Goal: Task Accomplishment & Management: Complete application form

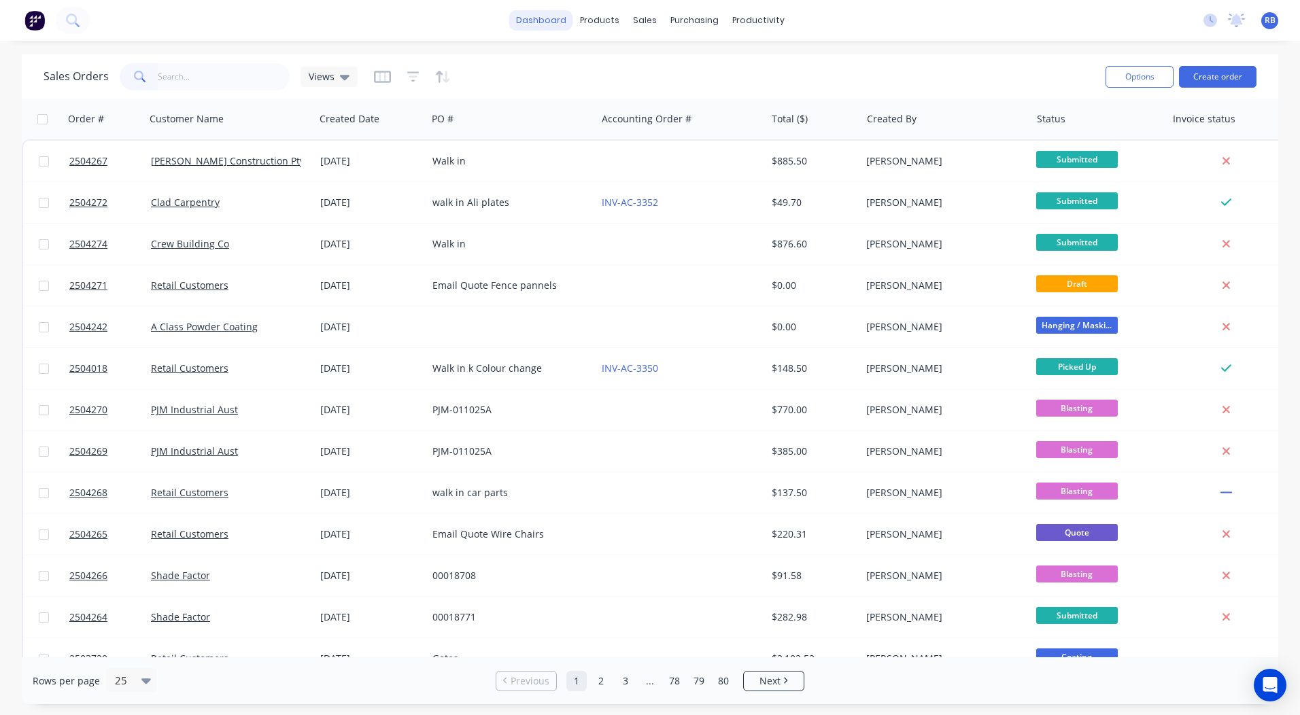
click at [545, 22] on link "dashboard" at bounding box center [541, 20] width 64 height 20
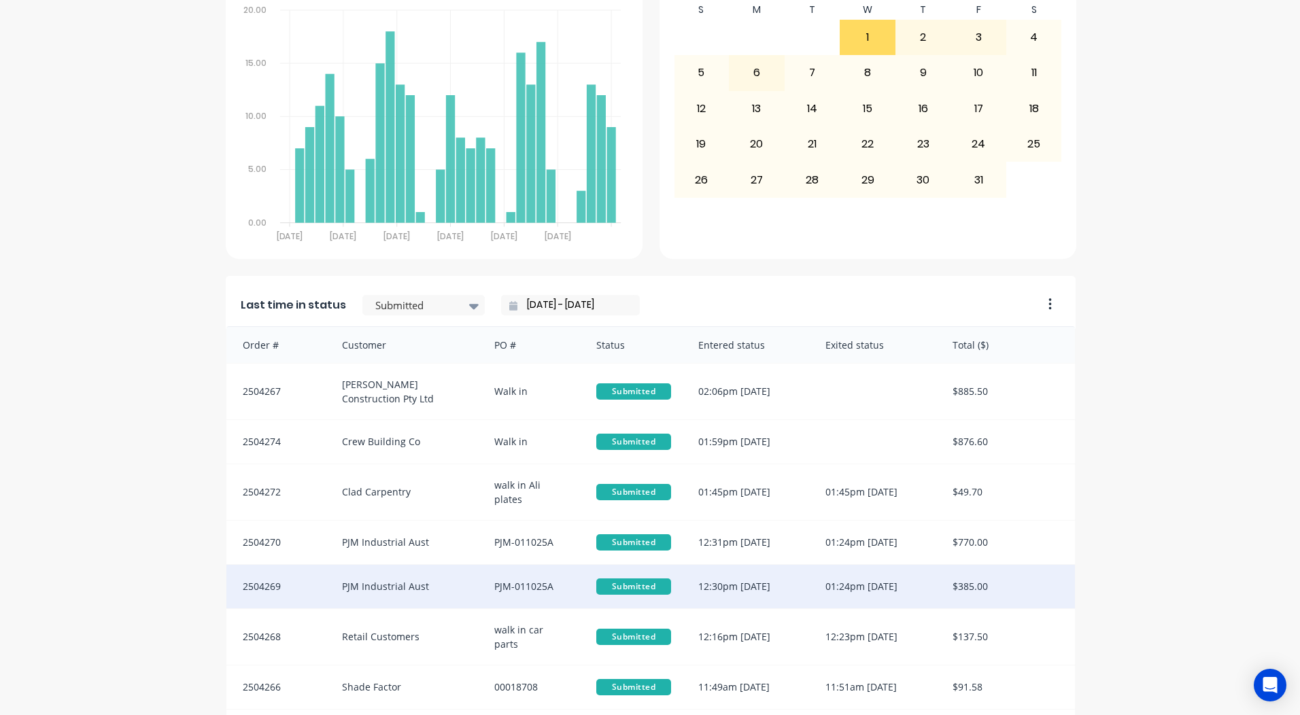
scroll to position [587, 0]
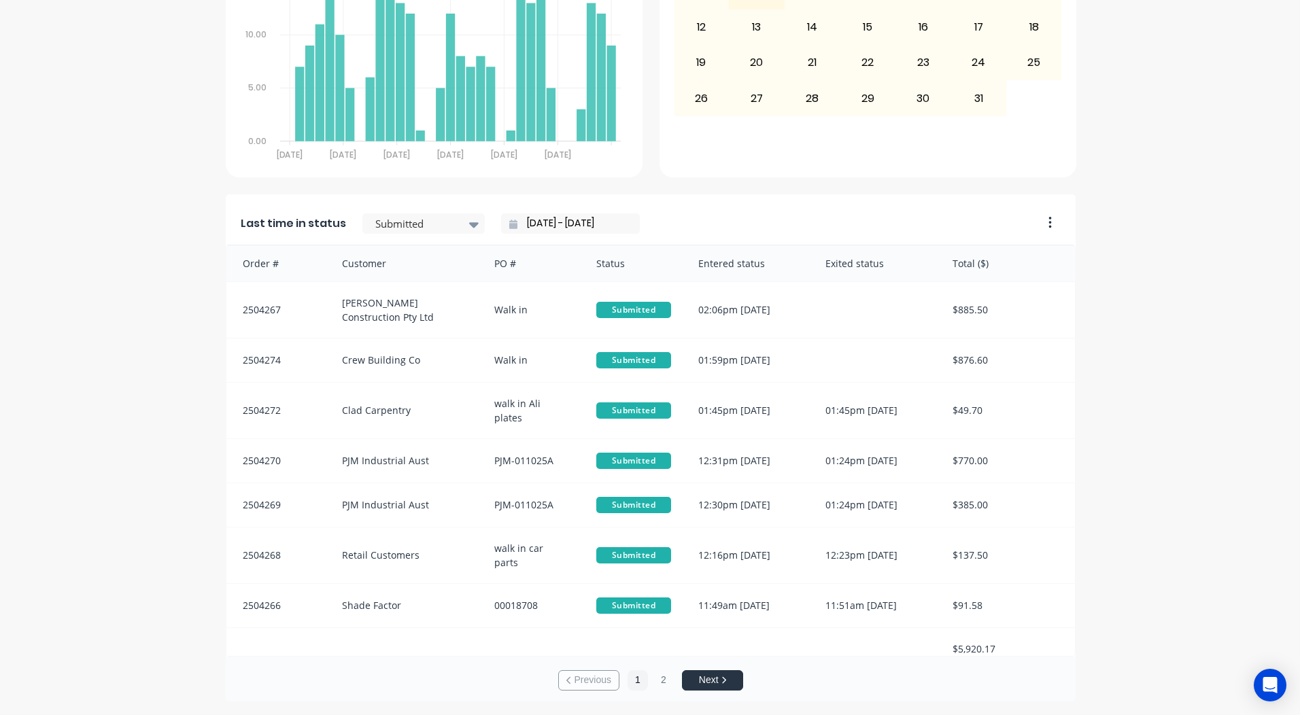
click at [398, 213] on div "Submitted" at bounding box center [423, 223] width 122 height 20
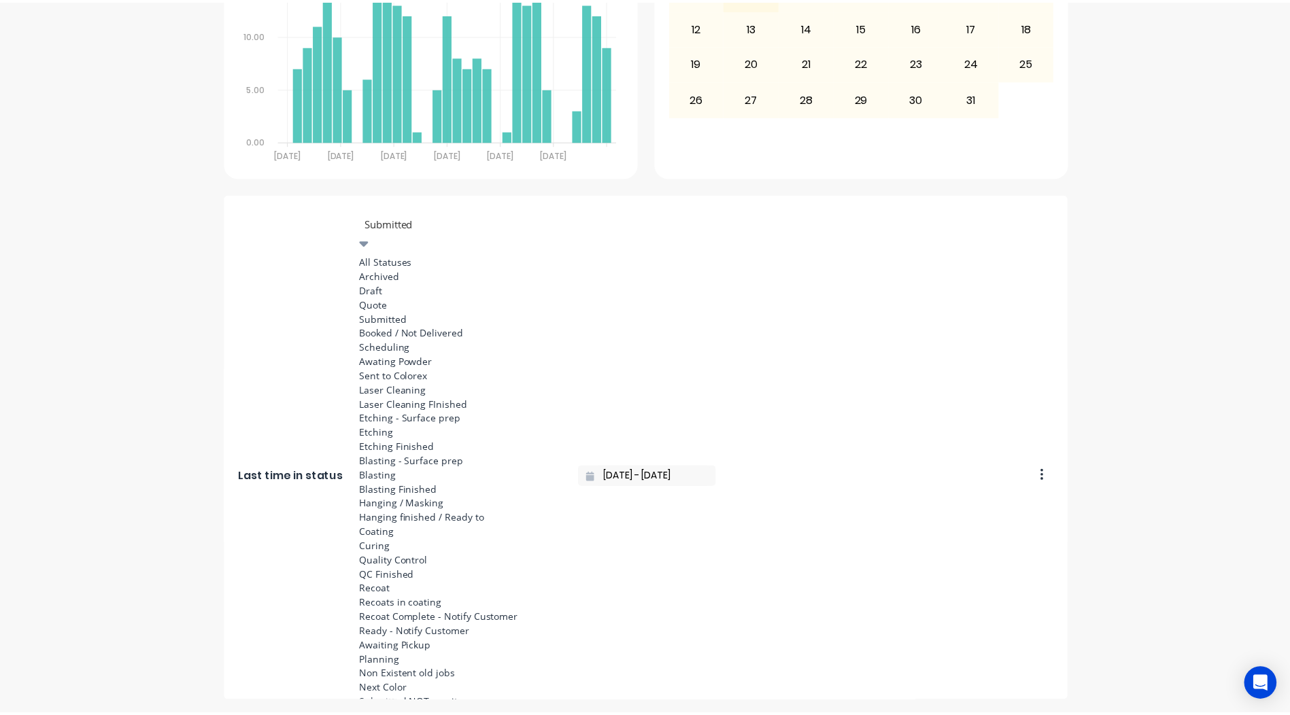
scroll to position [476, 0]
click at [402, 526] on div "Coating" at bounding box center [464, 533] width 204 height 14
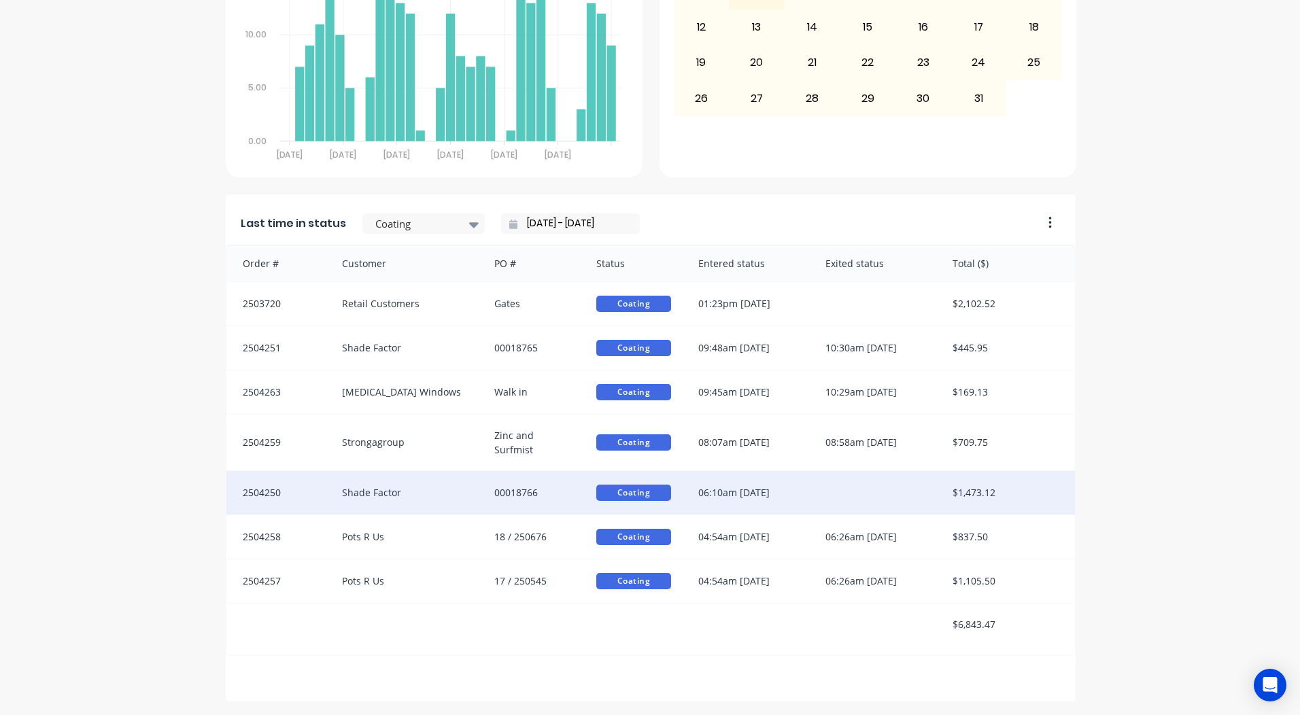
click at [844, 485] on div at bounding box center [875, 493] width 127 height 44
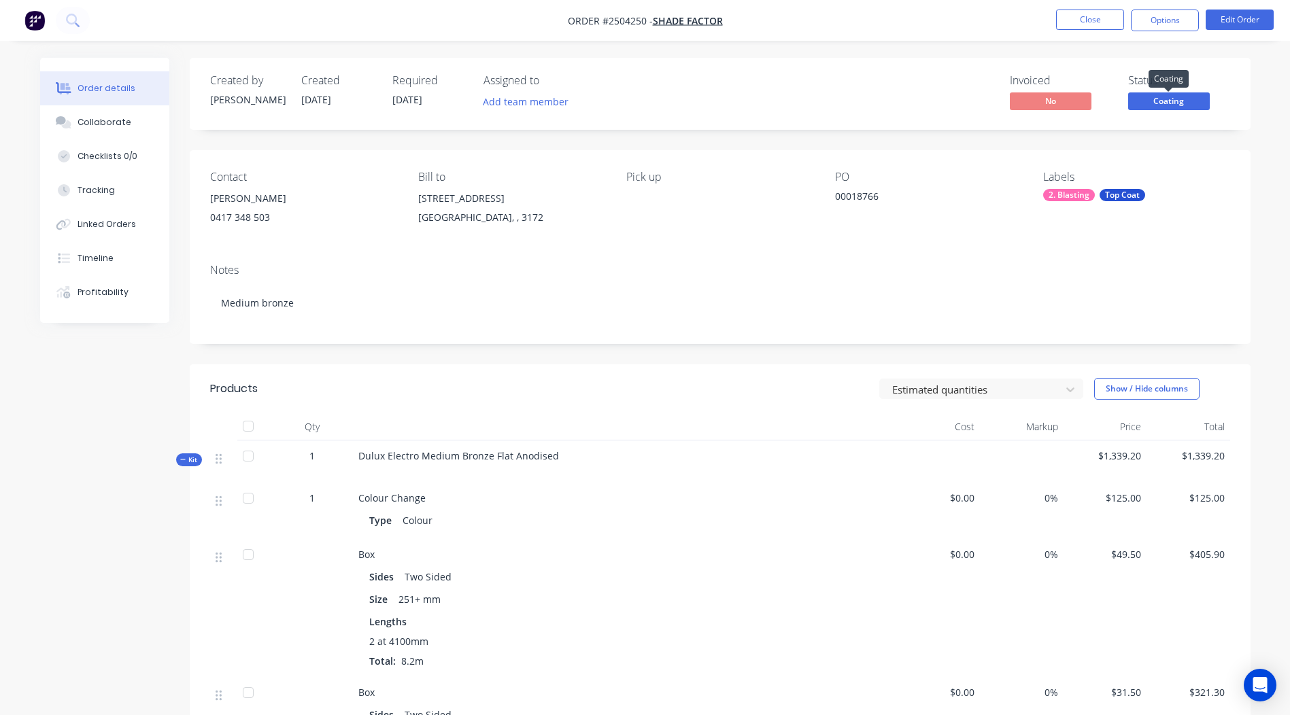
click at [1158, 100] on span "Coating" at bounding box center [1169, 100] width 82 height 17
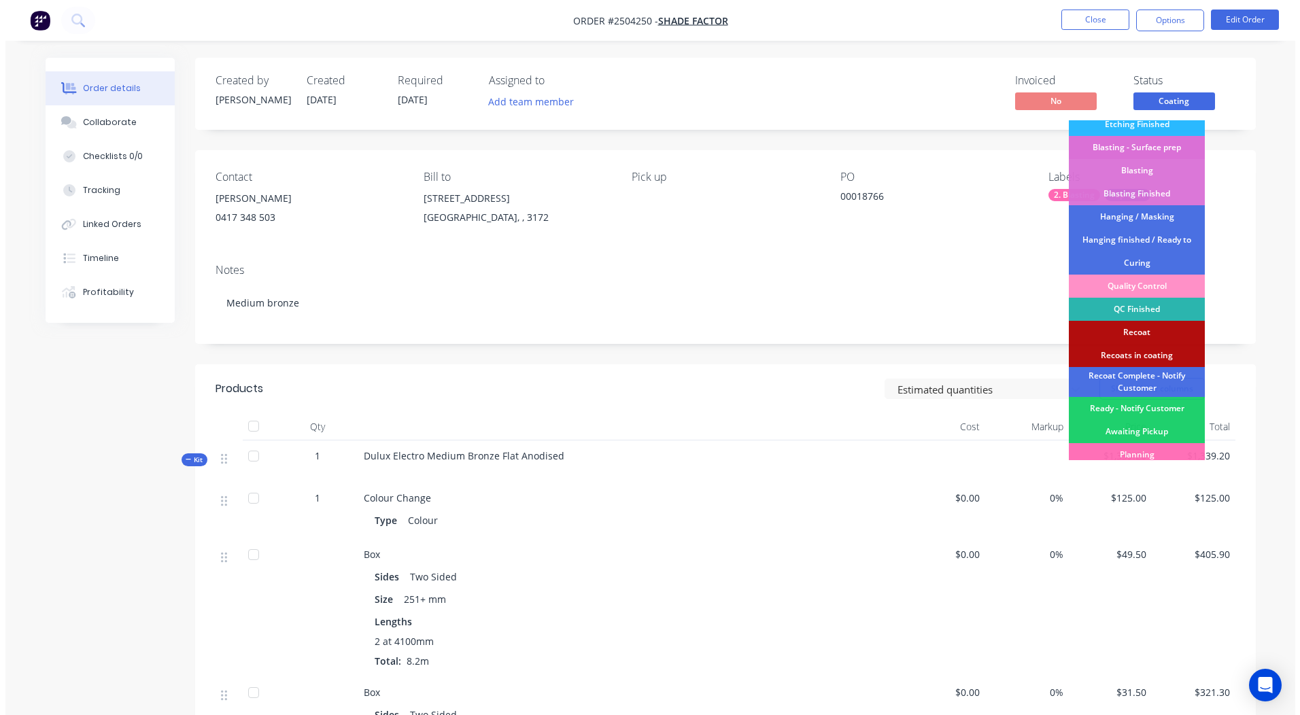
scroll to position [337, 0]
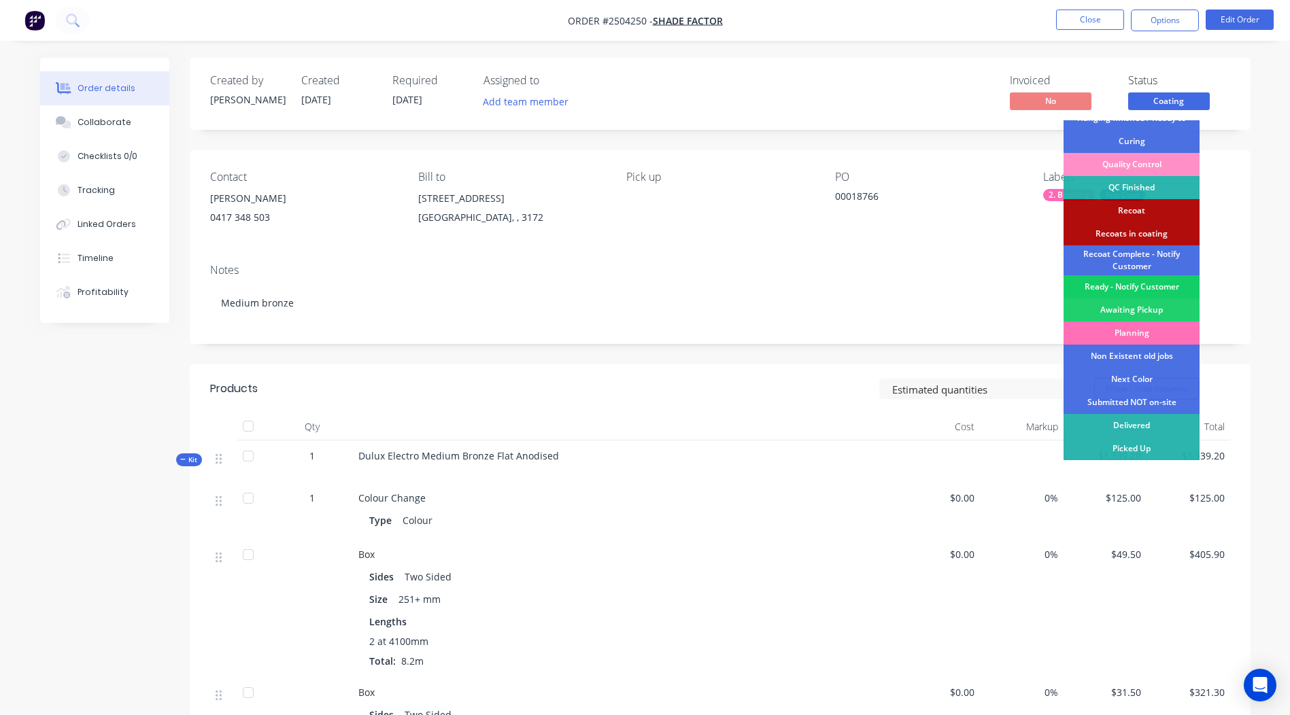
click at [1157, 283] on div "Ready - Notify Customer" at bounding box center [1131, 286] width 136 height 23
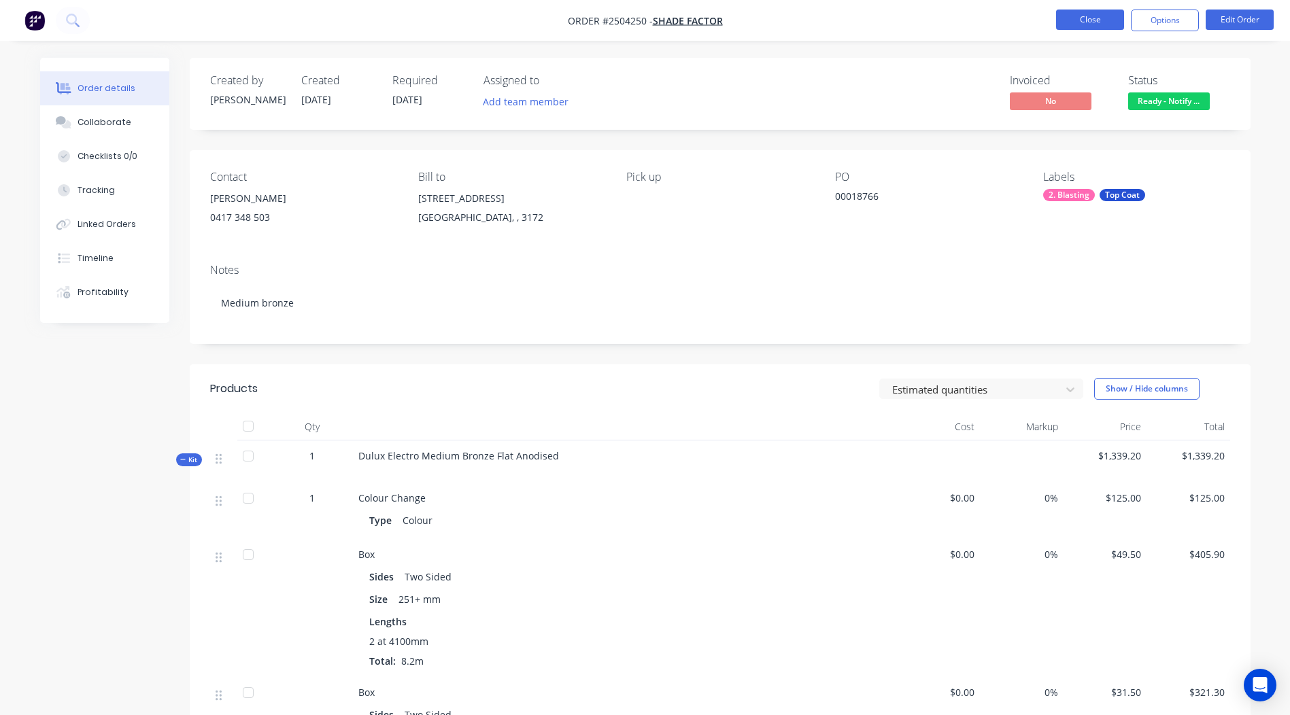
click at [1082, 12] on button "Close" at bounding box center [1090, 20] width 68 height 20
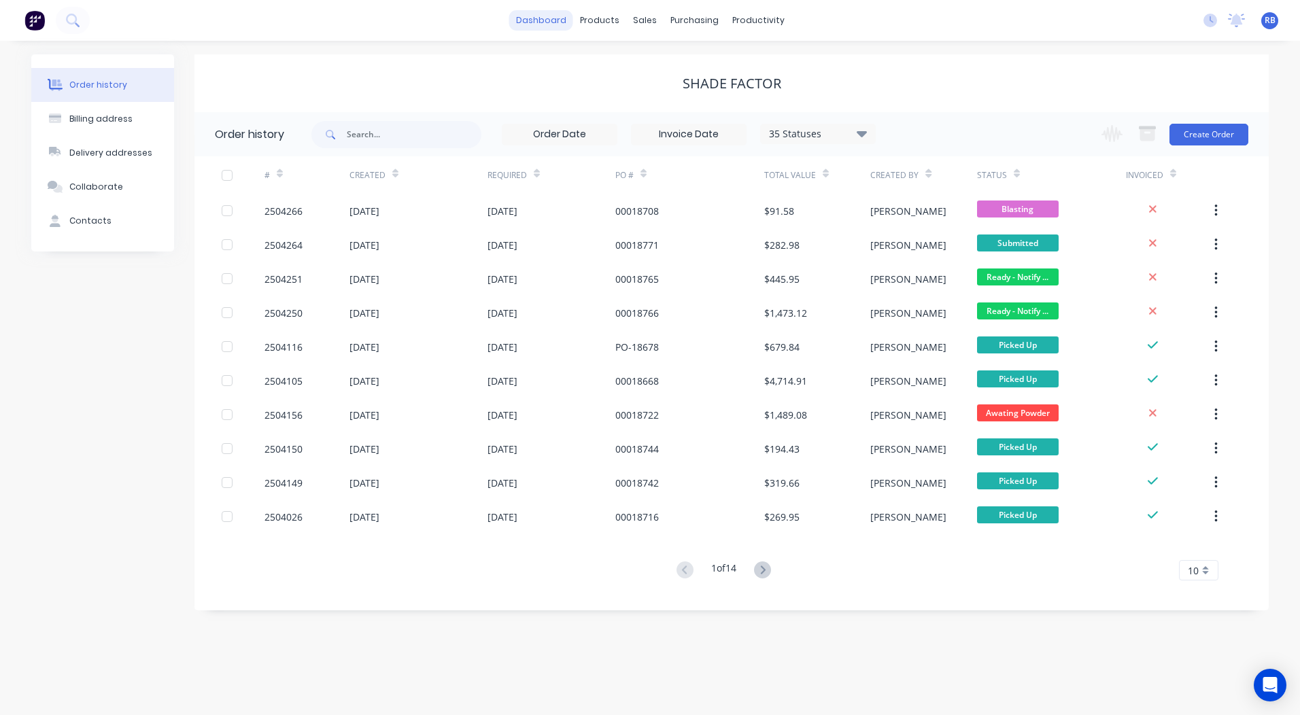
click at [532, 12] on link "dashboard" at bounding box center [541, 20] width 64 height 20
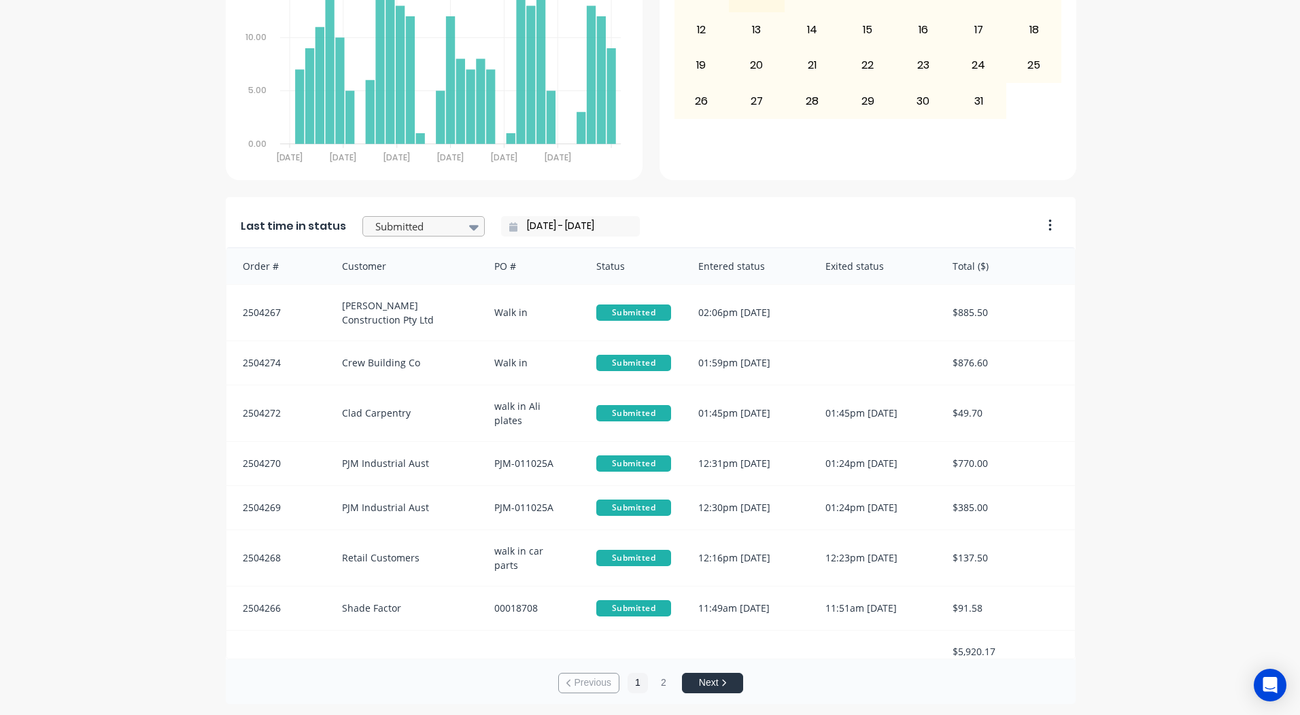
scroll to position [587, 0]
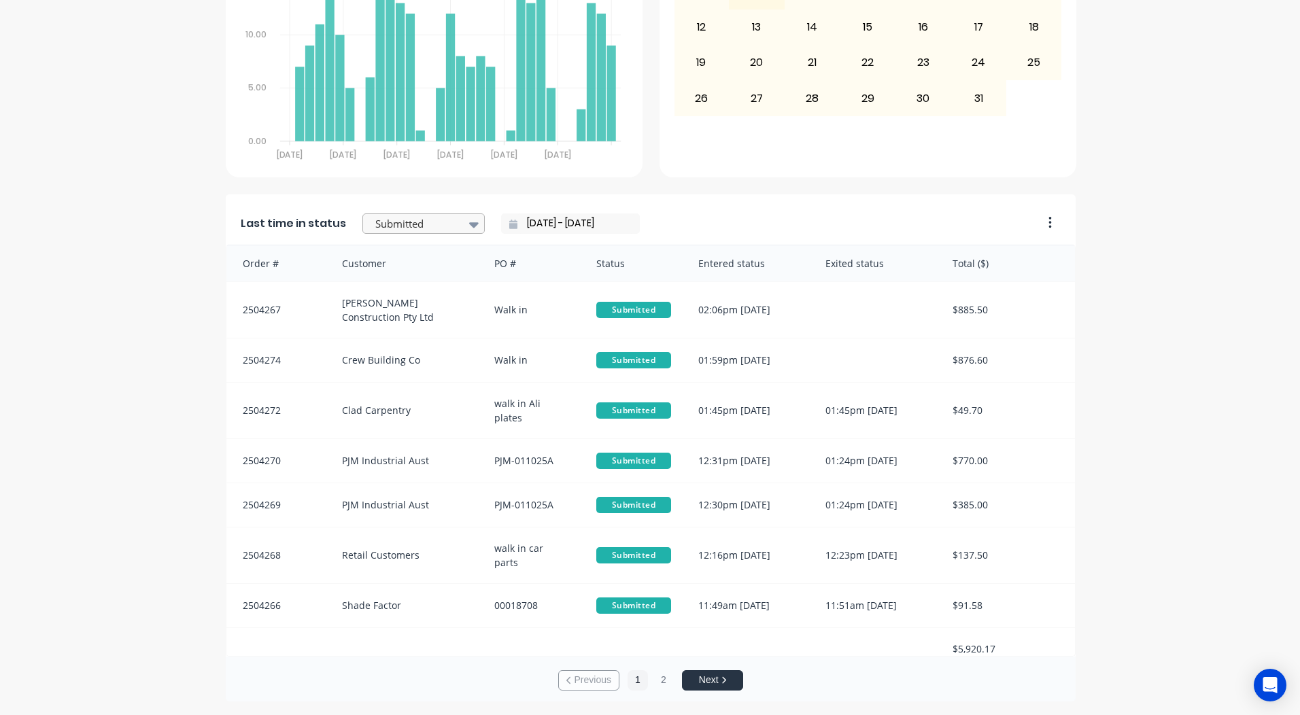
click at [425, 220] on div at bounding box center [417, 224] width 86 height 17
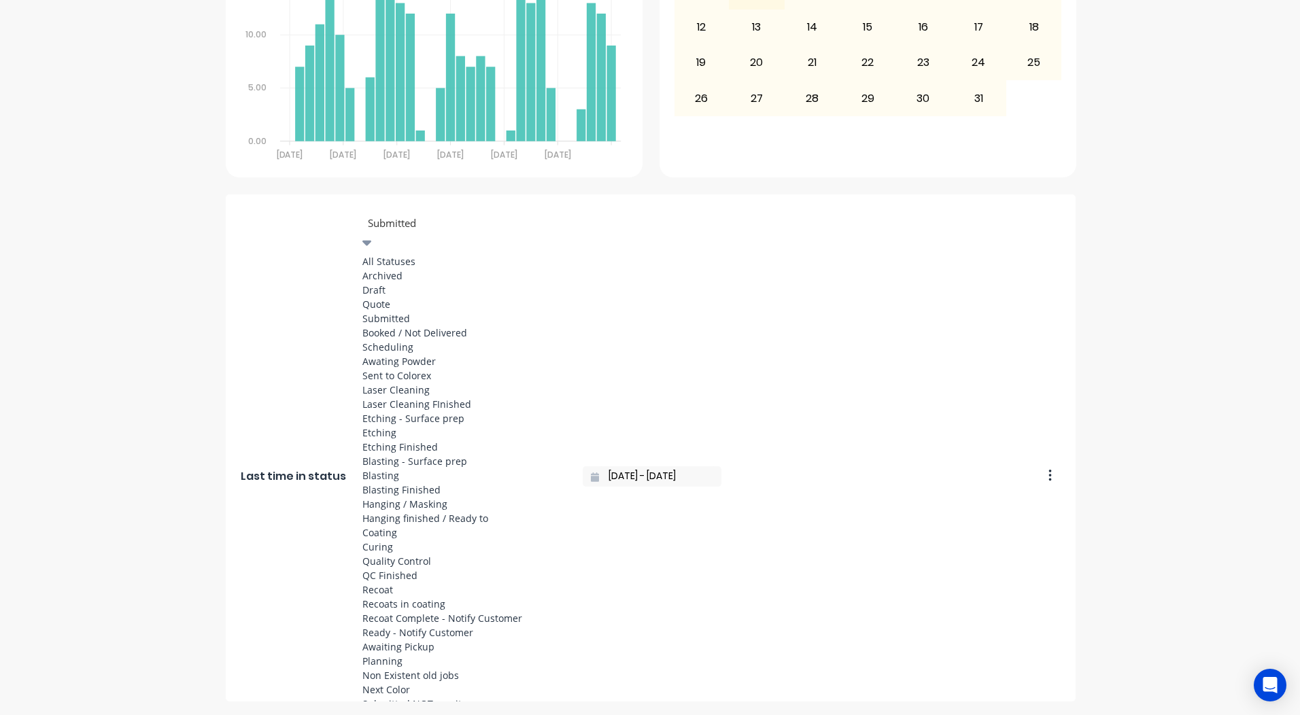
scroll to position [499, 0]
click at [386, 526] on div "Coating" at bounding box center [464, 533] width 204 height 14
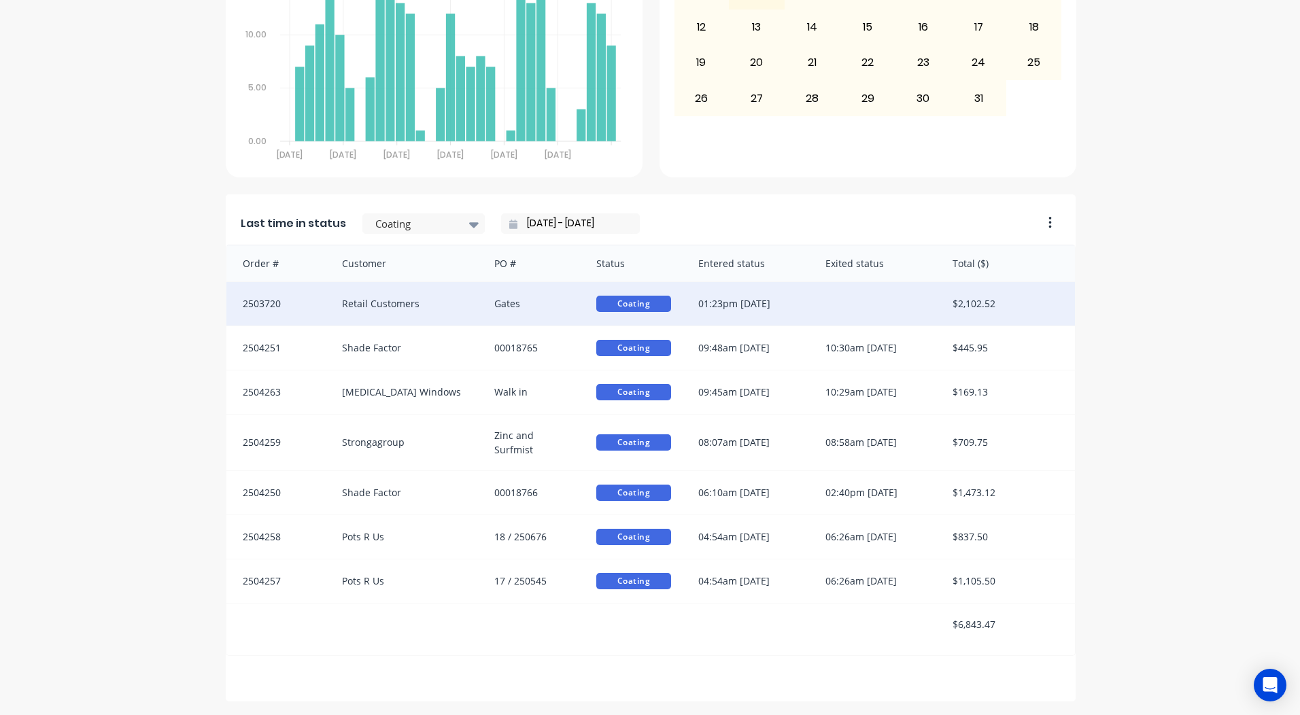
click at [771, 317] on div "01:23pm [DATE]" at bounding box center [748, 304] width 127 height 44
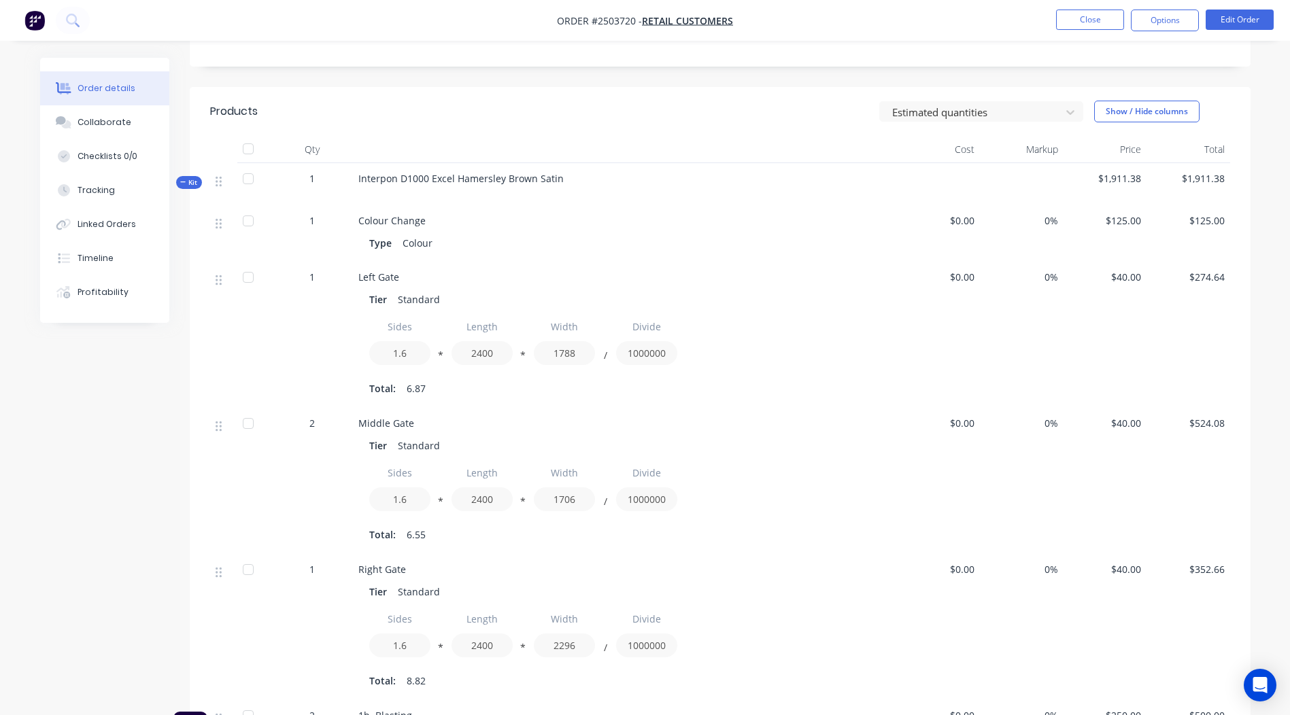
scroll to position [272, 0]
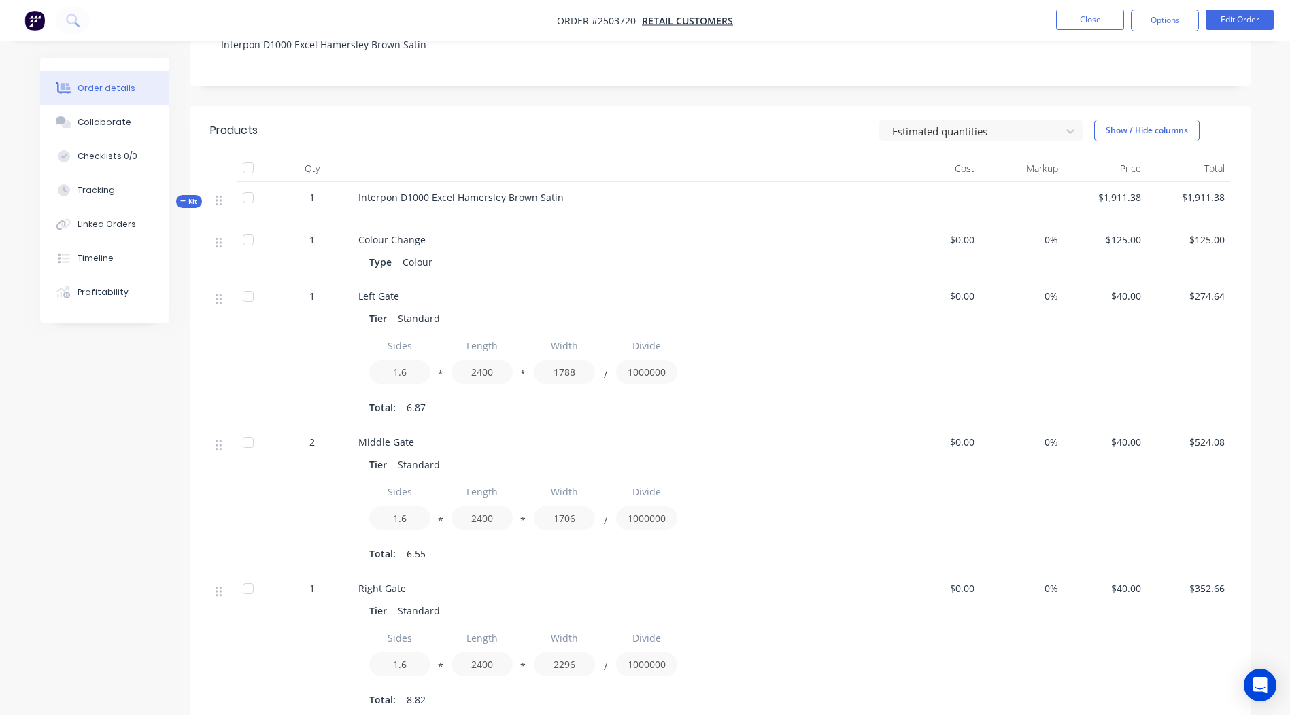
click at [1230, 41] on div "Notes Interpon D1000 Excel Hamersley Brown Satin" at bounding box center [720, 40] width 1061 height 91
click at [1228, 24] on button "Edit Order" at bounding box center [1239, 20] width 68 height 20
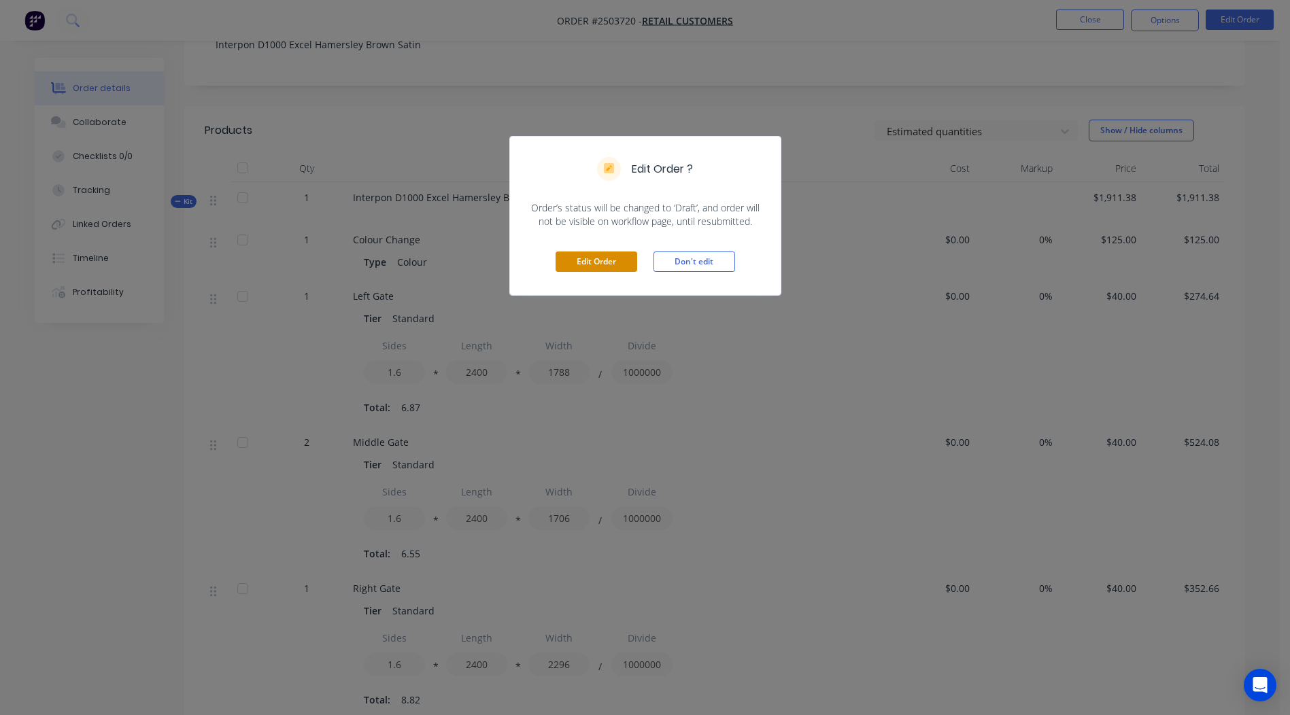
click at [560, 266] on button "Edit Order" at bounding box center [596, 262] width 82 height 20
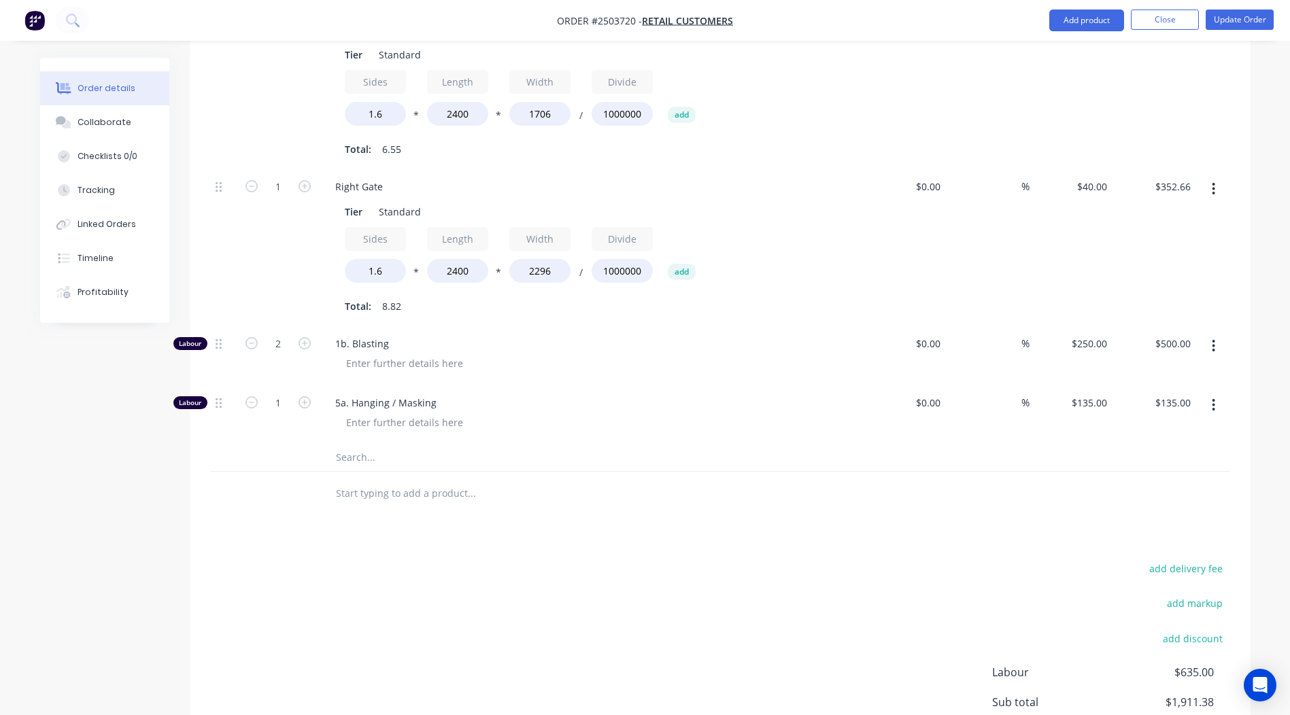
scroll to position [748, 0]
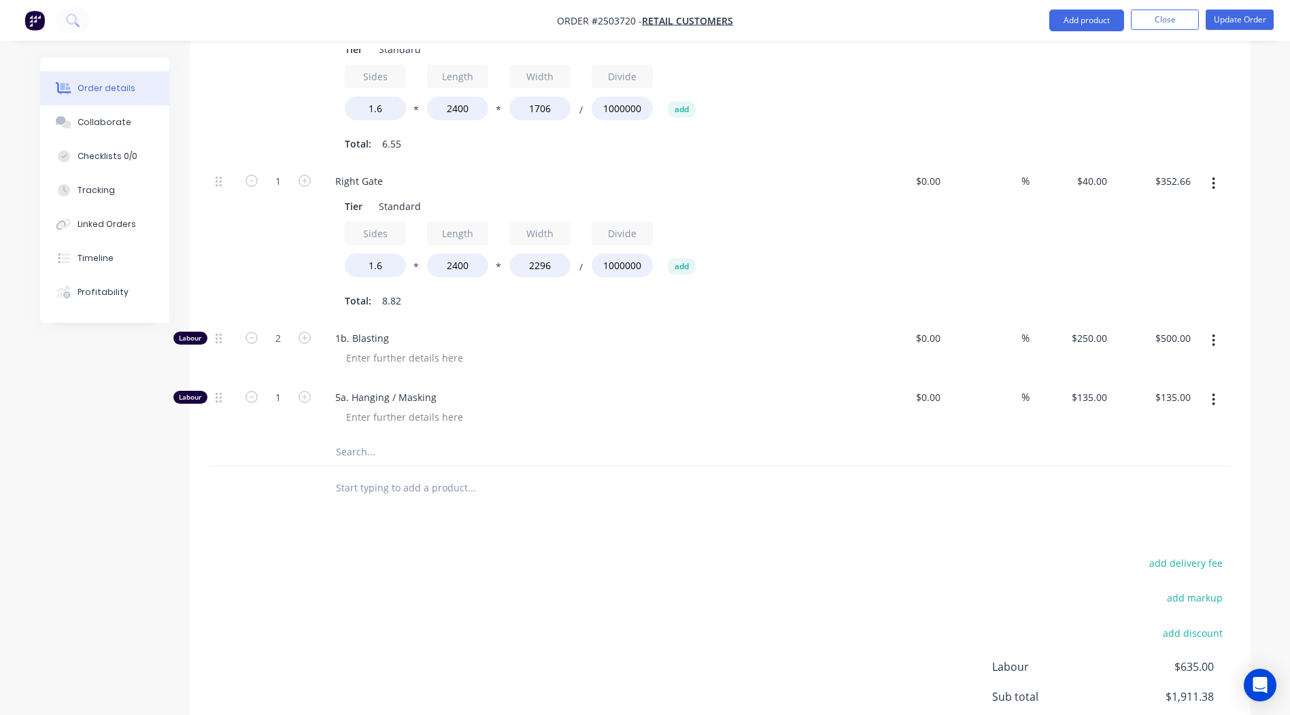
click at [1220, 171] on button "button" at bounding box center [1213, 183] width 32 height 24
click at [1116, 209] on div "Duplicate" at bounding box center [1165, 219] width 105 height 20
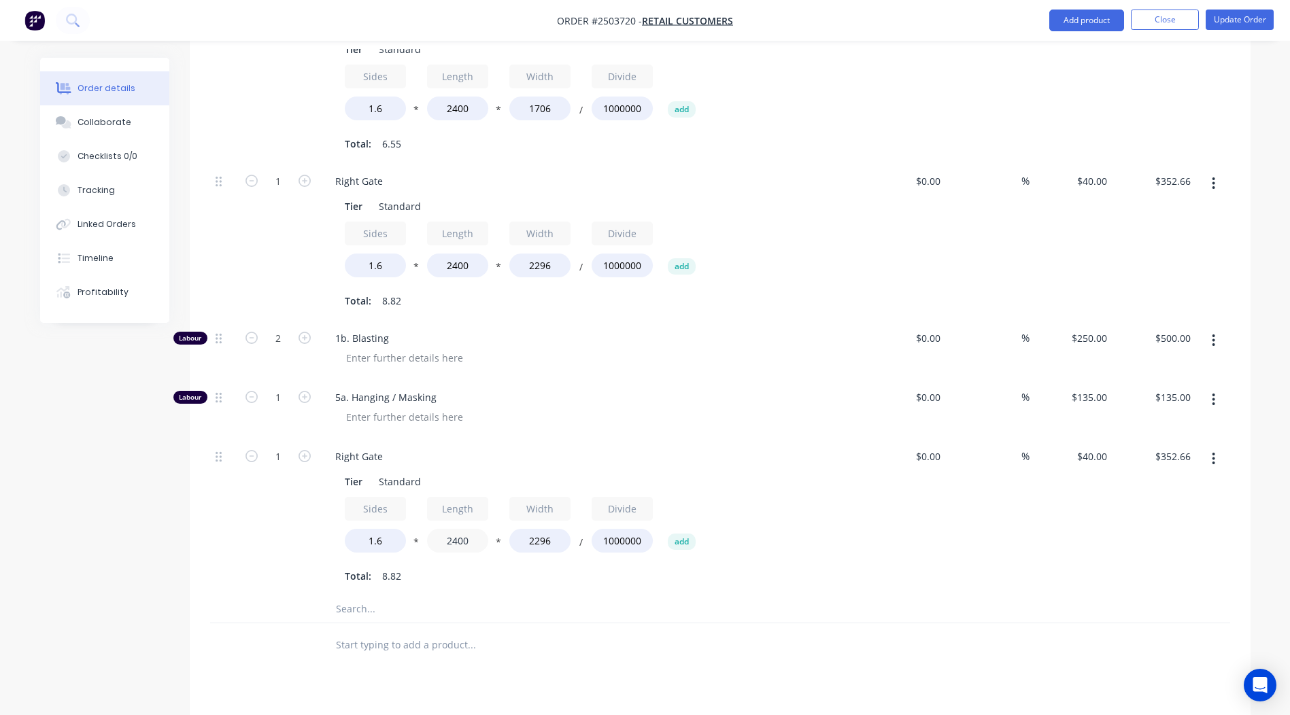
drag, startPoint x: 470, startPoint y: 522, endPoint x: 54, endPoint y: 509, distance: 416.9
click at [90, 514] on div "Created by [PERSON_NAME] Created [DATE] Required [DATE] Assigned to Add team me…" at bounding box center [645, 162] width 1210 height 1704
type input "450"
type input "$66.12"
click at [552, 529] on input "2296" at bounding box center [539, 541] width 61 height 24
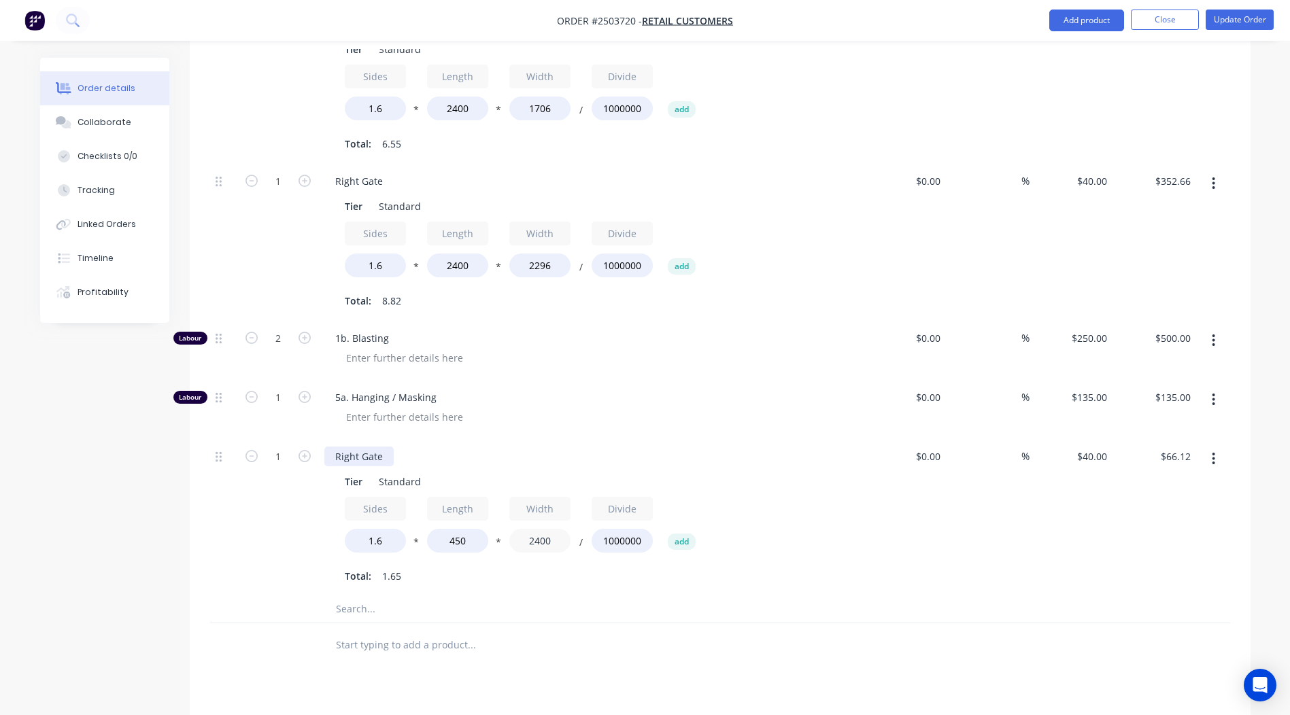
type input "2400"
type input "$69.12"
drag, startPoint x: 388, startPoint y: 441, endPoint x: 0, endPoint y: 446, distance: 388.2
click at [0, 446] on html "Order #2503720 - Retail Customers Add product Close Update Order Order details …" at bounding box center [645, 133] width 1290 height 1762
click at [401, 529] on input "1.6" at bounding box center [375, 541] width 61 height 24
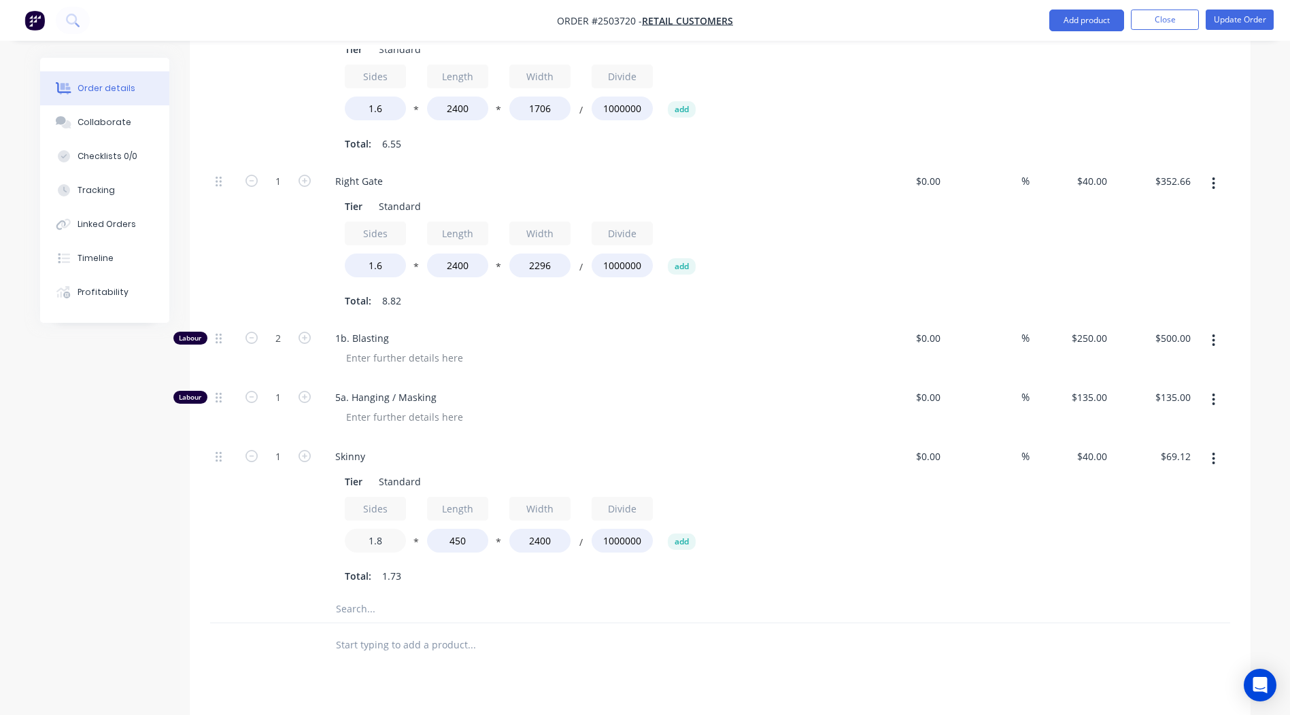
type input "1.8"
type input "$77.76"
click at [836, 655] on div "Products Show / Hide columns Add product Qty Cost Markup Price Total Kit 1 Inte…" at bounding box center [720, 323] width 1061 height 1342
click at [303, 450] on icon "button" at bounding box center [304, 456] width 12 height 12
type input "2"
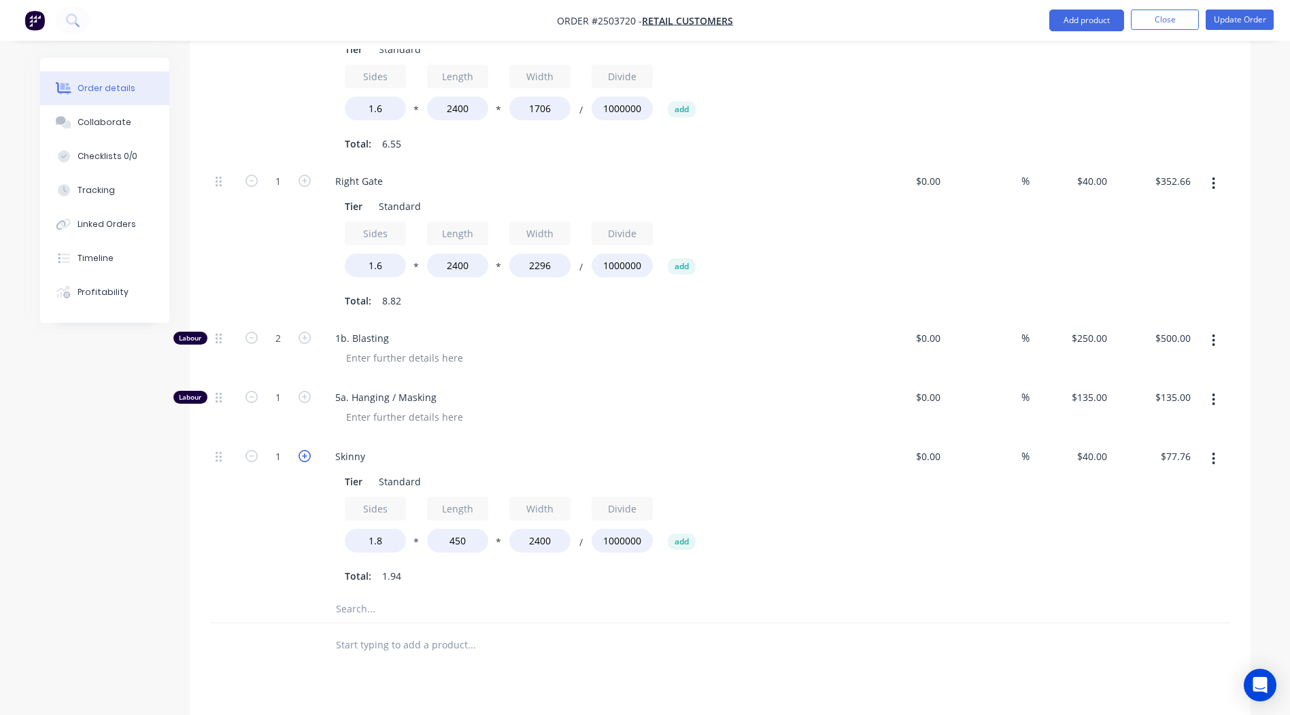
type input "$155.52"
click at [303, 450] on icon "button" at bounding box center [304, 456] width 12 height 12
type input "3"
type input "$233.28"
click at [303, 450] on icon "button" at bounding box center [304, 456] width 12 height 12
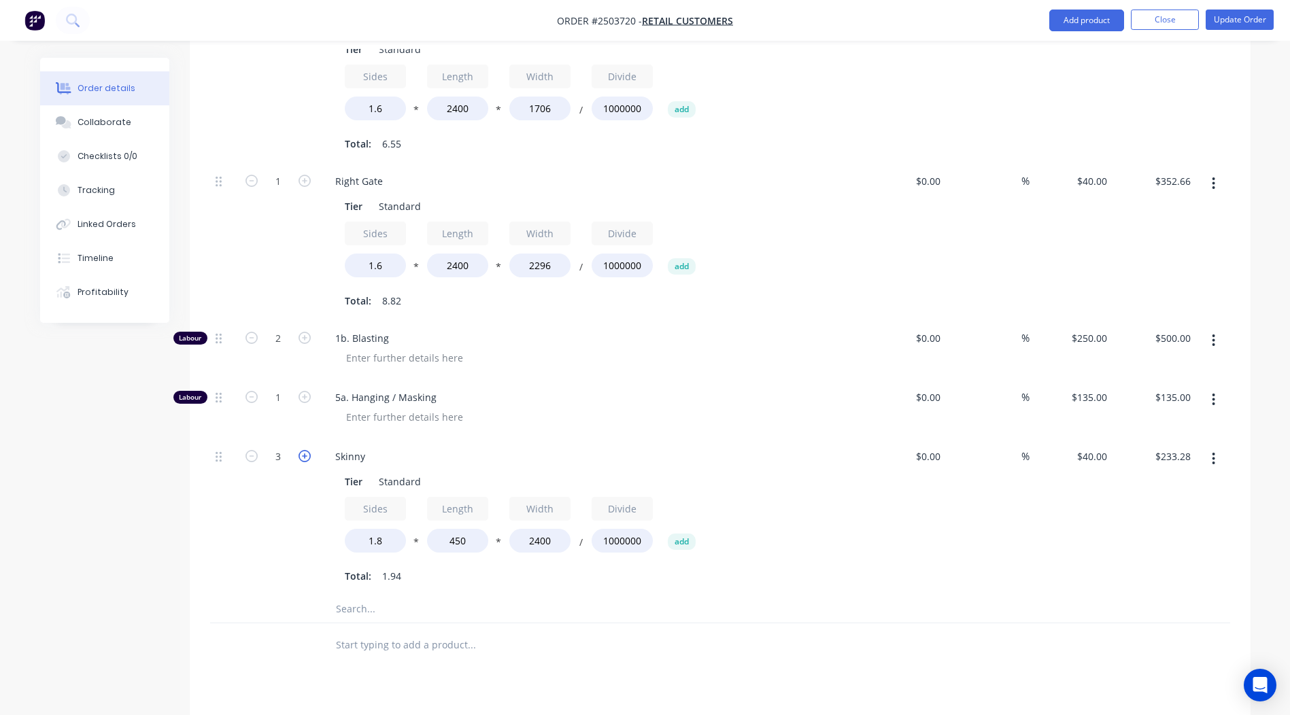
type input "4"
type input "$311.04"
click at [303, 450] on icon "button" at bounding box center [304, 456] width 12 height 12
type input "5"
type input "$388.80"
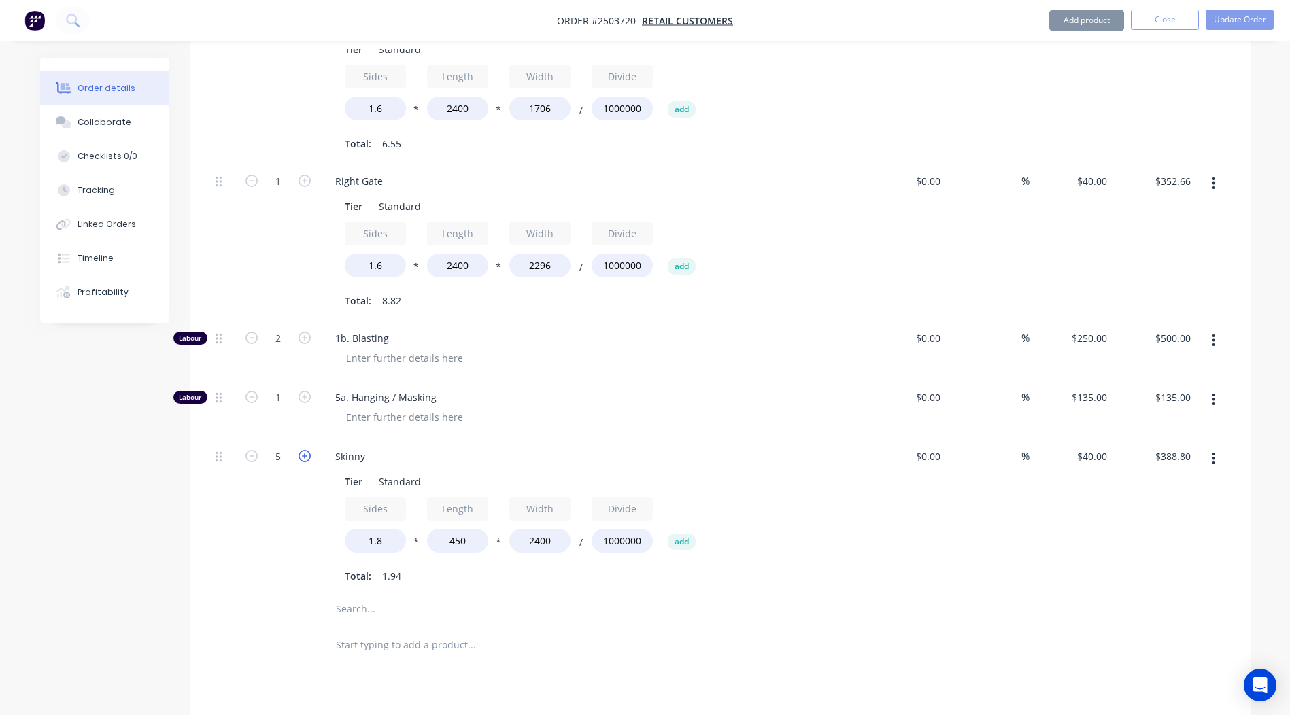
click at [303, 450] on icon "button" at bounding box center [304, 456] width 12 height 12
type input "6"
type input "$466.56"
click at [303, 450] on icon "button" at bounding box center [304, 456] width 12 height 12
type input "7"
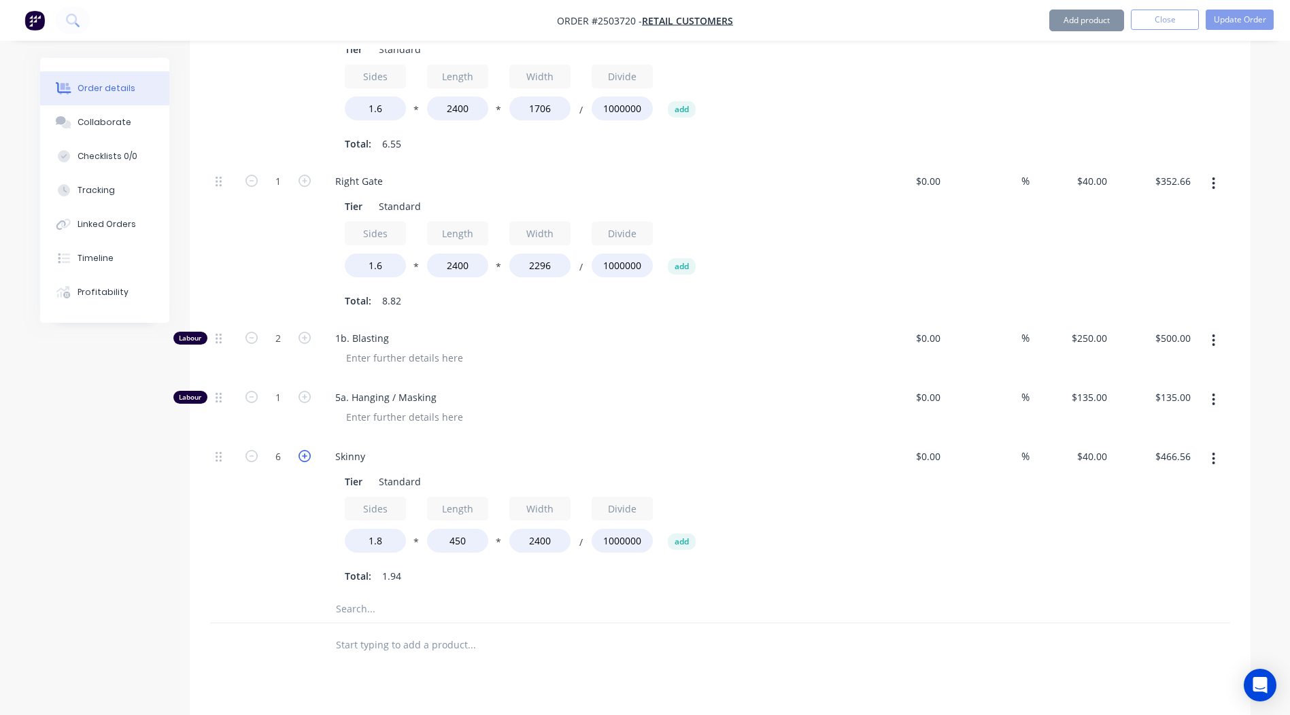
type input "$544.32"
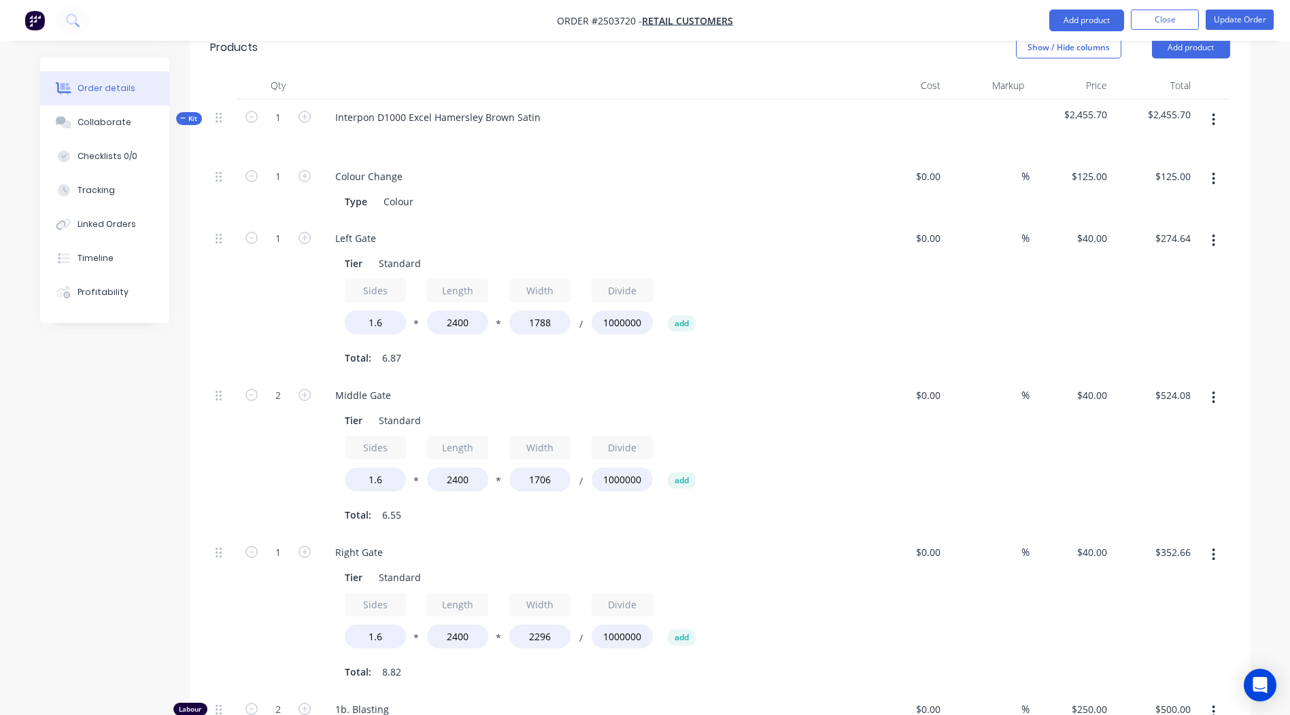
scroll to position [379, 0]
click at [1213, 231] on icon "button" at bounding box center [1212, 238] width 3 height 15
click at [1178, 319] on div "Delete" at bounding box center [1165, 329] width 105 height 20
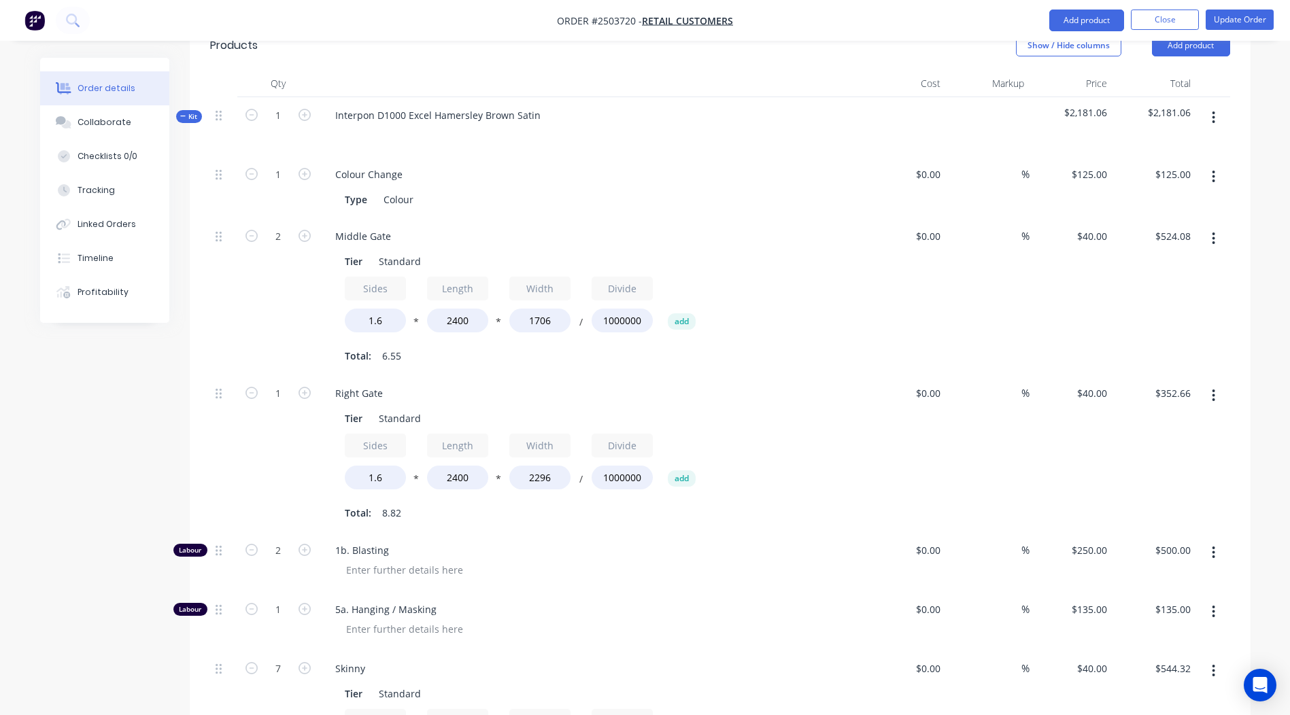
click at [1210, 383] on button "button" at bounding box center [1213, 395] width 32 height 24
click at [1180, 476] on div "Delete" at bounding box center [1165, 486] width 105 height 20
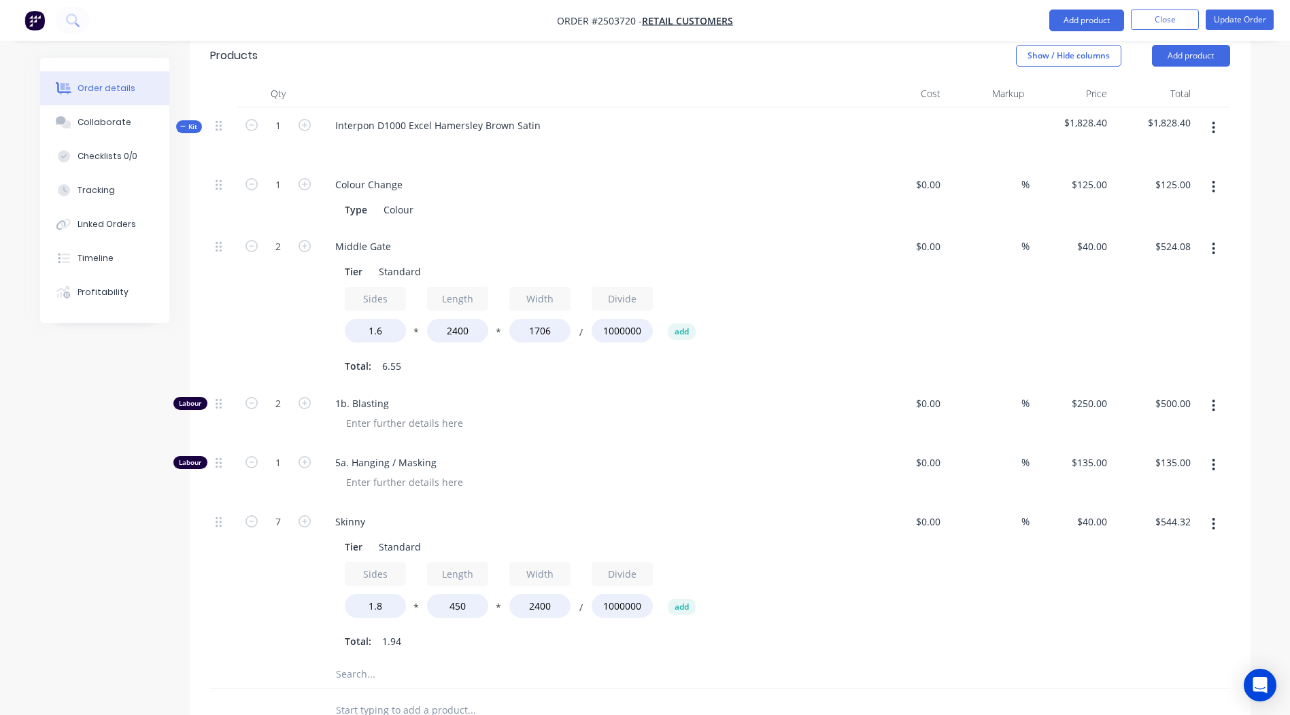
scroll to position [354, 0]
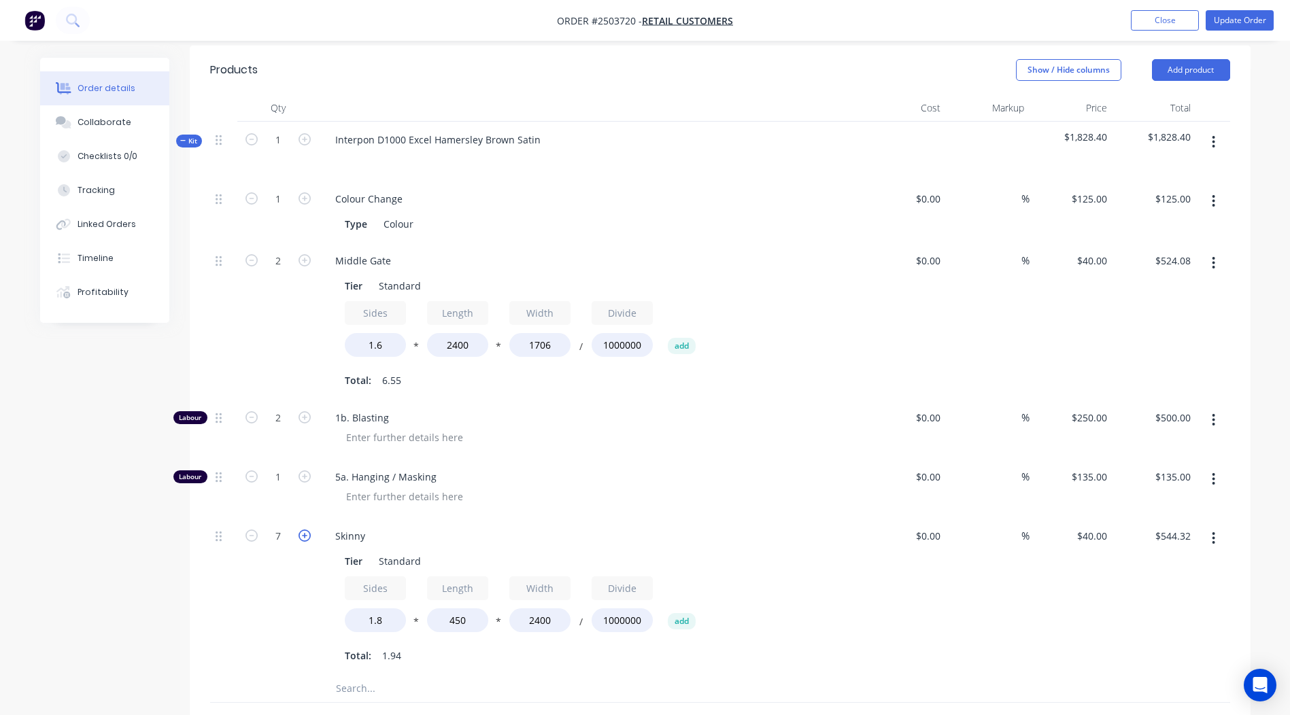
click at [306, 530] on icon "button" at bounding box center [304, 536] width 12 height 12
type input "8"
type input "$622.08"
click at [305, 530] on icon "button" at bounding box center [304, 536] width 12 height 12
type input "9"
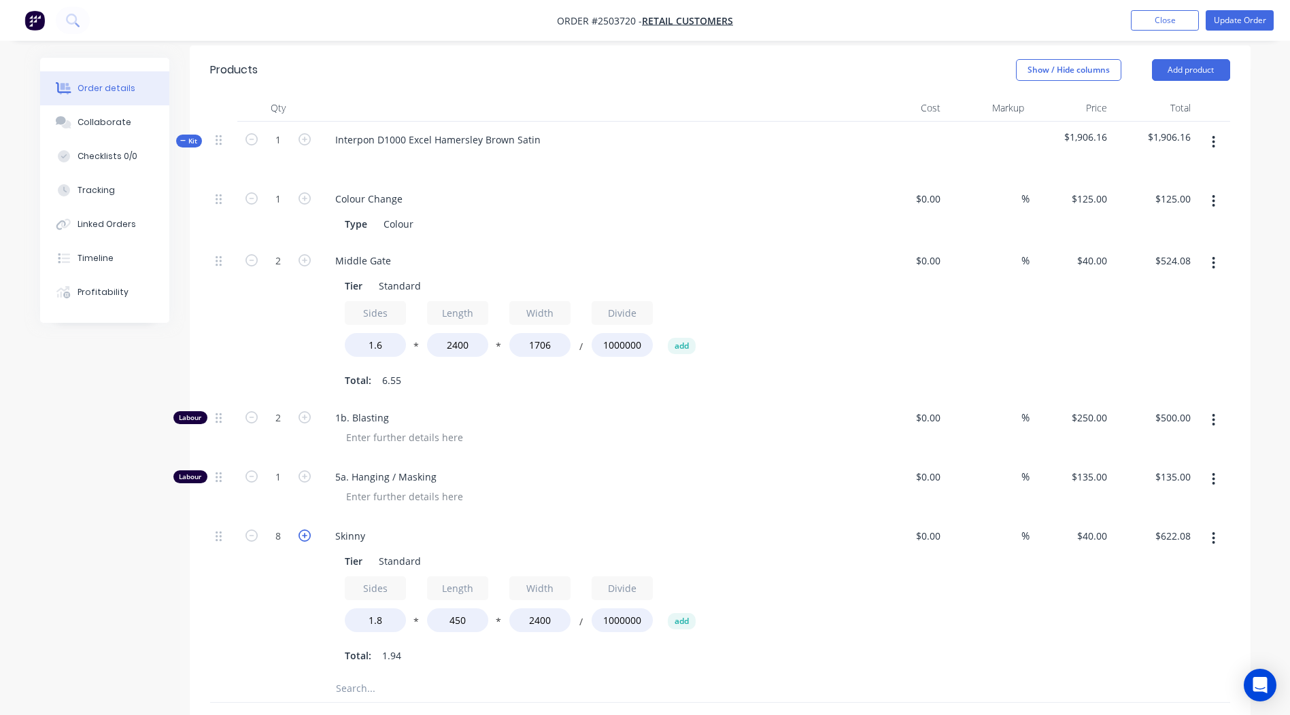
type input "$699.84"
click at [380, 526] on div "Skinny" at bounding box center [590, 536] width 533 height 20
click at [374, 526] on div "Skinny" at bounding box center [350, 536] width 52 height 20
click at [1191, 610] on div "$699.84 $699.84" at bounding box center [1154, 596] width 84 height 157
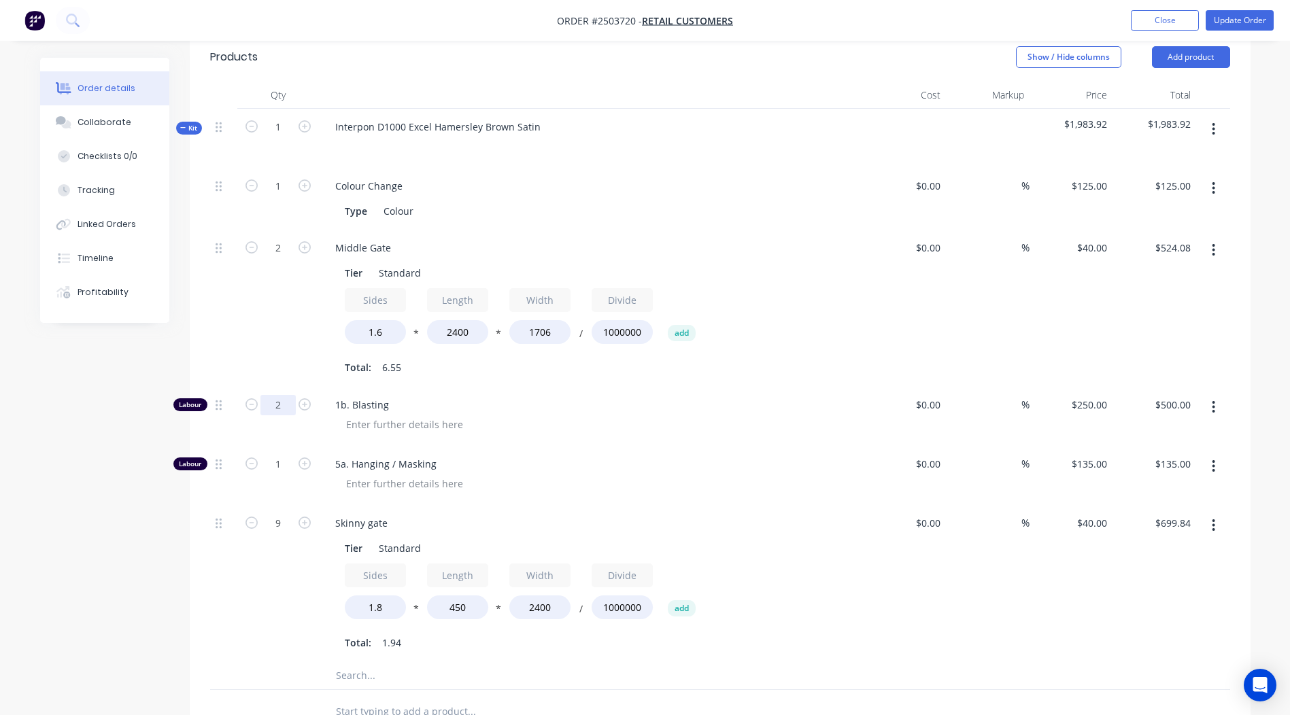
click at [284, 395] on input "2" at bounding box center [277, 405] width 35 height 20
type input "2.333"
type input "$583.25"
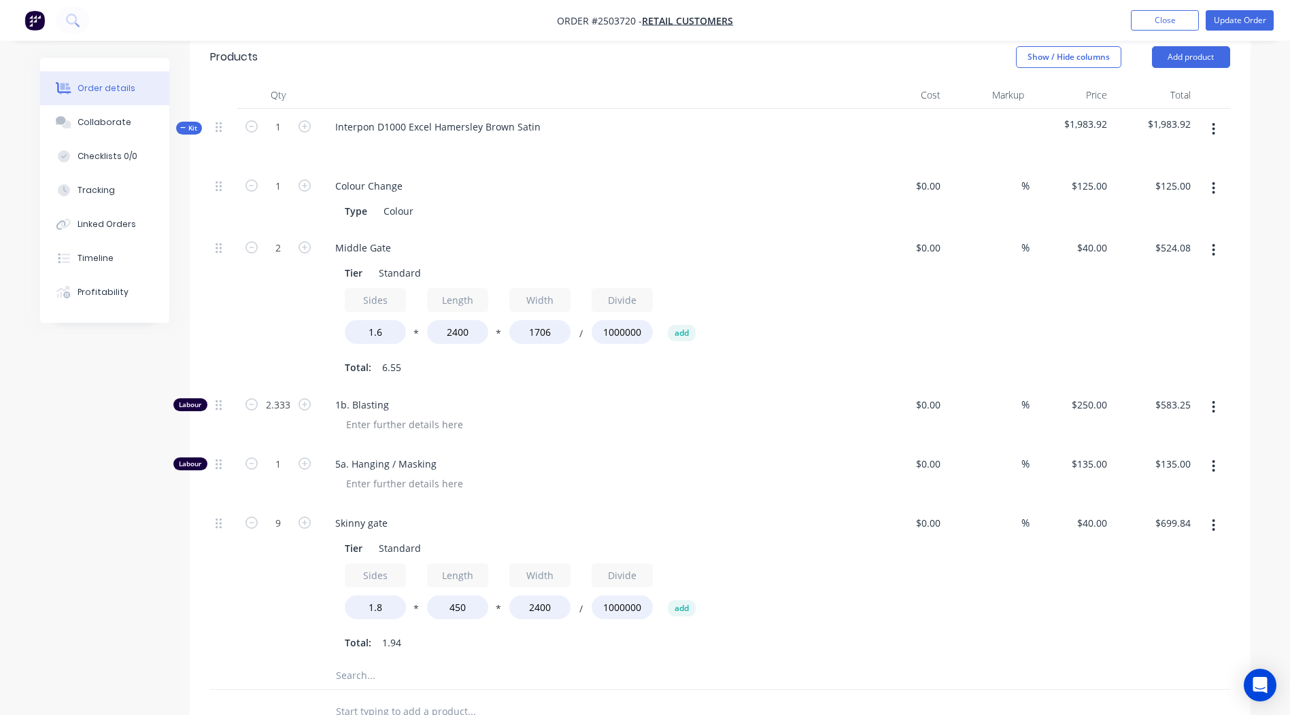
click at [1282, 428] on div "Order details Collaborate Checklists 0/0 Tracking Linked Orders Timeline Profit…" at bounding box center [645, 357] width 1290 height 1448
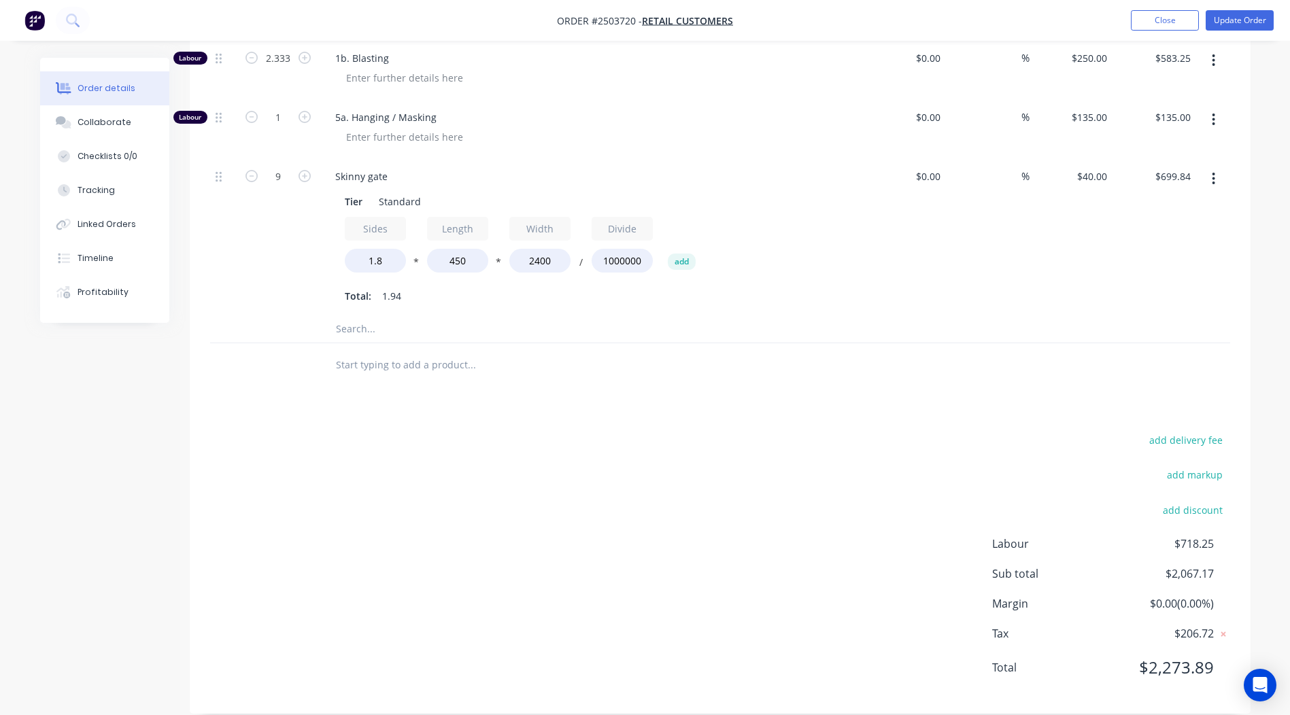
scroll to position [0, 0]
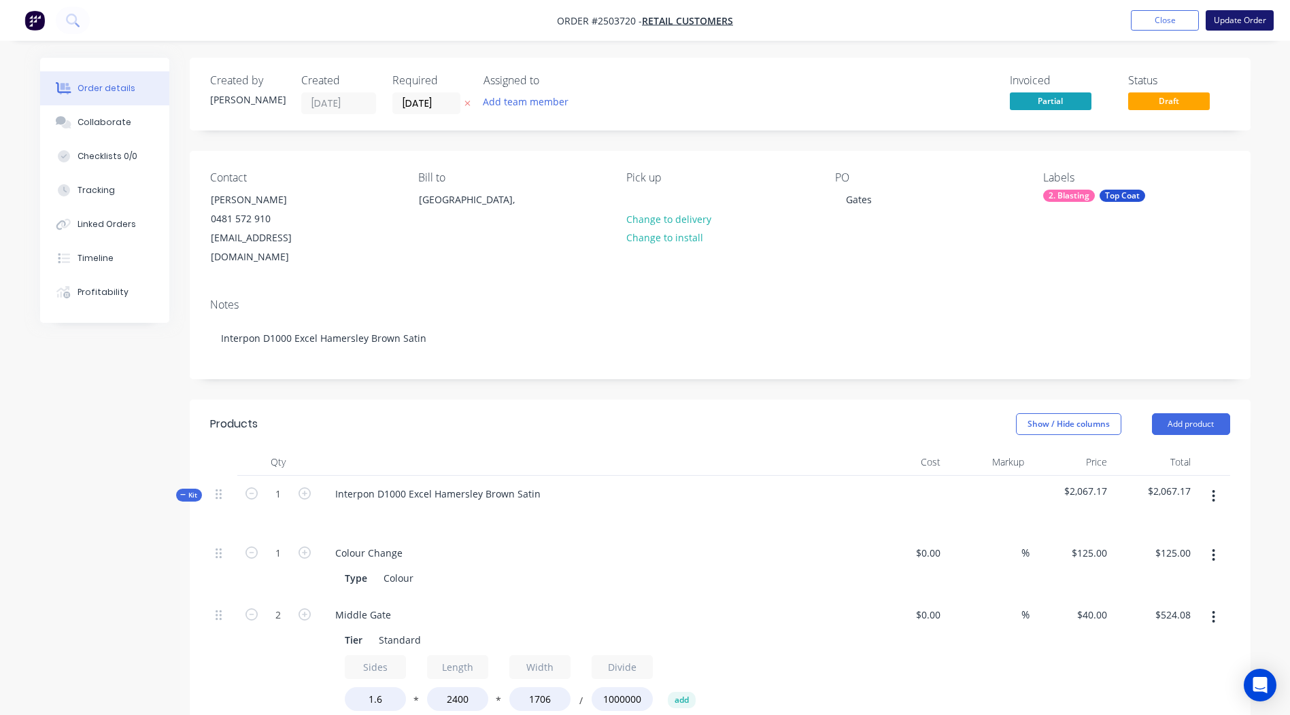
click at [1231, 15] on button "Update Order" at bounding box center [1239, 20] width 68 height 20
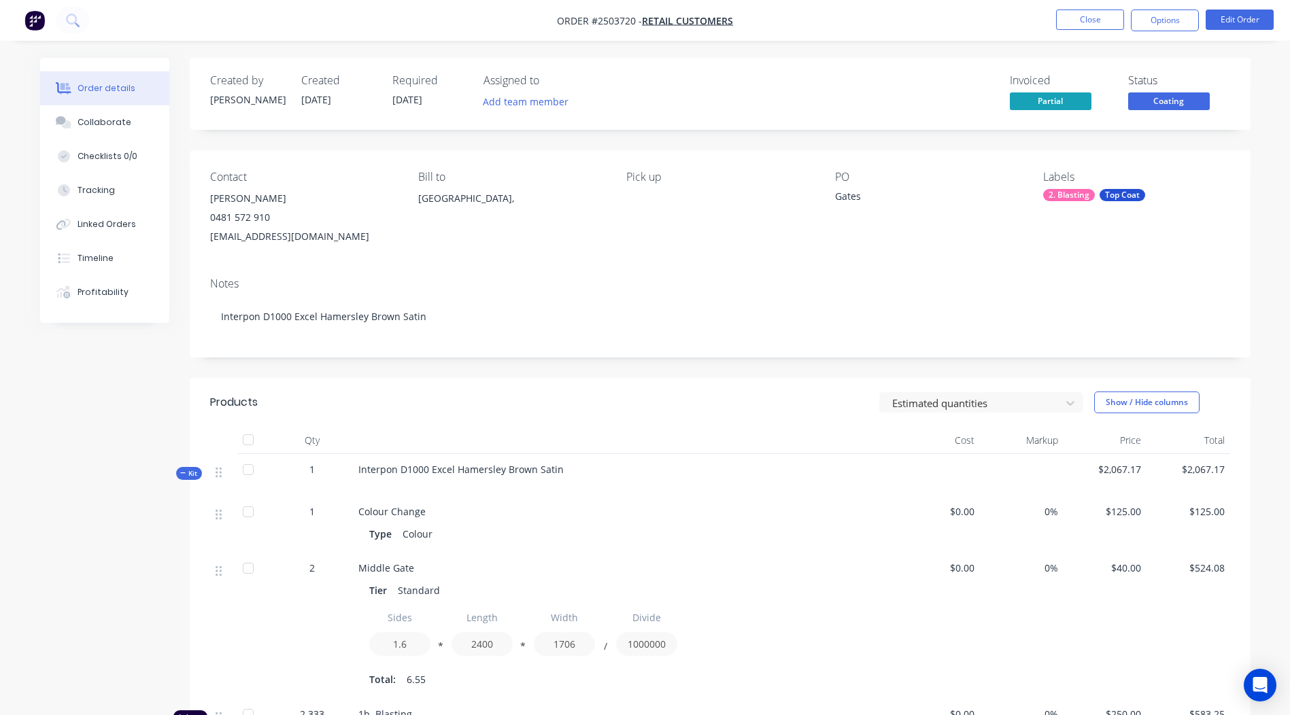
click at [1169, 104] on span "Coating" at bounding box center [1169, 100] width 82 height 17
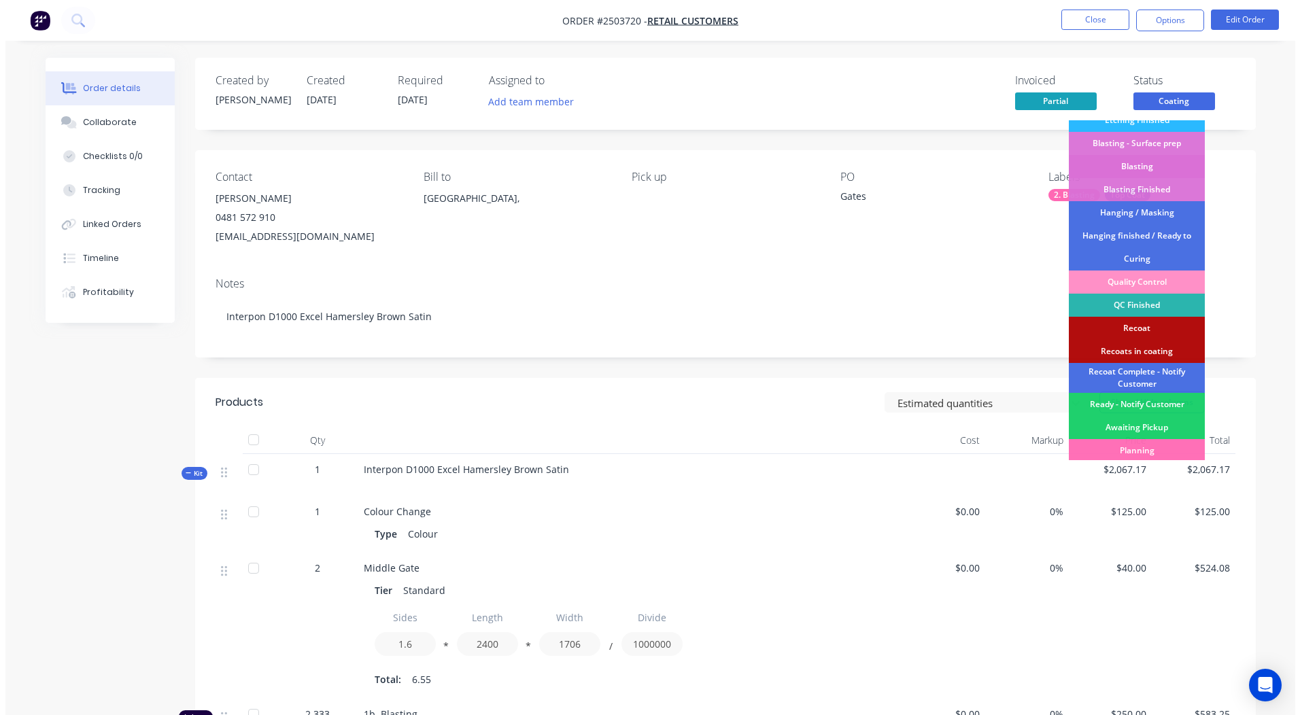
scroll to position [337, 0]
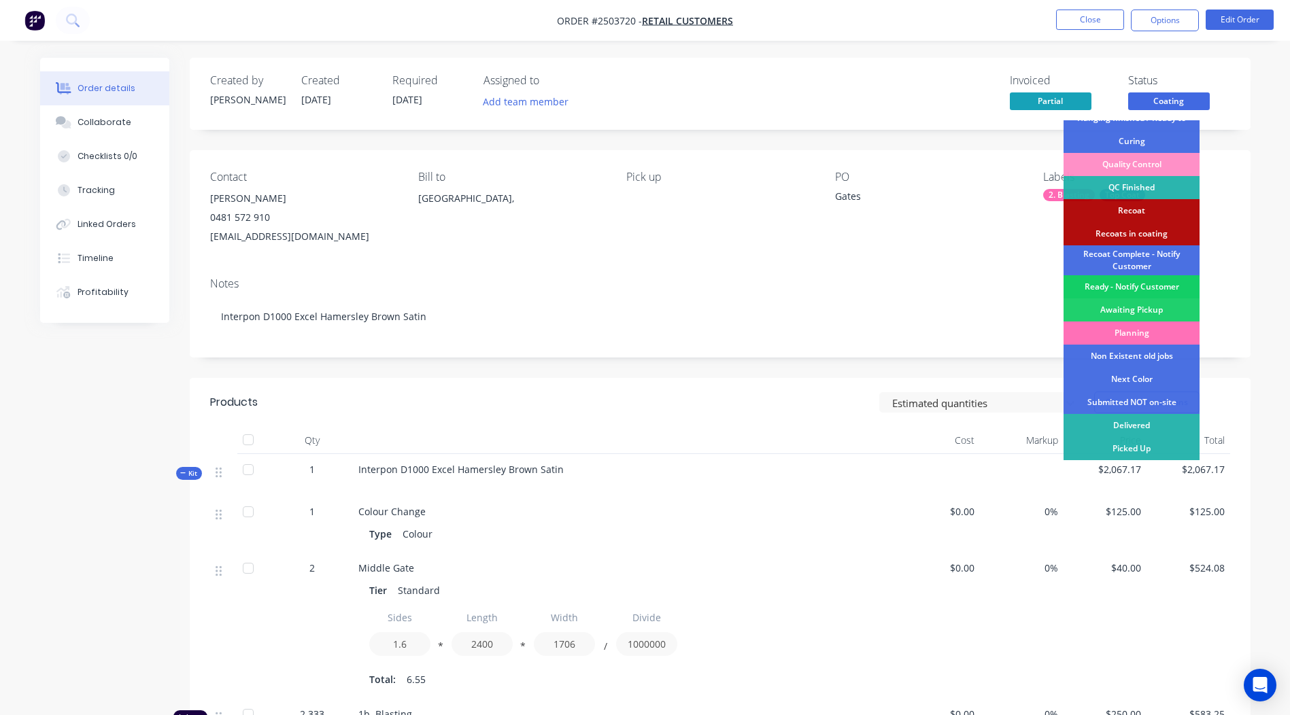
click at [1137, 283] on div "Ready - Notify Customer" at bounding box center [1131, 286] width 136 height 23
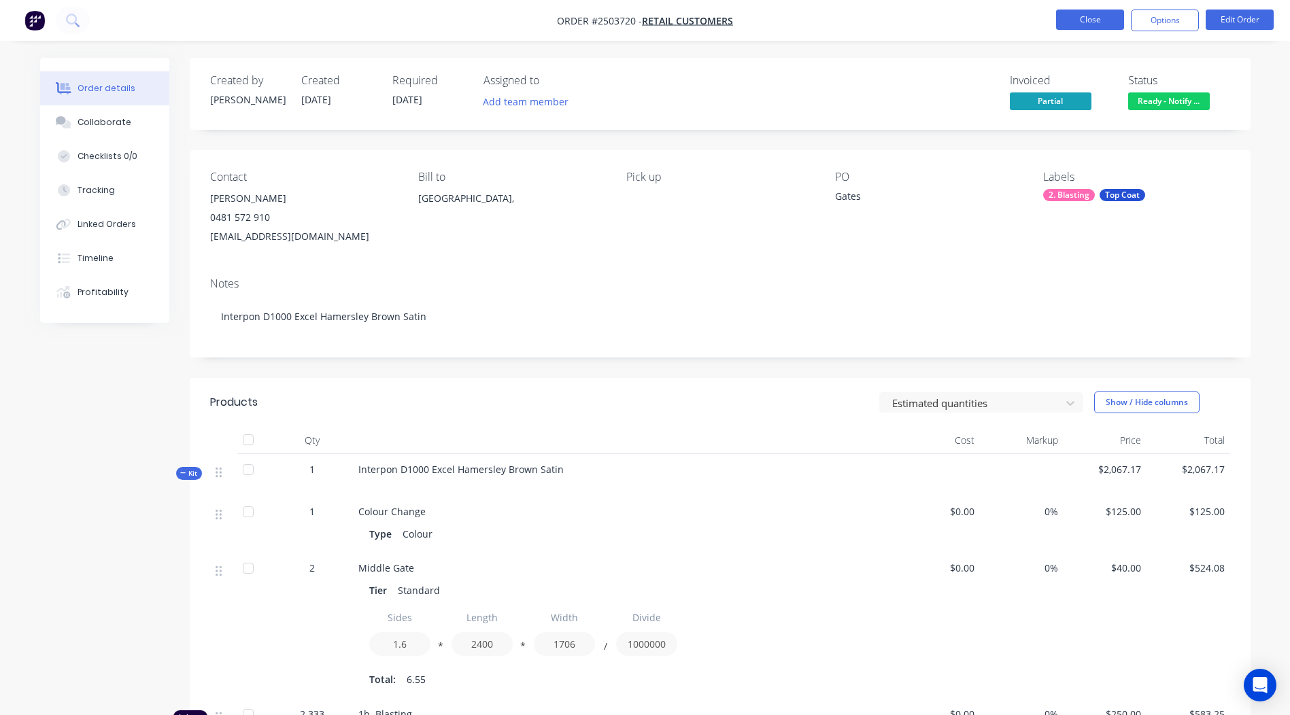
click at [1085, 20] on button "Close" at bounding box center [1090, 20] width 68 height 20
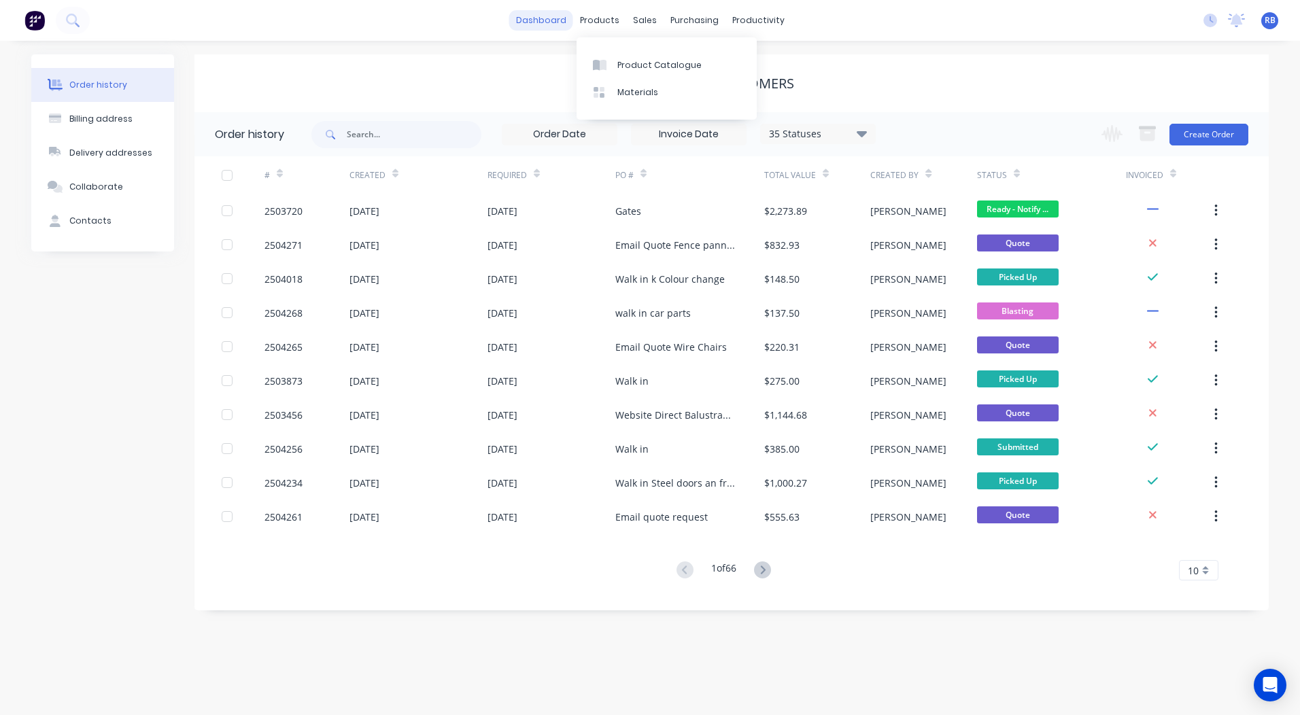
click at [563, 20] on link "dashboard" at bounding box center [541, 20] width 64 height 20
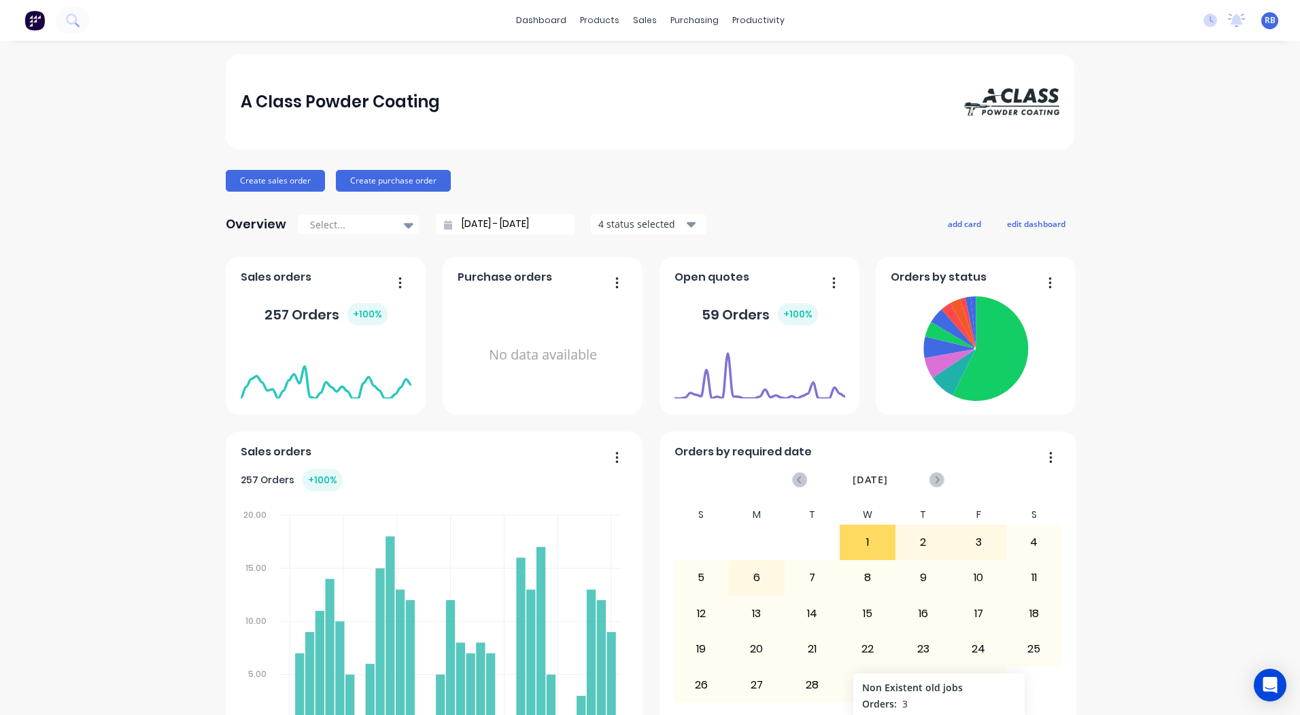
scroll to position [408, 0]
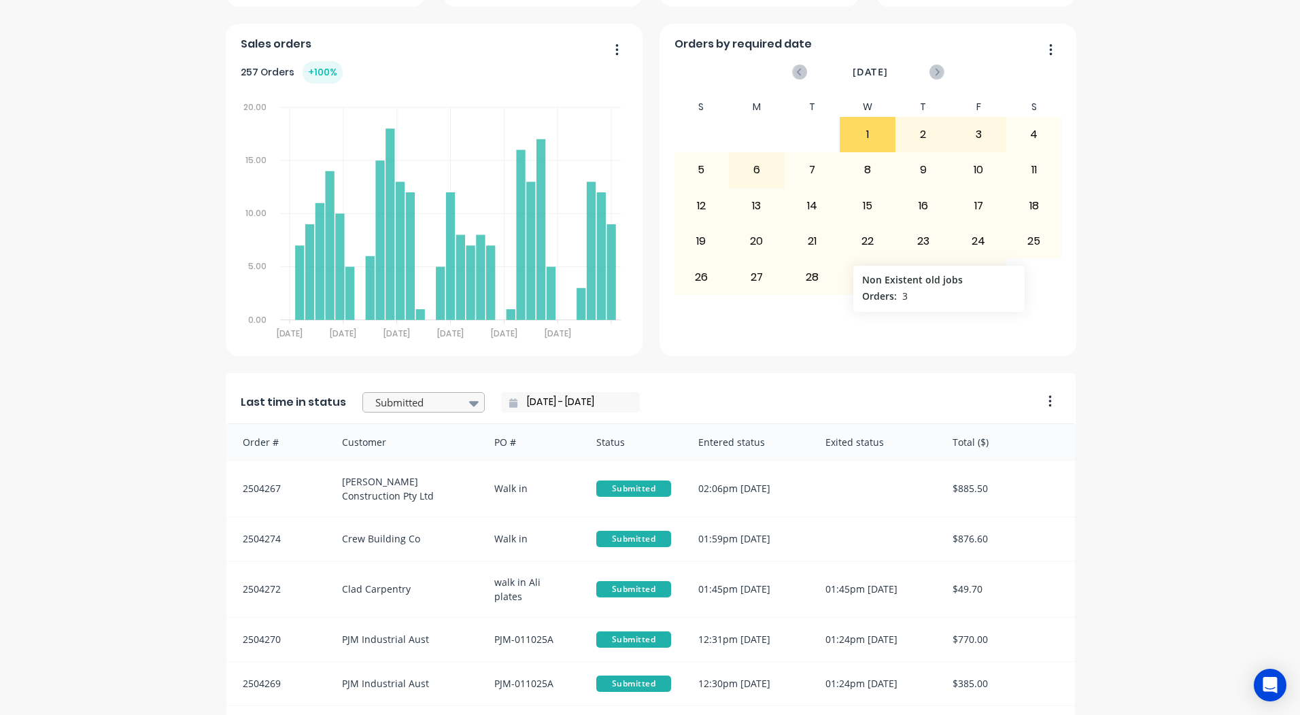
click at [390, 401] on div at bounding box center [417, 402] width 86 height 17
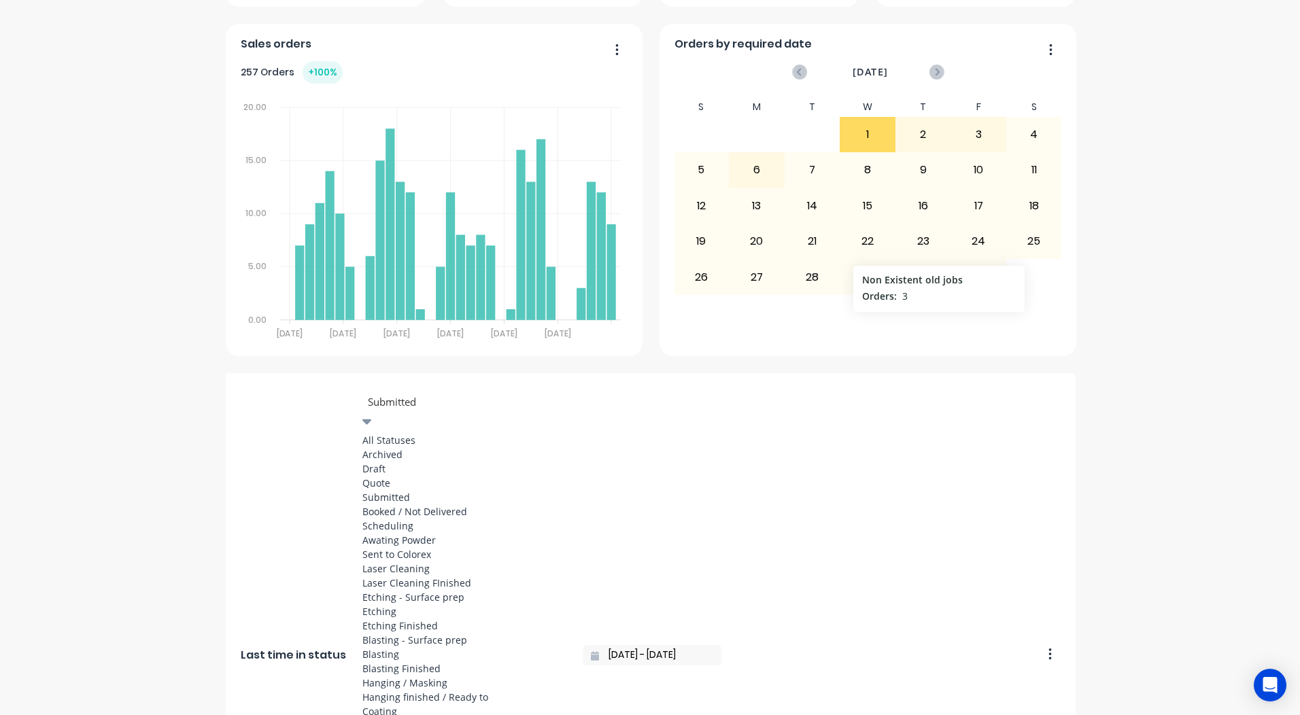
scroll to position [499, 0]
click at [410, 704] on div "Coating" at bounding box center [464, 711] width 204 height 14
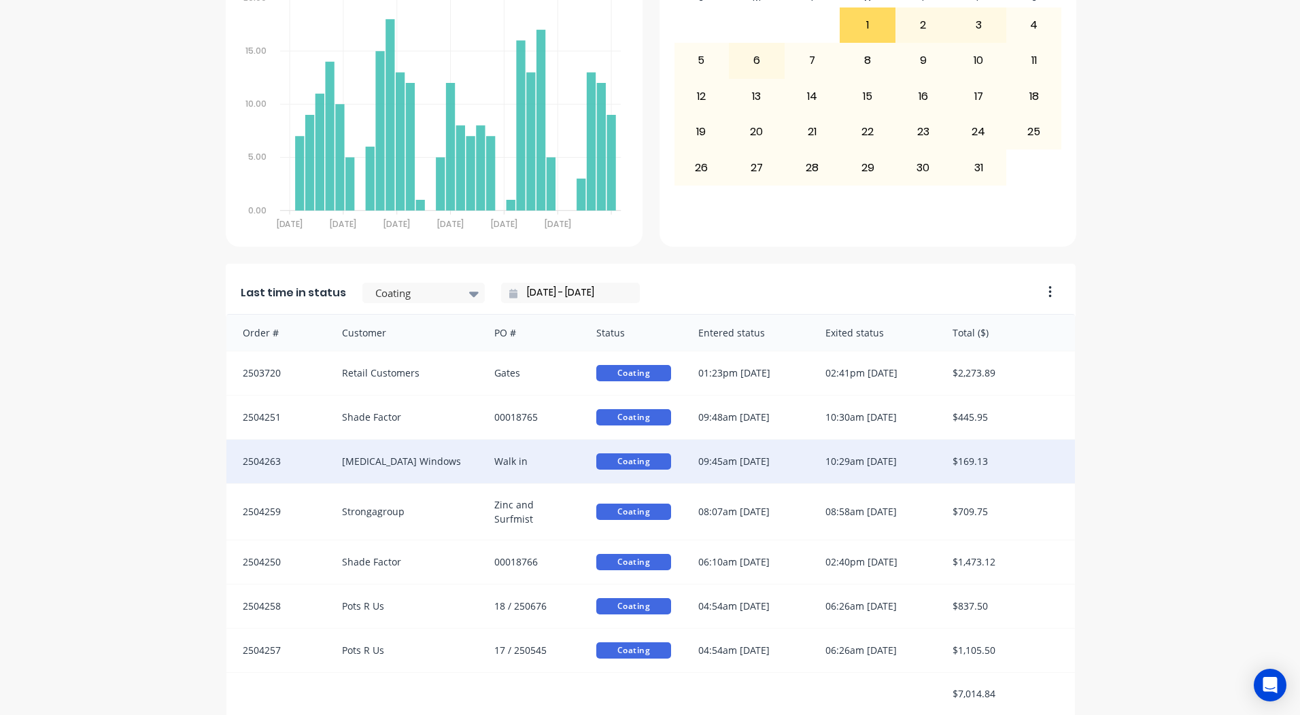
scroll to position [587, 0]
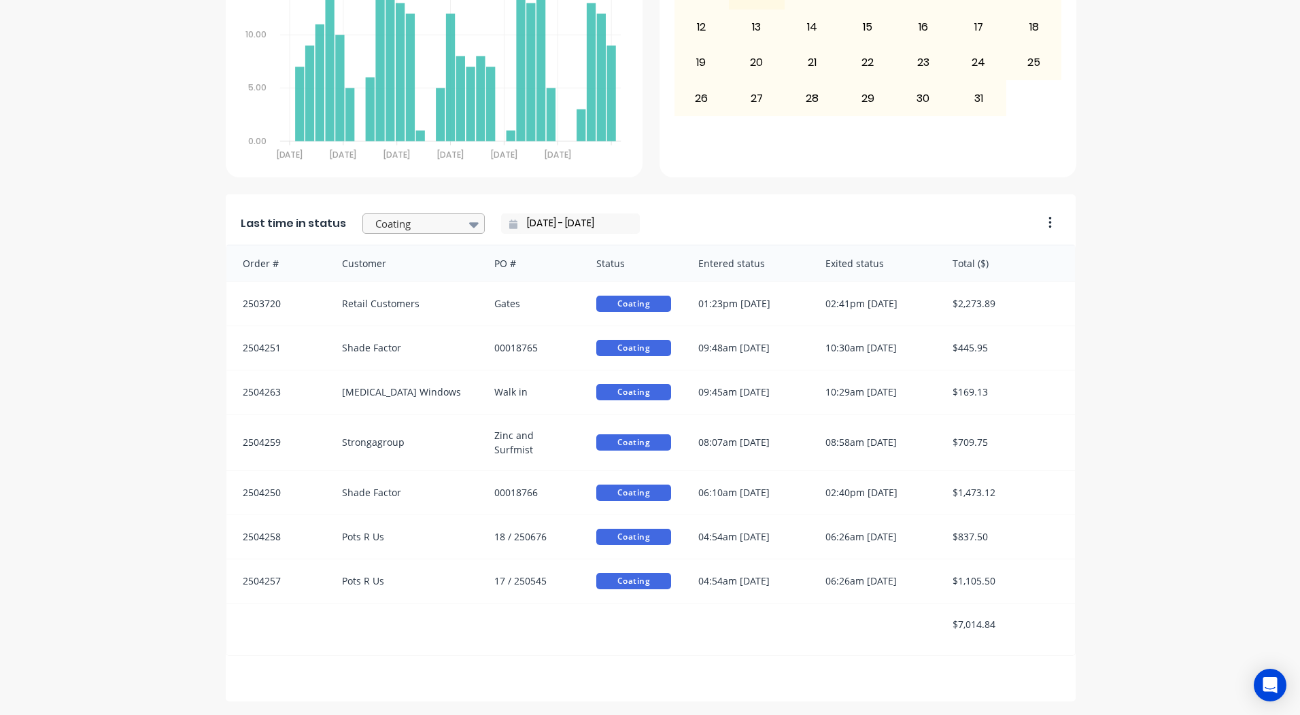
click at [425, 224] on div at bounding box center [417, 224] width 86 height 17
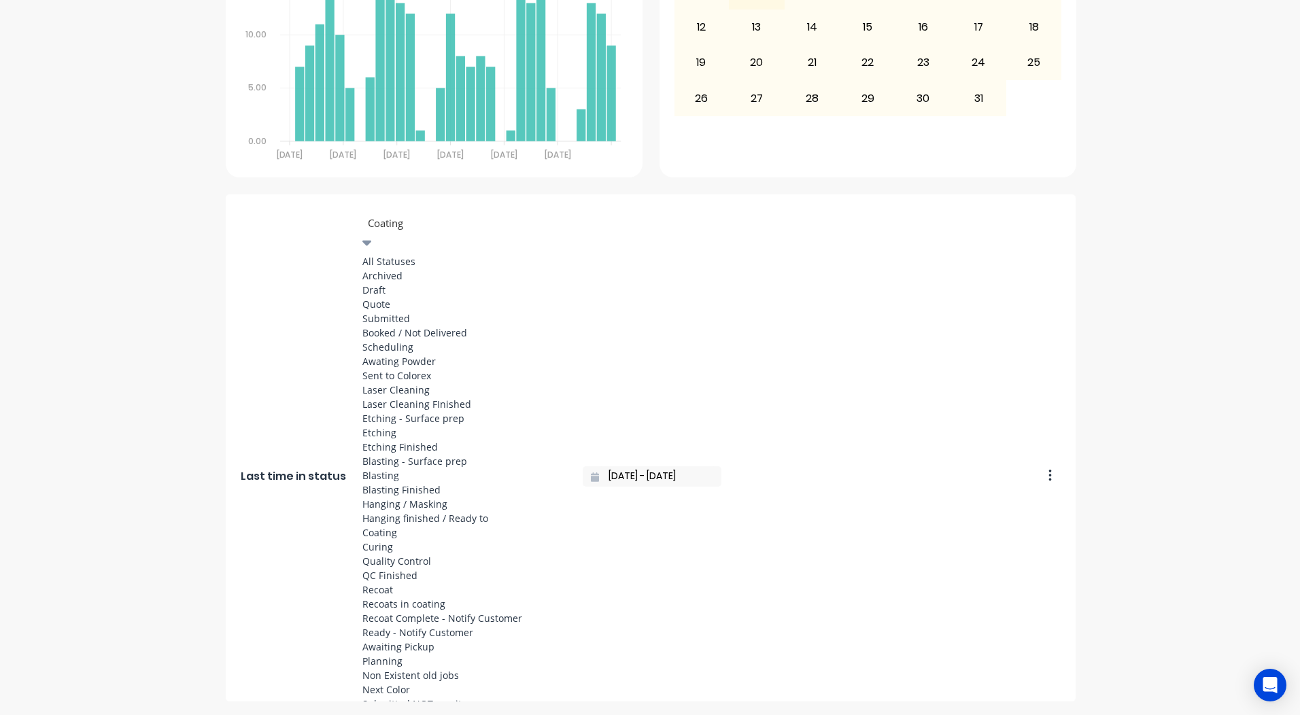
scroll to position [703, 0]
click at [408, 625] on div "Ready - Notify Customer" at bounding box center [464, 632] width 204 height 14
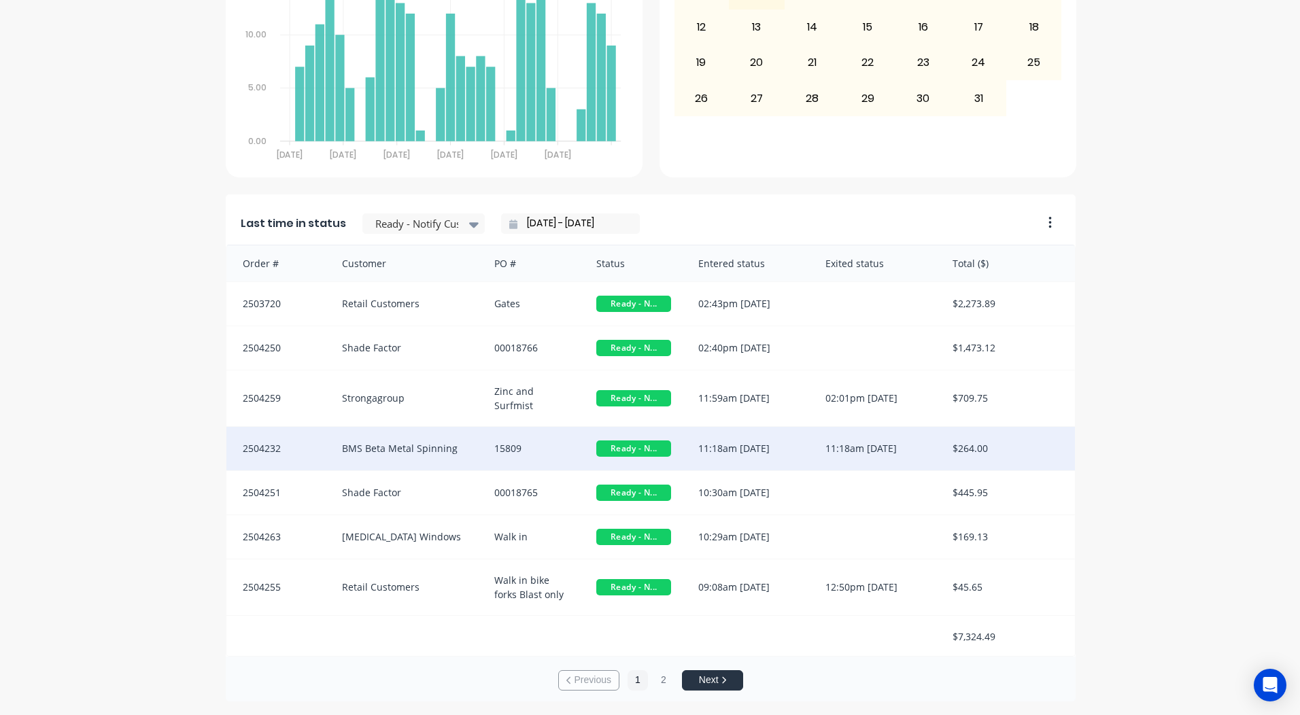
scroll to position [1, 0]
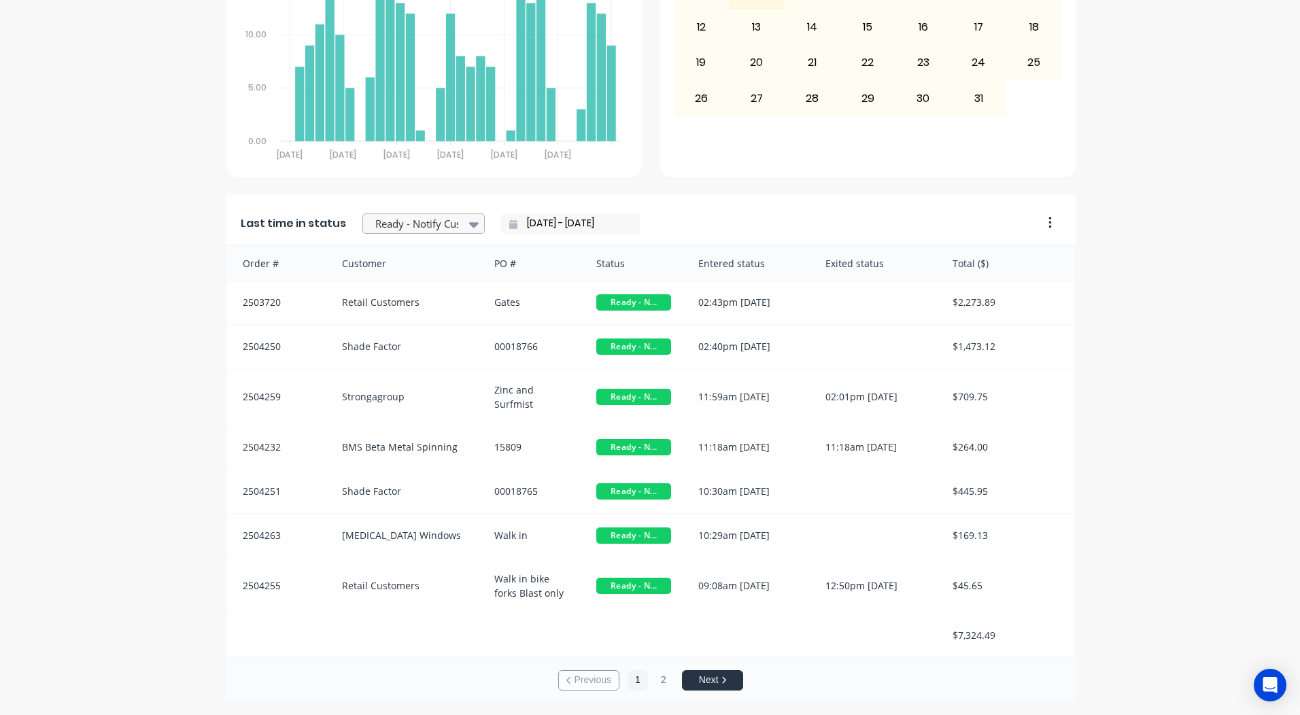
click at [407, 222] on div at bounding box center [417, 224] width 86 height 17
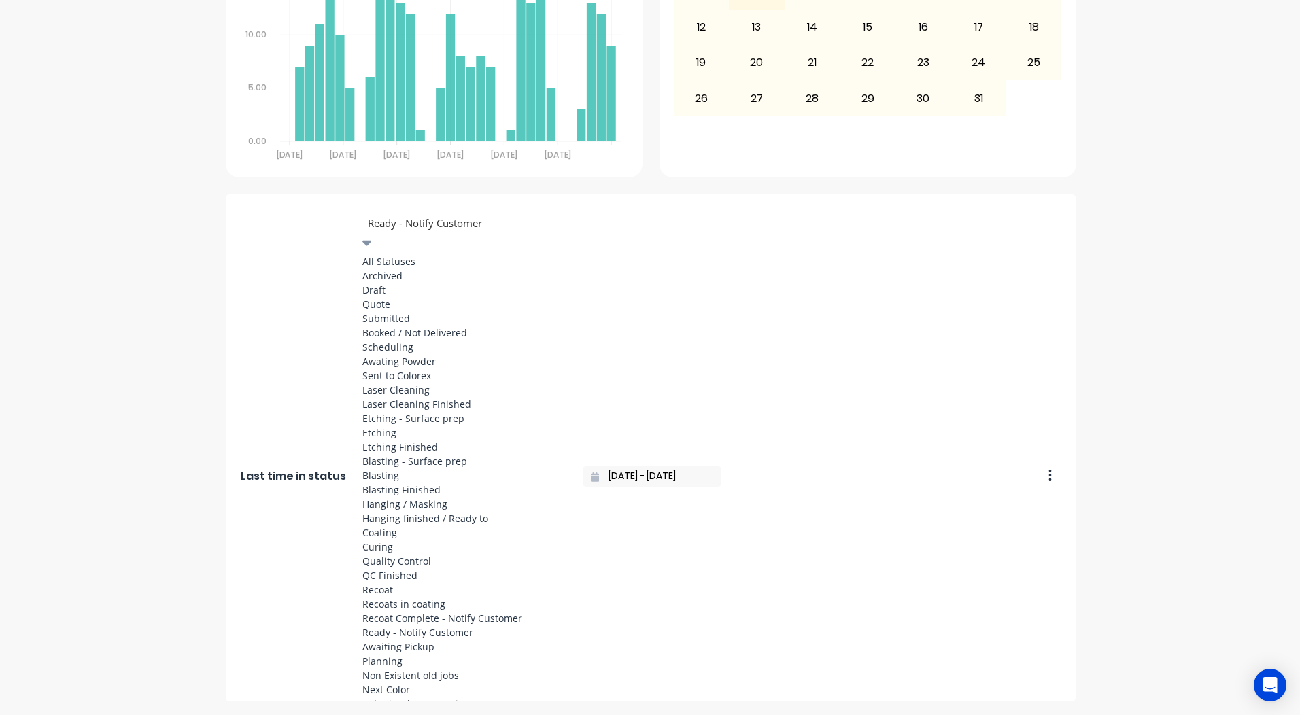
scroll to position [431, 0]
click at [401, 526] on div "Coating" at bounding box center [464, 533] width 204 height 14
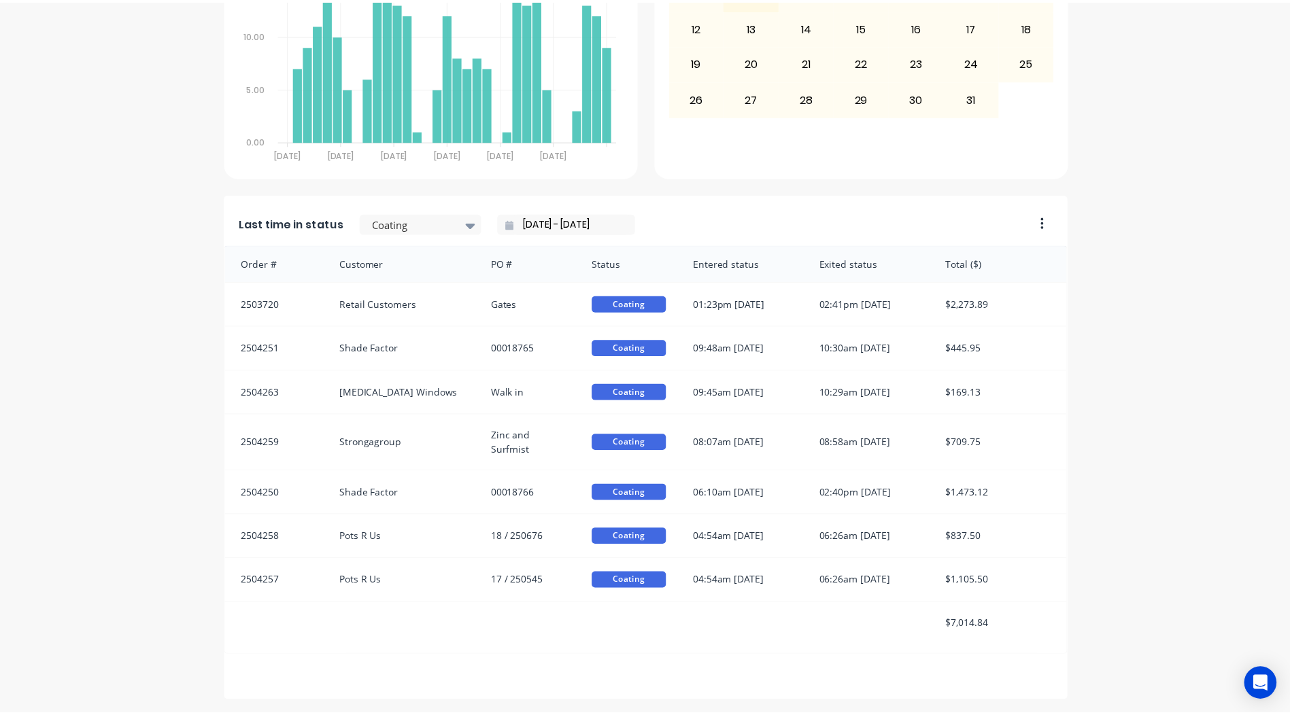
scroll to position [0, 0]
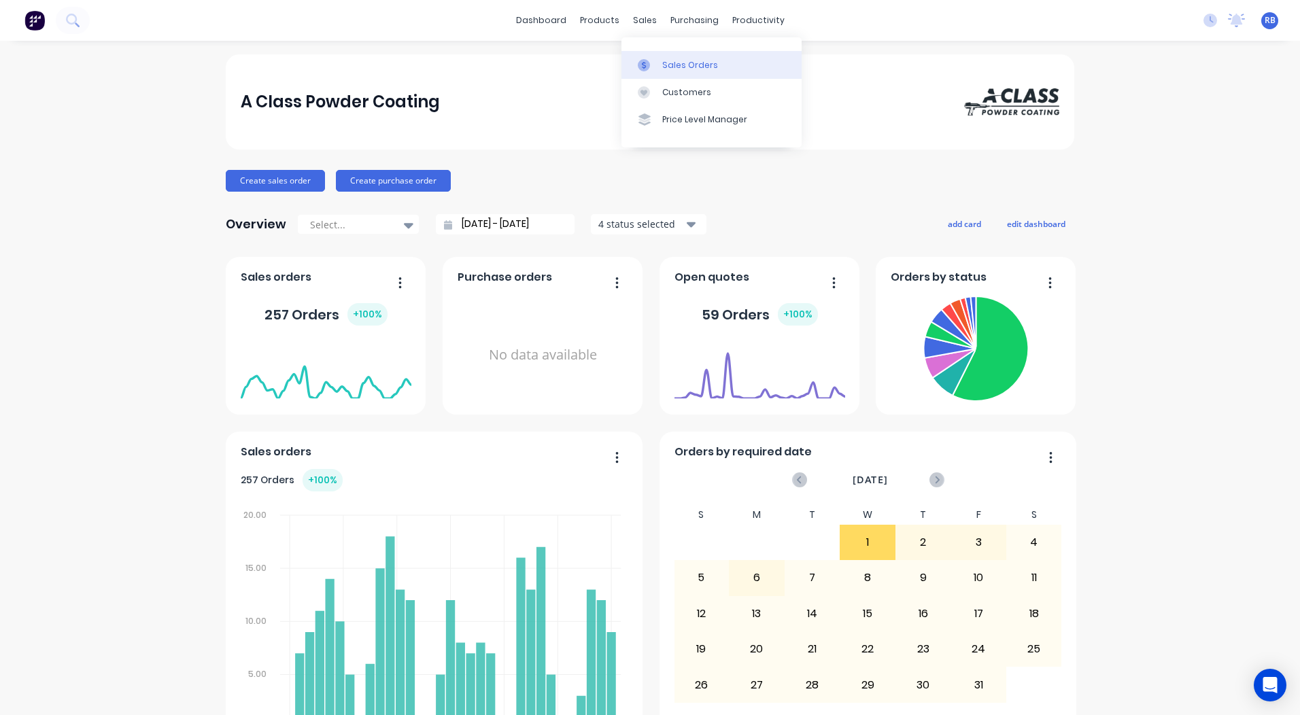
click at [685, 62] on div "Sales Orders" at bounding box center [690, 65] width 56 height 12
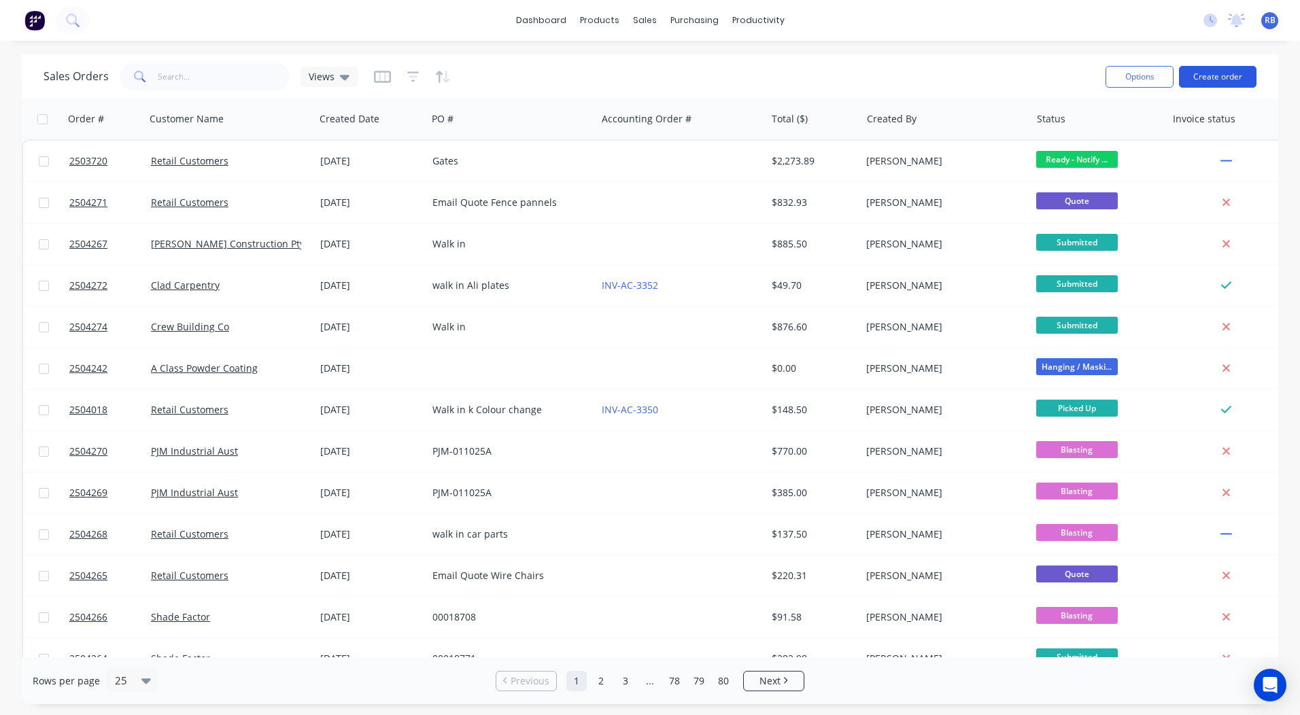
click at [1223, 75] on button "Create order" at bounding box center [1218, 77] width 78 height 22
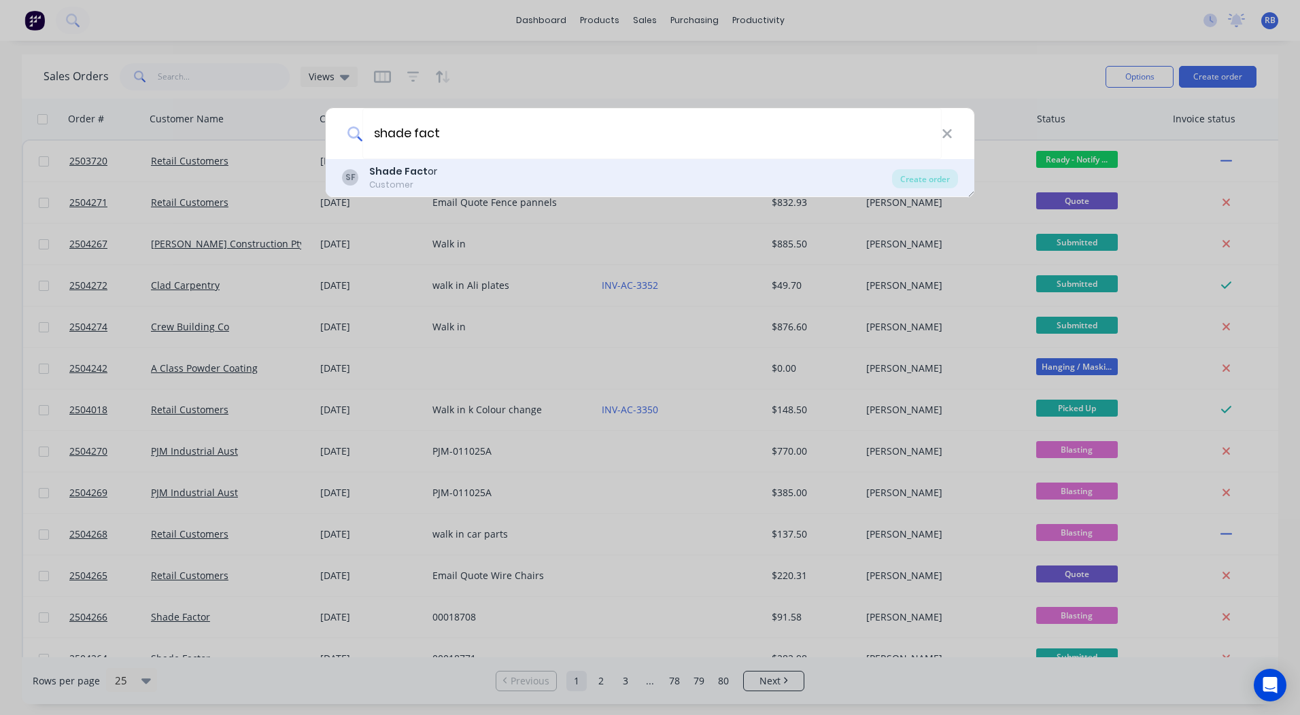
type input "shade fact"
click at [431, 190] on div "Customer" at bounding box center [403, 185] width 68 height 12
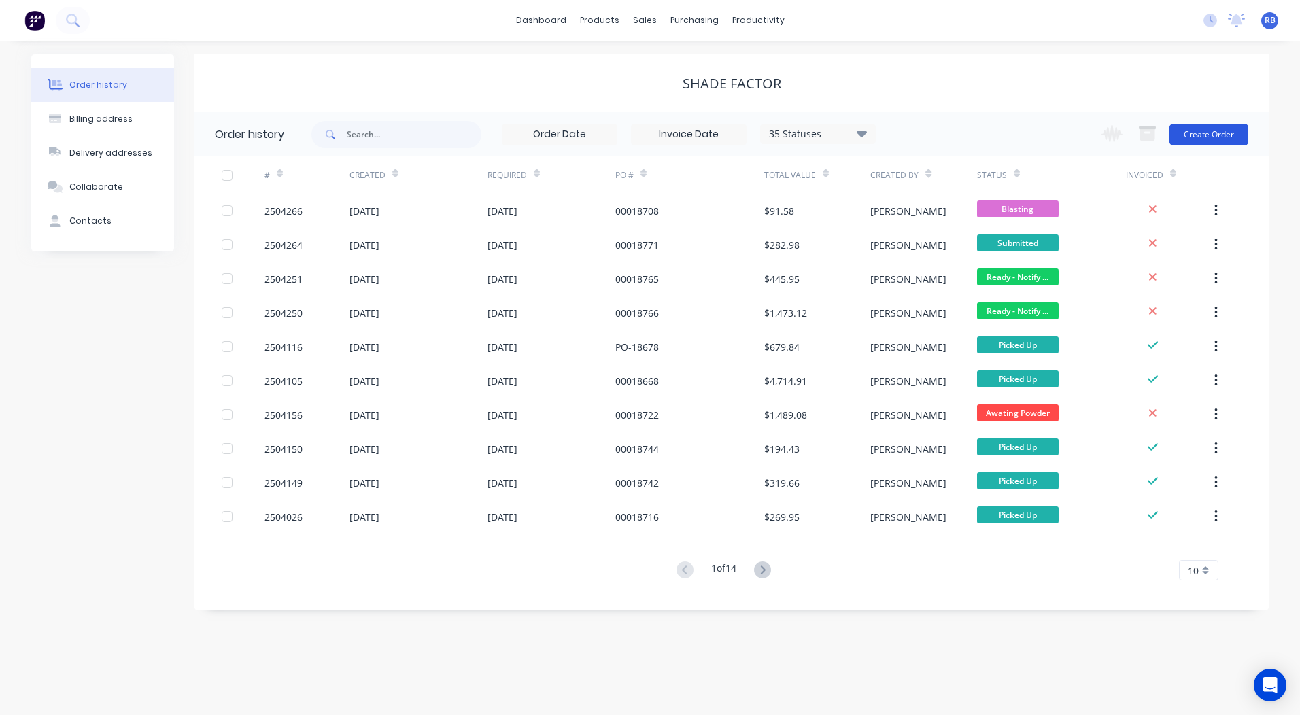
click at [1198, 133] on button "Create Order" at bounding box center [1208, 135] width 79 height 22
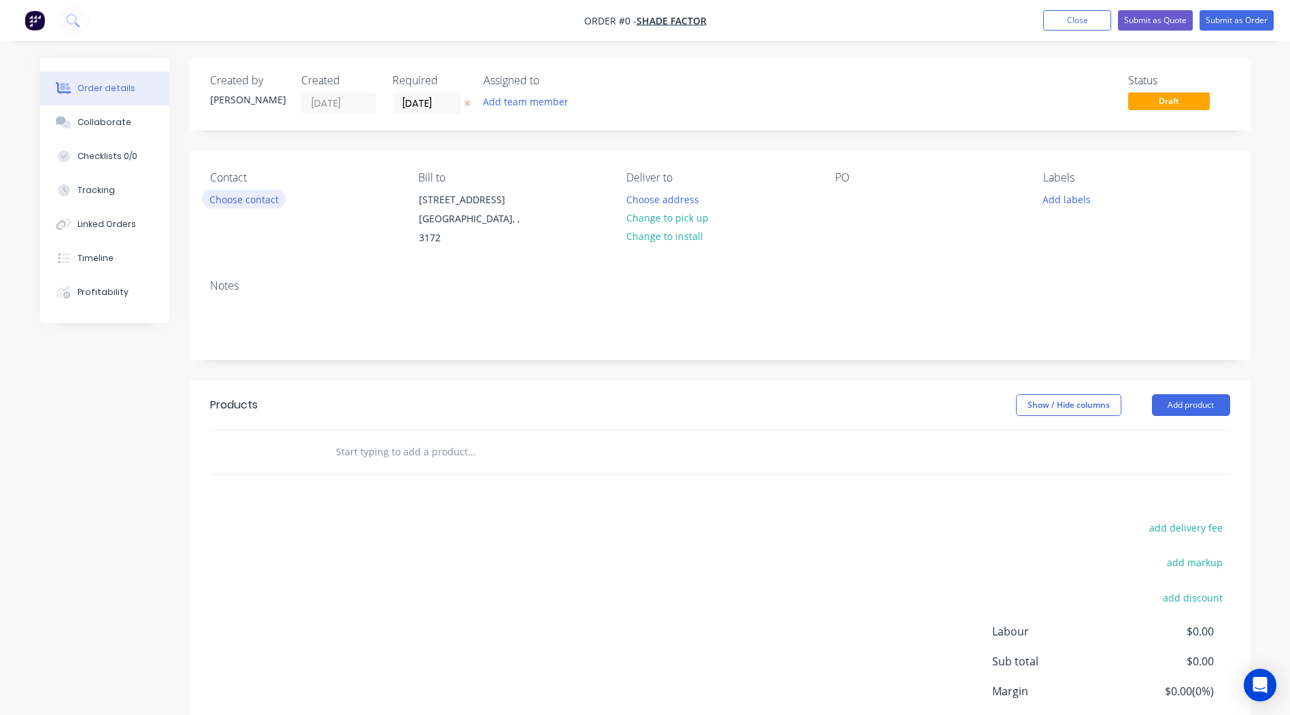
click at [235, 207] on button "Choose contact" at bounding box center [244, 199] width 84 height 18
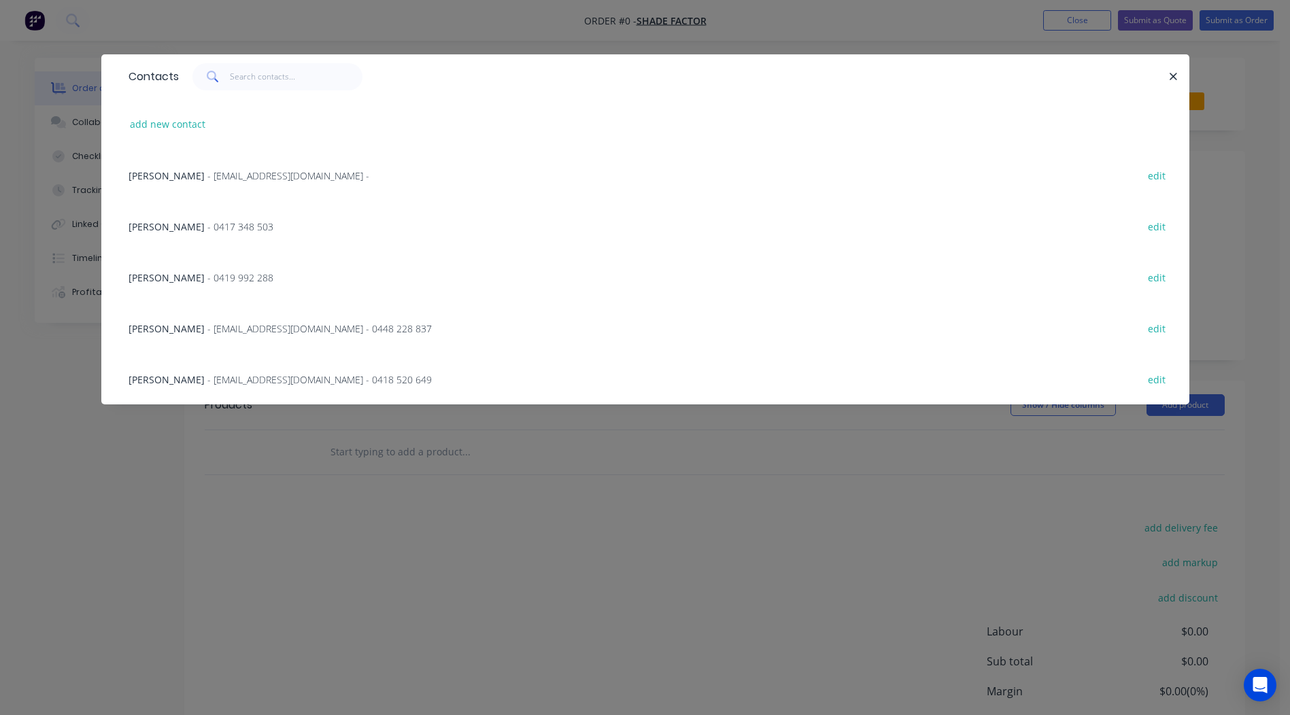
click at [207, 222] on span "- 0417 348 503" at bounding box center [240, 226] width 66 height 13
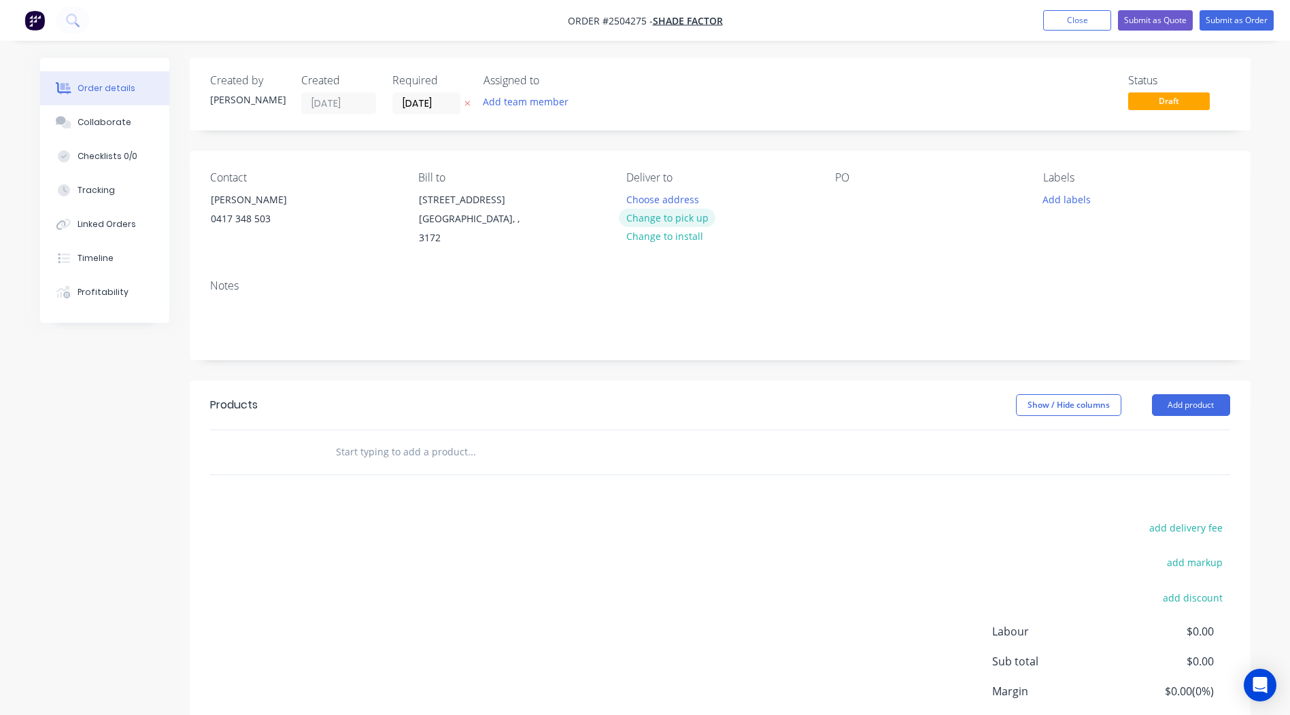
click at [671, 217] on button "Change to pick up" at bounding box center [667, 218] width 97 height 18
click at [836, 196] on div at bounding box center [846, 200] width 22 height 20
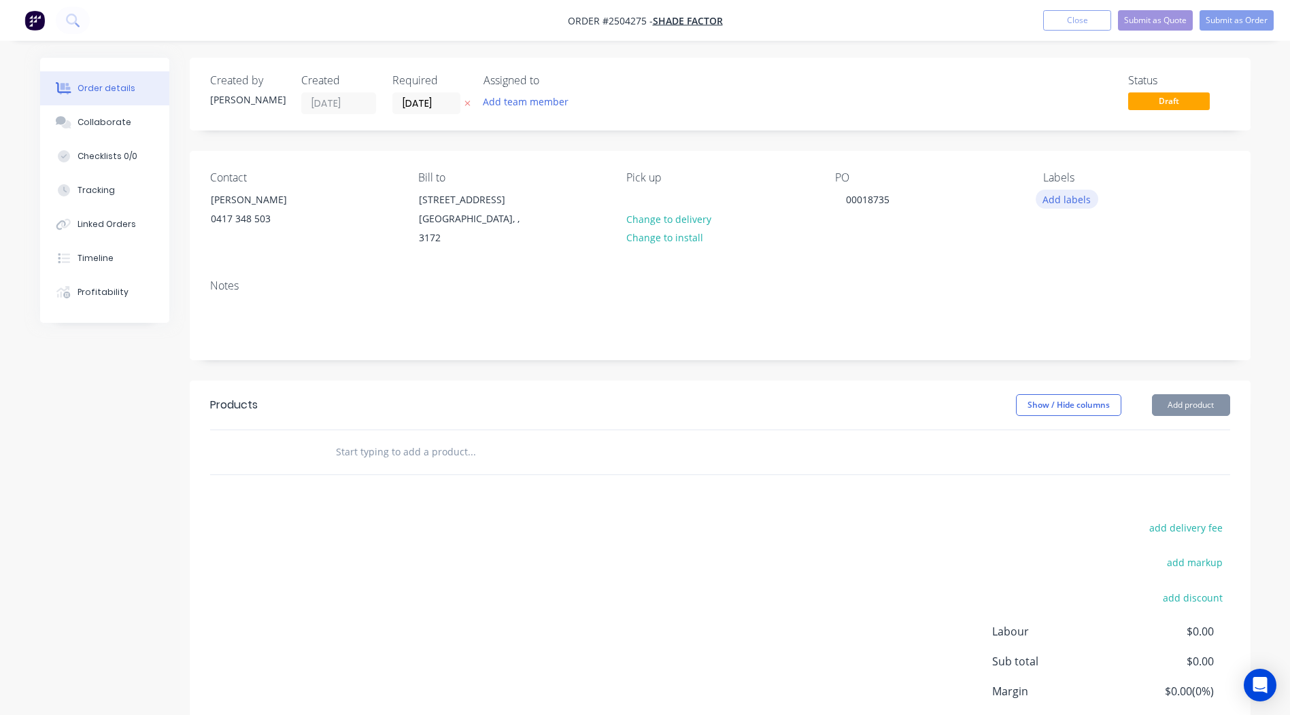
click at [1066, 205] on button "Add labels" at bounding box center [1066, 199] width 63 height 18
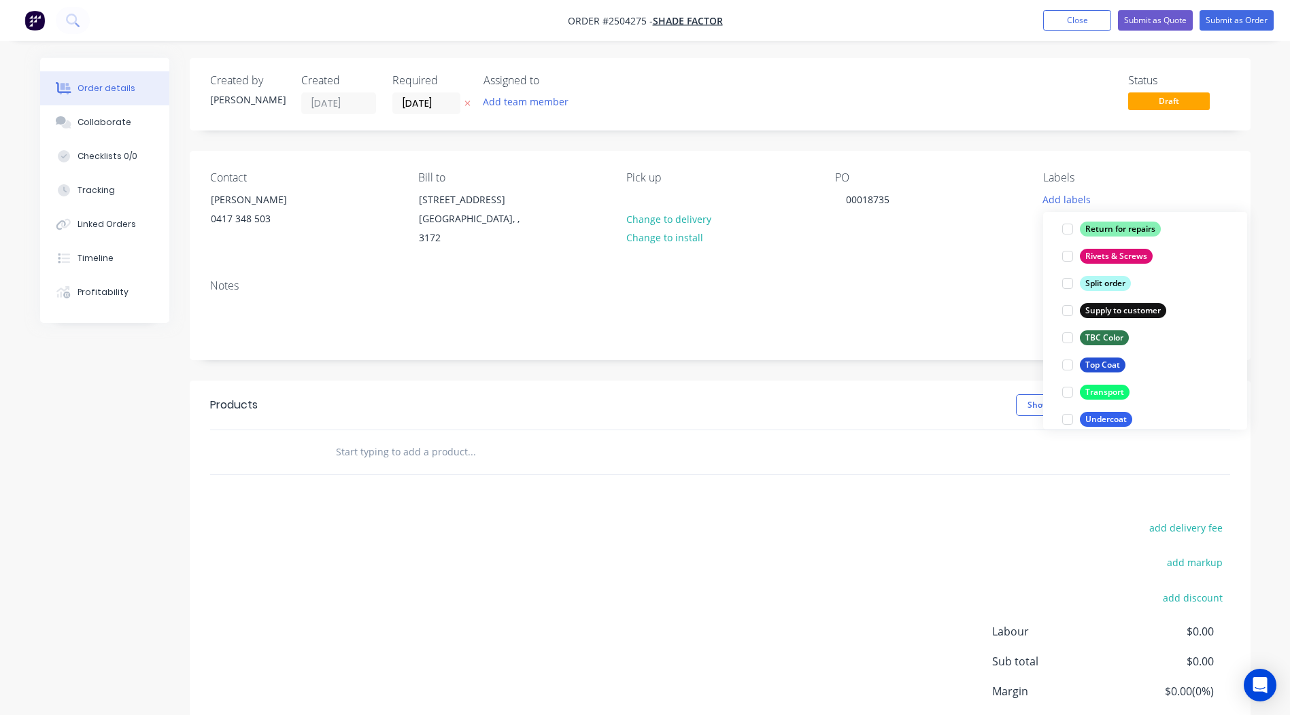
scroll to position [1088, 0]
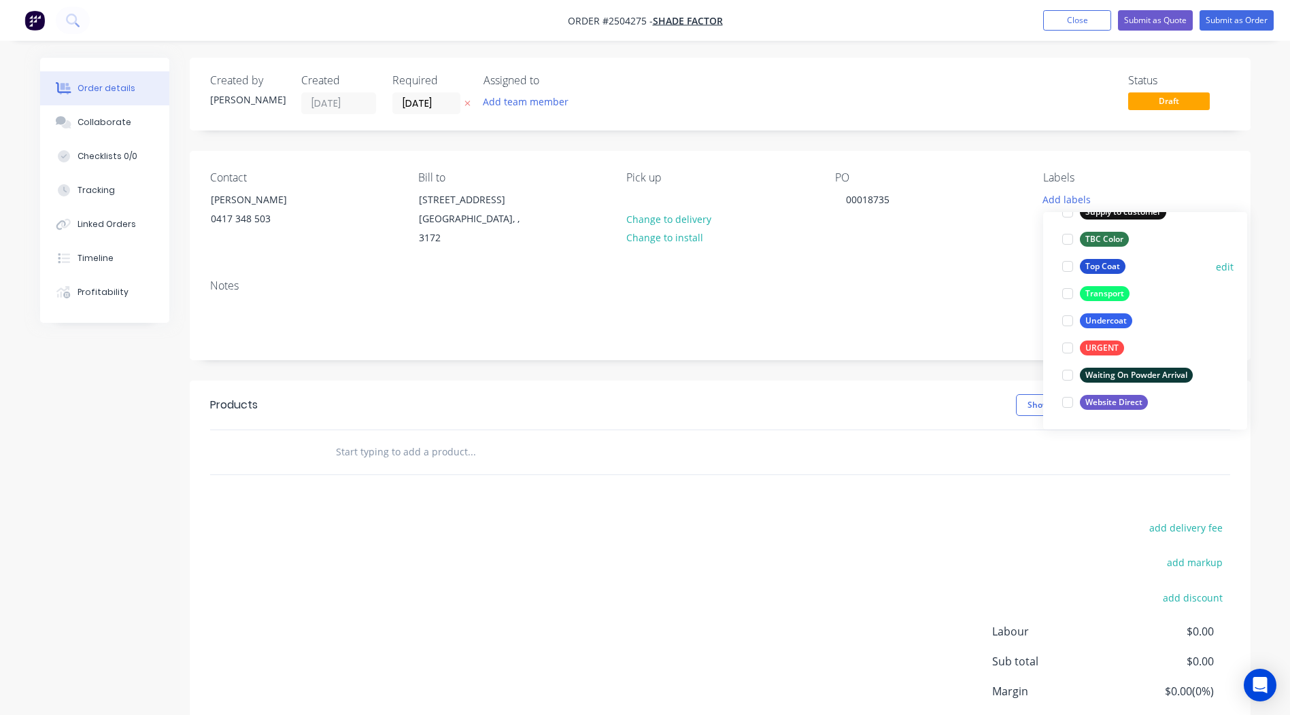
click at [1097, 271] on div "Top Coat" at bounding box center [1103, 266] width 46 height 15
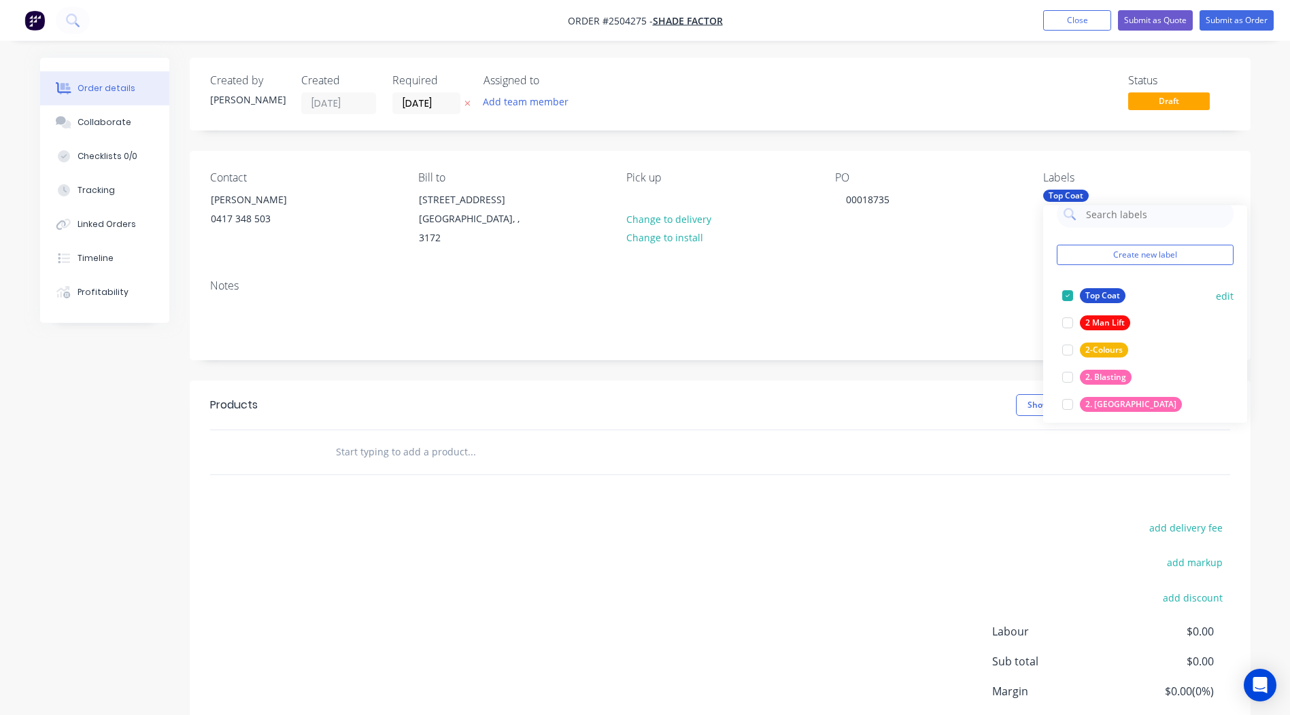
scroll to position [0, 0]
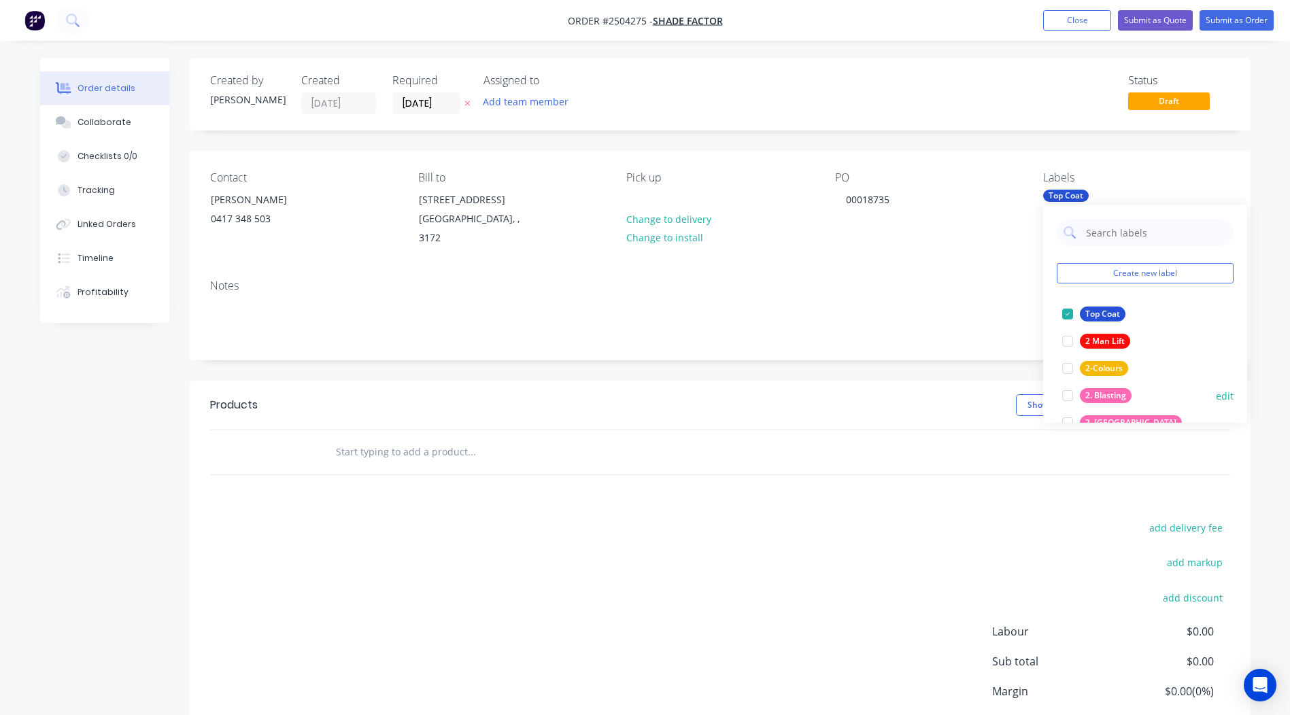
click at [1116, 392] on div "2. Blasting" at bounding box center [1106, 395] width 52 height 15
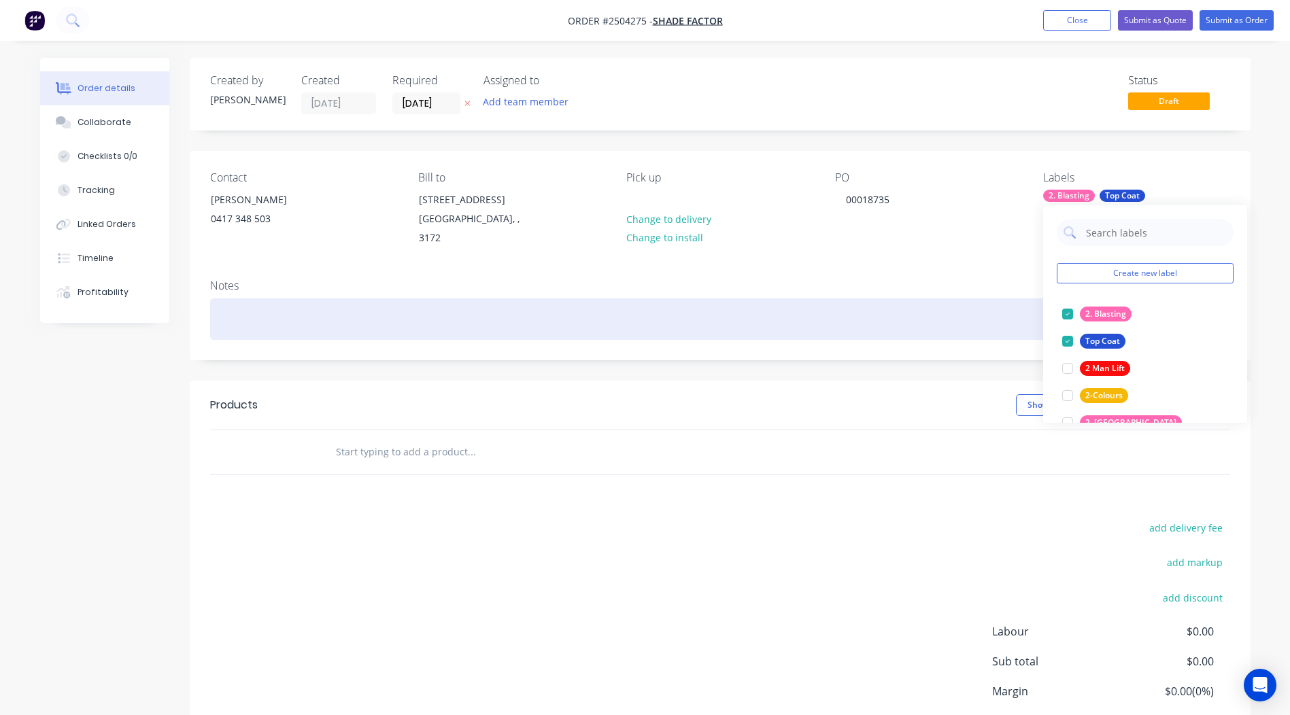
click at [410, 313] on div at bounding box center [720, 318] width 1020 height 41
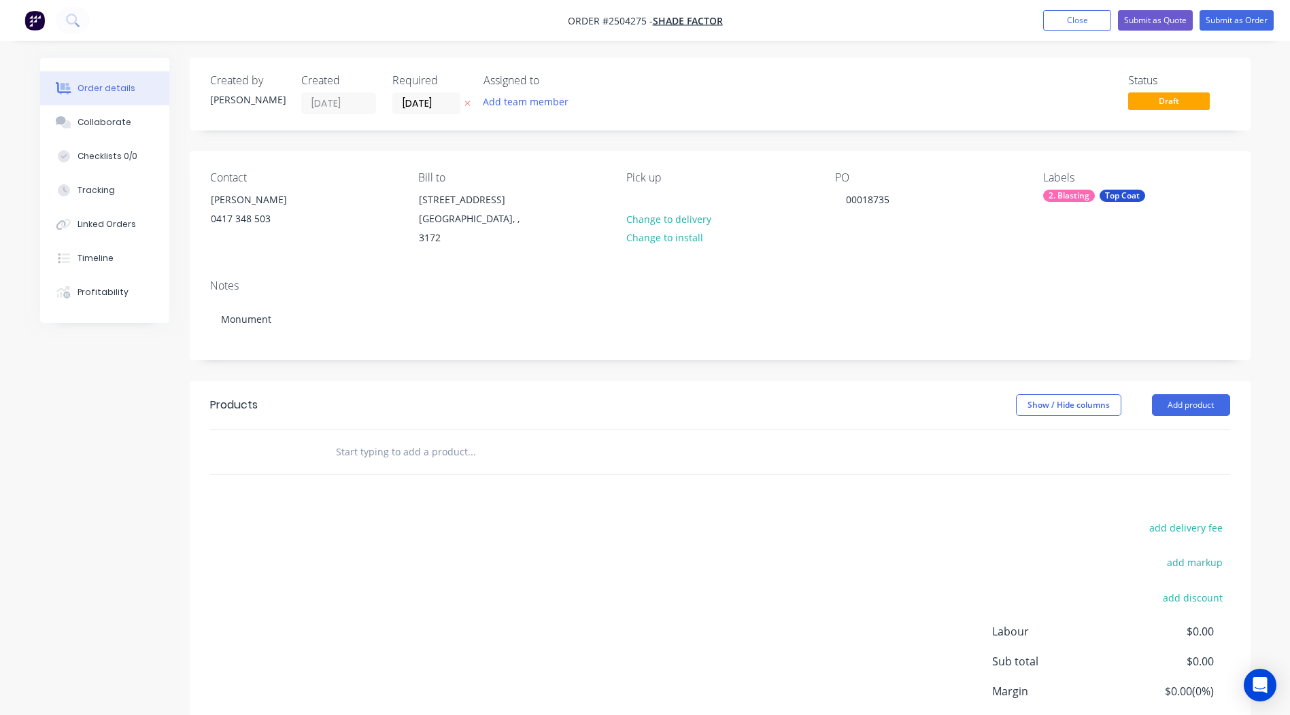
click at [644, 525] on div "add delivery fee add markup add discount Labour $0.00 Sub total $0.00 Margin $0…" at bounding box center [720, 650] width 1020 height 262
click at [1184, 400] on button "Add product" at bounding box center [1191, 405] width 78 height 22
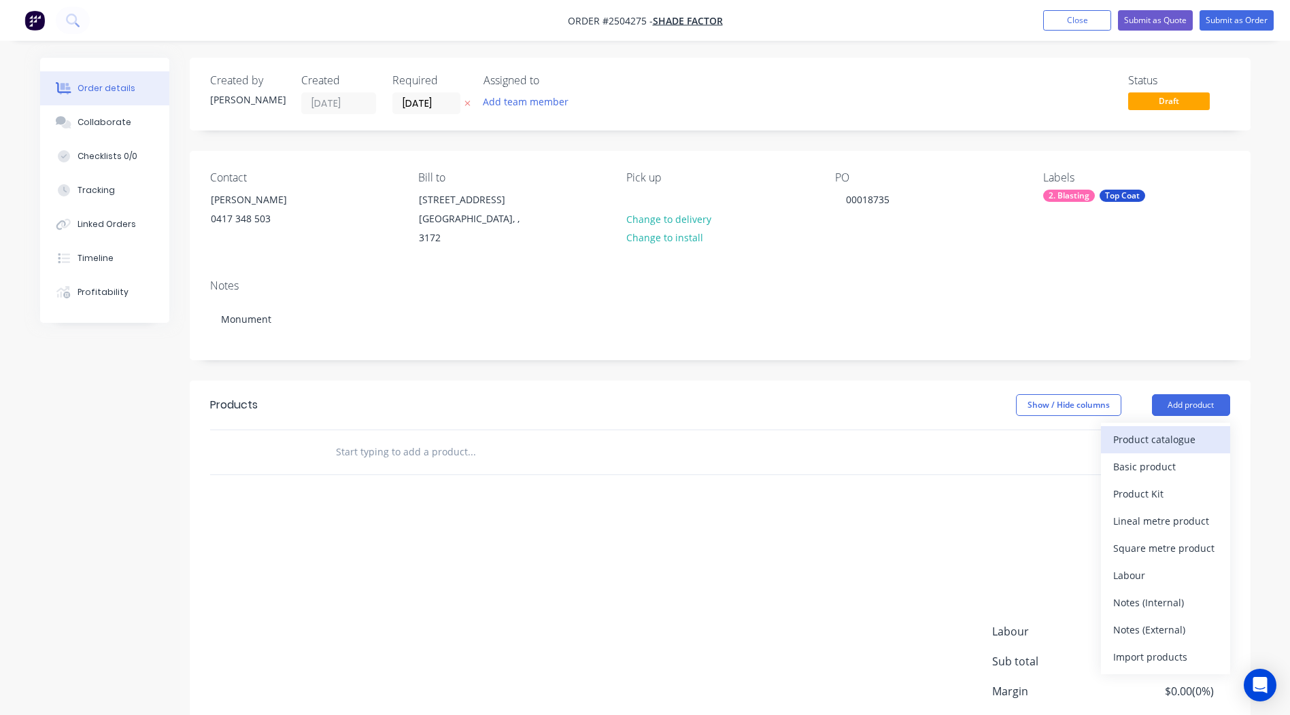
click at [1180, 430] on div "Product catalogue" at bounding box center [1165, 440] width 105 height 20
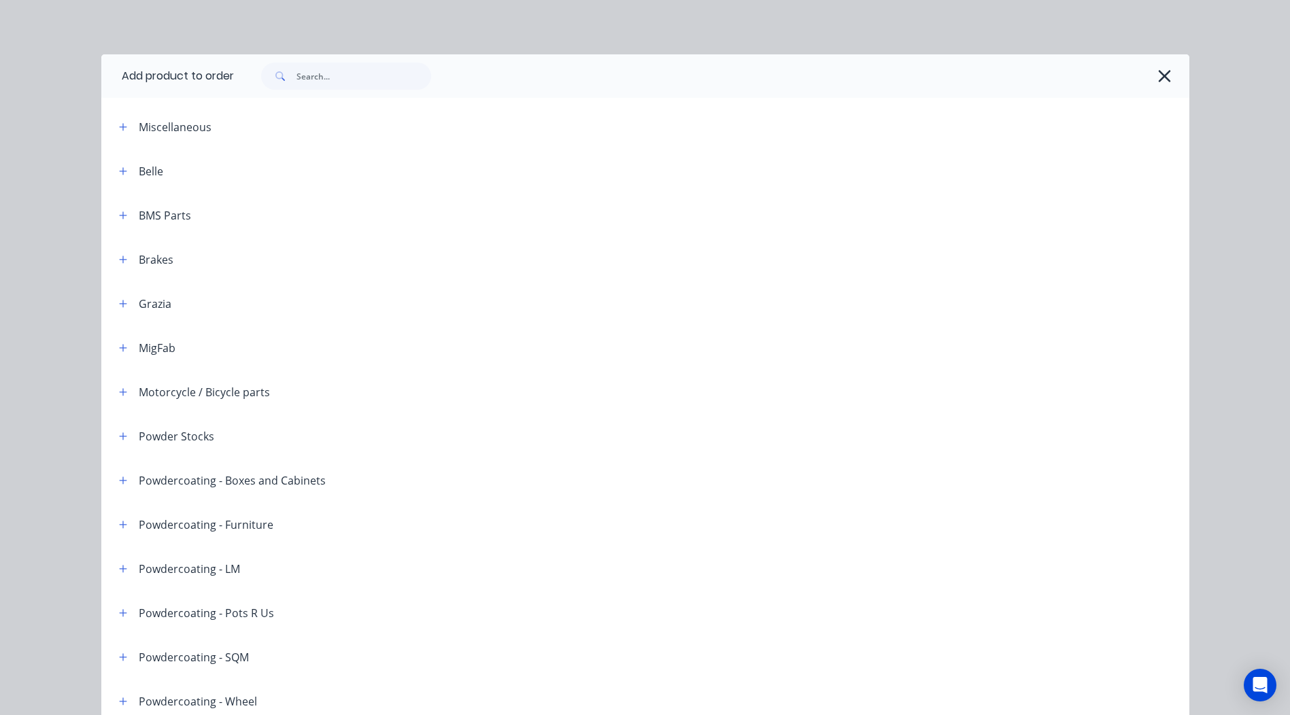
click at [359, 65] on div at bounding box center [711, 76] width 955 height 44
click at [358, 67] on input "text" at bounding box center [363, 76] width 135 height 27
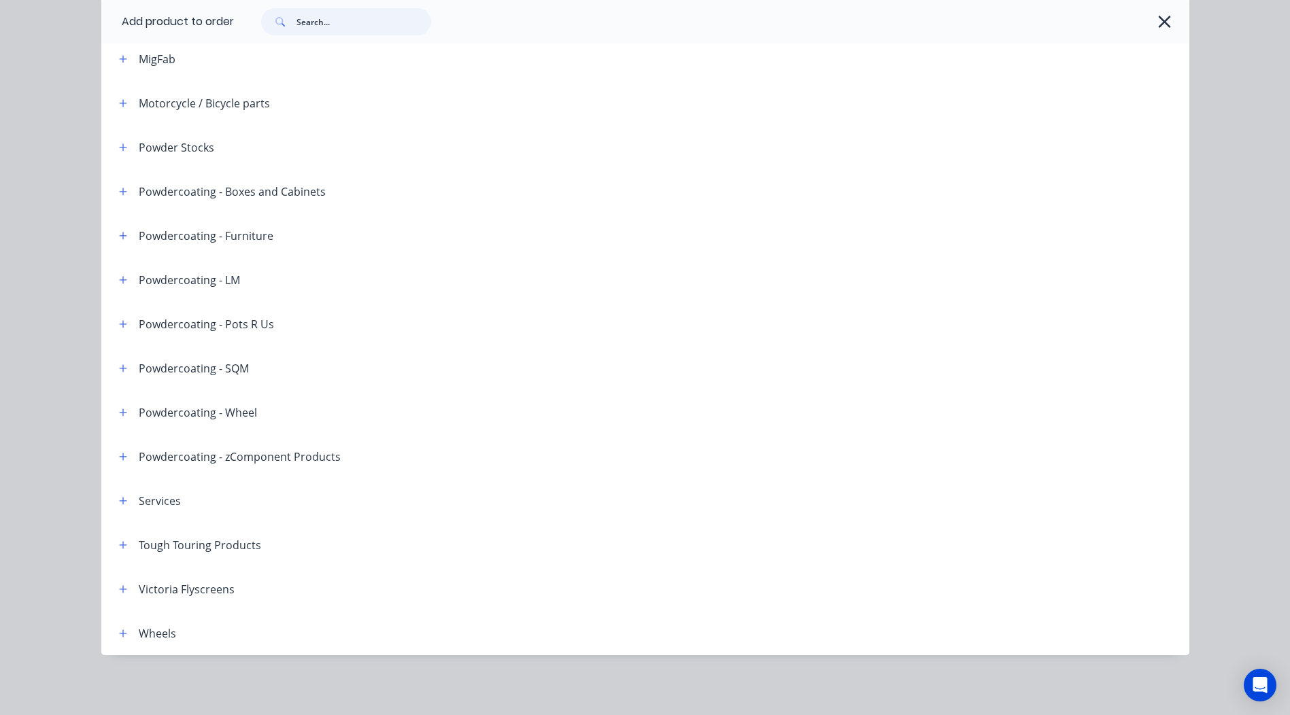
scroll to position [111, 0]
click at [323, 11] on input "text" at bounding box center [363, 21] width 135 height 27
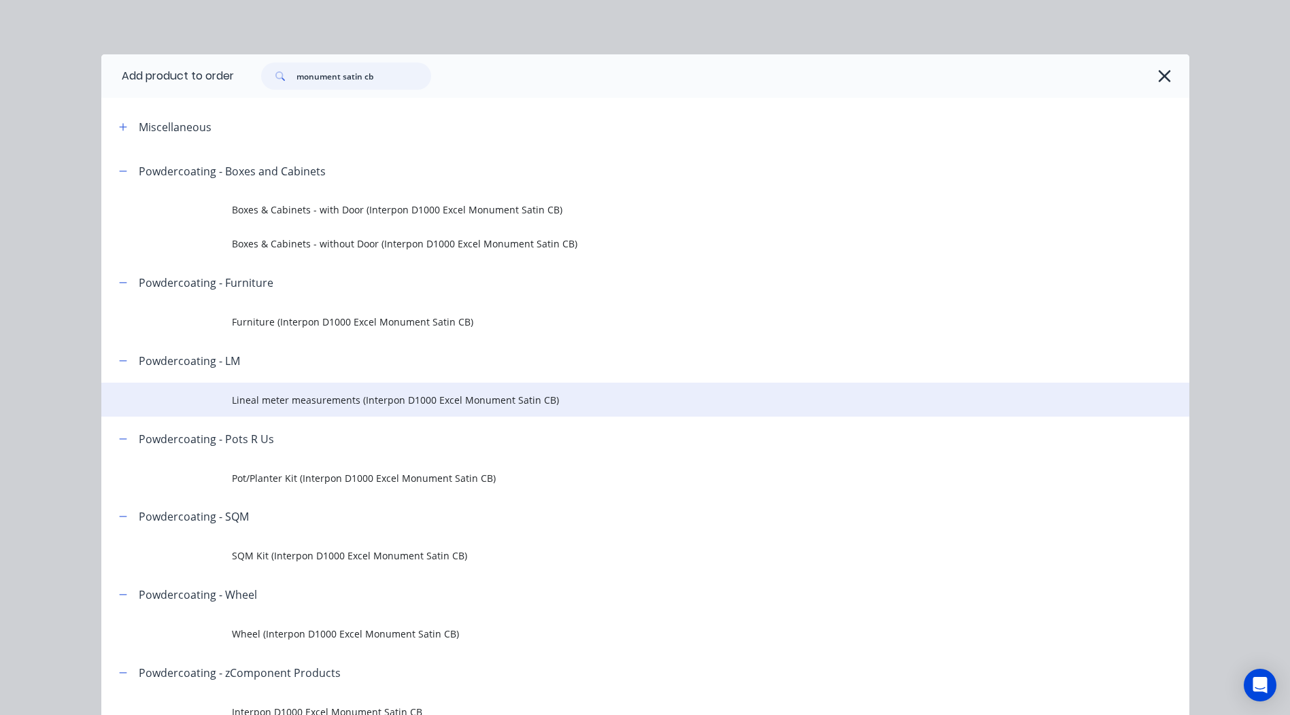
type input "monument satin cb"
click at [368, 388] on td "Lineal meter measurements (Interpon D1000 Excel Monument Satin CB)" at bounding box center [710, 400] width 957 height 34
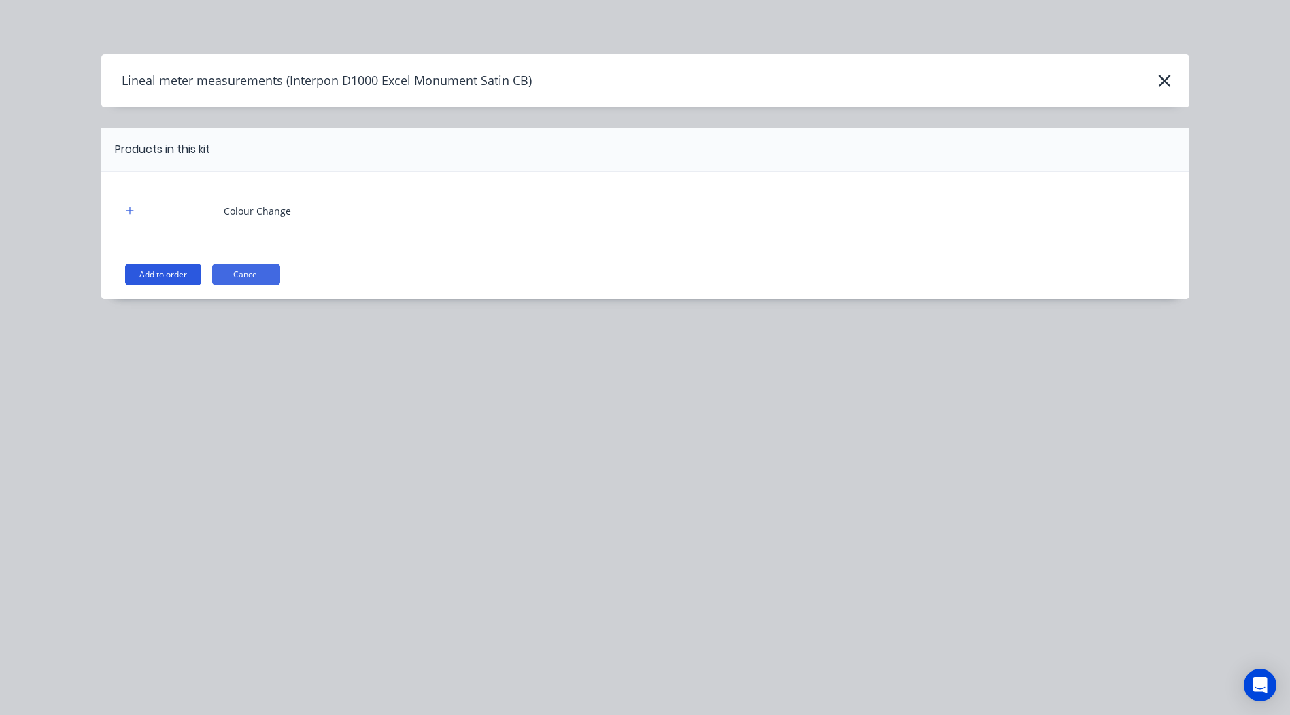
click at [184, 277] on button "Add to order" at bounding box center [163, 275] width 76 height 22
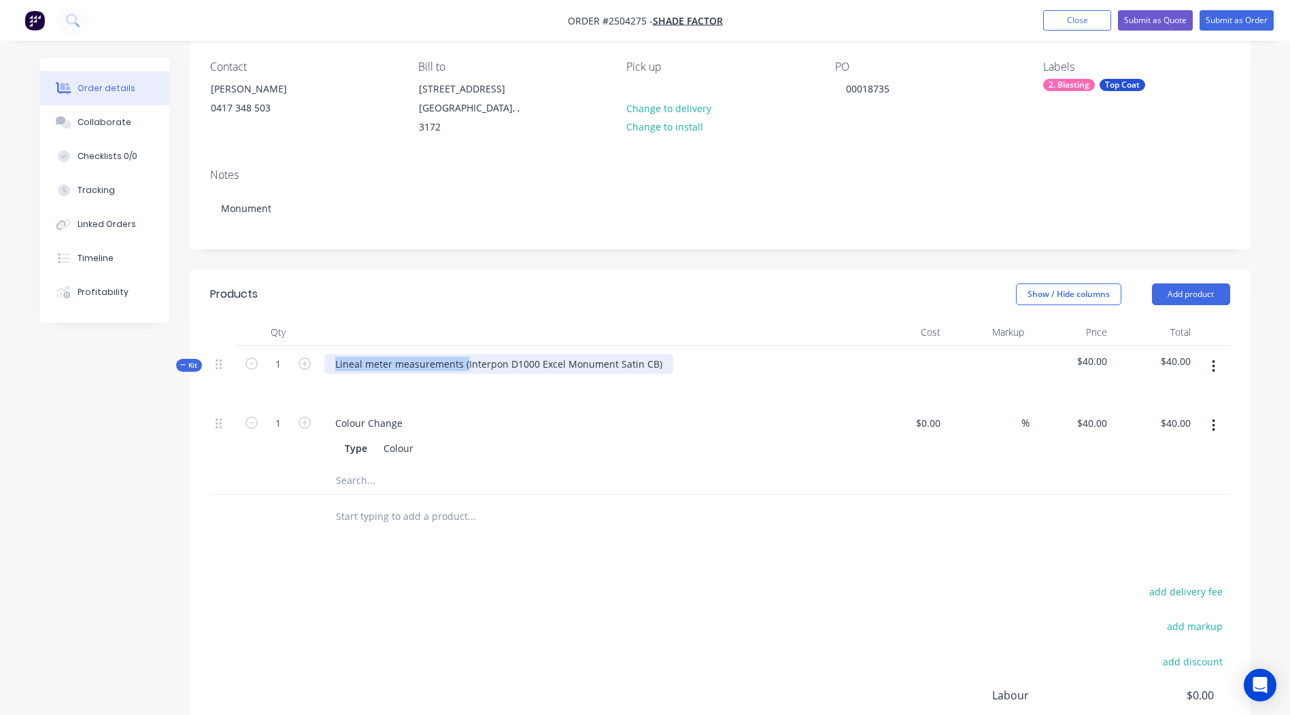
drag, startPoint x: 464, startPoint y: 347, endPoint x: -3, endPoint y: 456, distance: 479.5
click at [0, 456] on html "Order #2504275 - Shade Factor Add product Close Submit as Quote Submit as Order…" at bounding box center [645, 387] width 1290 height 997
click at [525, 354] on div "Interpon D1000 Excel Monument Satin CB)" at bounding box center [431, 364] width 215 height 20
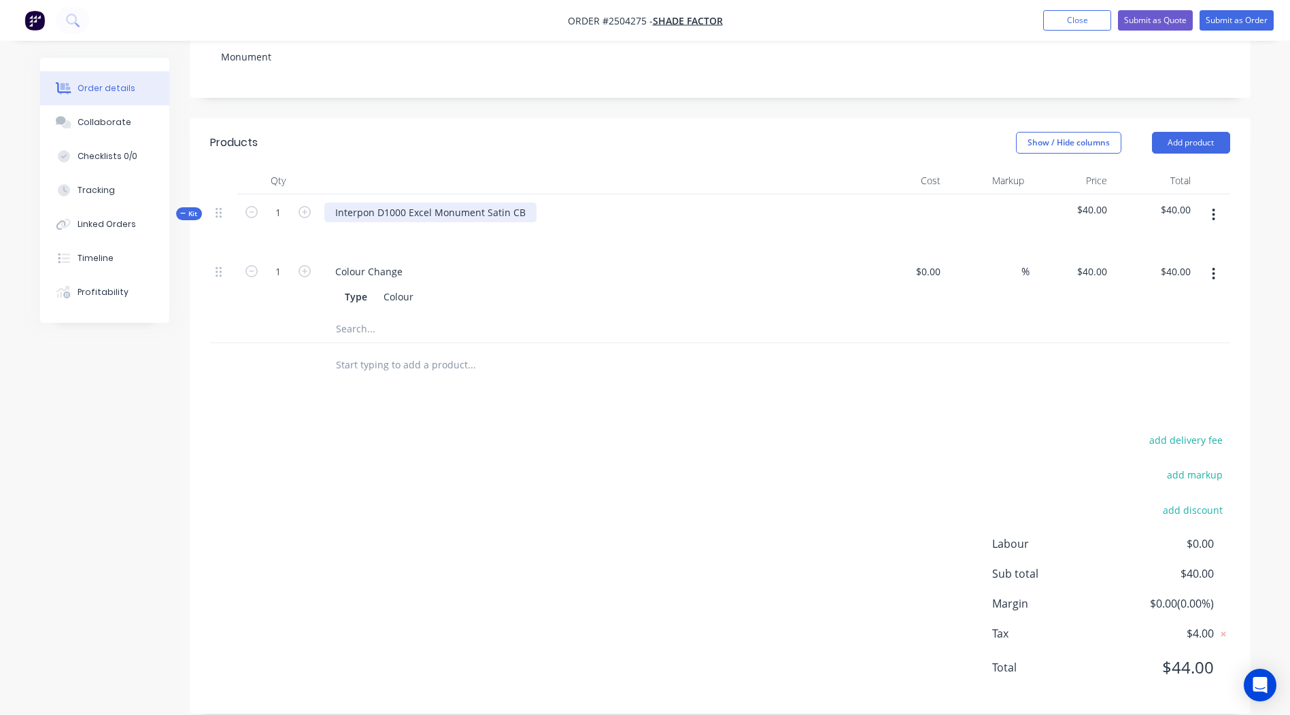
scroll to position [266, 0]
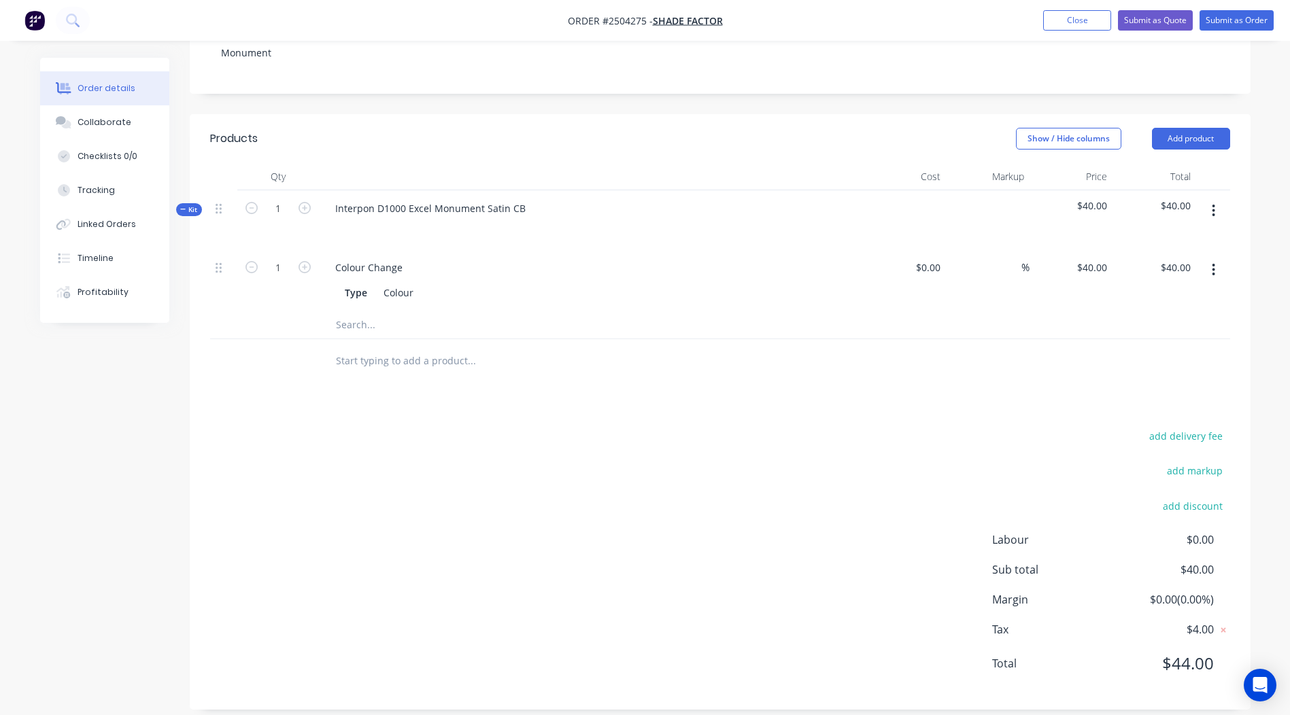
click at [1209, 199] on button "button" at bounding box center [1213, 211] width 32 height 24
click at [1177, 237] on div "Add product to kit" at bounding box center [1165, 247] width 105 height 20
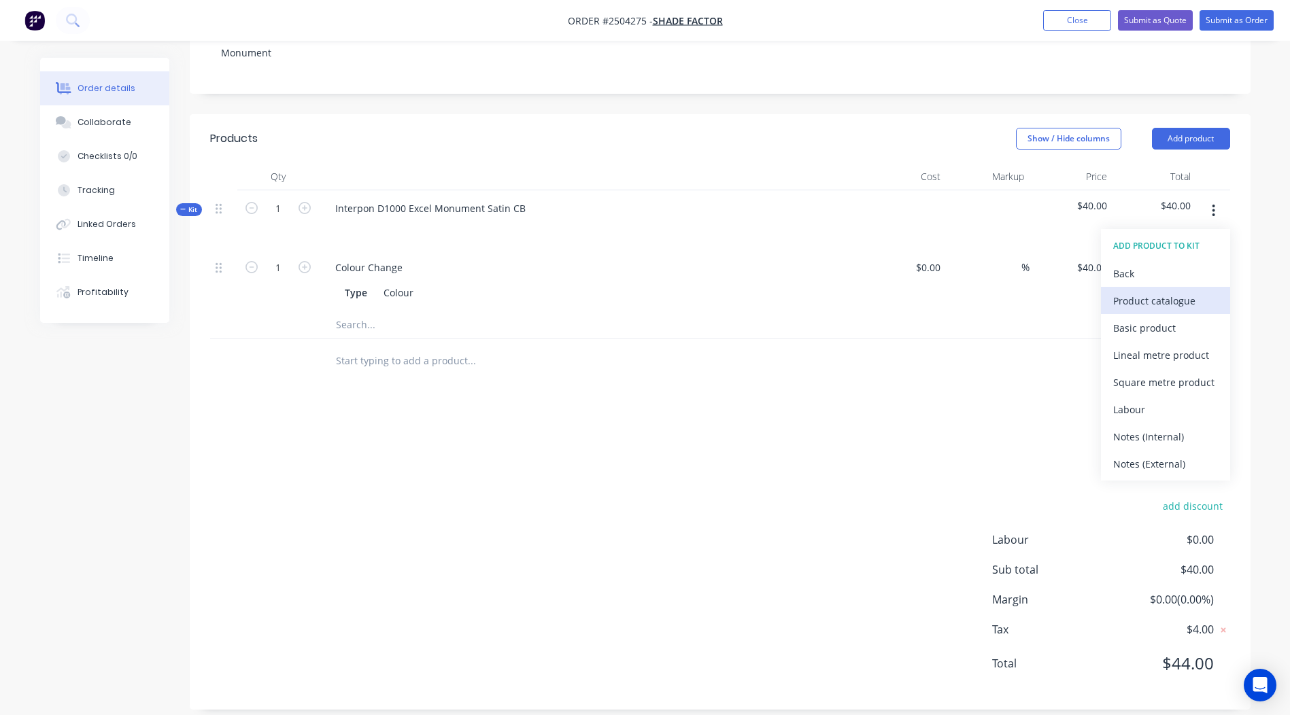
click at [1157, 291] on div "Product catalogue" at bounding box center [1165, 301] width 105 height 20
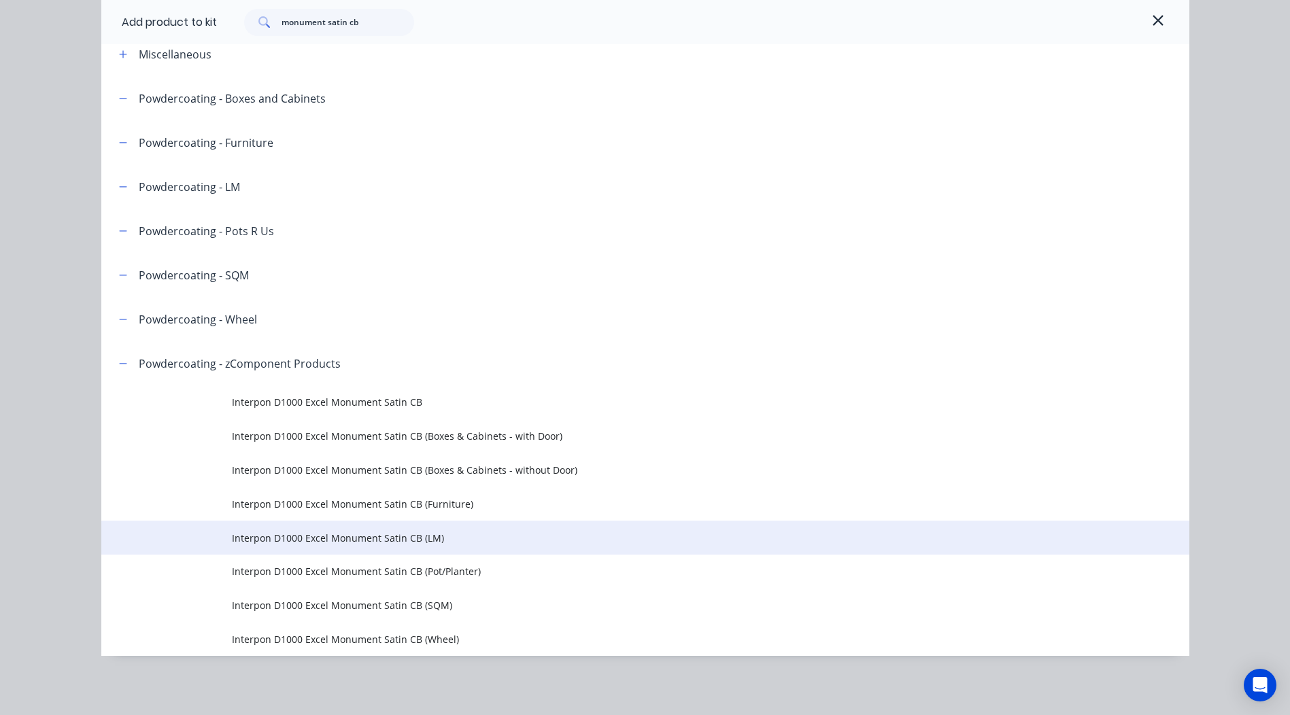
scroll to position [74, 0]
click at [425, 524] on td "Interpon D1000 Excel Monument Satin CB (LM)" at bounding box center [710, 537] width 957 height 34
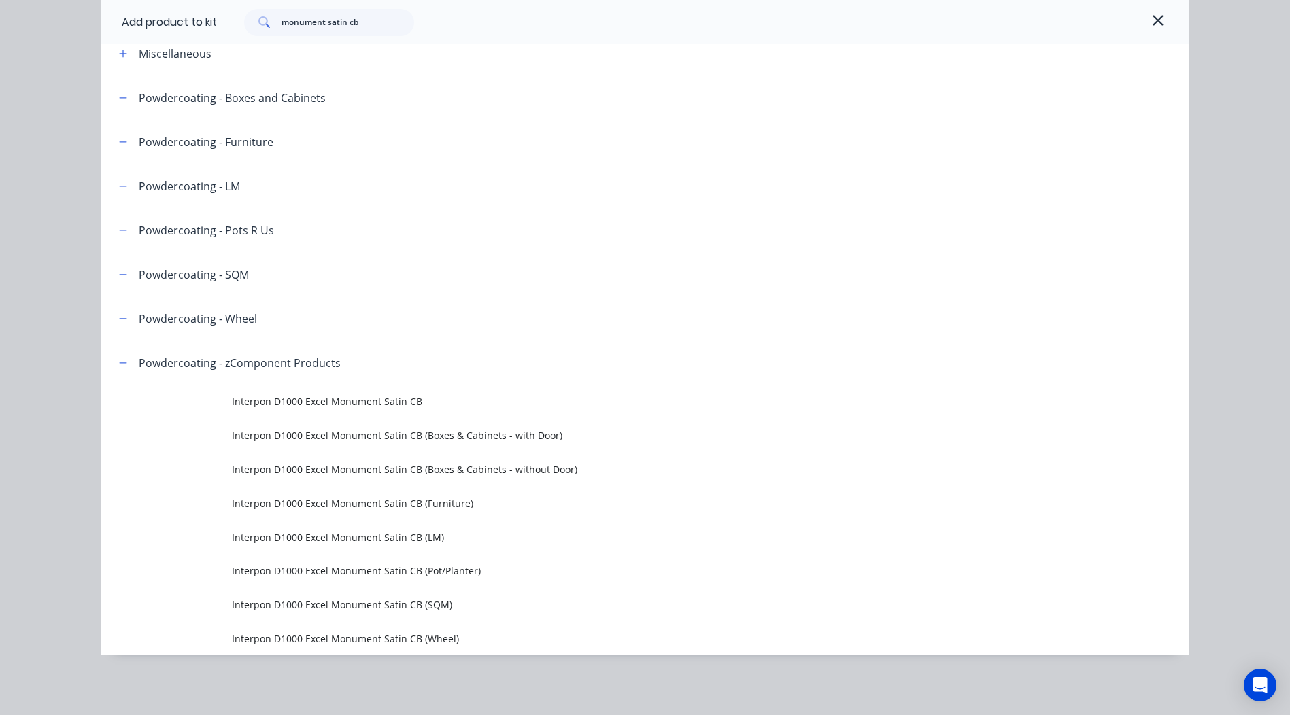
scroll to position [0, 0]
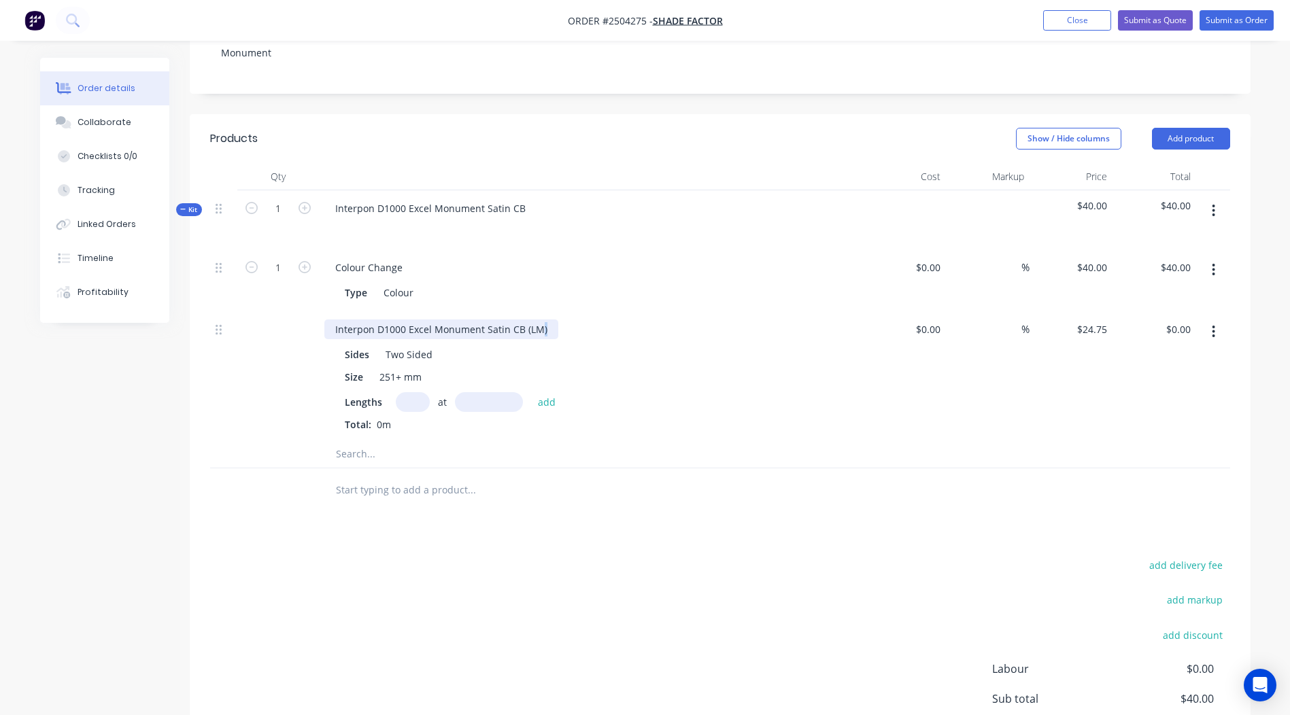
drag, startPoint x: 503, startPoint y: 328, endPoint x: 0, endPoint y: 405, distance: 509.0
click at [0, 387] on html "Order #2504275 - Shade Factor Add product Close Submit as Quote Submit as Order…" at bounding box center [645, 297] width 1290 height 1126
click at [421, 392] on input "text" at bounding box center [413, 402] width 34 height 20
type input "4"
click at [495, 392] on input "text" at bounding box center [489, 402] width 68 height 20
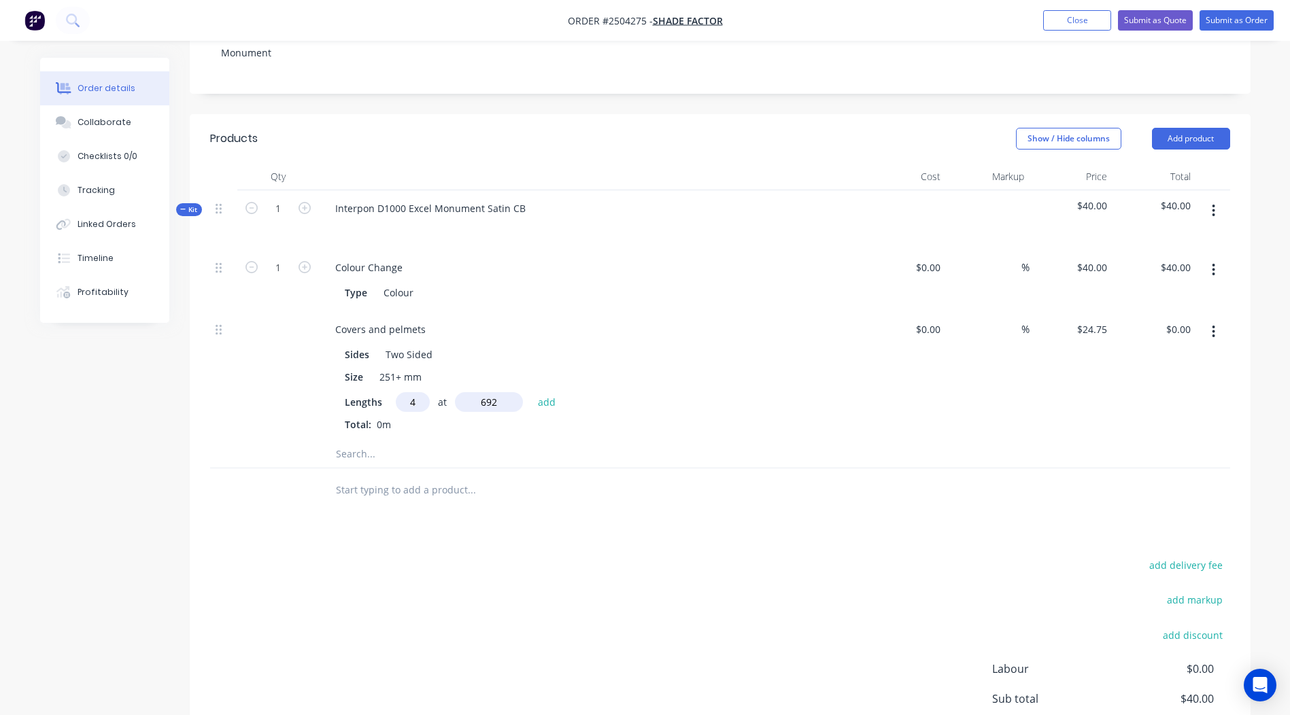
type input "692"
click at [531, 392] on button "add" at bounding box center [547, 401] width 32 height 18
type input "$68.51"
type input "2"
click at [479, 392] on input "text" at bounding box center [489, 402] width 68 height 20
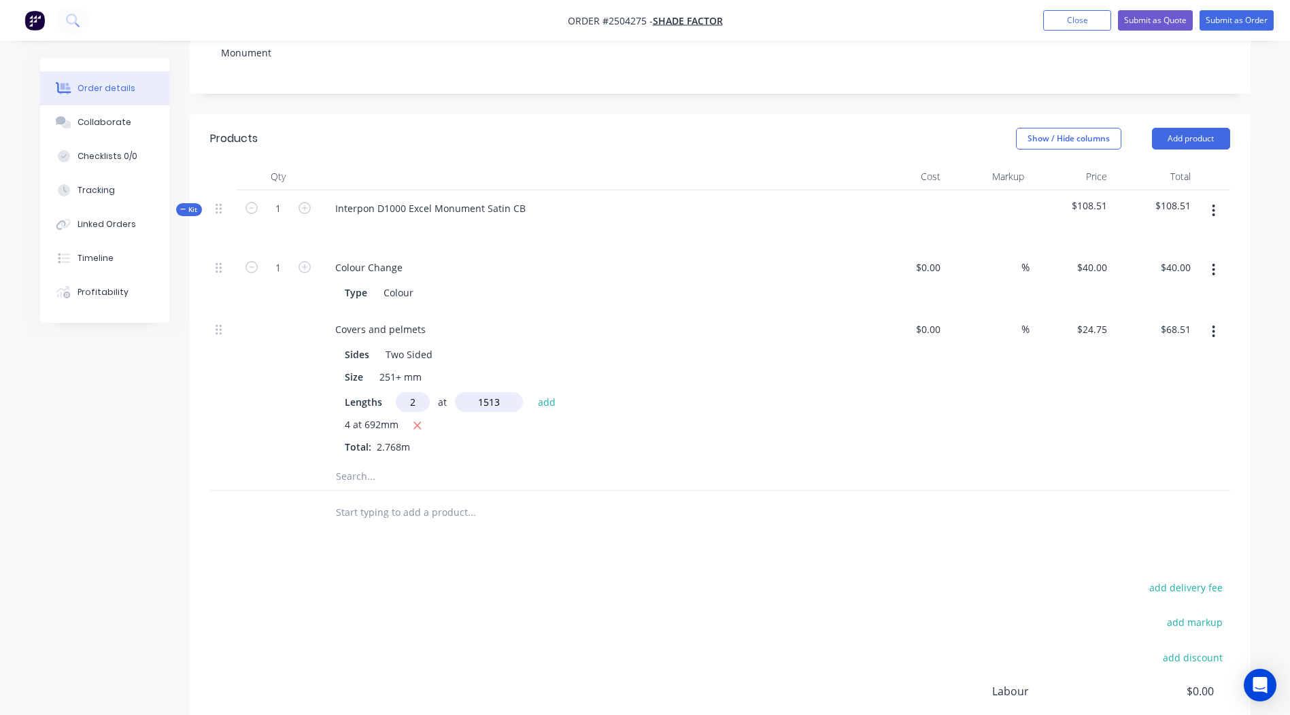
type input "1513"
click at [531, 392] on button "add" at bounding box center [547, 401] width 32 height 18
type input "$143.40"
click at [1213, 203] on icon "button" at bounding box center [1212, 210] width 3 height 15
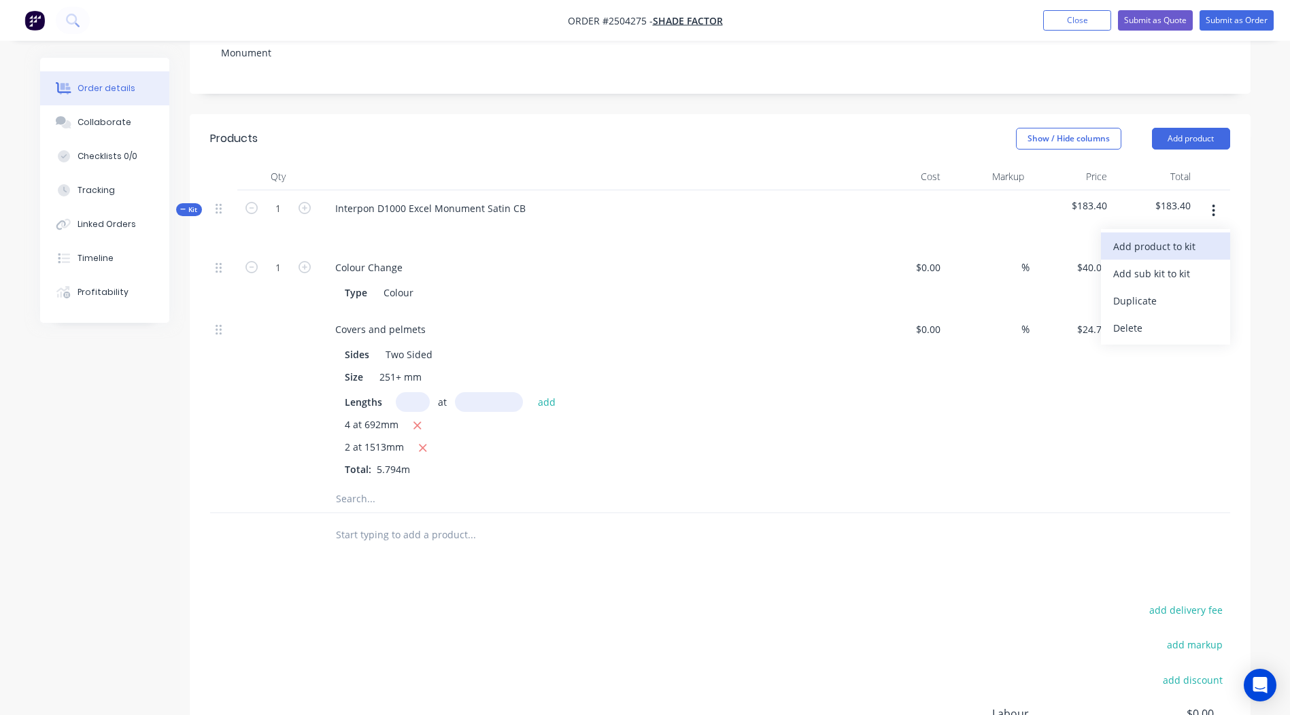
click at [1143, 237] on div "Add product to kit" at bounding box center [1165, 247] width 105 height 20
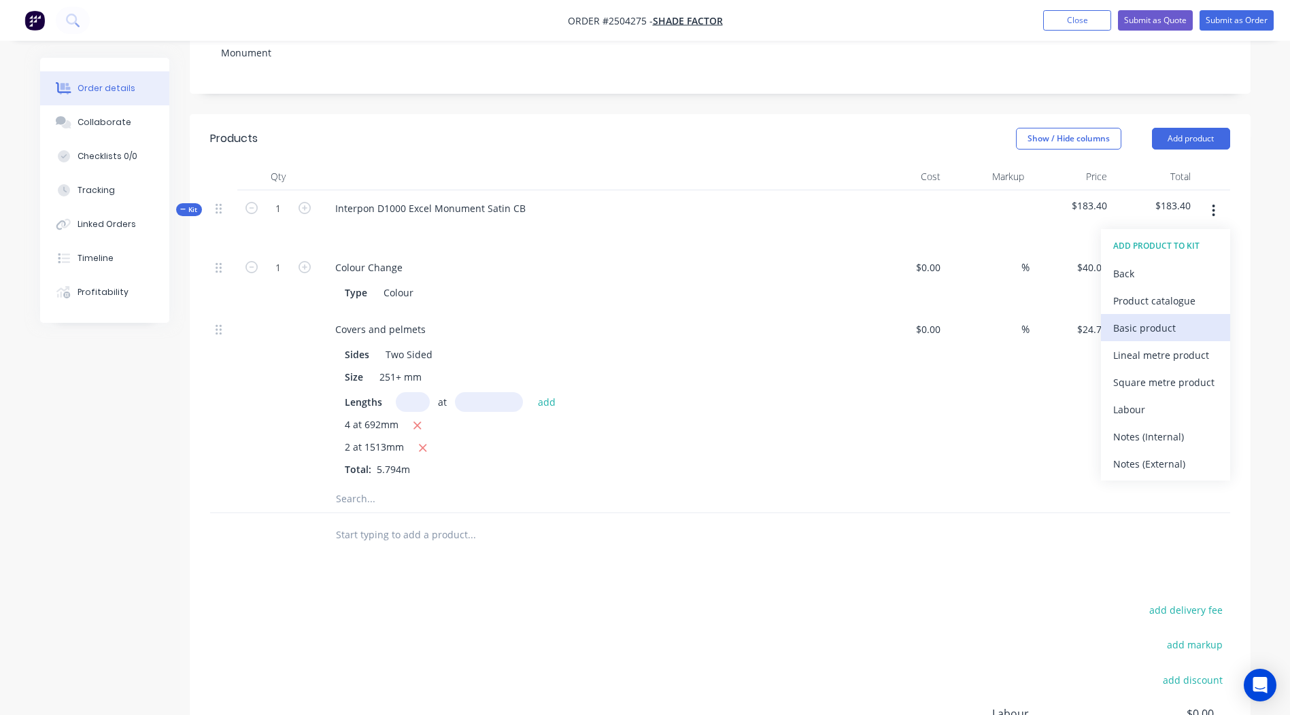
click at [1149, 318] on div "Basic product" at bounding box center [1165, 328] width 105 height 20
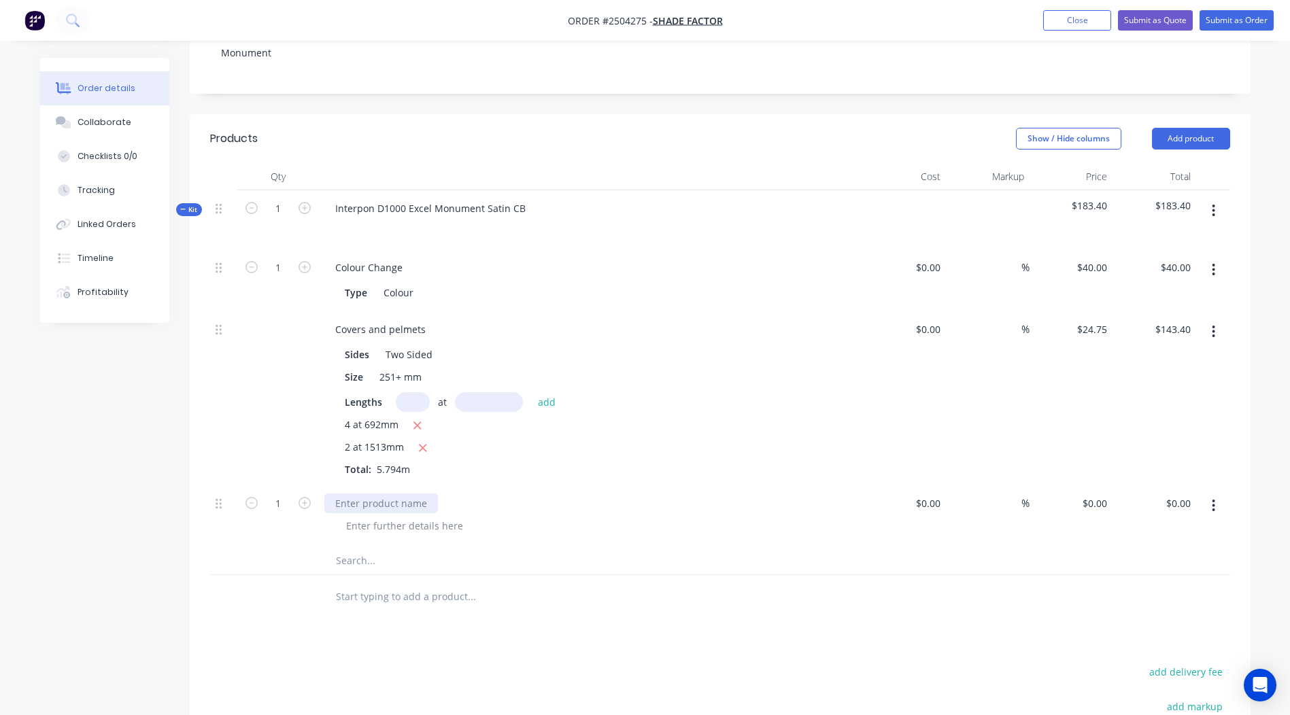
click at [373, 494] on div at bounding box center [381, 504] width 114 height 20
click at [1120, 492] on div "$0.00 $0.00" at bounding box center [1154, 516] width 84 height 62
click at [1103, 494] on input "0" at bounding box center [1105, 504] width 16 height 20
type input "$5.00"
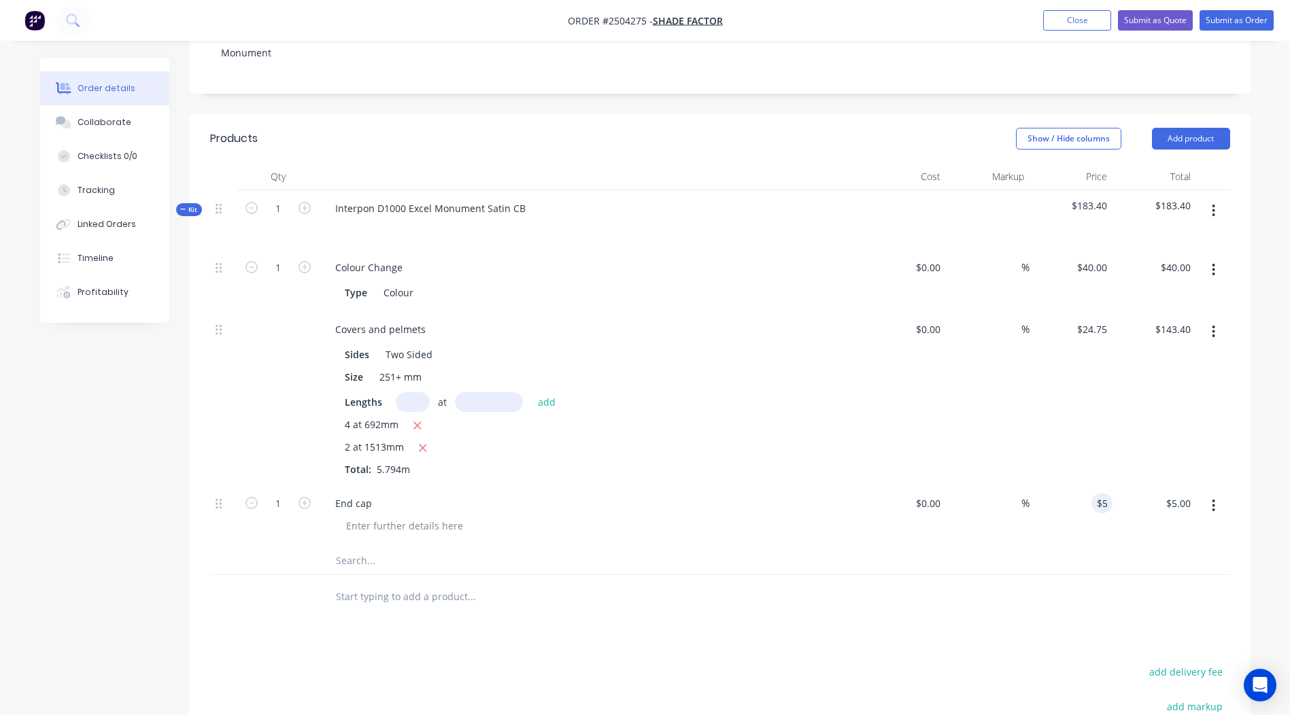
click at [301, 497] on icon "button" at bounding box center [304, 503] width 12 height 12
type input "2"
type input "$10.00"
click at [301, 497] on icon "button" at bounding box center [304, 503] width 12 height 12
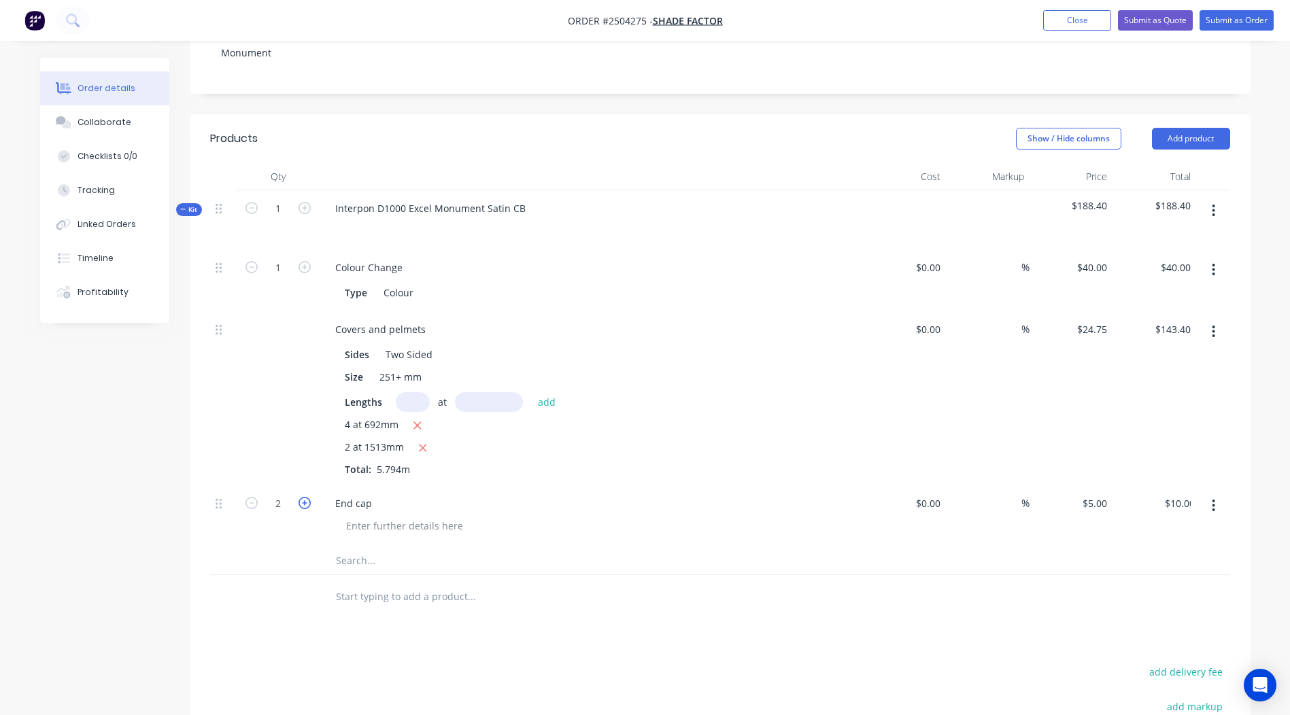
type input "3"
type input "$15.00"
click at [301, 497] on icon "button" at bounding box center [304, 503] width 12 height 12
type input "4"
type input "$20.00"
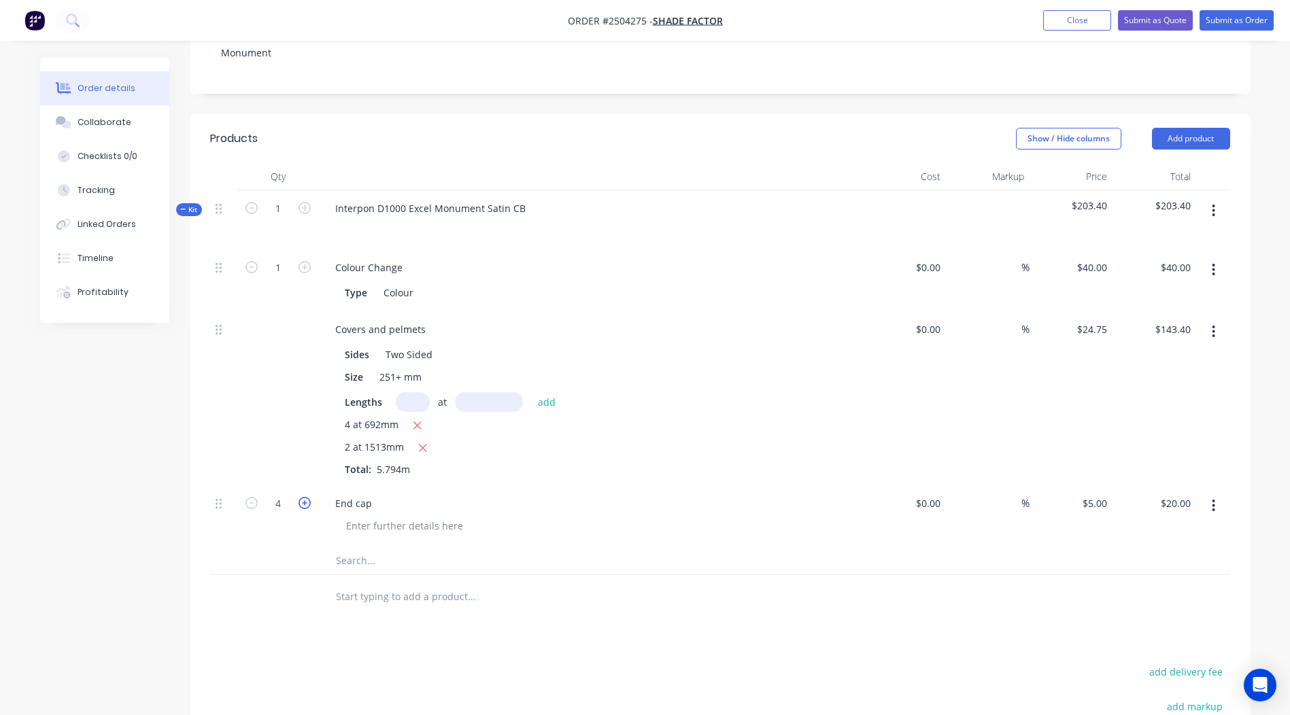
click at [301, 497] on icon "button" at bounding box center [304, 503] width 12 height 12
type input "5"
type input "$25.00"
click at [301, 497] on icon "button" at bounding box center [304, 503] width 12 height 12
type input "6"
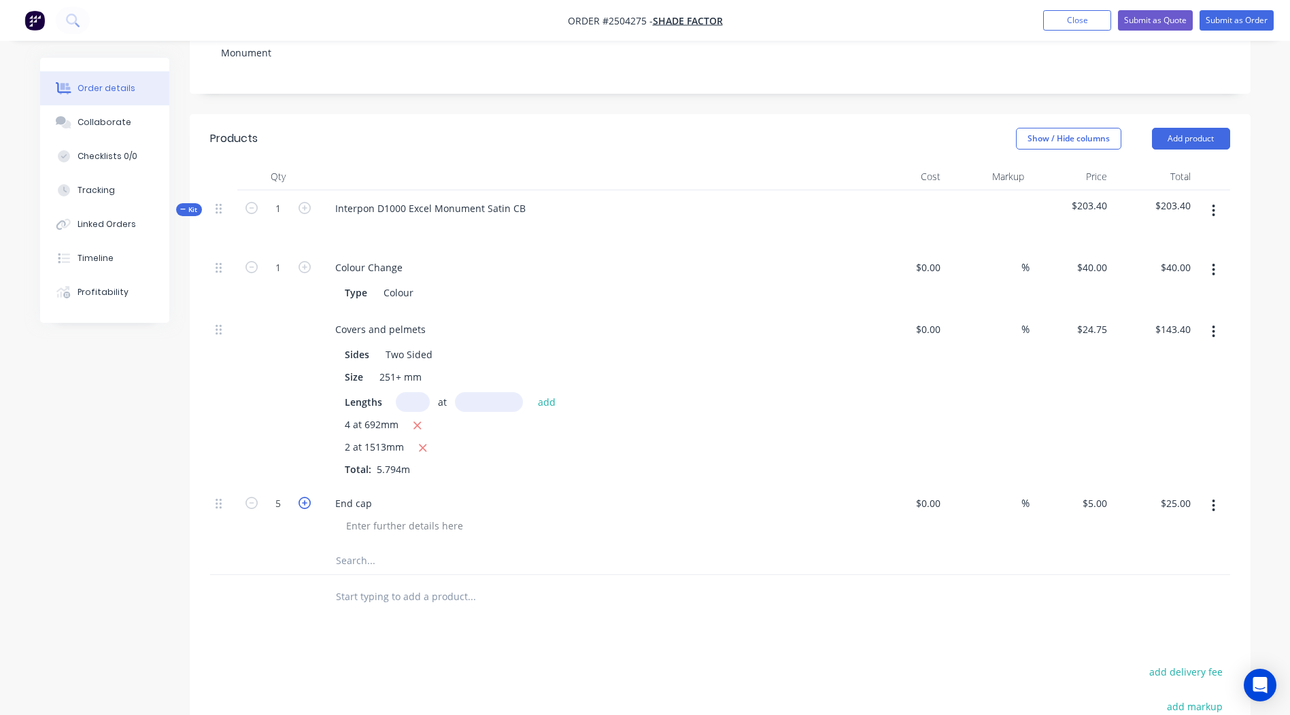
type input "$30.00"
click at [301, 497] on icon "button" at bounding box center [304, 503] width 12 height 12
type input "7"
type input "$35.00"
click at [245, 497] on icon "button" at bounding box center [251, 503] width 12 height 12
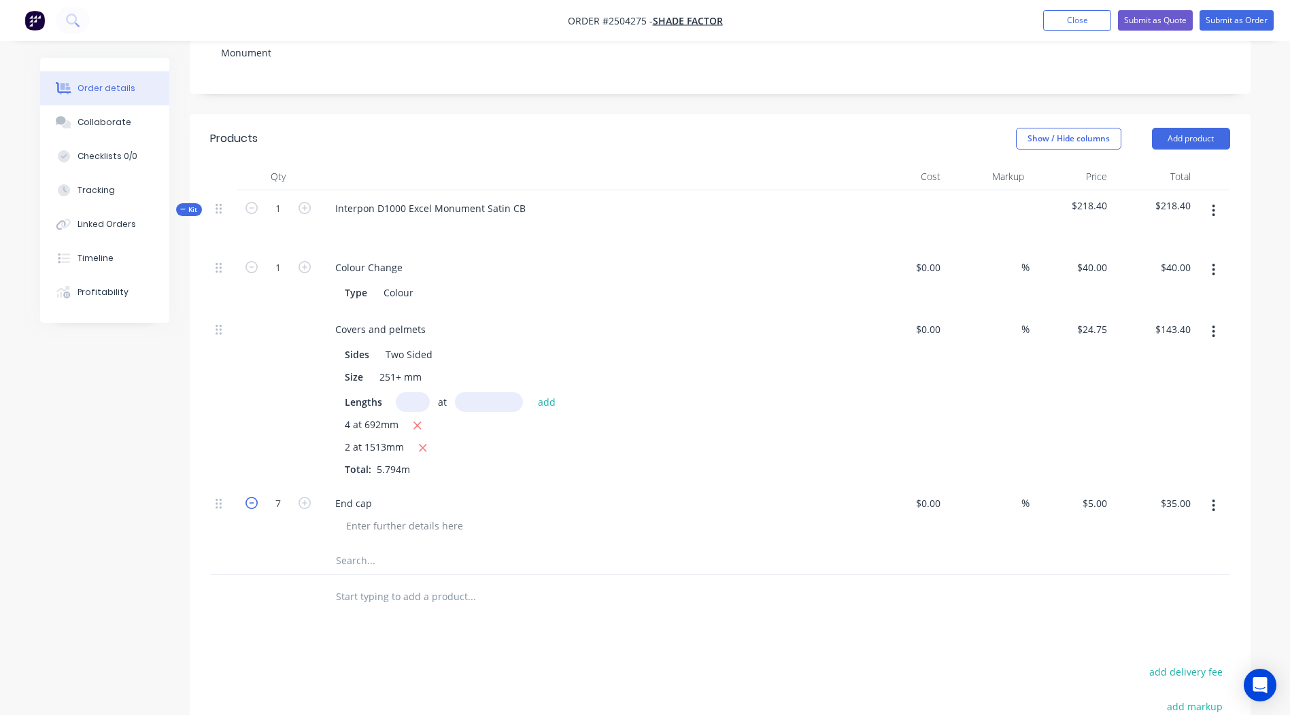
type input "6"
type input "$30.00"
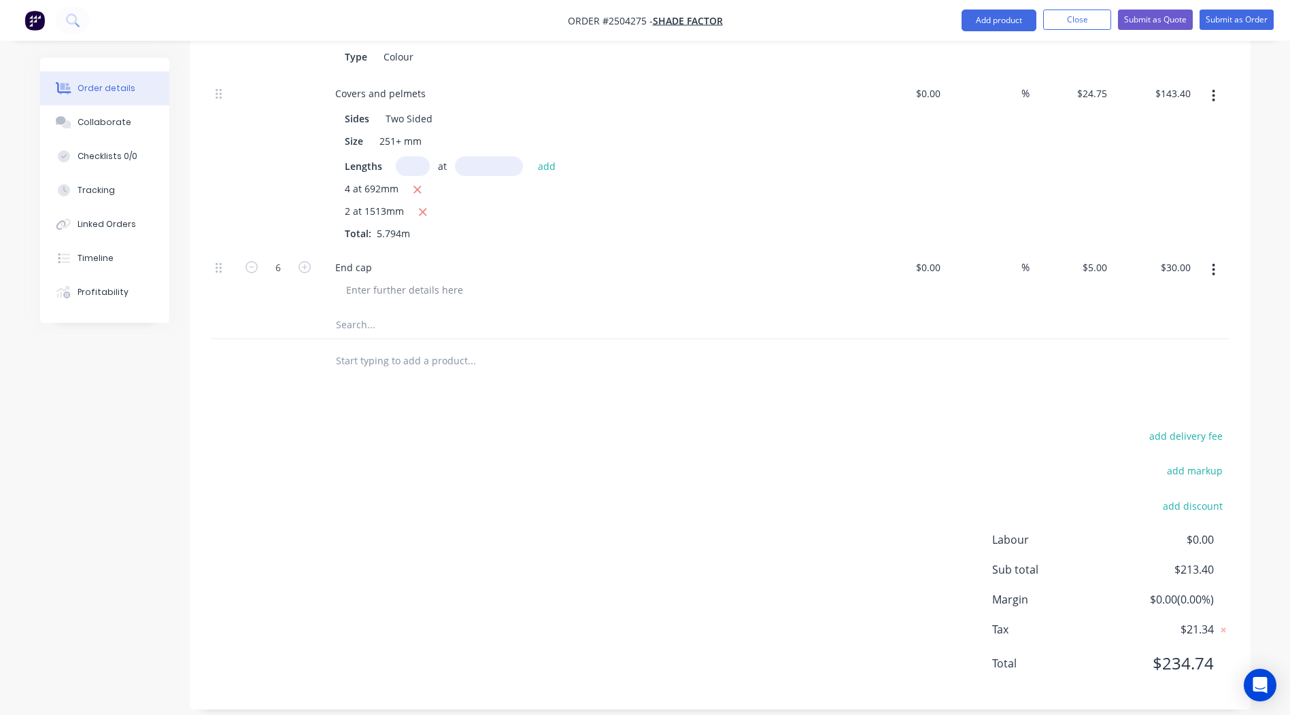
scroll to position [287, 0]
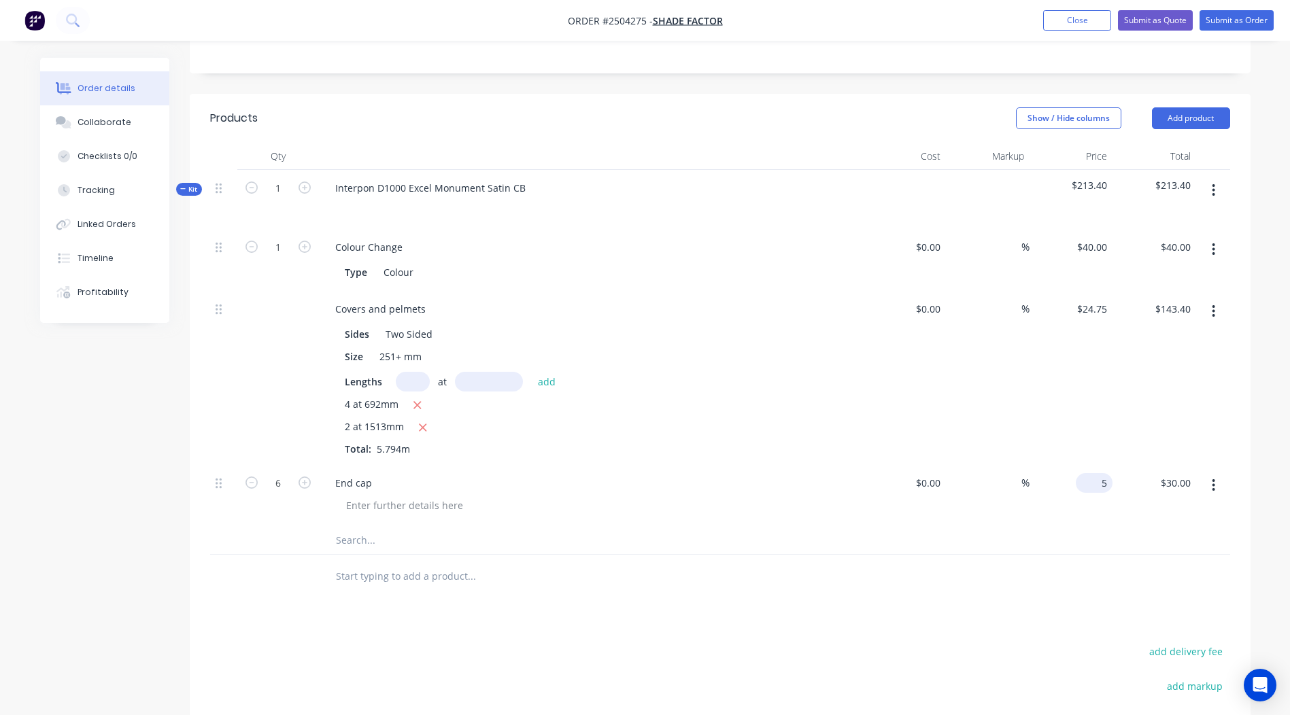
click at [1091, 473] on div "5 $5.00" at bounding box center [1093, 483] width 37 height 20
type input "$4.00"
type input "$24.00"
click at [1023, 560] on div at bounding box center [720, 577] width 1020 height 44
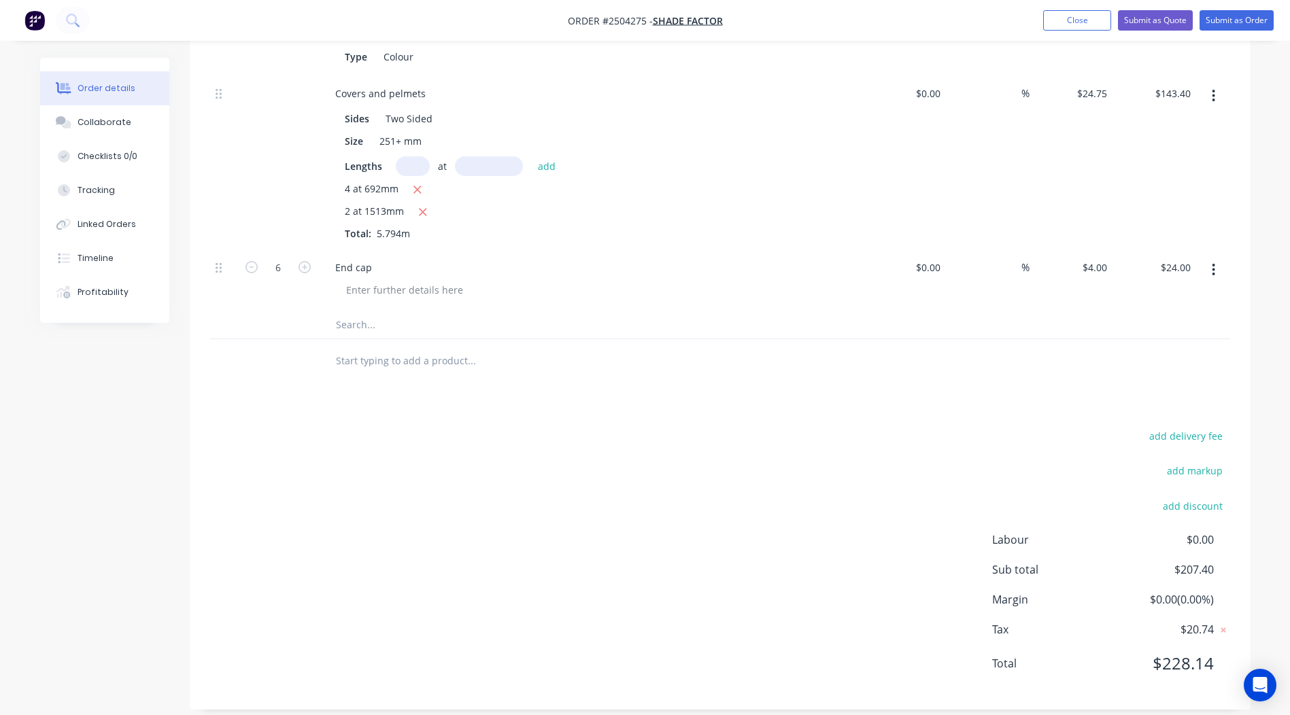
scroll to position [302, 0]
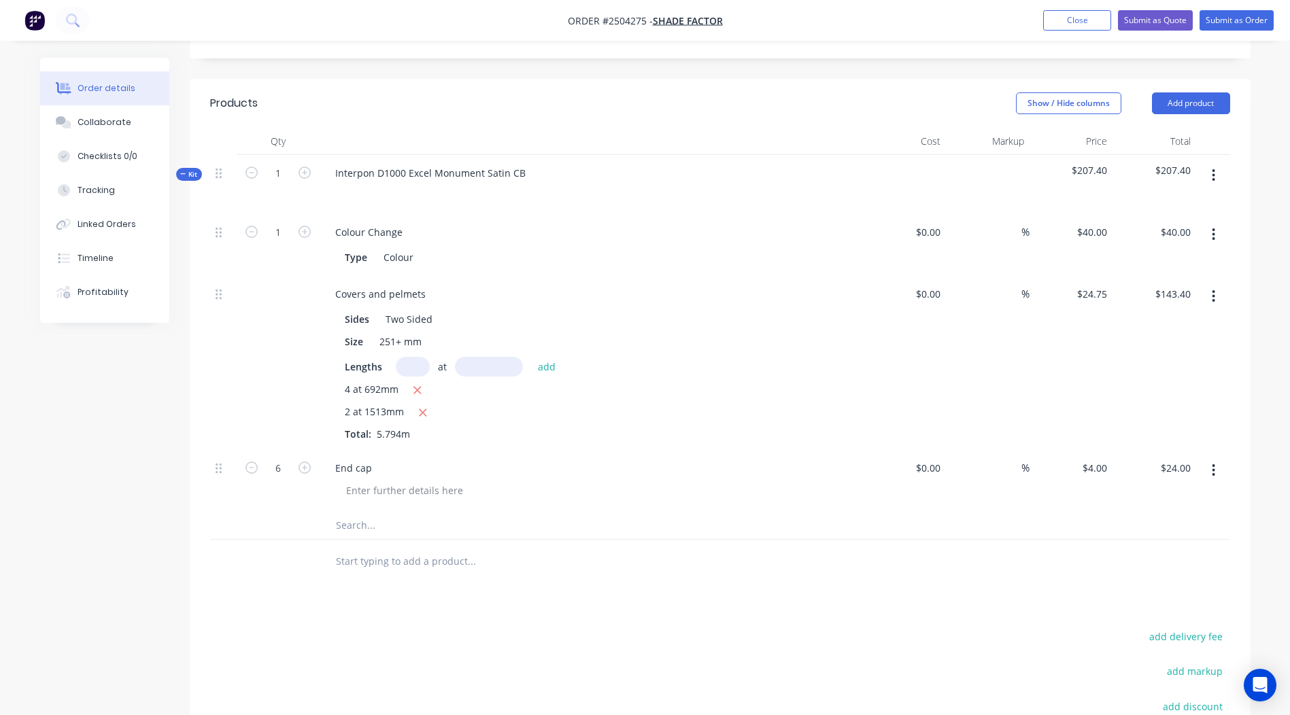
click at [1209, 165] on button "button" at bounding box center [1213, 175] width 32 height 24
click at [1200, 201] on div "Add product to kit" at bounding box center [1165, 211] width 105 height 20
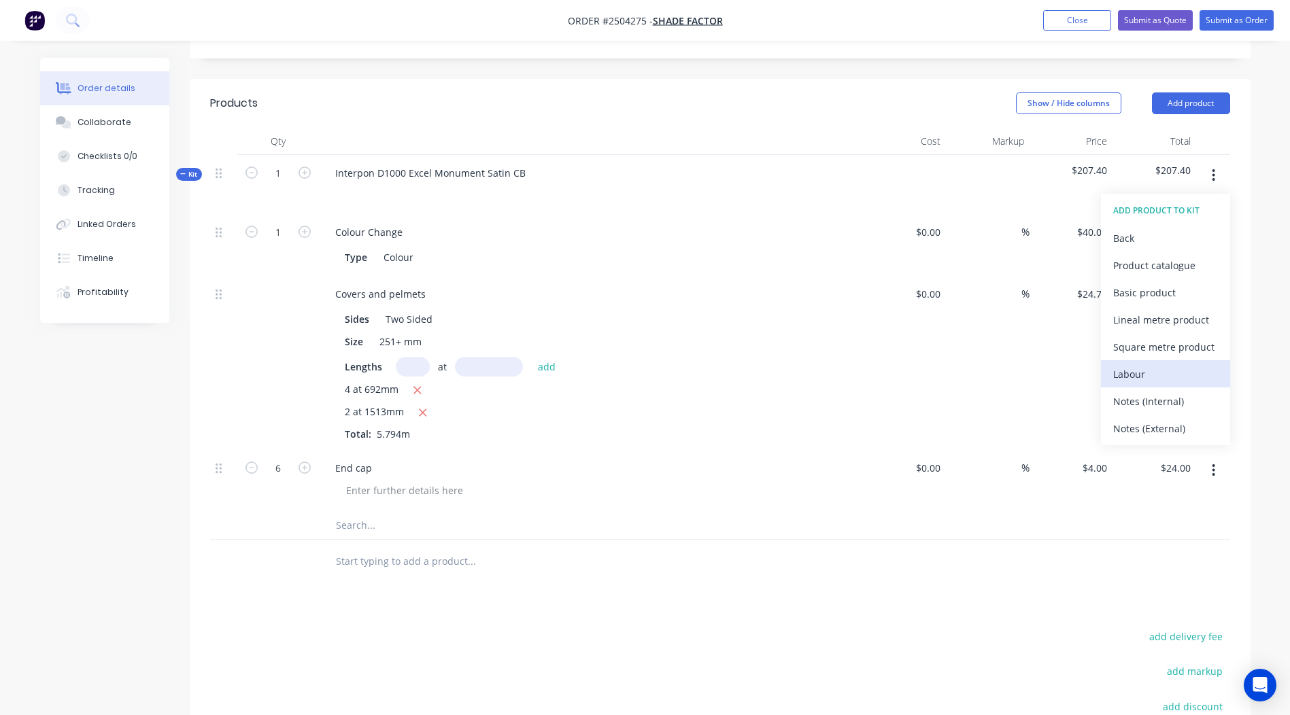
click at [1144, 364] on div "Labour" at bounding box center [1165, 374] width 105 height 20
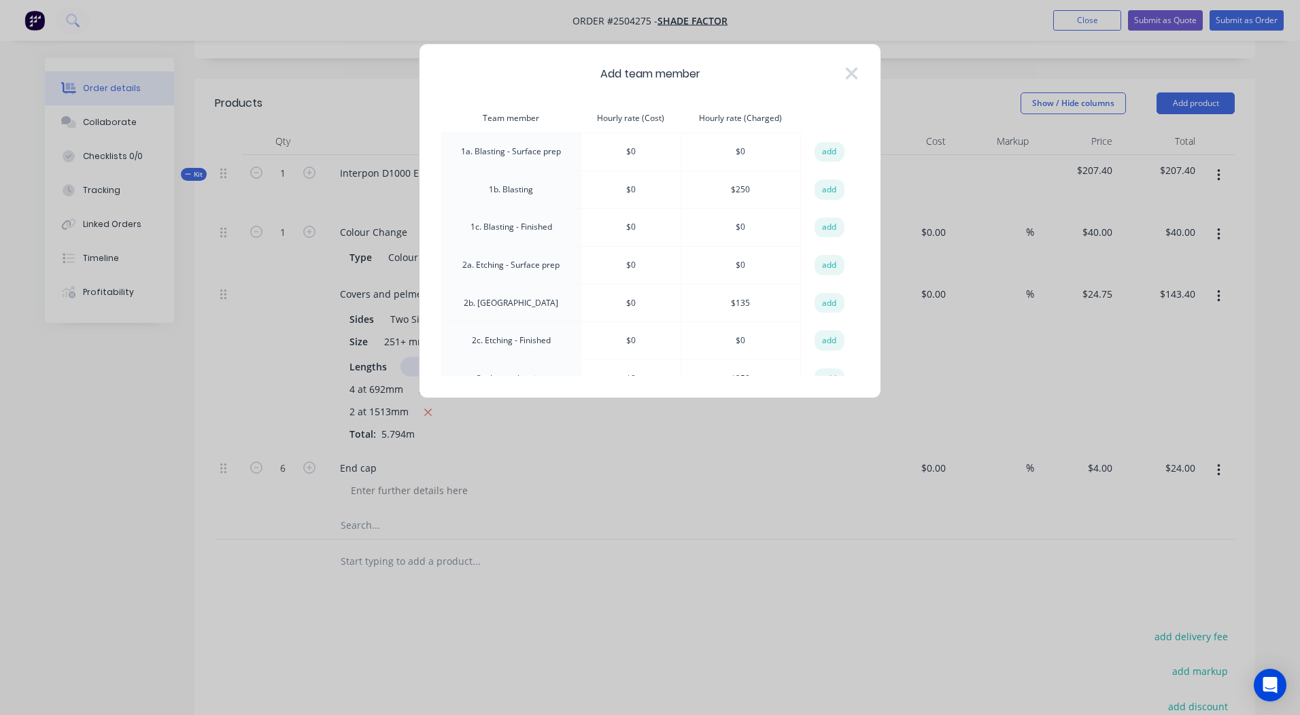
click at [808, 190] on td "add" at bounding box center [829, 190] width 57 height 38
click at [814, 188] on button "add" at bounding box center [829, 189] width 30 height 20
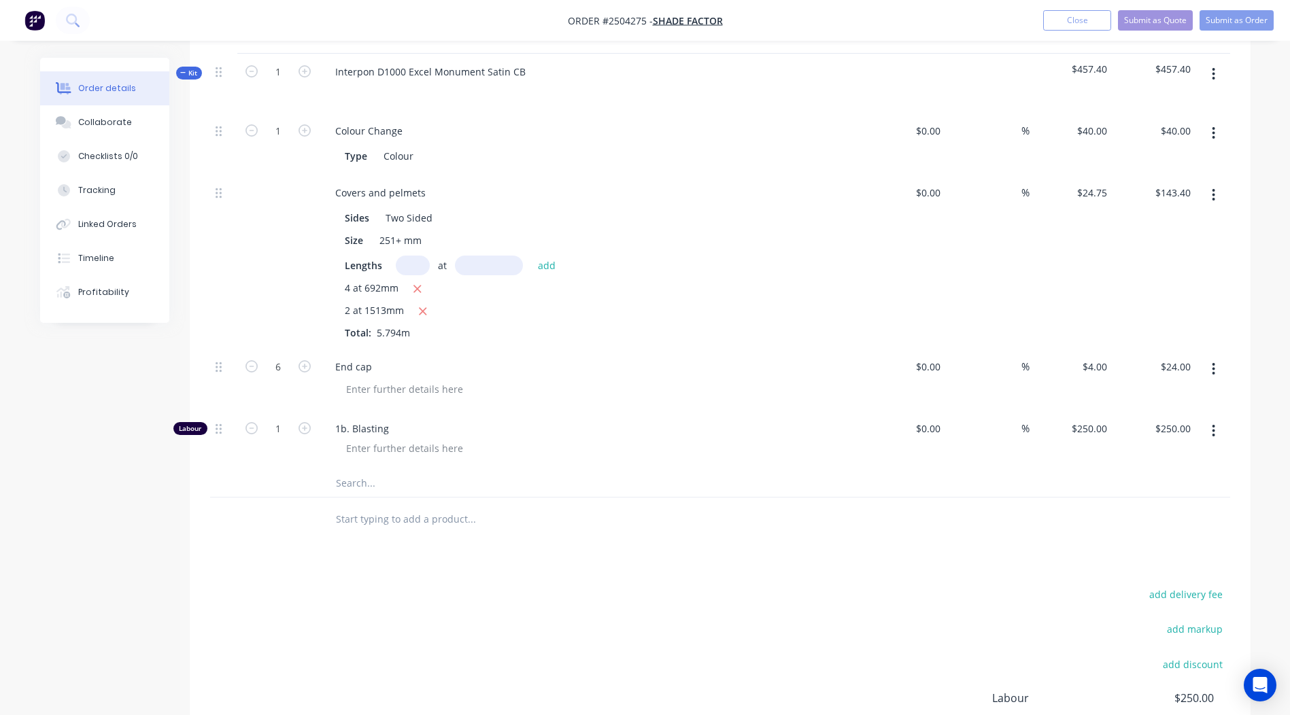
scroll to position [506, 0]
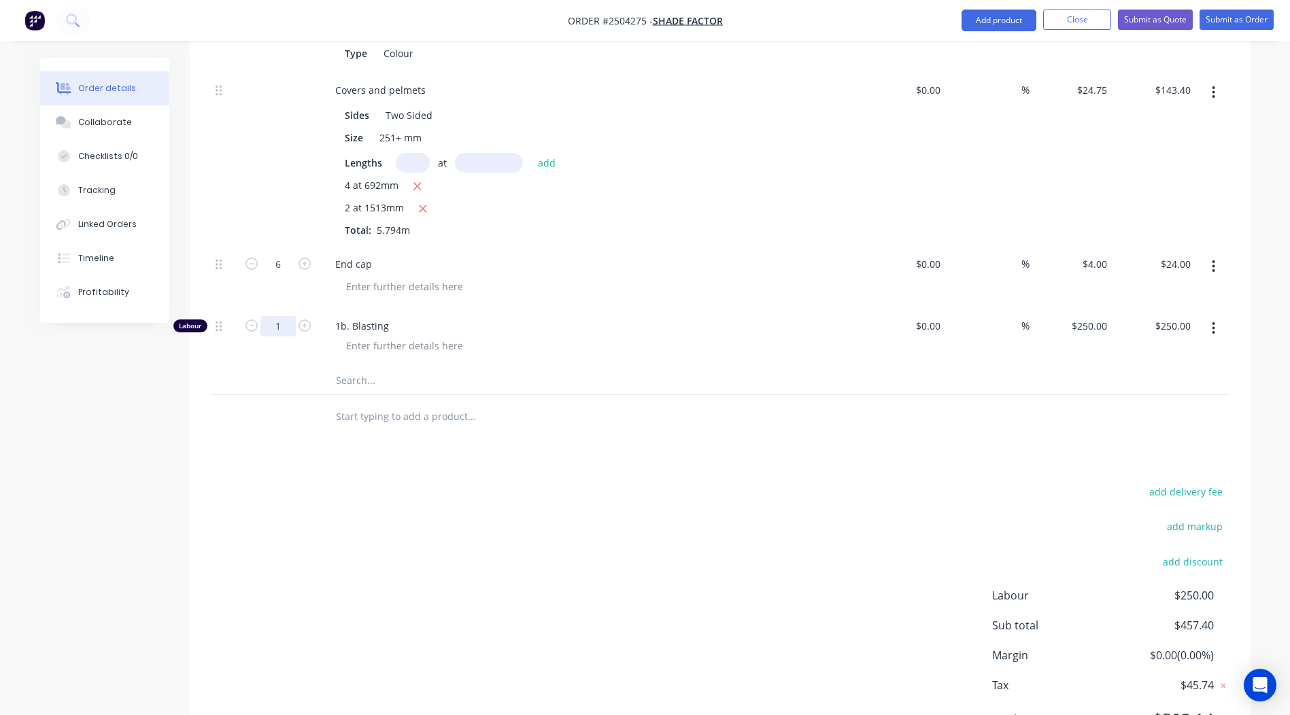
click at [290, 316] on input "1" at bounding box center [277, 326] width 35 height 20
type input "0.25"
click at [572, 444] on div "Products Show / Hide columns Add product Qty Cost Markup Price Total Kit 1 Inte…" at bounding box center [720, 320] width 1061 height 891
type input "$62.50"
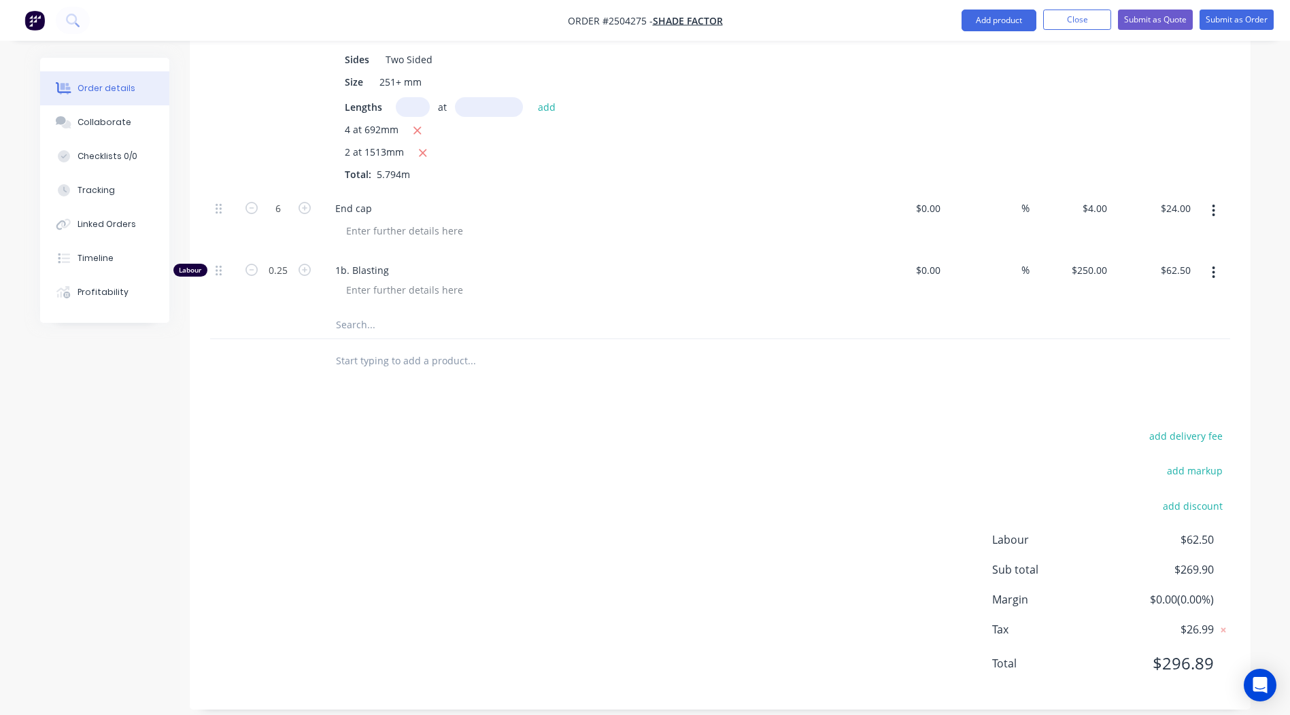
scroll to position [0, 0]
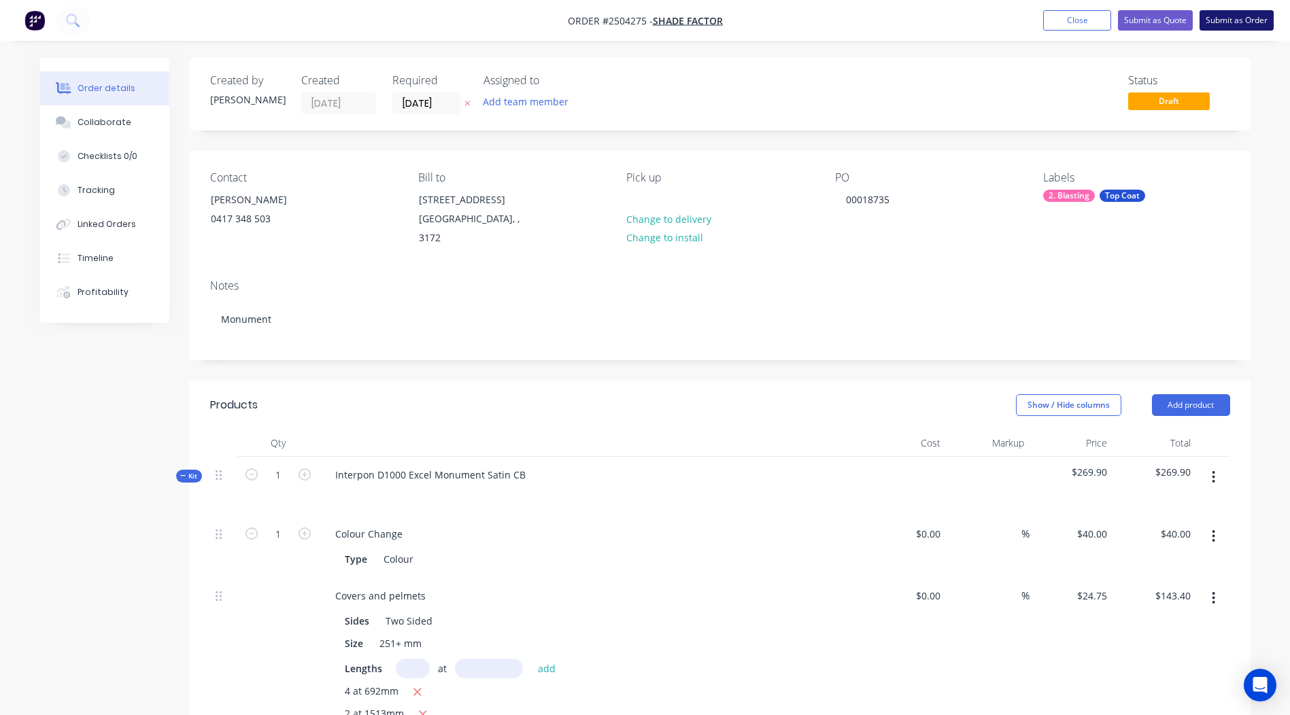
click at [1241, 24] on button "Submit as Order" at bounding box center [1236, 20] width 74 height 20
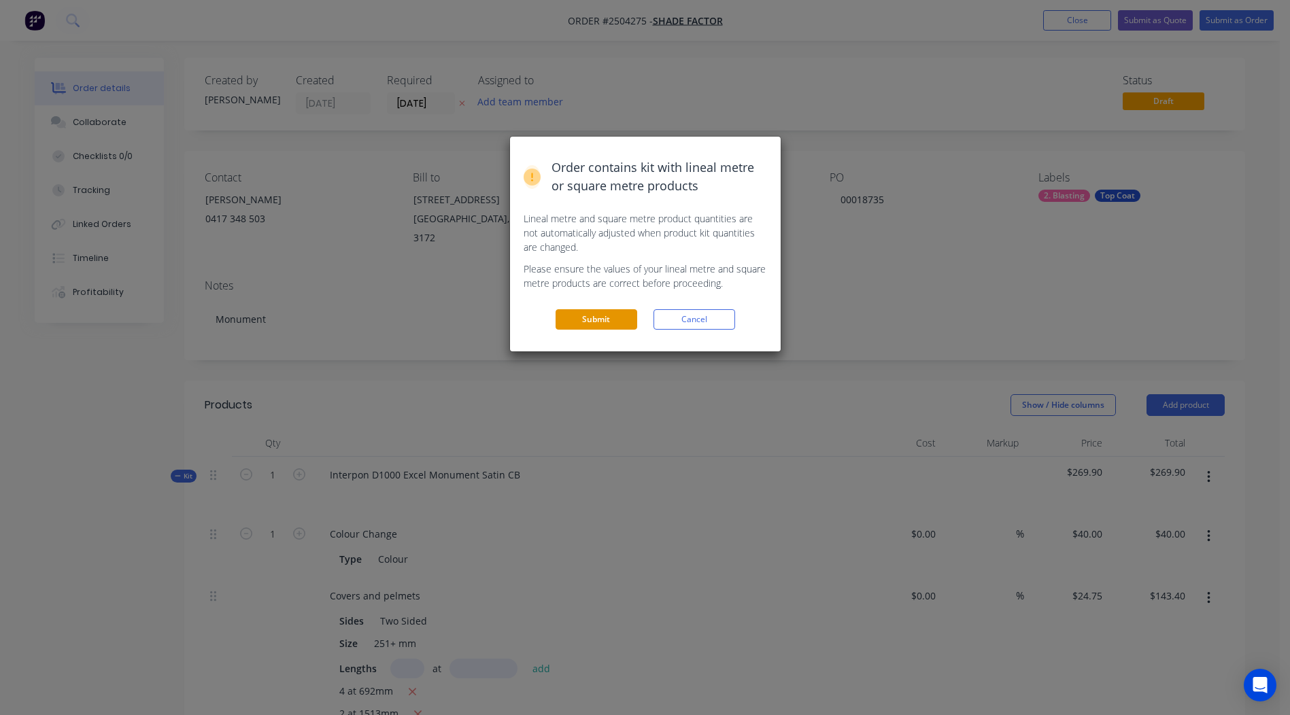
click at [601, 317] on button "Submit" at bounding box center [596, 319] width 82 height 20
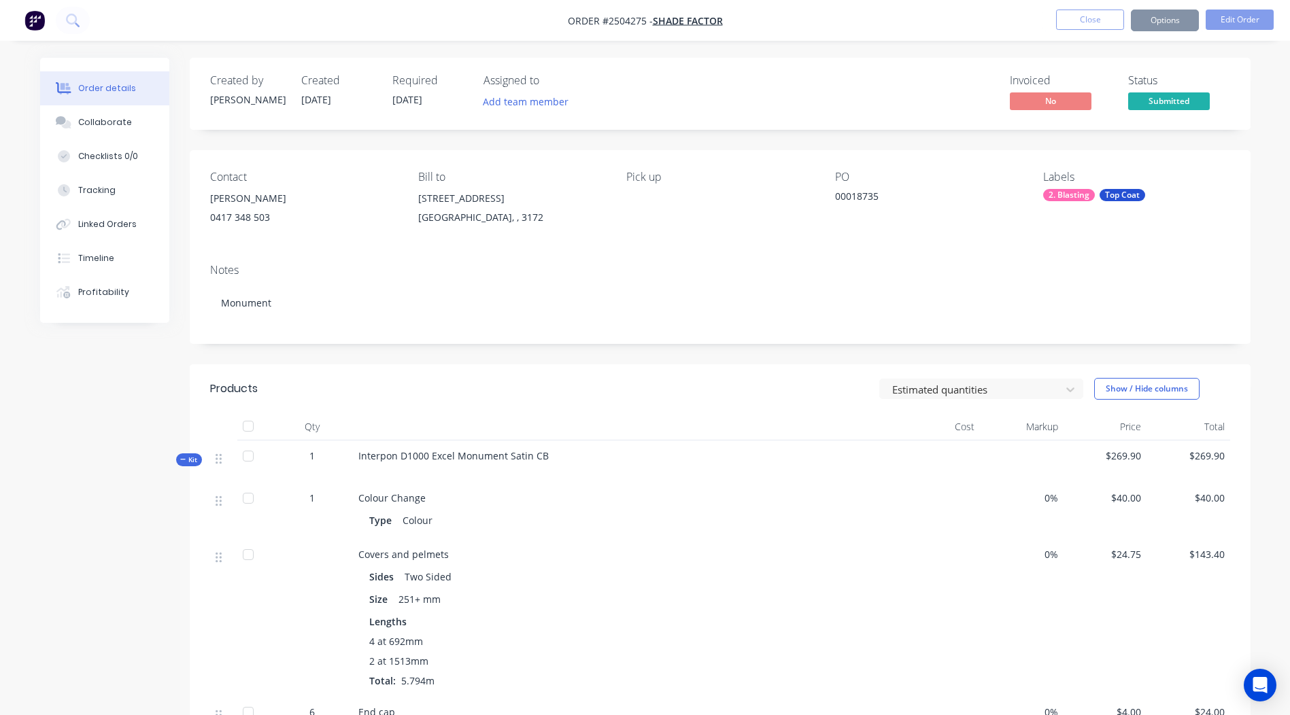
click at [1146, 33] on nav "Order #2504275 - Shade Factor Close Options Edit Order" at bounding box center [645, 20] width 1290 height 41
click at [1152, 24] on button "Options" at bounding box center [1165, 21] width 68 height 22
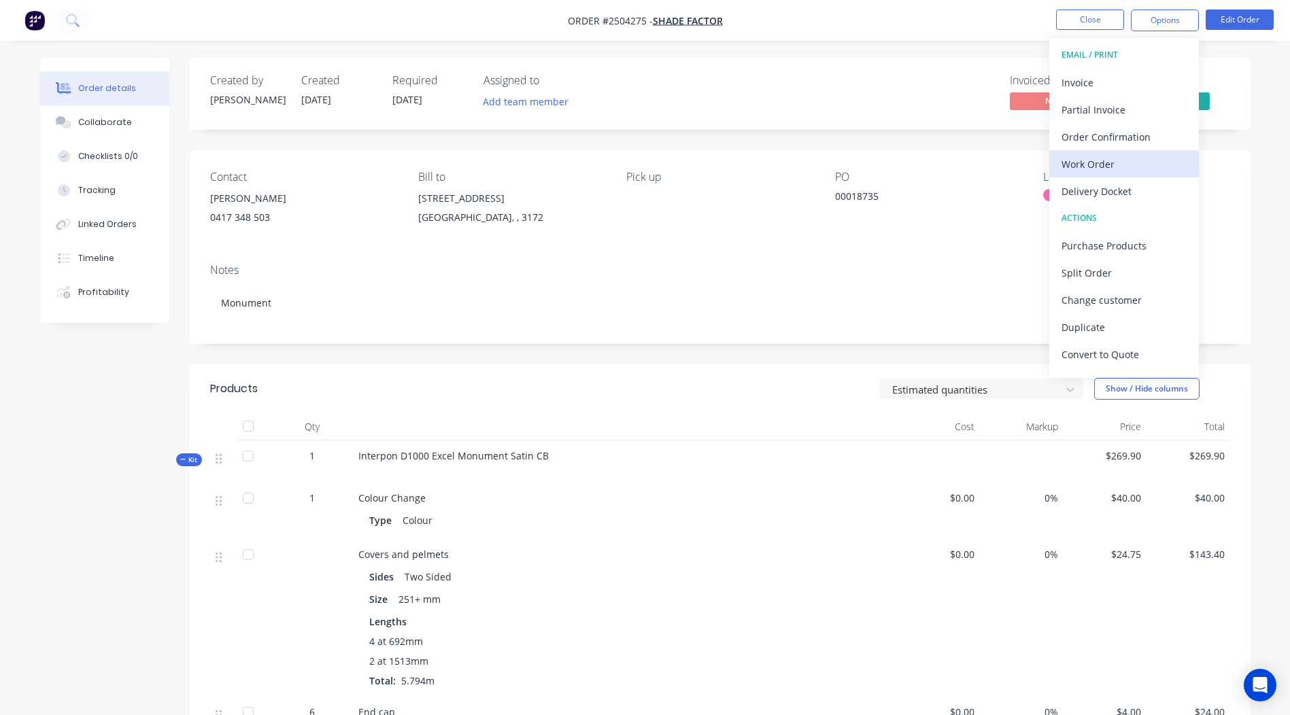
click at [1119, 160] on div "Work Order" at bounding box center [1123, 164] width 125 height 20
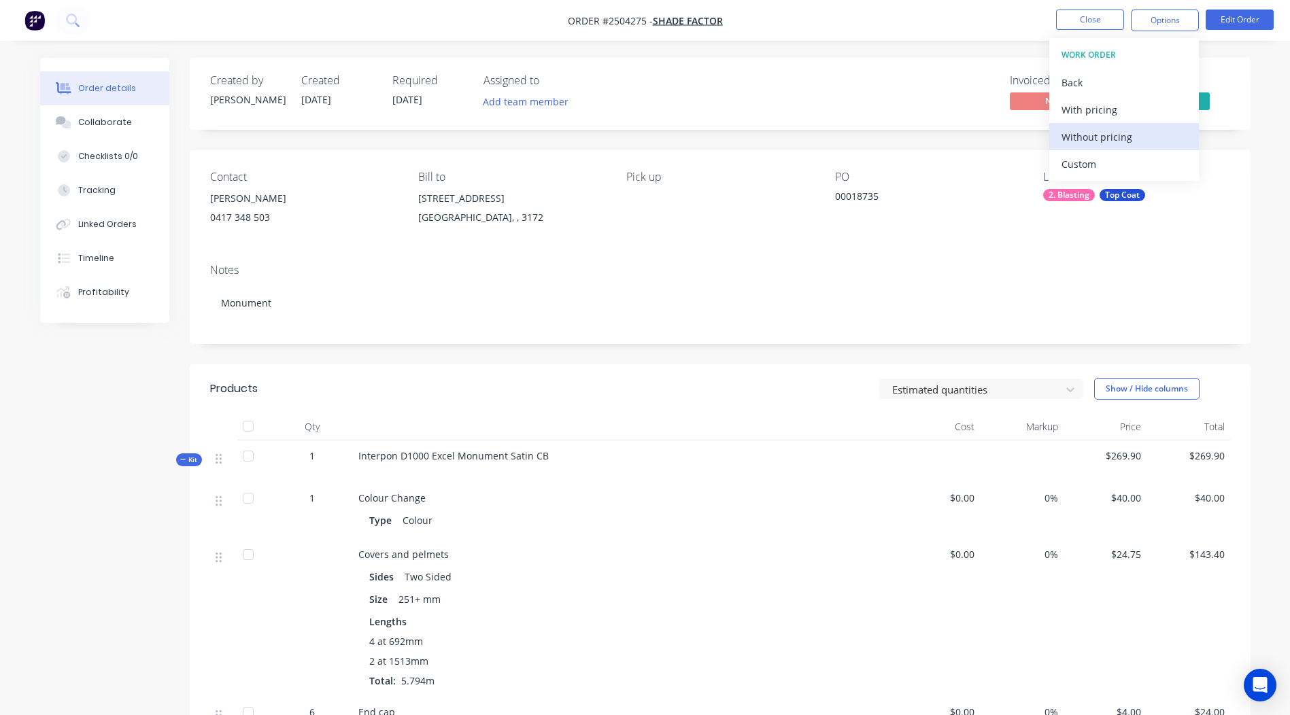
click at [1126, 130] on div "Without pricing" at bounding box center [1123, 137] width 125 height 20
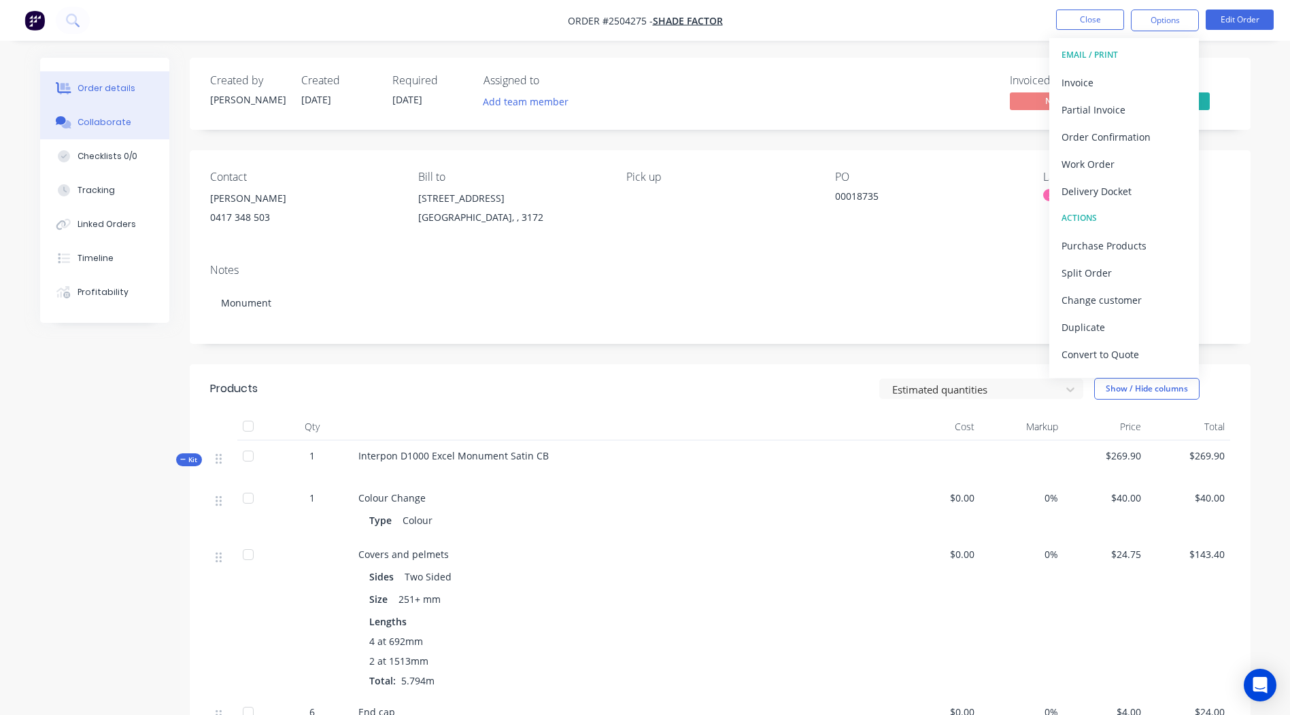
click at [124, 113] on button "Collaborate" at bounding box center [104, 122] width 129 height 34
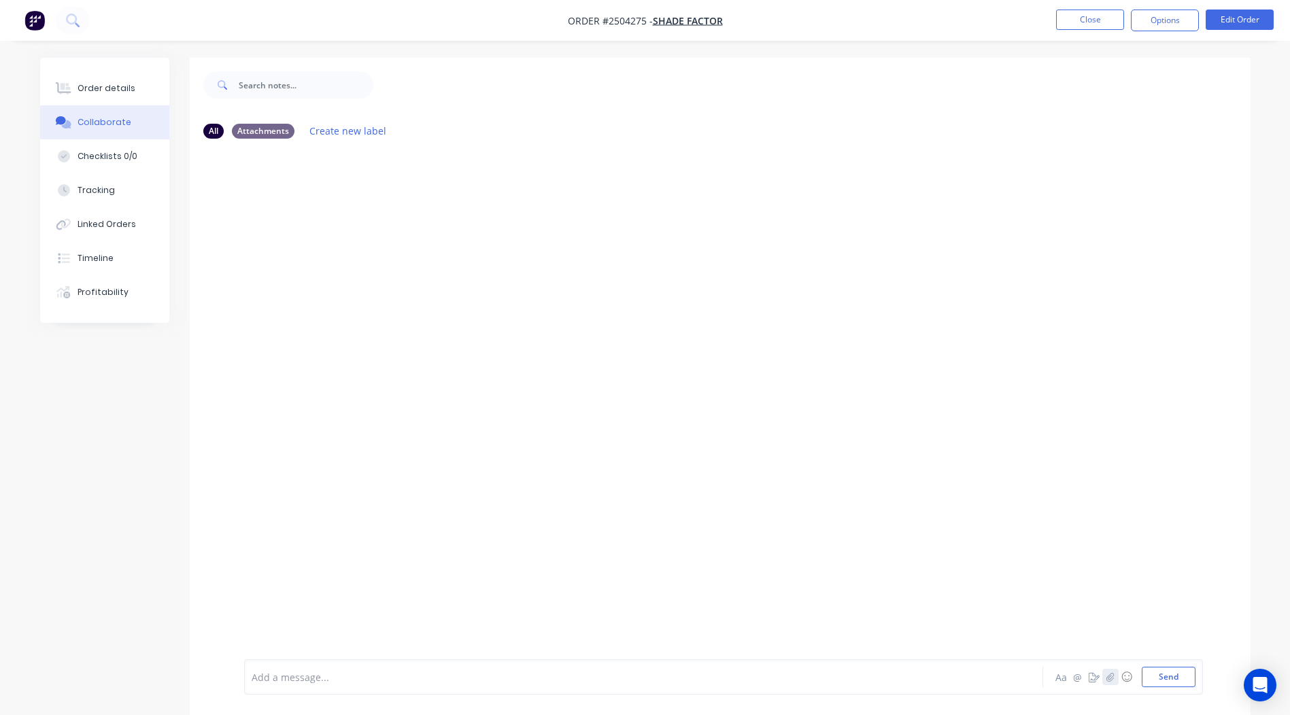
click at [1114, 681] on button "button" at bounding box center [1110, 677] width 16 height 16
click at [1167, 678] on button "Send" at bounding box center [1168, 677] width 54 height 20
click at [1084, 16] on button "Close" at bounding box center [1090, 20] width 68 height 20
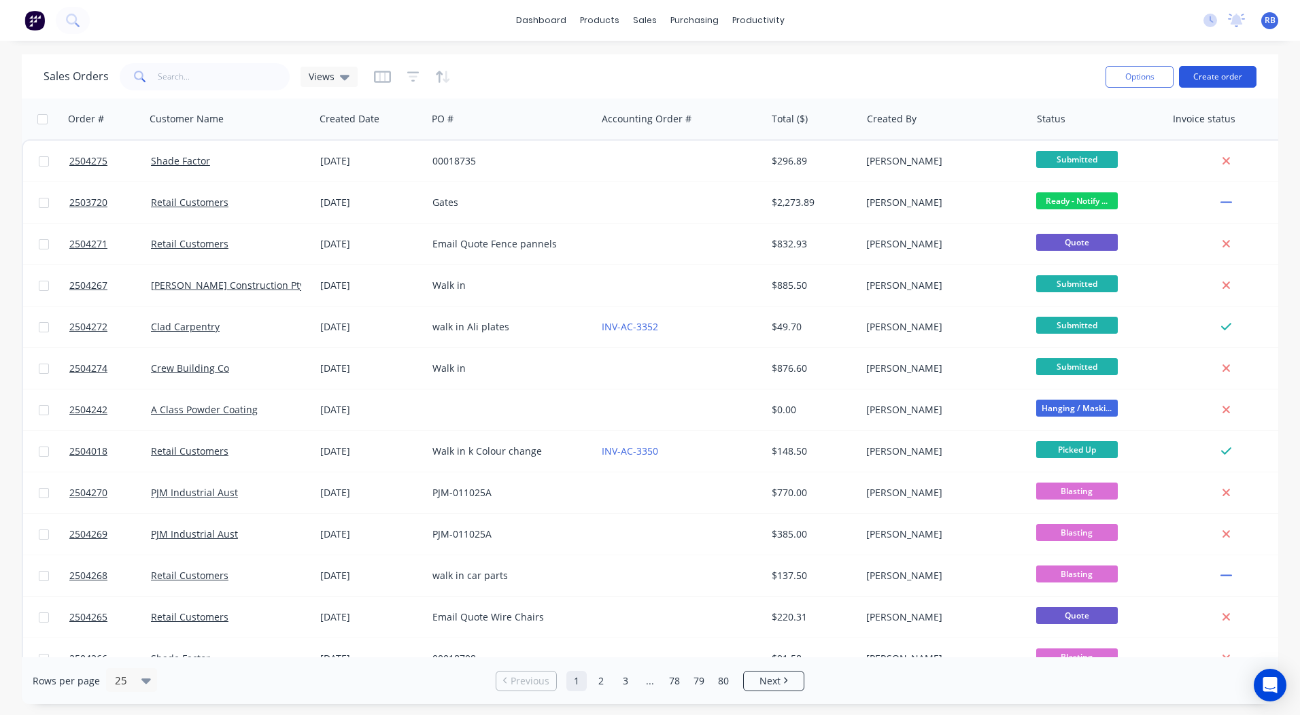
click at [1207, 69] on button "Create order" at bounding box center [1218, 77] width 78 height 22
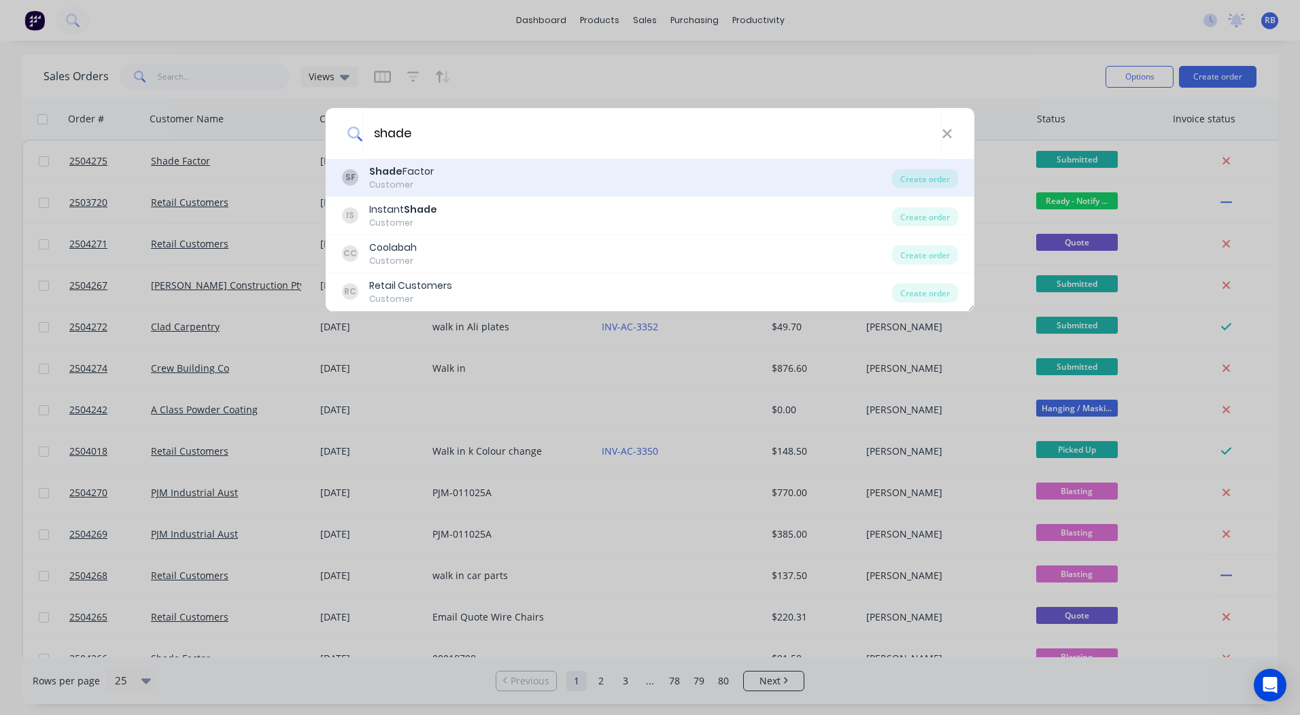
type input "shade"
click at [478, 160] on div "SF Shade Factor Customer Create order" at bounding box center [650, 178] width 649 height 38
click at [700, 168] on div "SF Shade Factor Customer" at bounding box center [617, 178] width 550 height 27
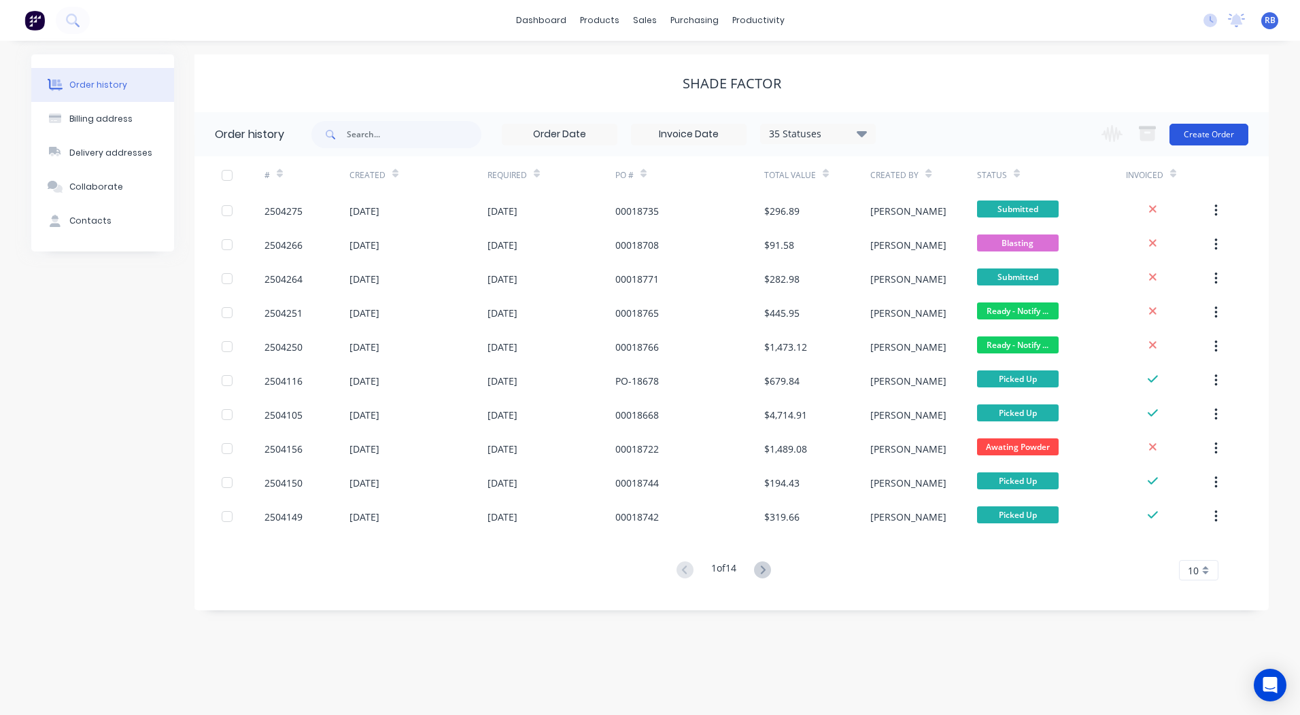
click at [1212, 124] on button "Create Order" at bounding box center [1208, 135] width 79 height 22
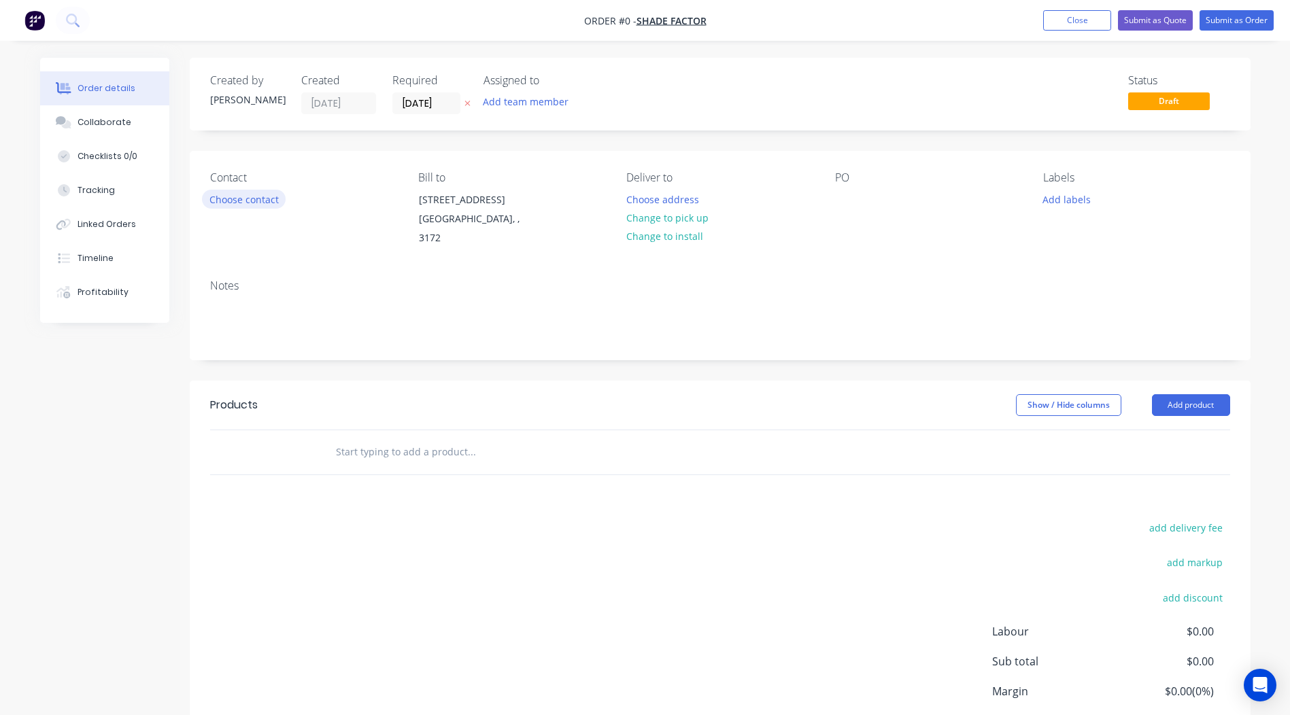
click at [234, 204] on button "Choose contact" at bounding box center [244, 199] width 84 height 18
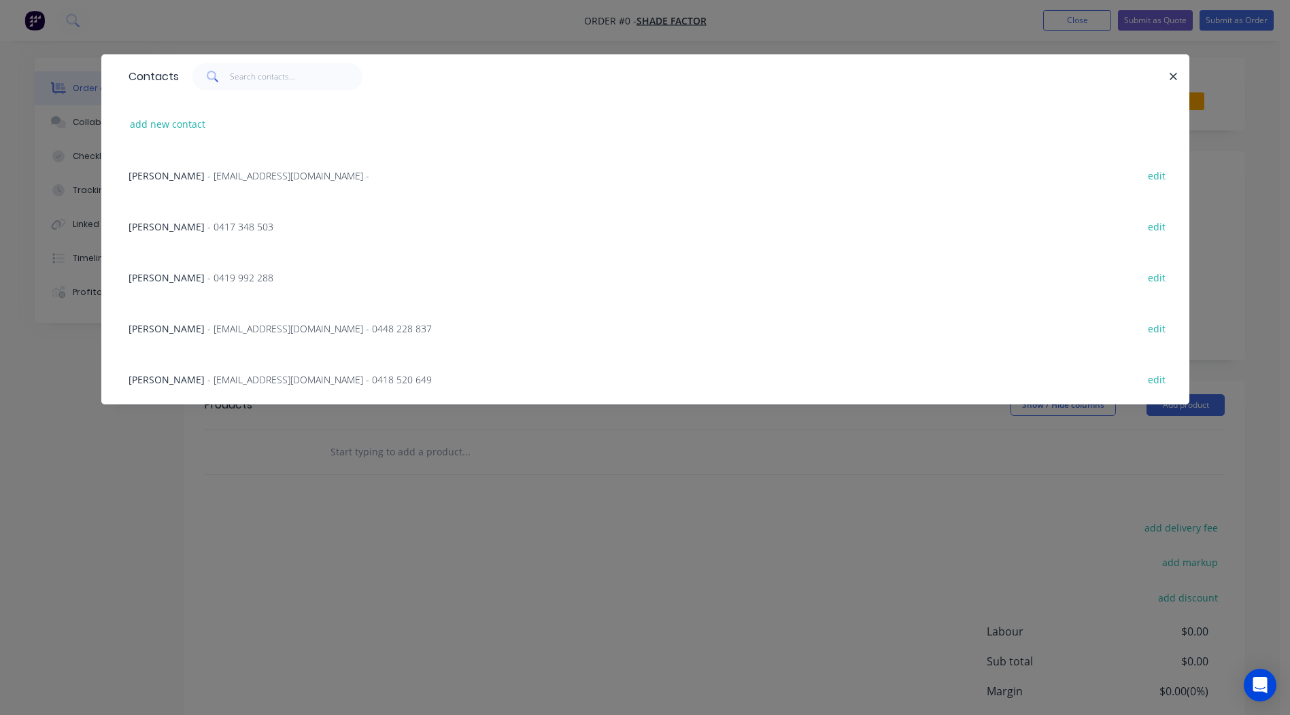
click at [207, 224] on span "- 0417 348 503" at bounding box center [240, 226] width 66 height 13
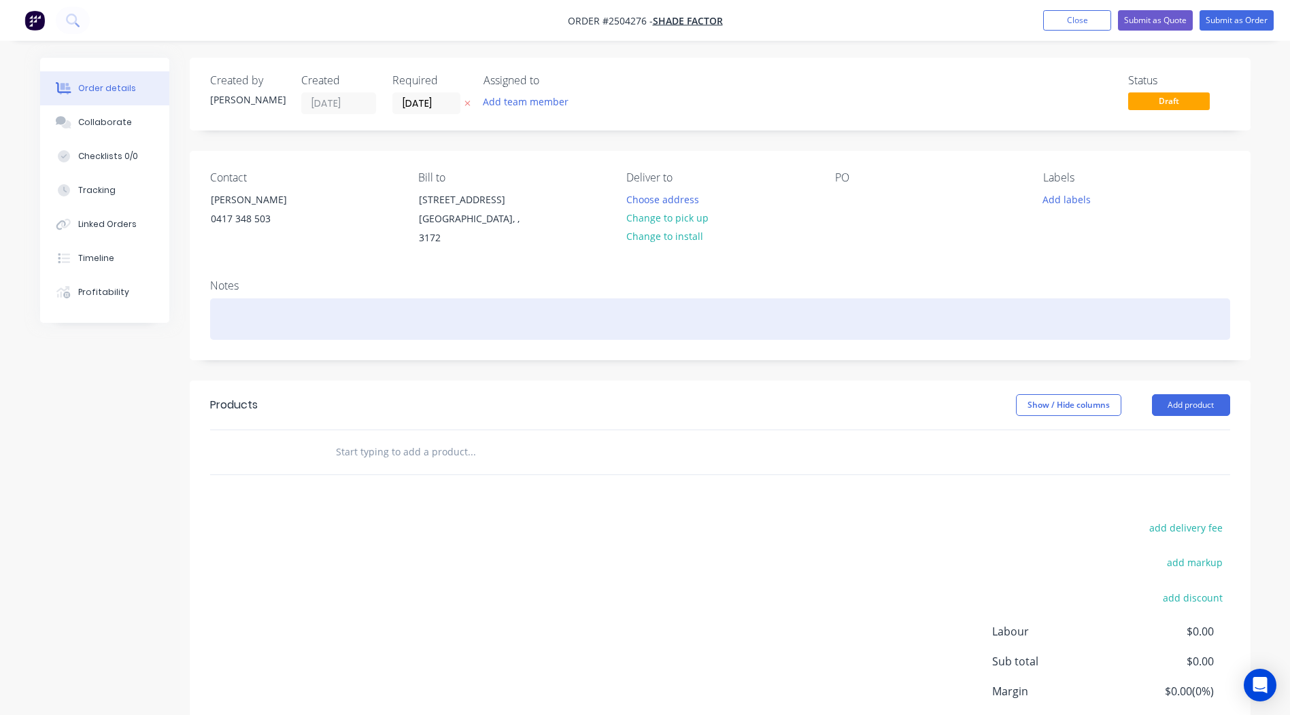
click at [267, 310] on div at bounding box center [720, 318] width 1020 height 41
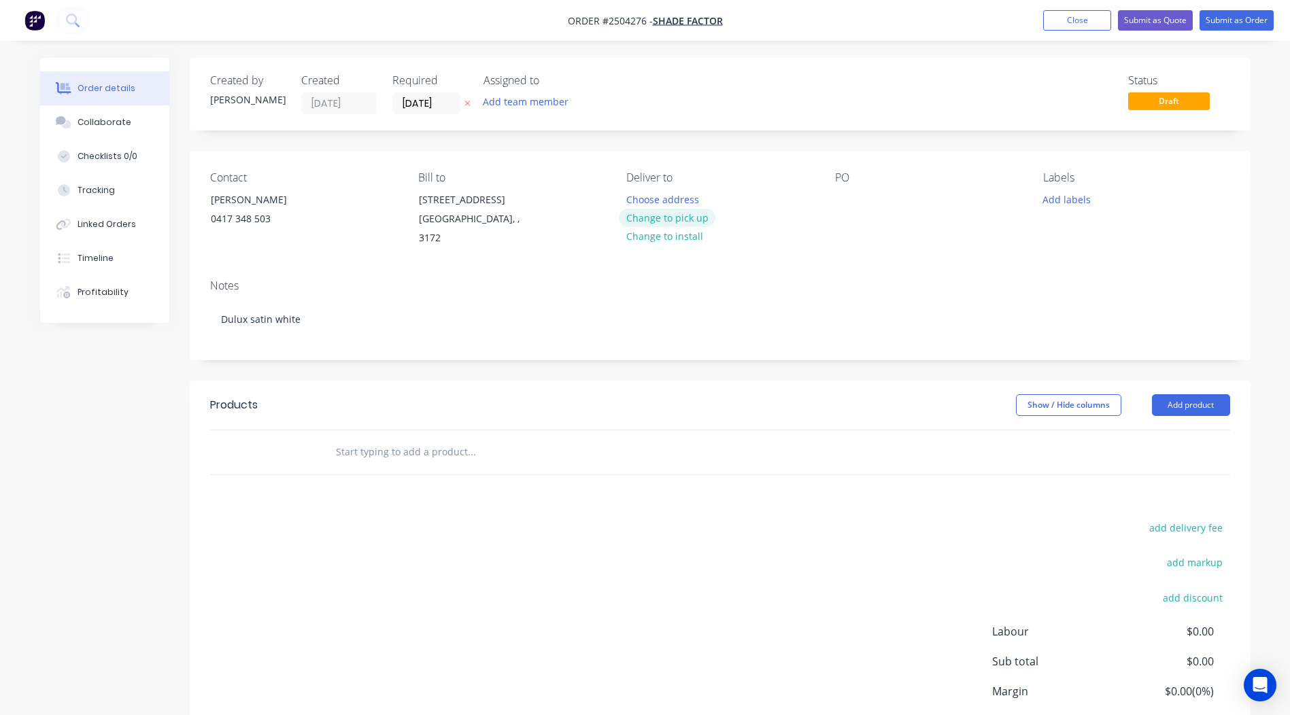
click at [676, 218] on button "Change to pick up" at bounding box center [667, 218] width 97 height 18
click at [854, 206] on div at bounding box center [846, 200] width 22 height 20
click at [1047, 199] on button "Add labels" at bounding box center [1066, 199] width 63 height 18
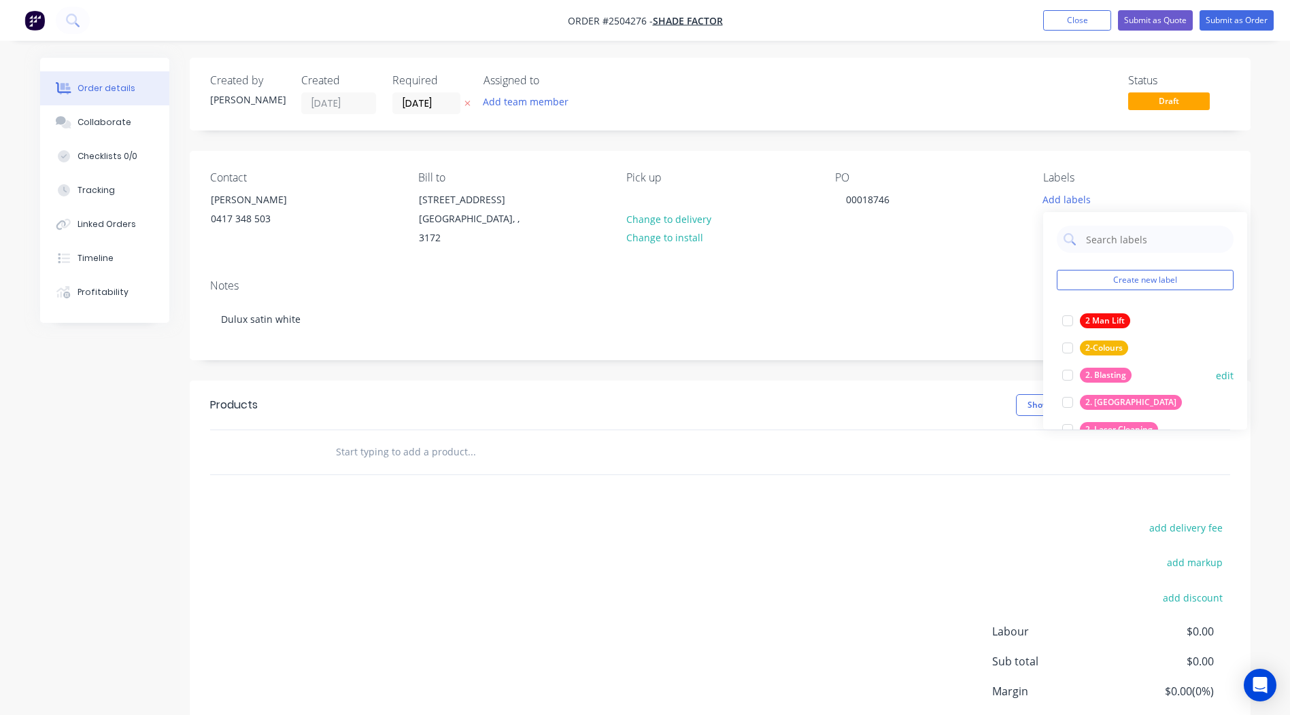
click at [1103, 378] on div "2. Blasting" at bounding box center [1106, 375] width 52 height 15
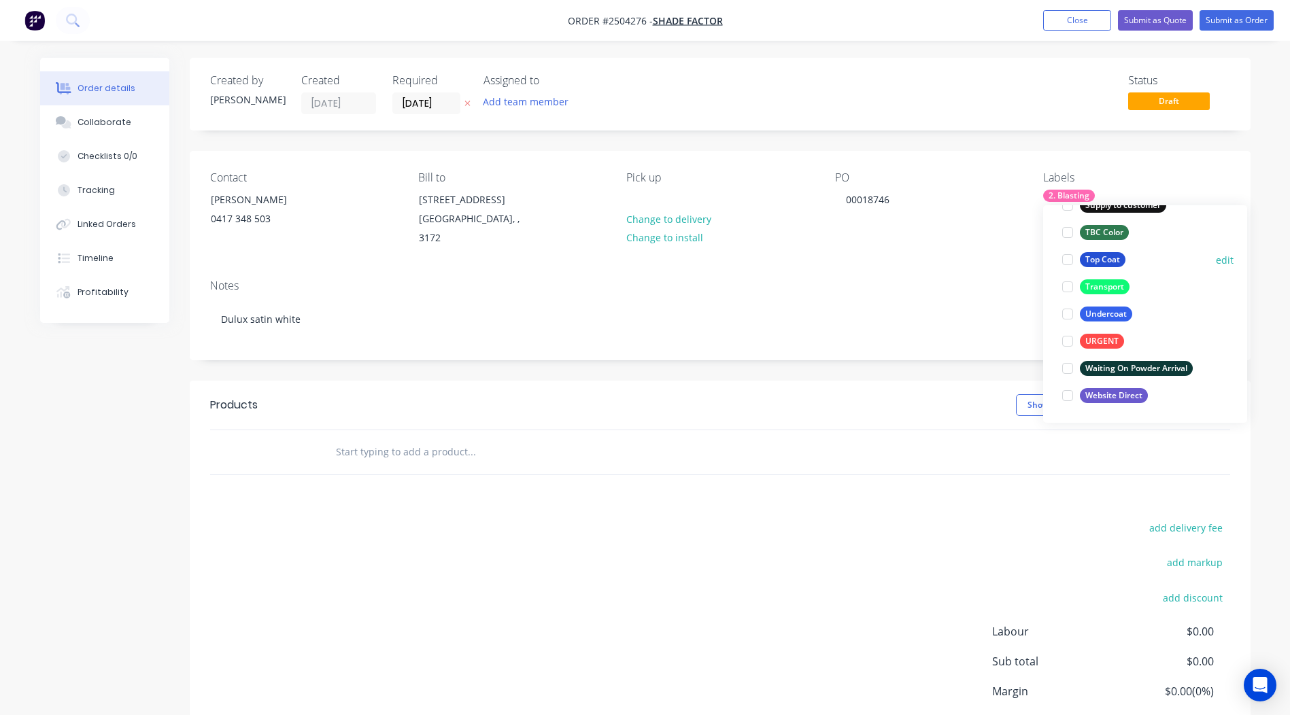
click at [1092, 256] on div "Top Coat" at bounding box center [1103, 259] width 46 height 15
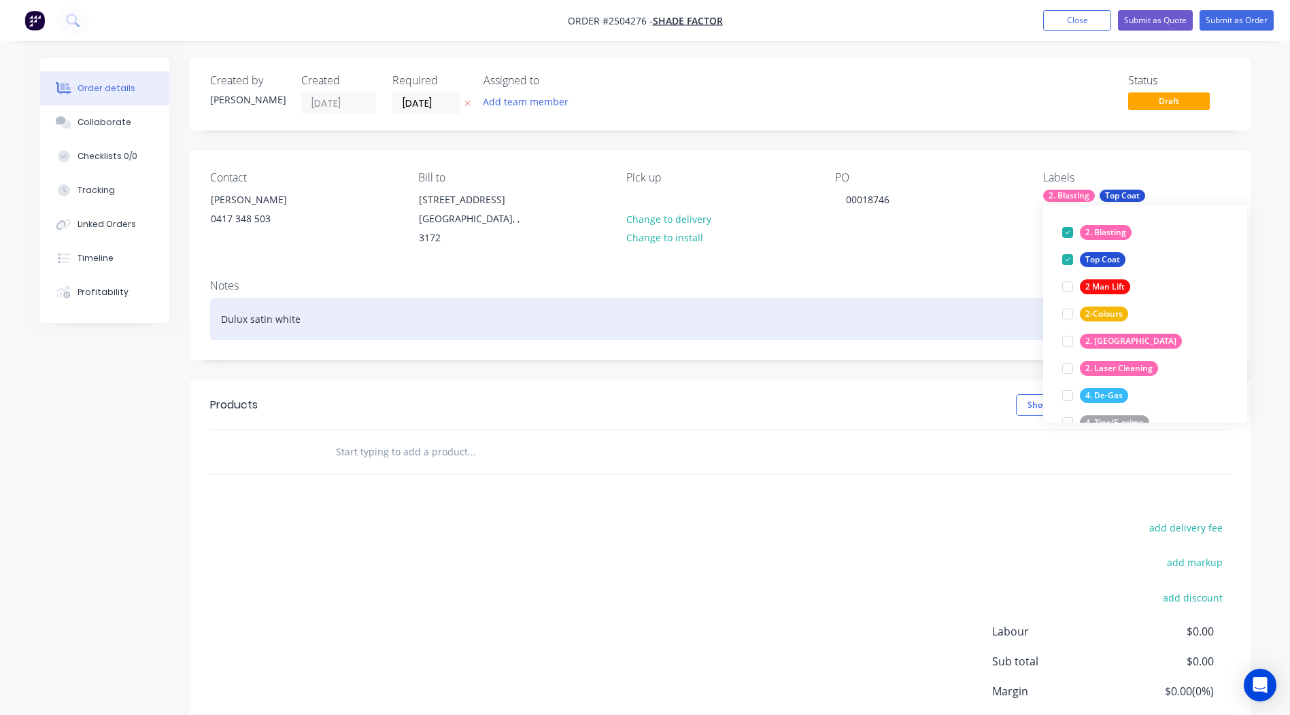
drag, startPoint x: 371, startPoint y: 295, endPoint x: 23, endPoint y: 294, distance: 347.4
click at [198, 310] on div "Notes Dulux satin white" at bounding box center [720, 314] width 1061 height 91
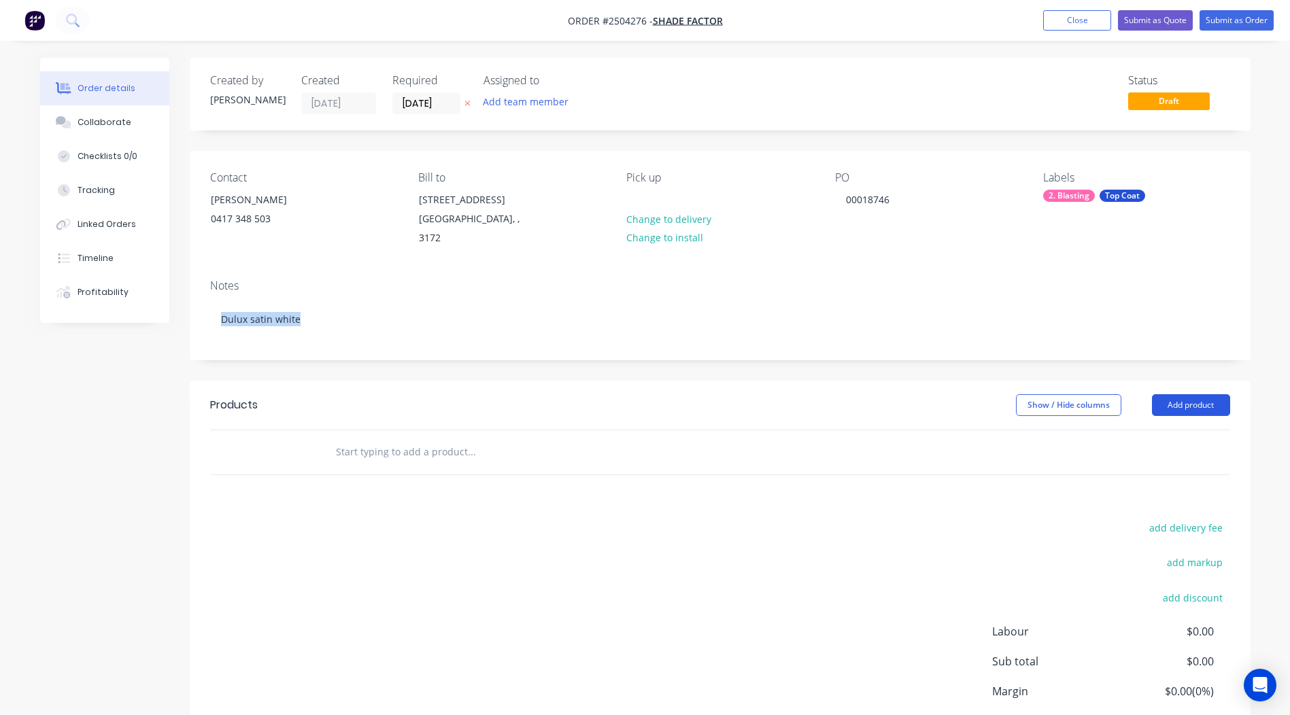
click at [1180, 394] on button "Add product" at bounding box center [1191, 405] width 78 height 22
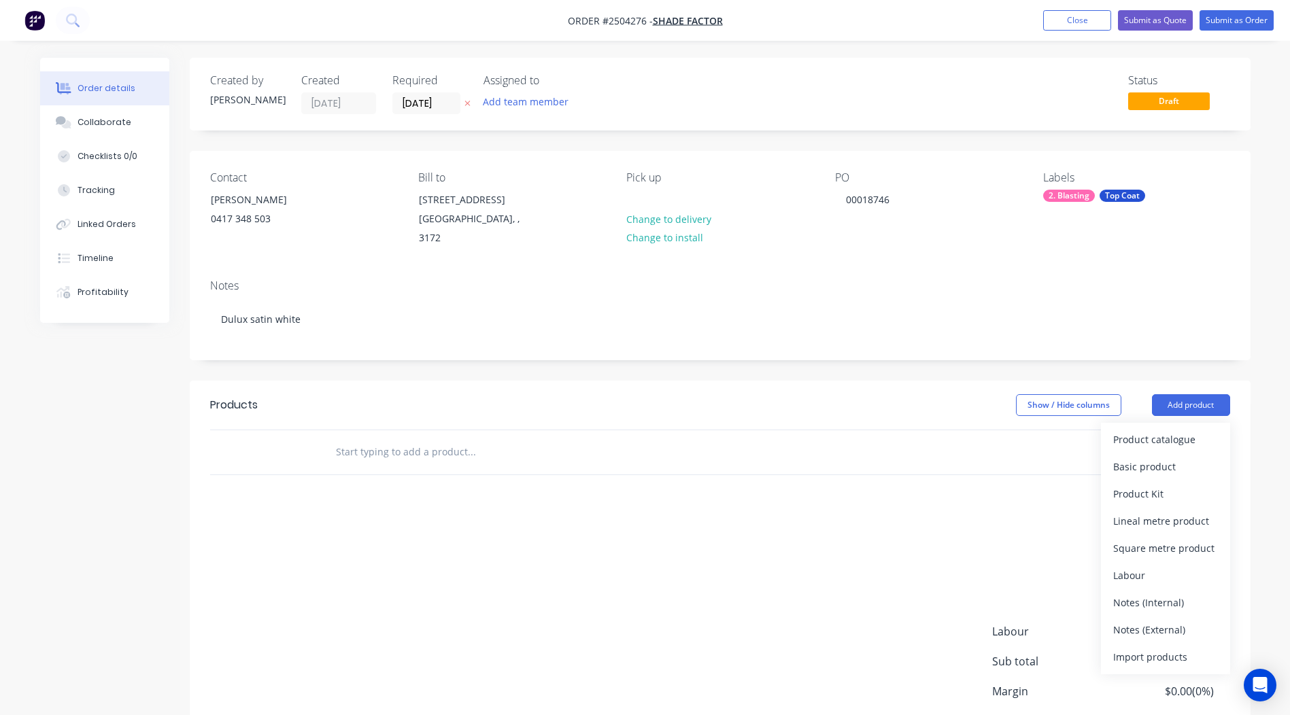
click at [1180, 423] on div "Product catalogue Basic product Product Kit Lineal metre product Square metre p…" at bounding box center [1165, 549] width 129 height 252
click at [1179, 426] on button "Product catalogue" at bounding box center [1165, 439] width 129 height 27
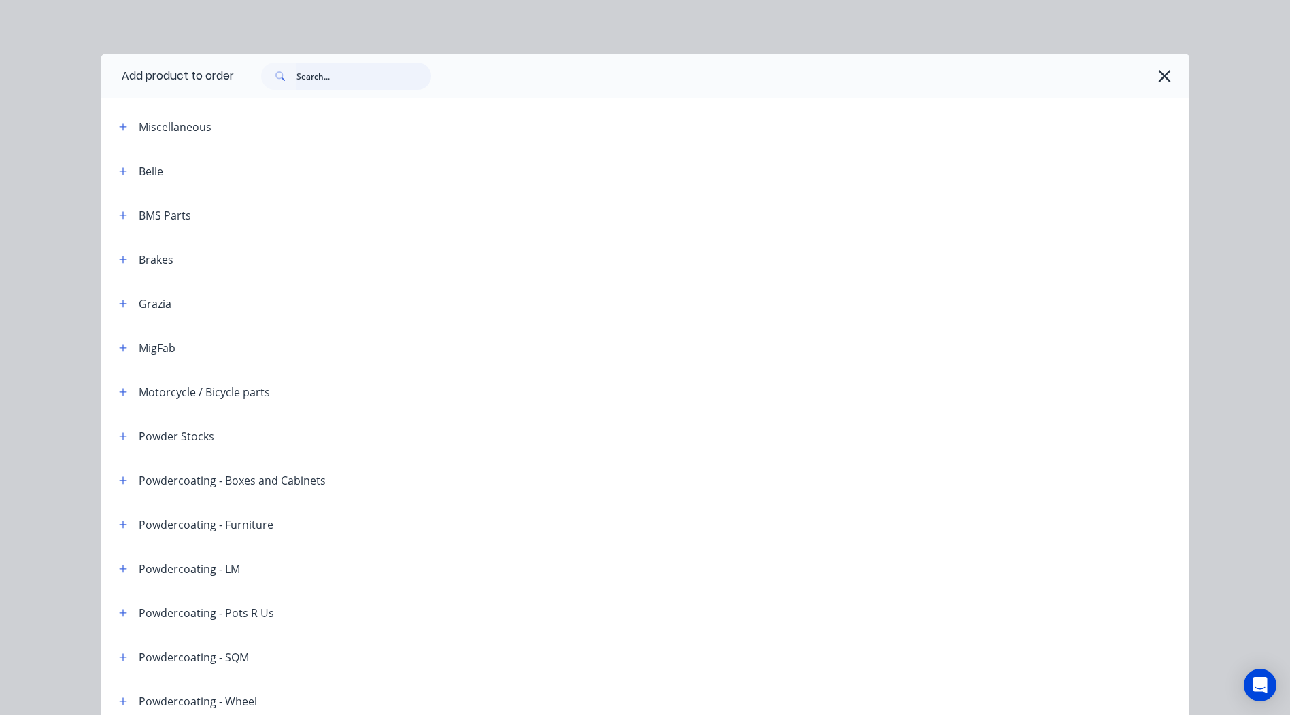
click at [392, 79] on input "text" at bounding box center [363, 76] width 135 height 27
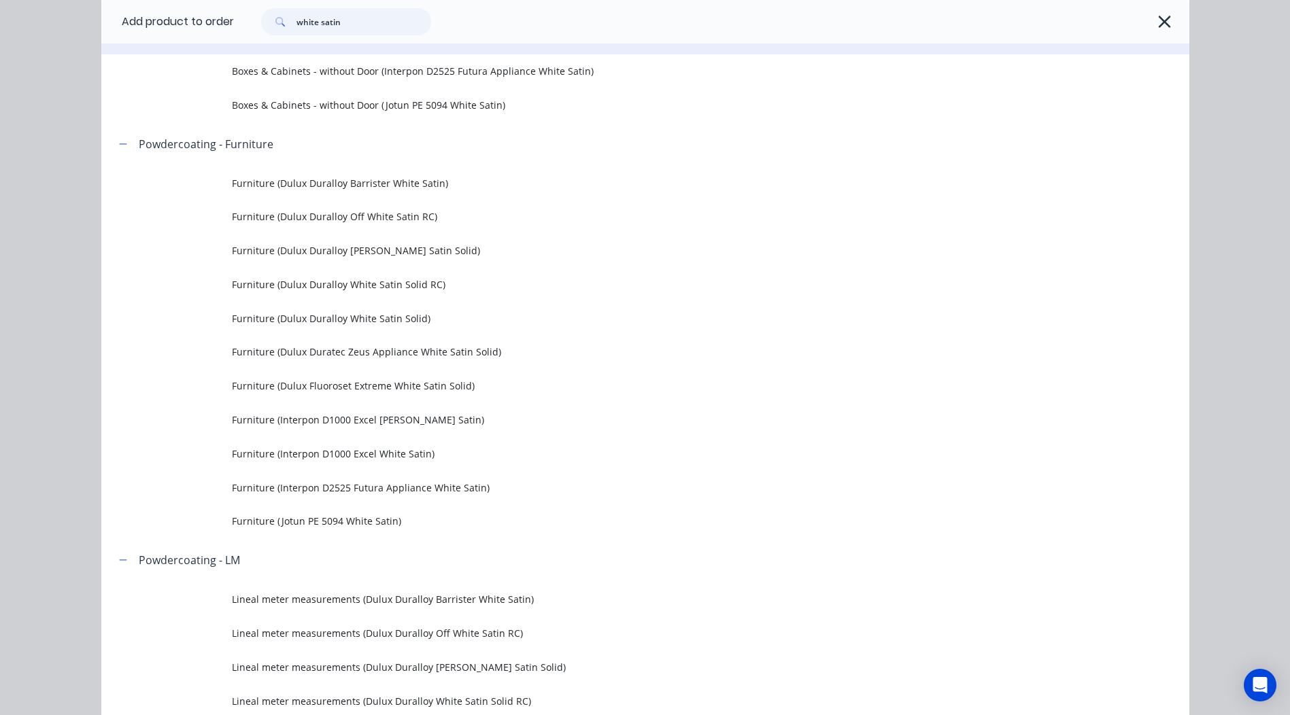
scroll to position [1156, 0]
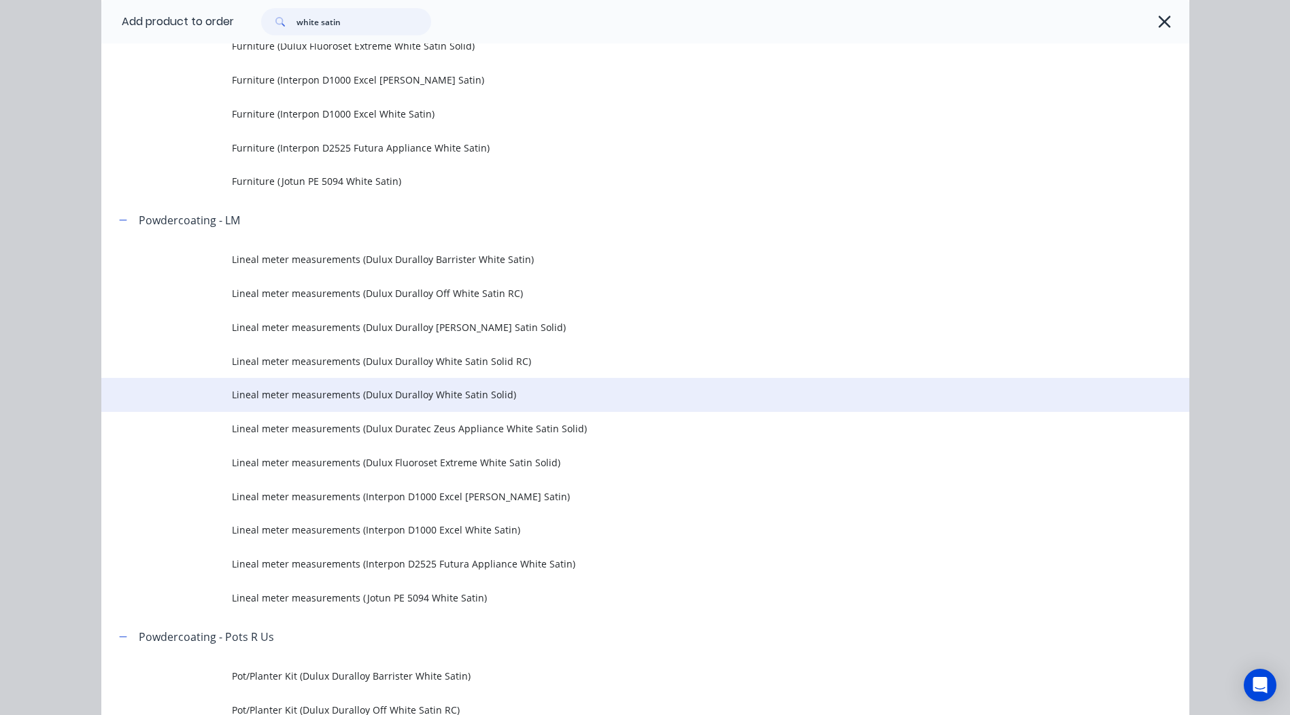
type input "white satin"
click at [521, 385] on td "Lineal meter measurements (Dulux Duralloy White Satin Solid)" at bounding box center [710, 395] width 957 height 34
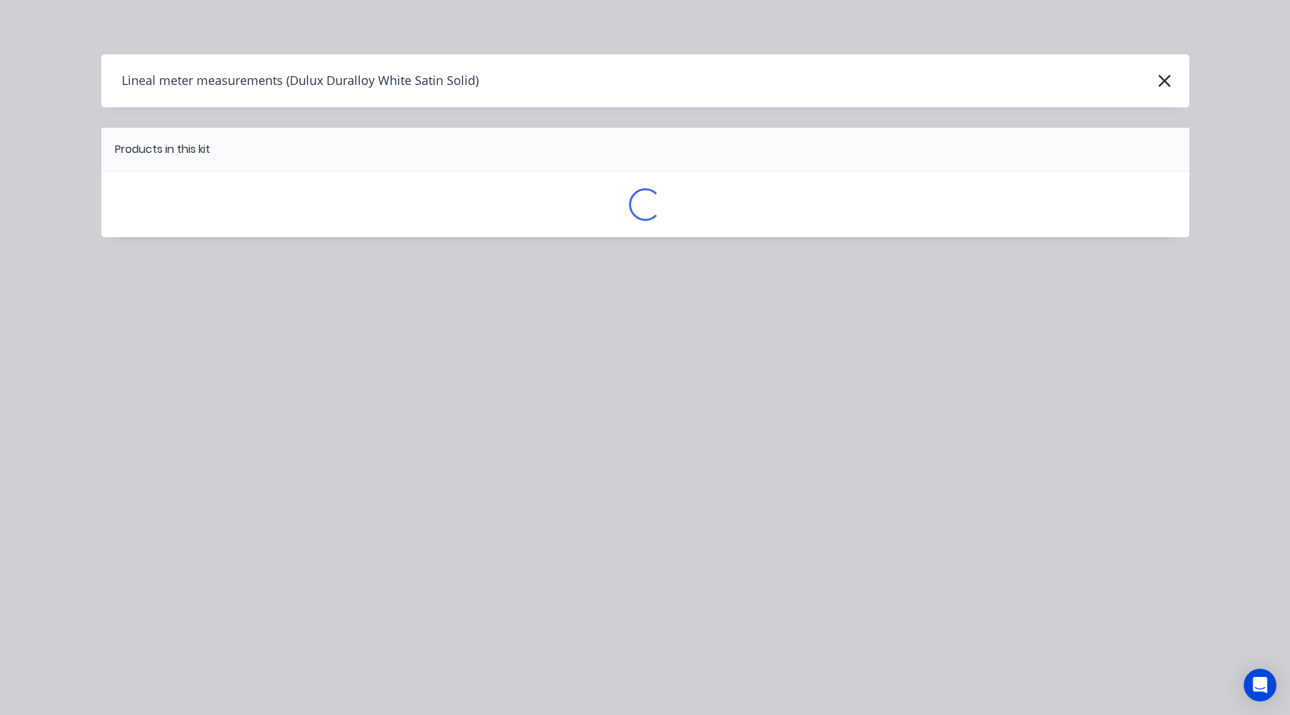
scroll to position [0, 0]
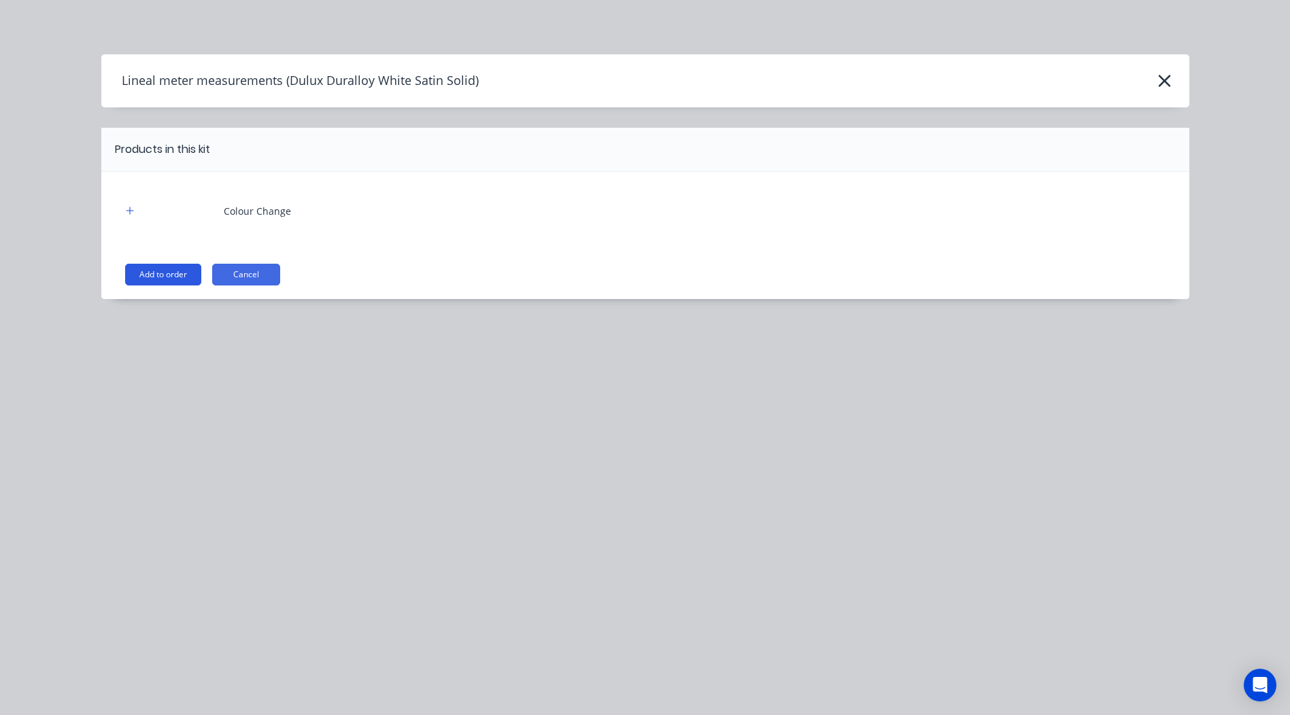
click at [128, 272] on button "Add to order" at bounding box center [163, 275] width 76 height 22
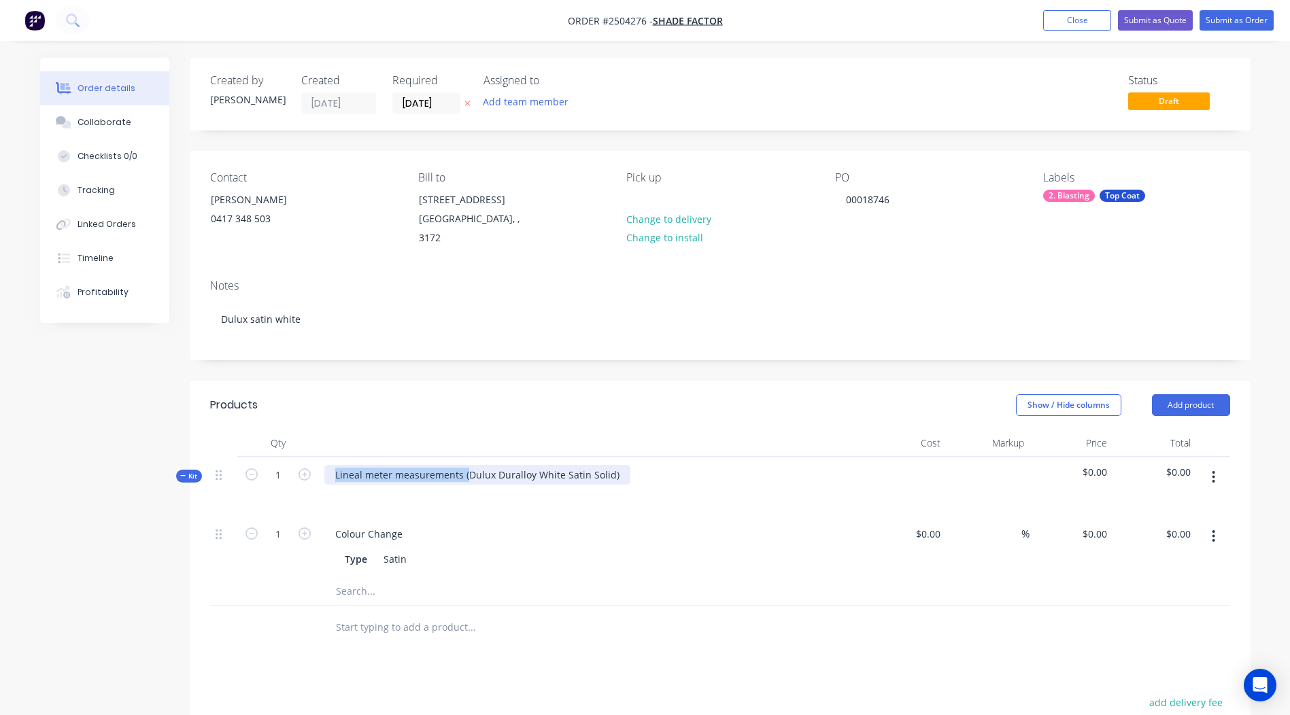
drag, startPoint x: 466, startPoint y: 459, endPoint x: 0, endPoint y: 483, distance: 466.3
click at [0, 483] on html "Order #2504276 - Shade Factor Add product Close Submit as Quote Submit as Order…" at bounding box center [645, 498] width 1290 height 997
click at [487, 465] on div "Dulux Duralloy White Satin Solid)" at bounding box center [410, 475] width 172 height 20
click at [1214, 394] on button "Add product" at bounding box center [1191, 405] width 78 height 22
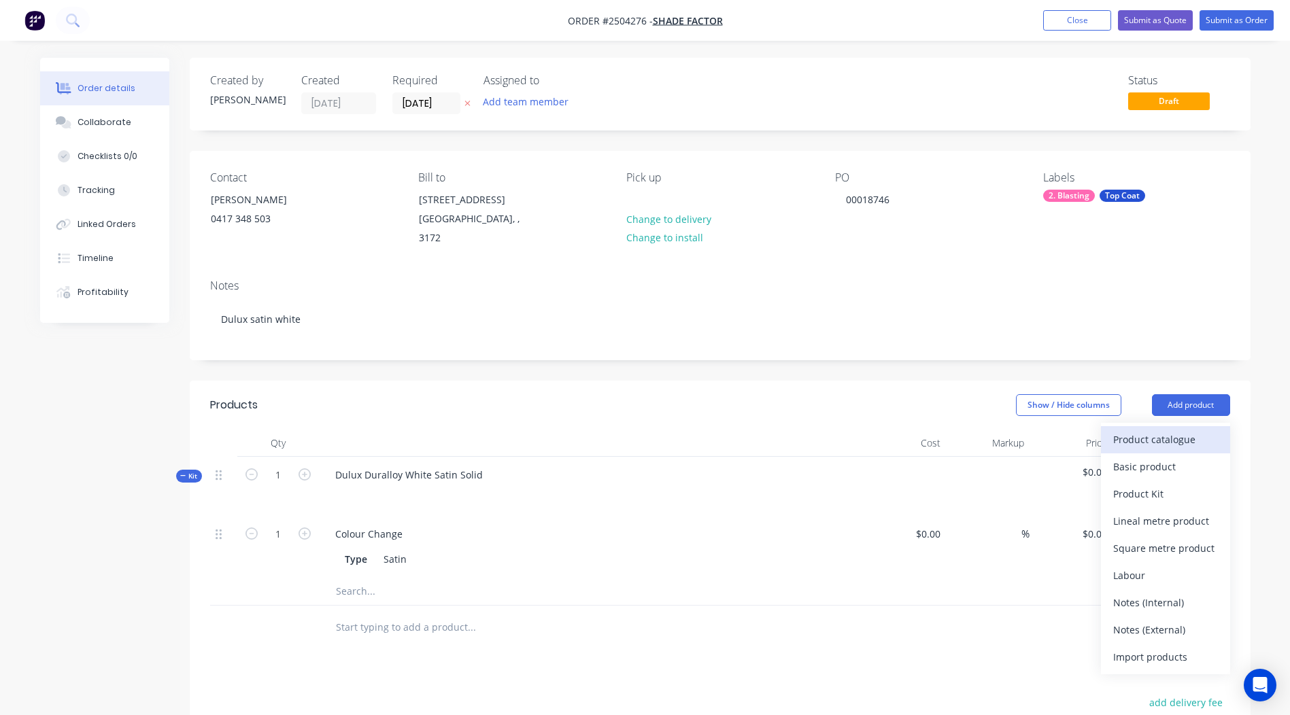
click at [1175, 432] on div "Product catalogue" at bounding box center [1165, 440] width 105 height 20
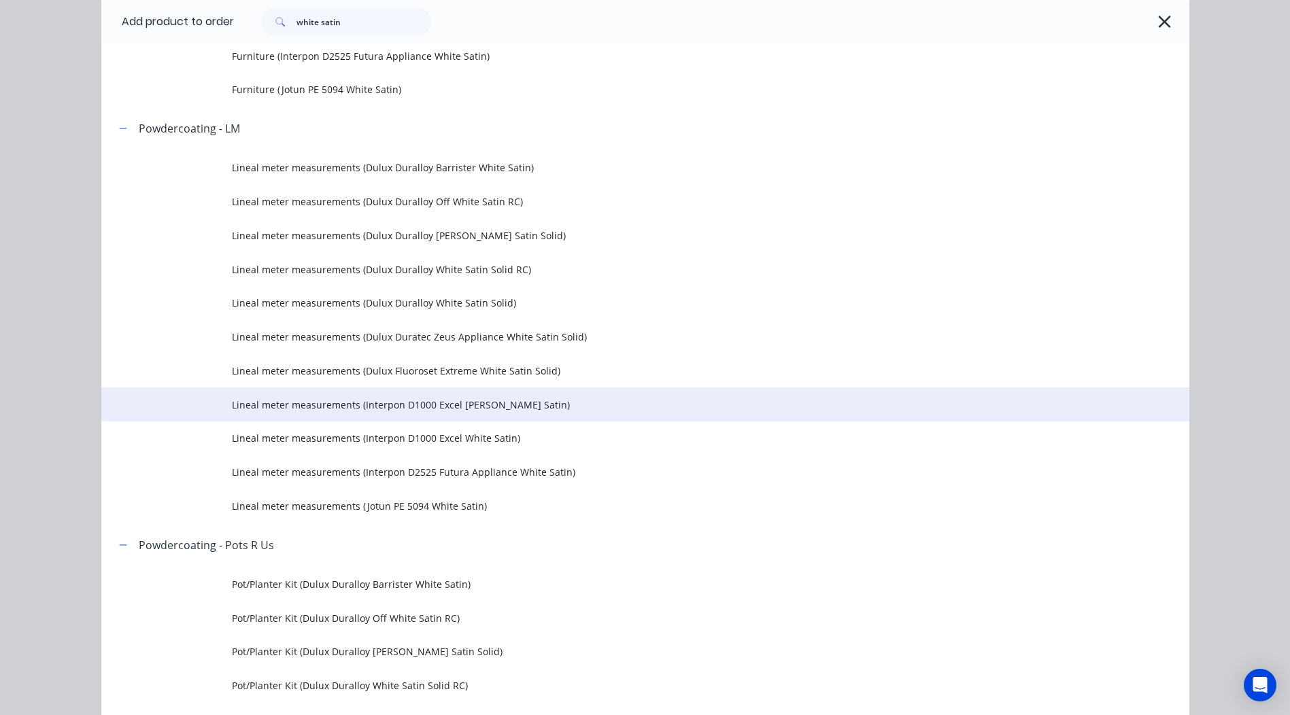
scroll to position [1224, 0]
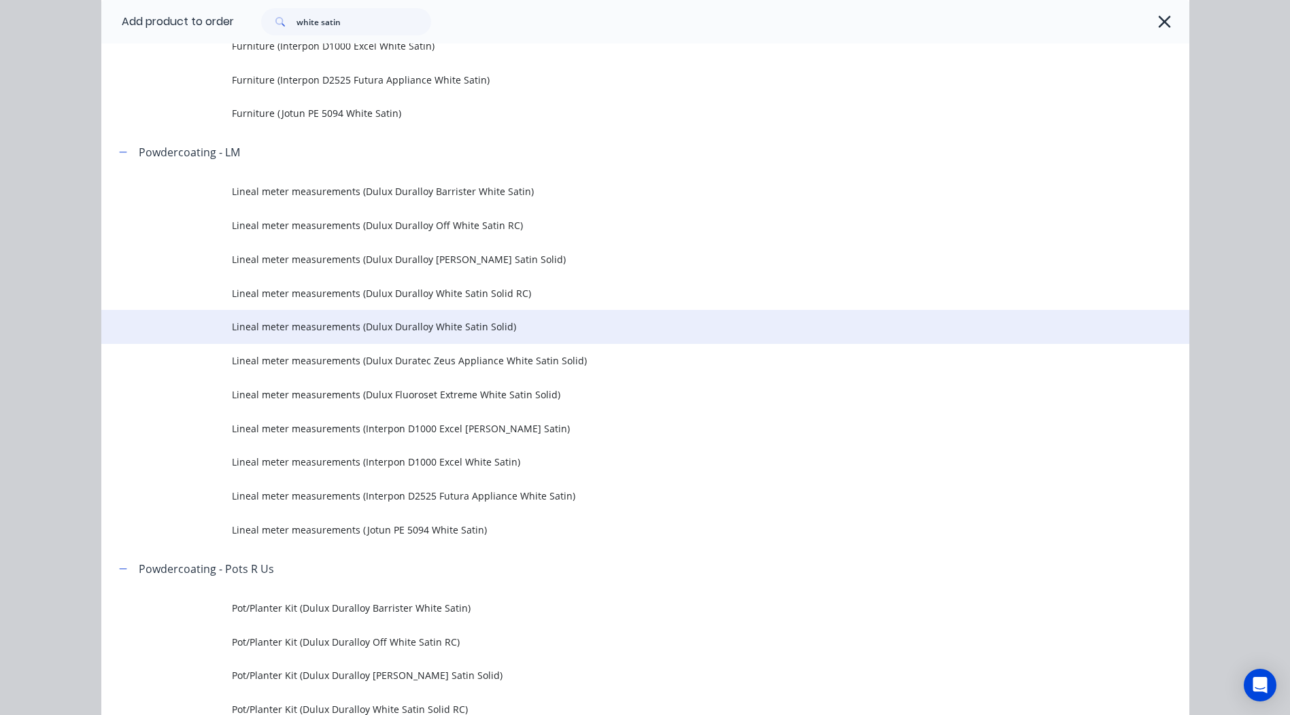
click at [473, 318] on td "Lineal meter measurements (Dulux Duralloy White Satin Solid)" at bounding box center [710, 327] width 957 height 34
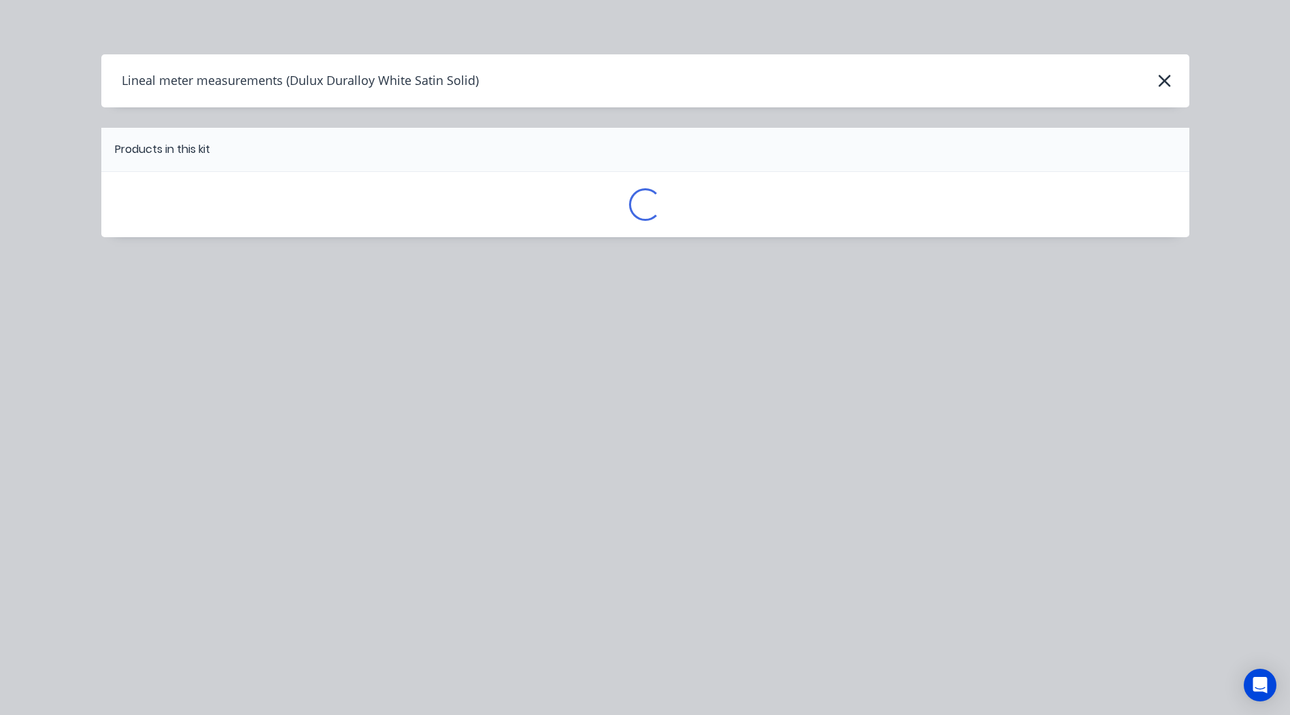
scroll to position [0, 0]
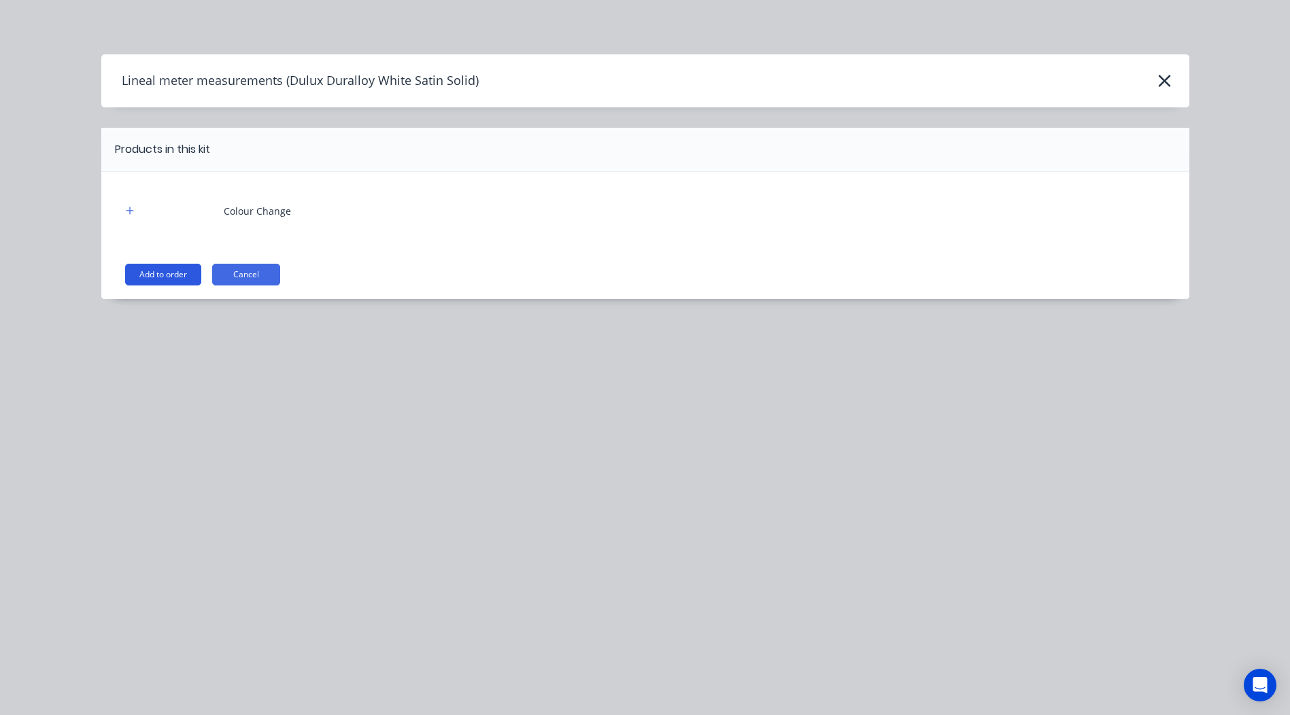
click at [175, 272] on button "Add to order" at bounding box center [163, 275] width 76 height 22
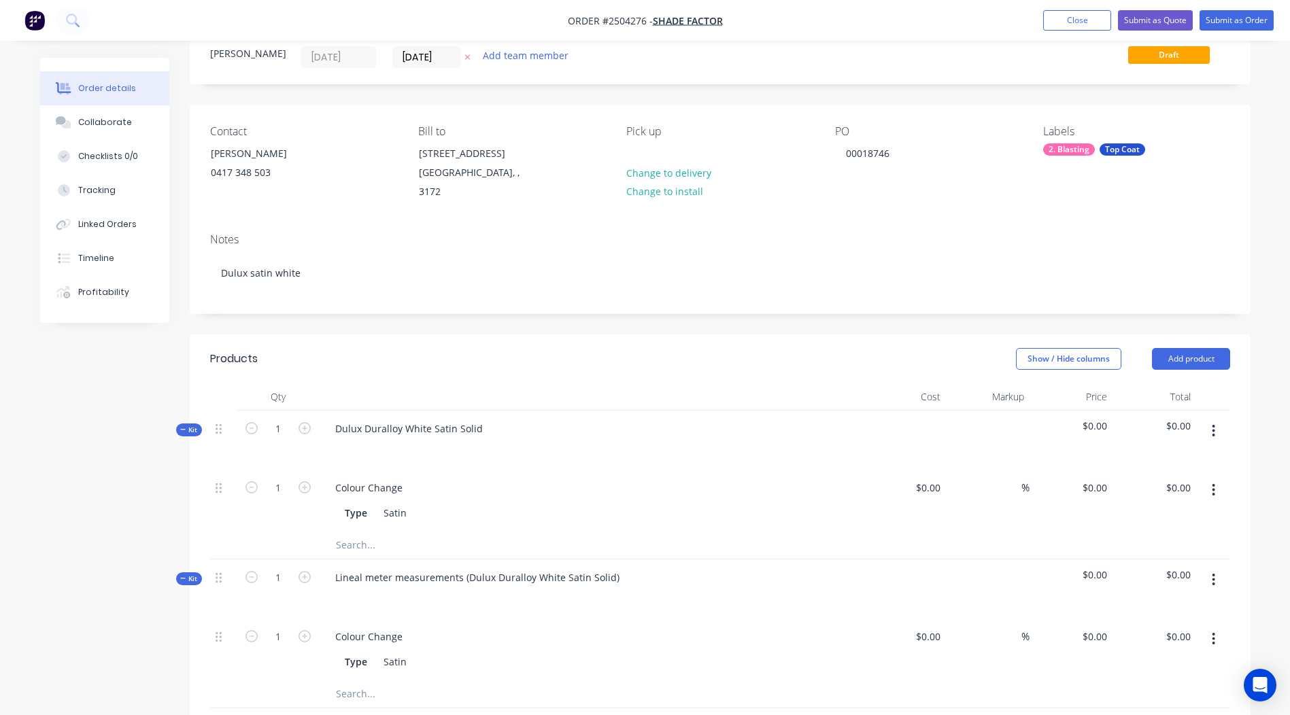
scroll to position [204, 0]
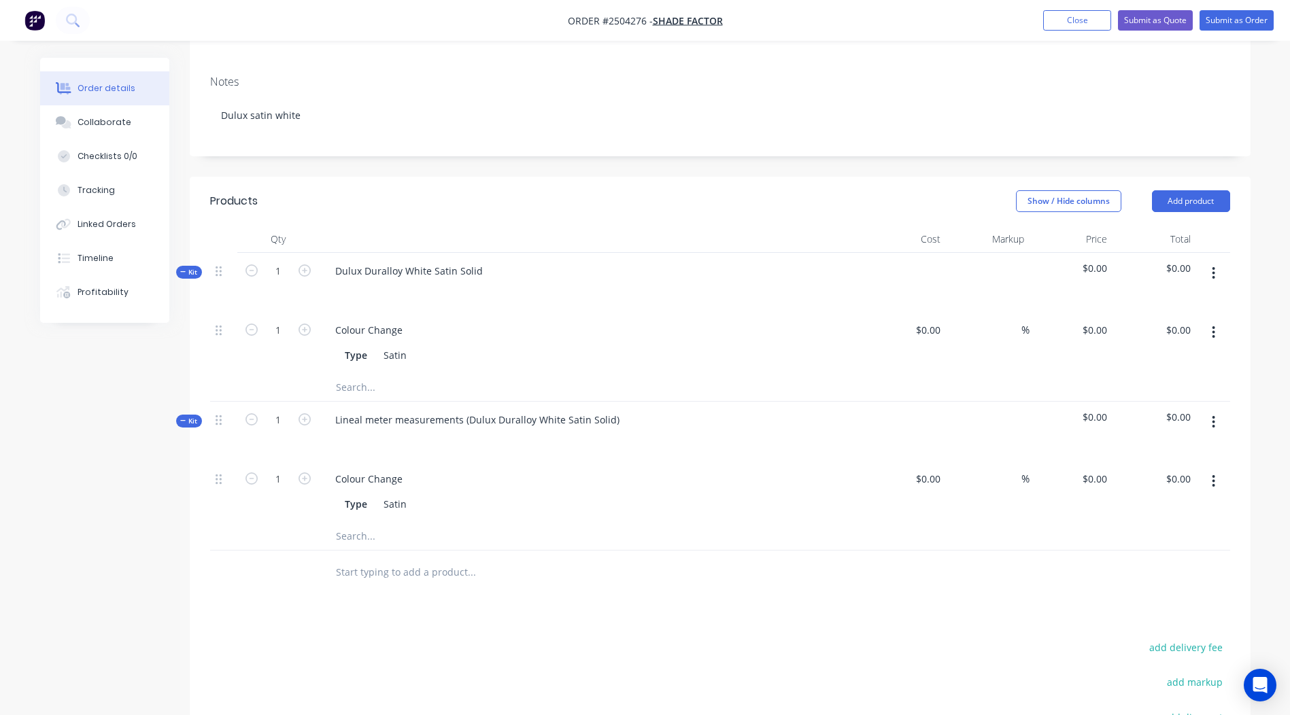
click at [1199, 411] on button "button" at bounding box center [1213, 422] width 32 height 24
click at [1167, 530] on div "Delete" at bounding box center [1165, 540] width 105 height 20
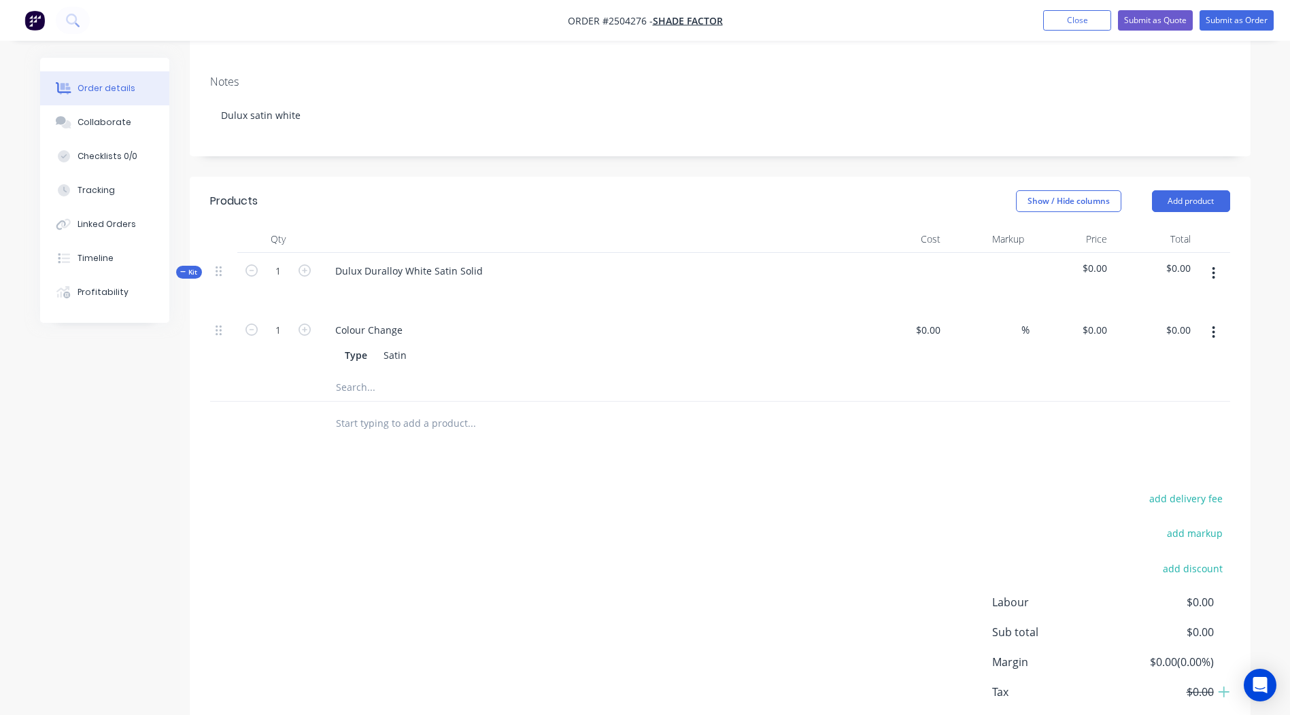
click at [1216, 261] on button "button" at bounding box center [1213, 273] width 32 height 24
click at [1181, 299] on div "Add product to kit" at bounding box center [1165, 309] width 105 height 20
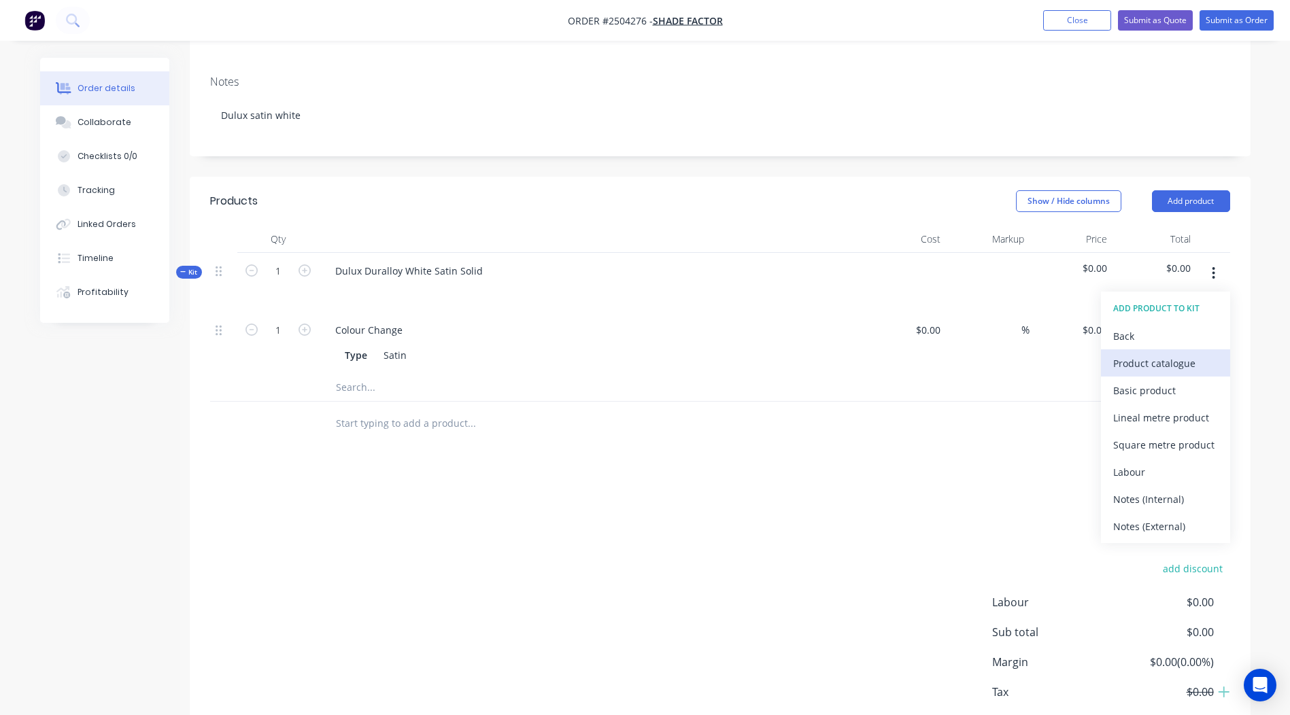
click at [1148, 354] on div "Product catalogue" at bounding box center [1165, 364] width 105 height 20
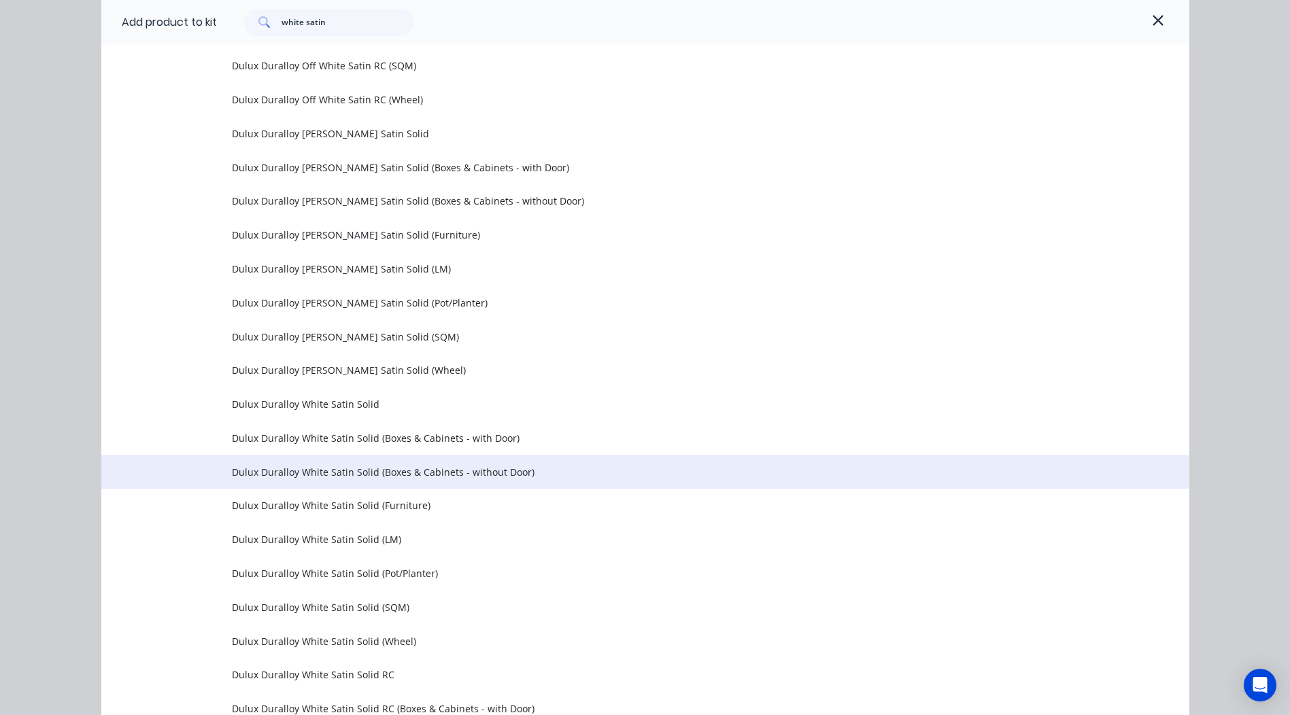
scroll to position [952, 0]
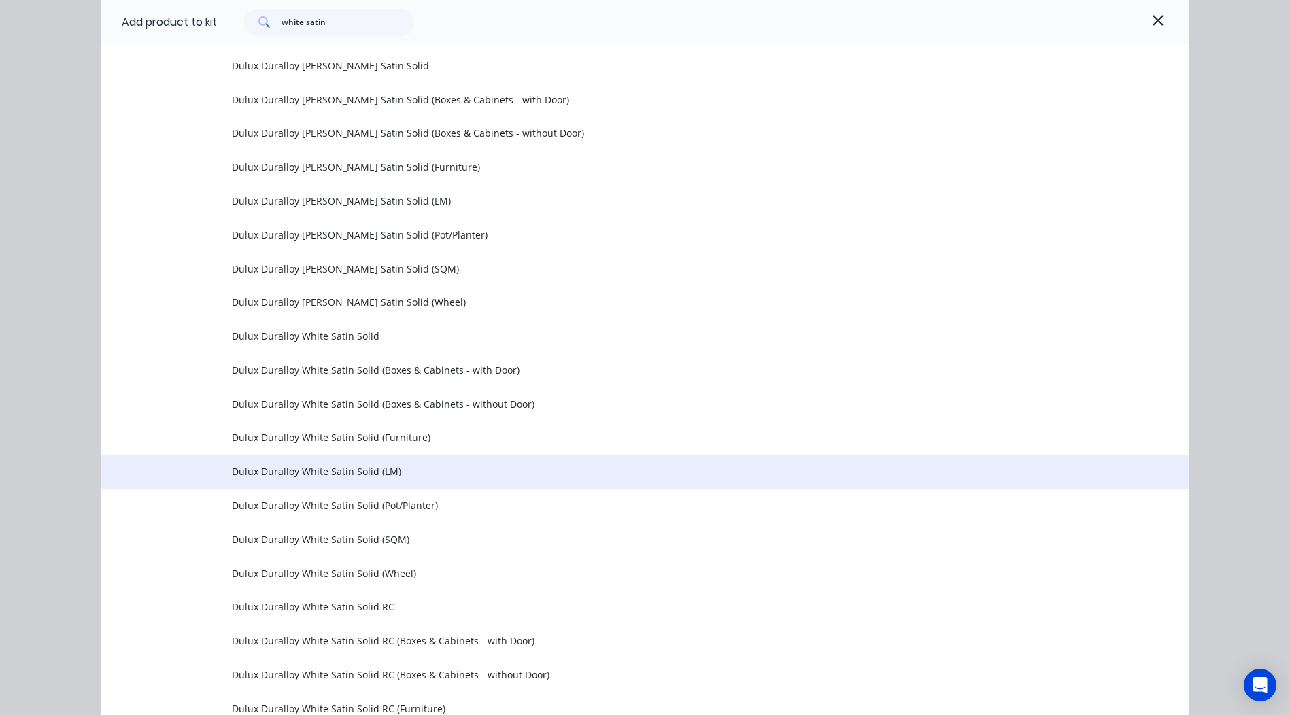
click at [428, 472] on span "Dulux Duralloy White Satin Solid (LM)" at bounding box center [614, 471] width 765 height 14
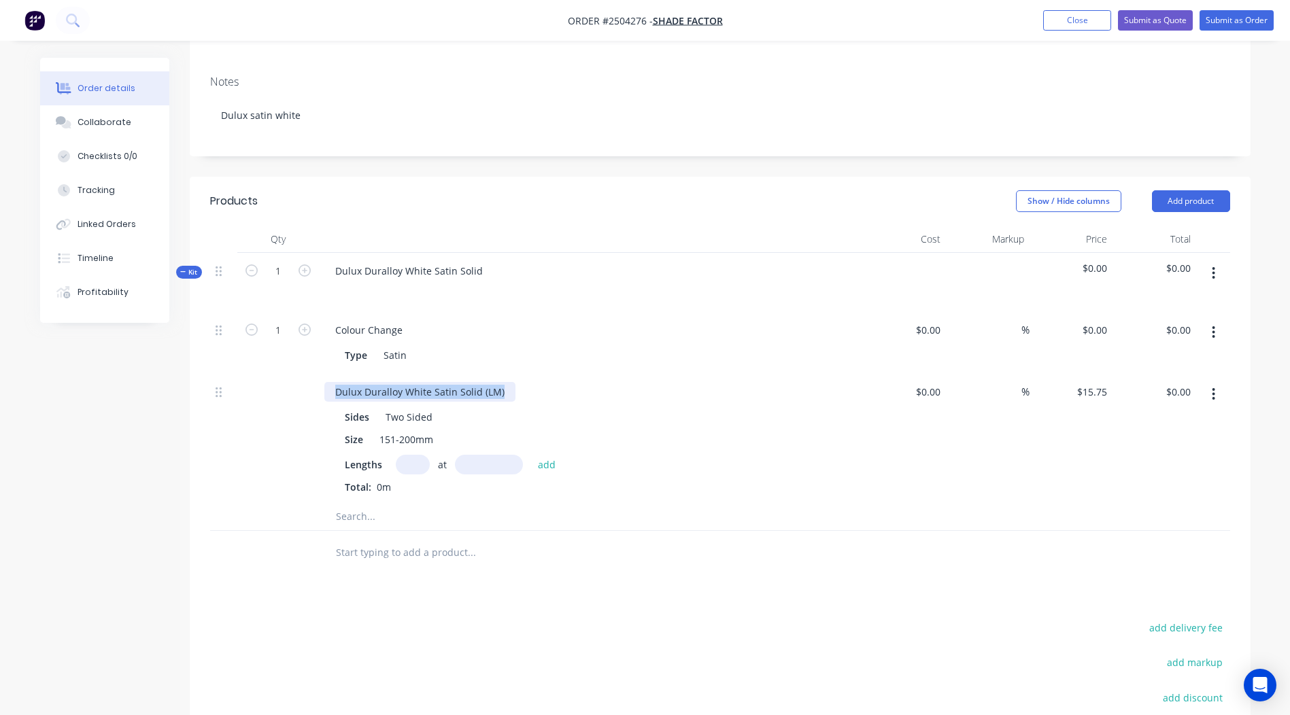
drag, startPoint x: 502, startPoint y: 375, endPoint x: 0, endPoint y: 415, distance: 503.3
click at [0, 425] on html "Order #2504276 - Shade Factor Add product Close Submit as Quote Submit as Order…" at bounding box center [645, 359] width 1290 height 1126
click at [412, 457] on input "text" at bounding box center [413, 465] width 34 height 20
type input "1"
click at [523, 455] on div "1 at add" at bounding box center [479, 465] width 167 height 20
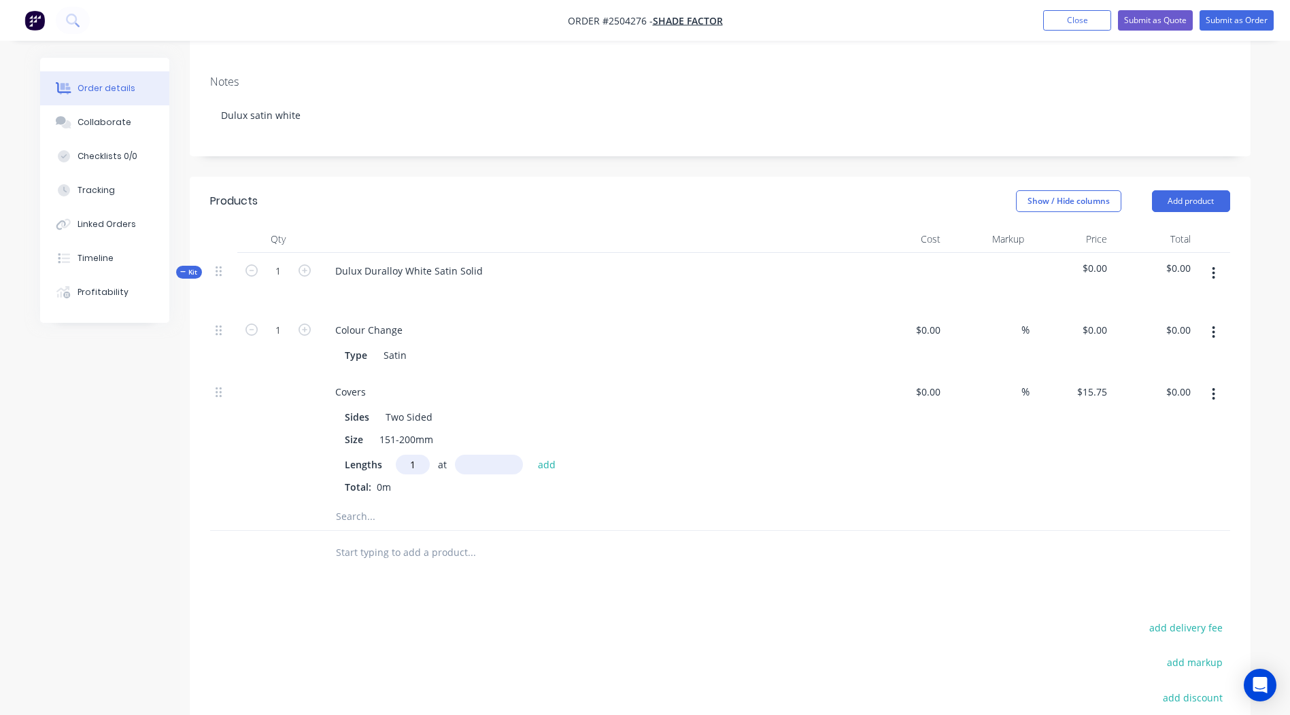
click at [505, 455] on input "text" at bounding box center [489, 465] width 68 height 20
type input "3547"
click at [531, 455] on button "add" at bounding box center [547, 464] width 32 height 18
type input "$55.87"
click at [1214, 266] on icon "button" at bounding box center [1212, 273] width 3 height 15
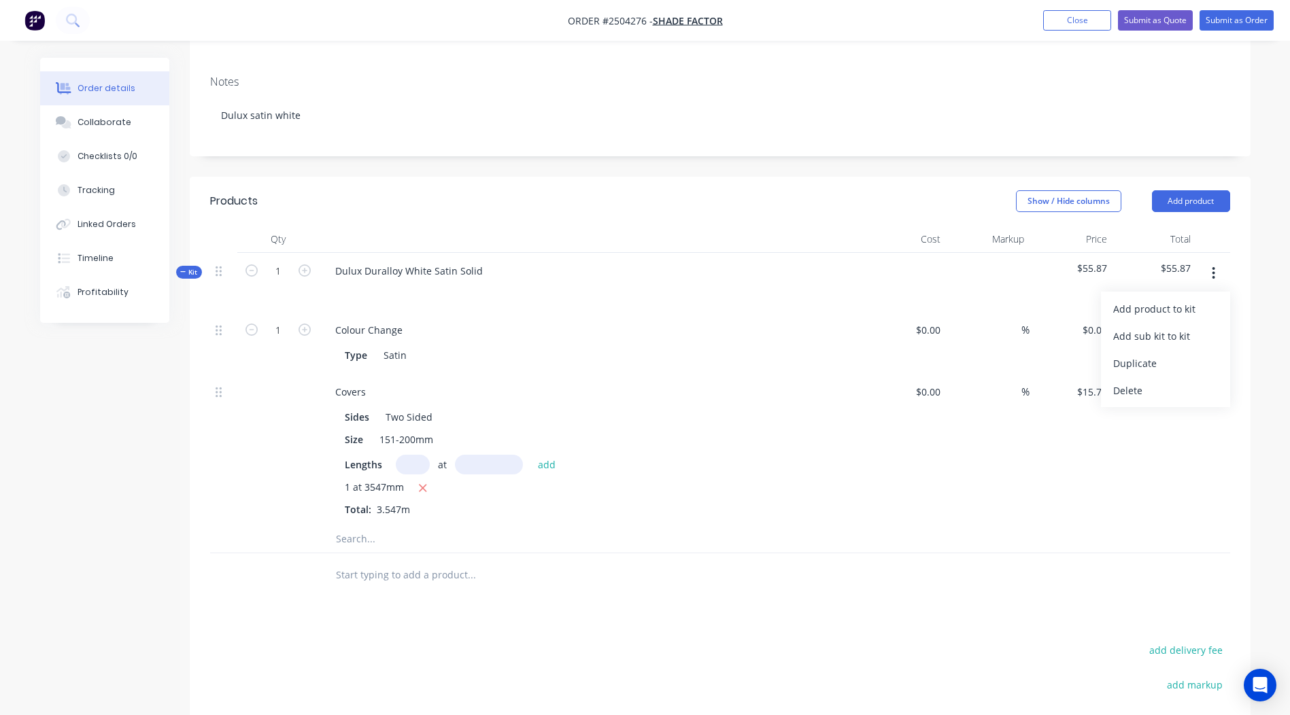
click at [1158, 299] on div "Add product to kit" at bounding box center [1165, 309] width 105 height 20
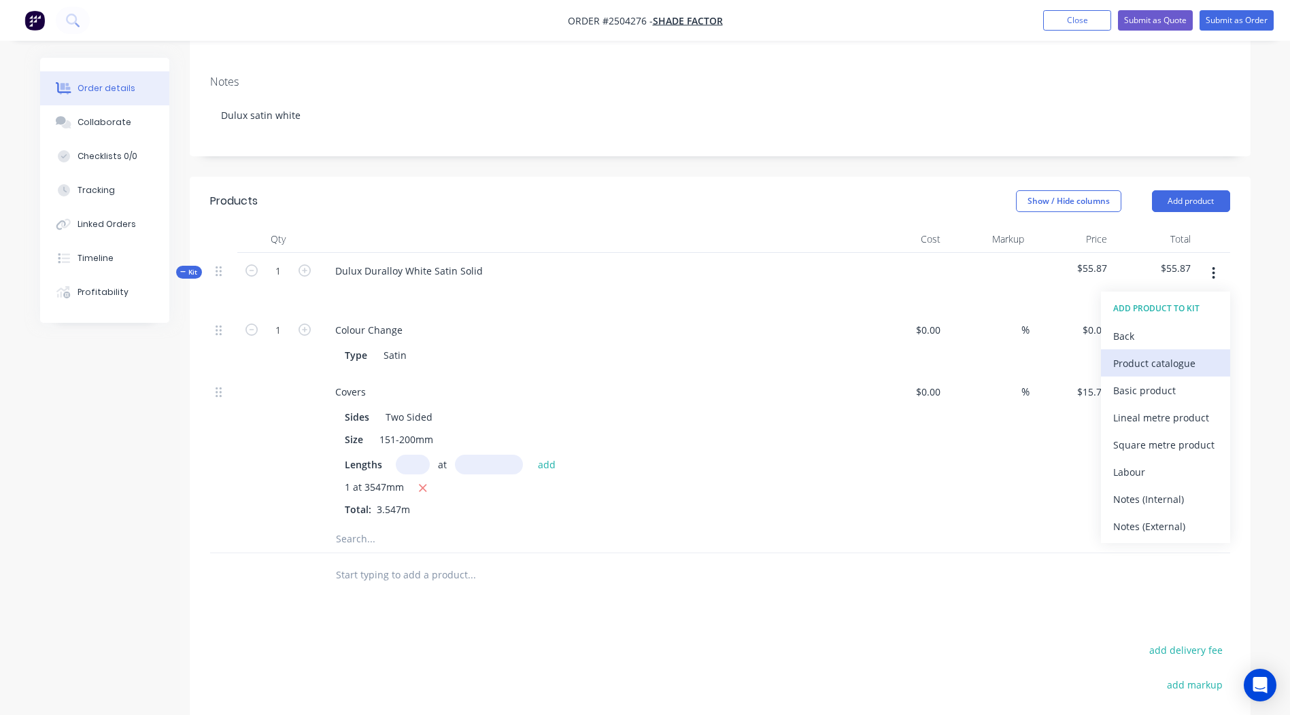
click at [1133, 354] on div "Product catalogue" at bounding box center [1165, 364] width 105 height 20
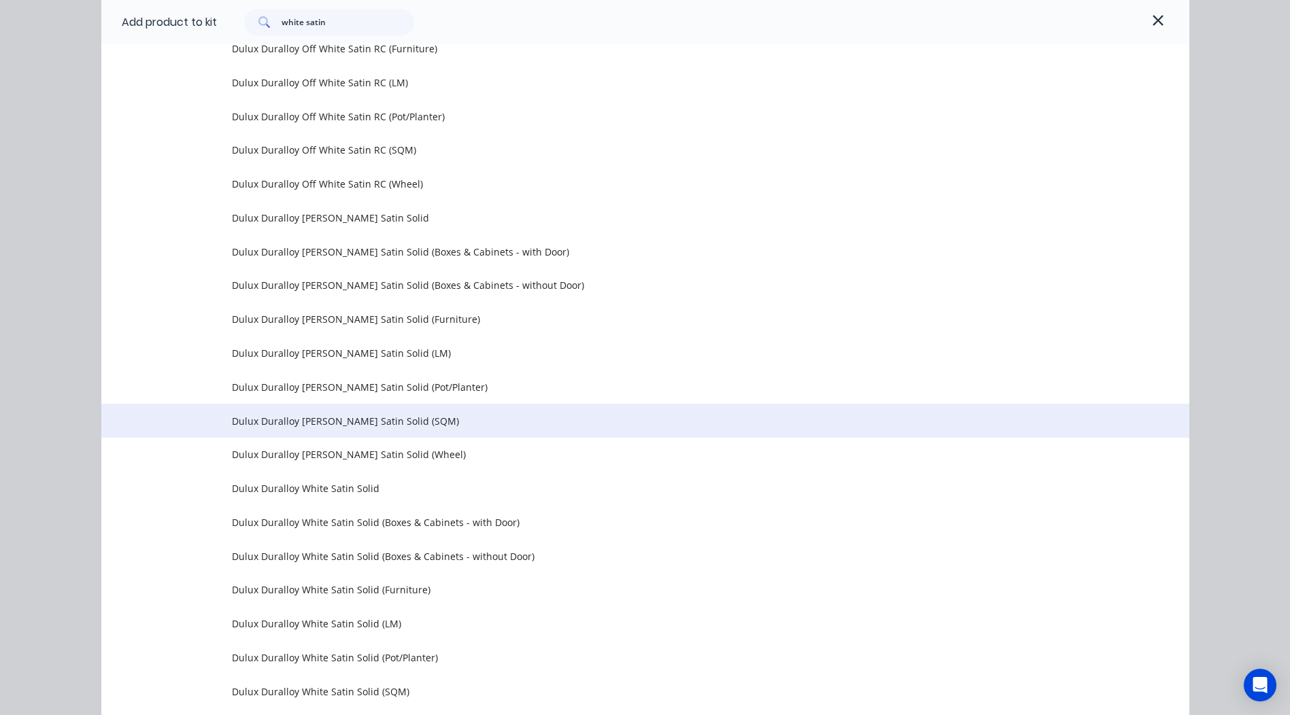
scroll to position [884, 0]
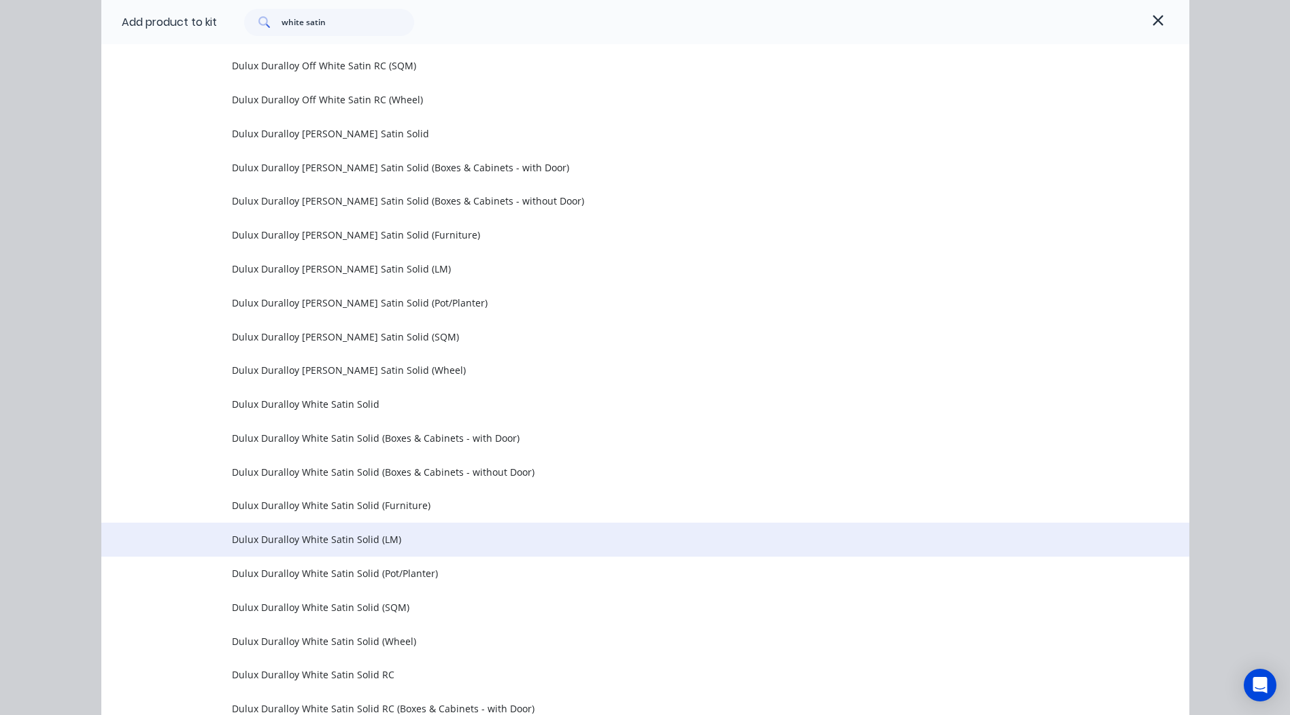
click at [402, 536] on span "Dulux Duralloy White Satin Solid (LM)" at bounding box center [614, 539] width 765 height 14
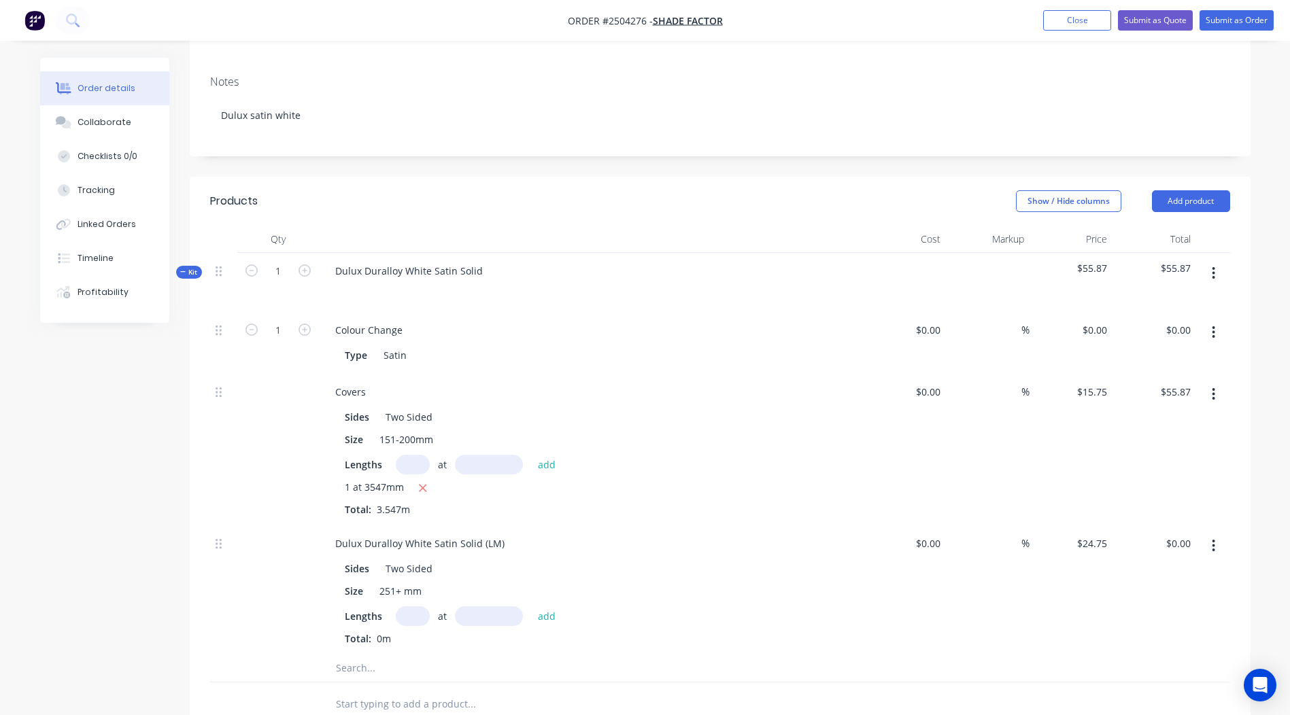
click at [414, 606] on input "text" at bounding box center [413, 616] width 34 height 20
type input "1"
click at [486, 606] on input "text" at bounding box center [489, 616] width 68 height 20
type input "3547"
click at [531, 606] on button "add" at bounding box center [547, 615] width 32 height 18
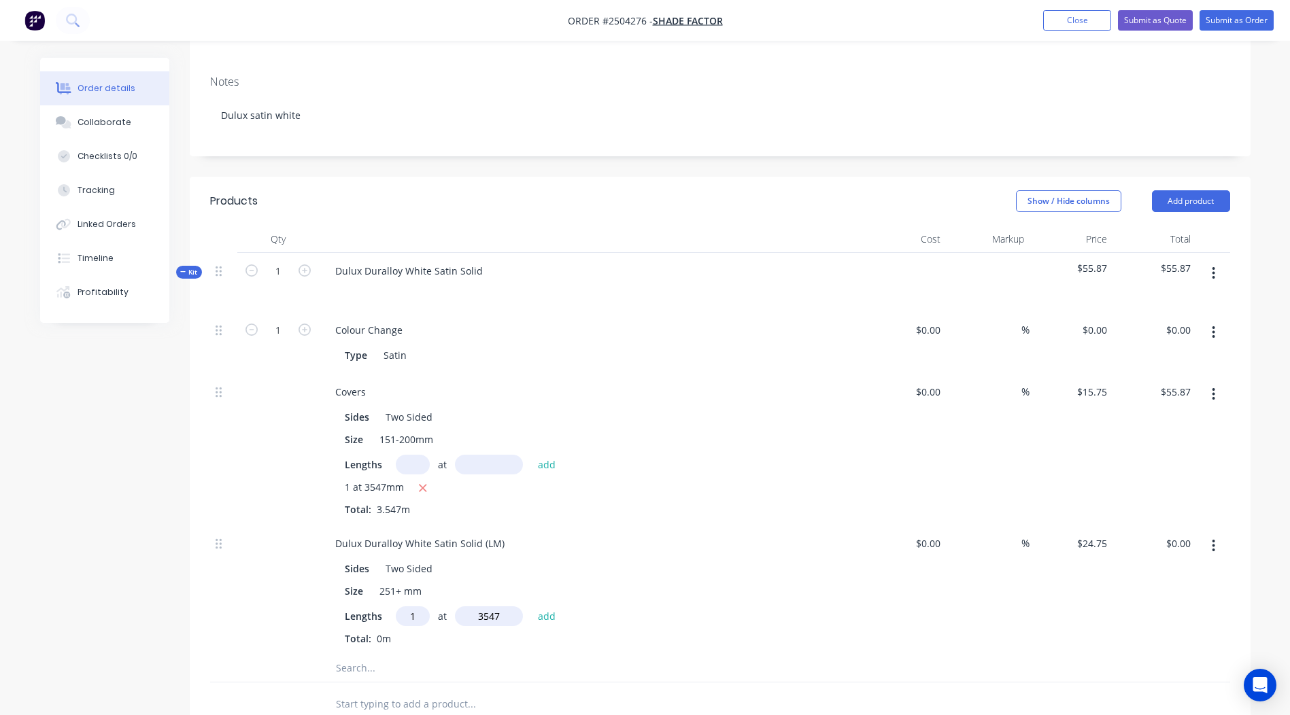
type input "$87.79"
drag, startPoint x: 504, startPoint y: 523, endPoint x: 0, endPoint y: 478, distance: 506.4
click at [0, 492] on html "Order #2504276 - Shade Factor Add product Close Submit as Quote Submit as Order…" at bounding box center [645, 446] width 1290 height 1300
click at [1274, 357] on div "Order details Collaborate Checklists 0/0 Tracking Linked Orders Timeline Profit…" at bounding box center [645, 446] width 1290 height 1300
click at [1222, 261] on button "button" at bounding box center [1213, 273] width 32 height 24
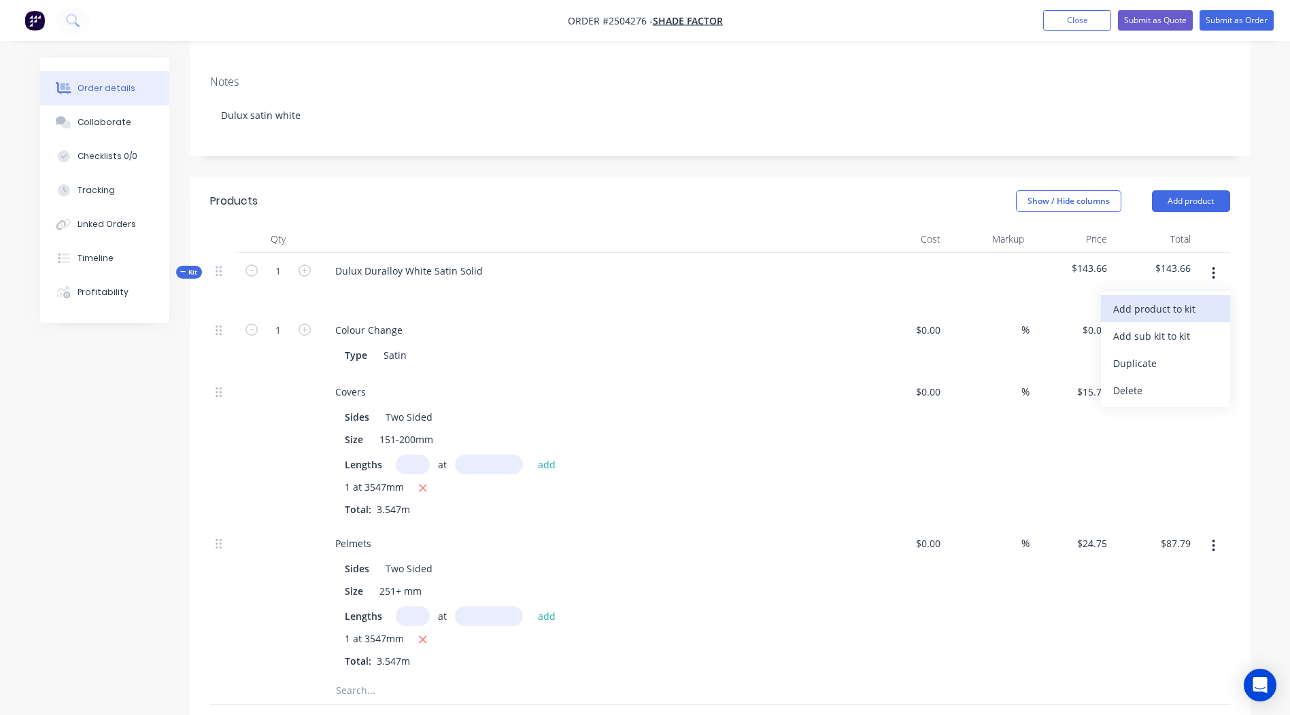
click at [1182, 299] on div "Add product to kit" at bounding box center [1165, 309] width 105 height 20
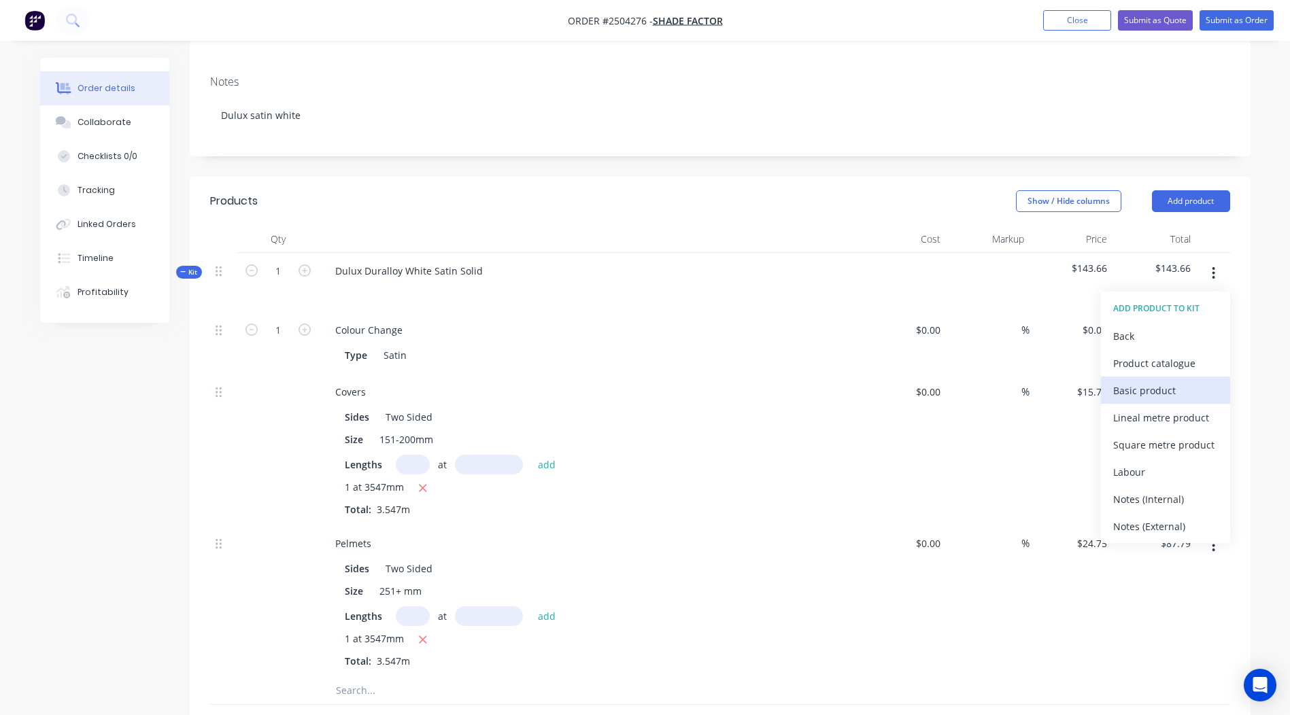
click at [1166, 381] on div "Basic product" at bounding box center [1165, 391] width 105 height 20
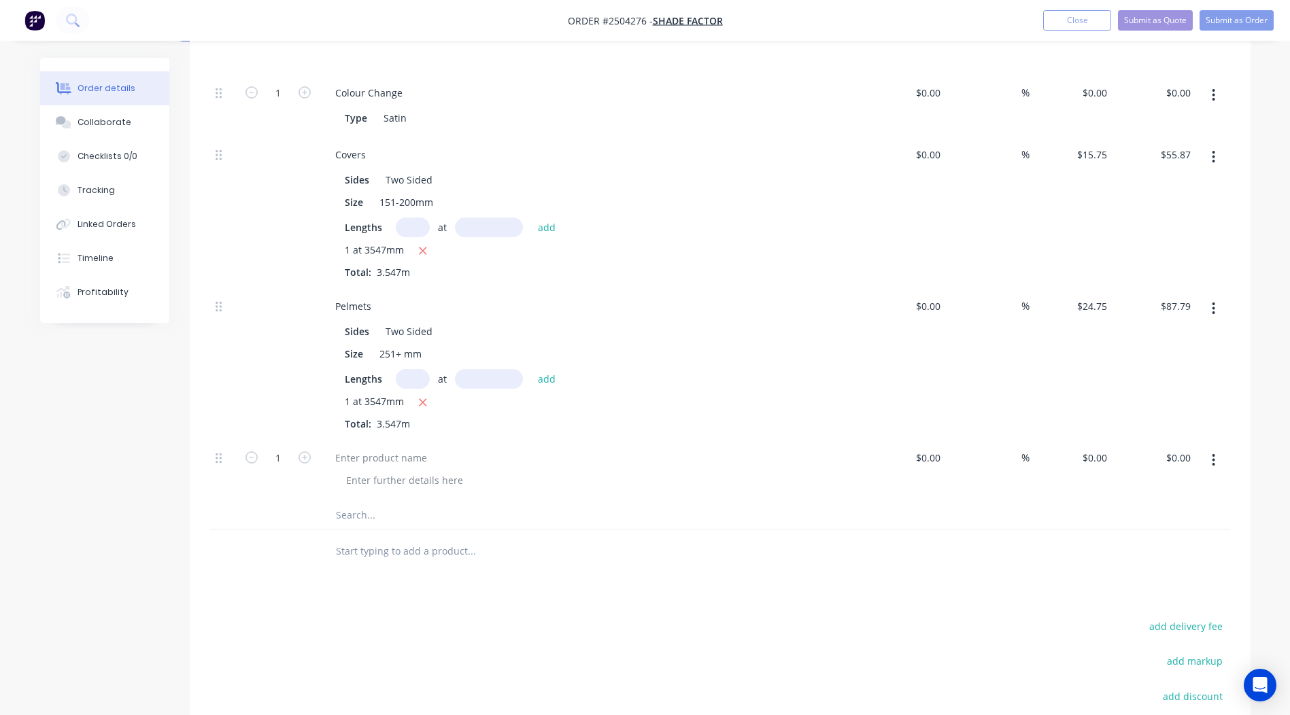
scroll to position [476, 0]
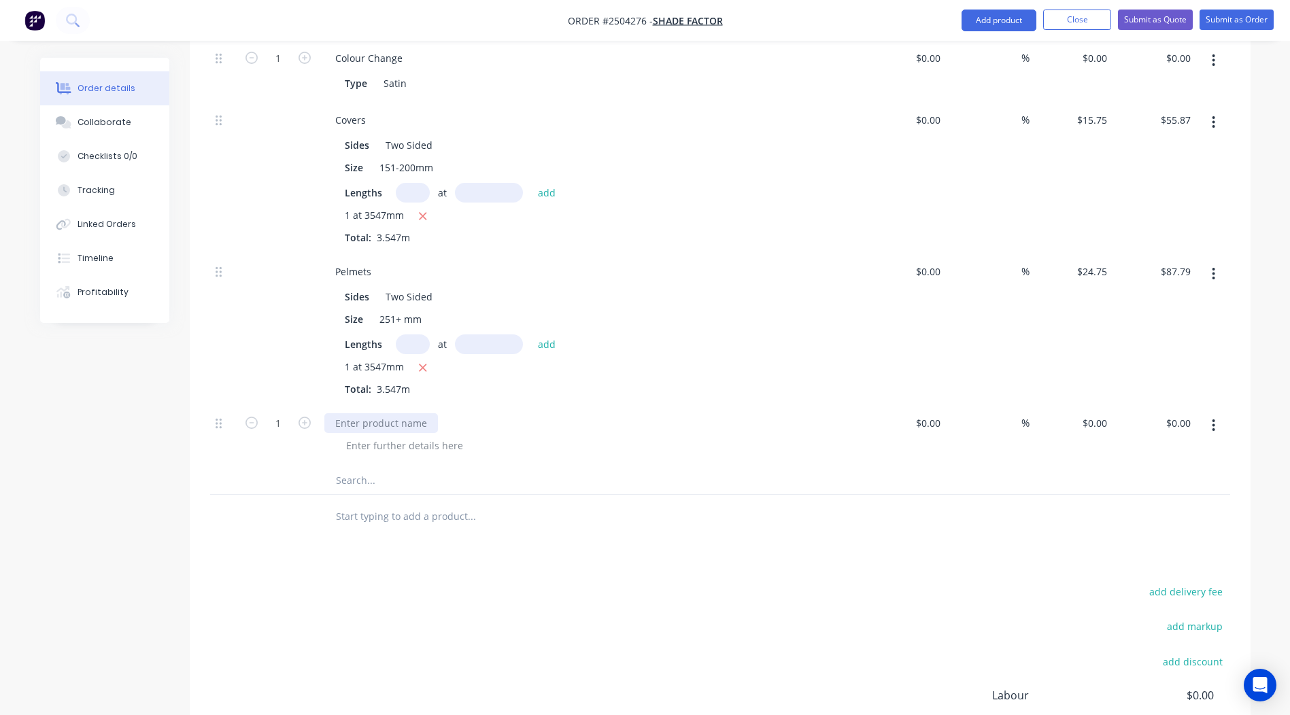
click at [354, 413] on div at bounding box center [381, 423] width 114 height 20
click at [301, 417] on icon "button" at bounding box center [304, 423] width 12 height 12
type input "2"
click at [1097, 413] on input "0" at bounding box center [1105, 423] width 16 height 20
type input "$5.00"
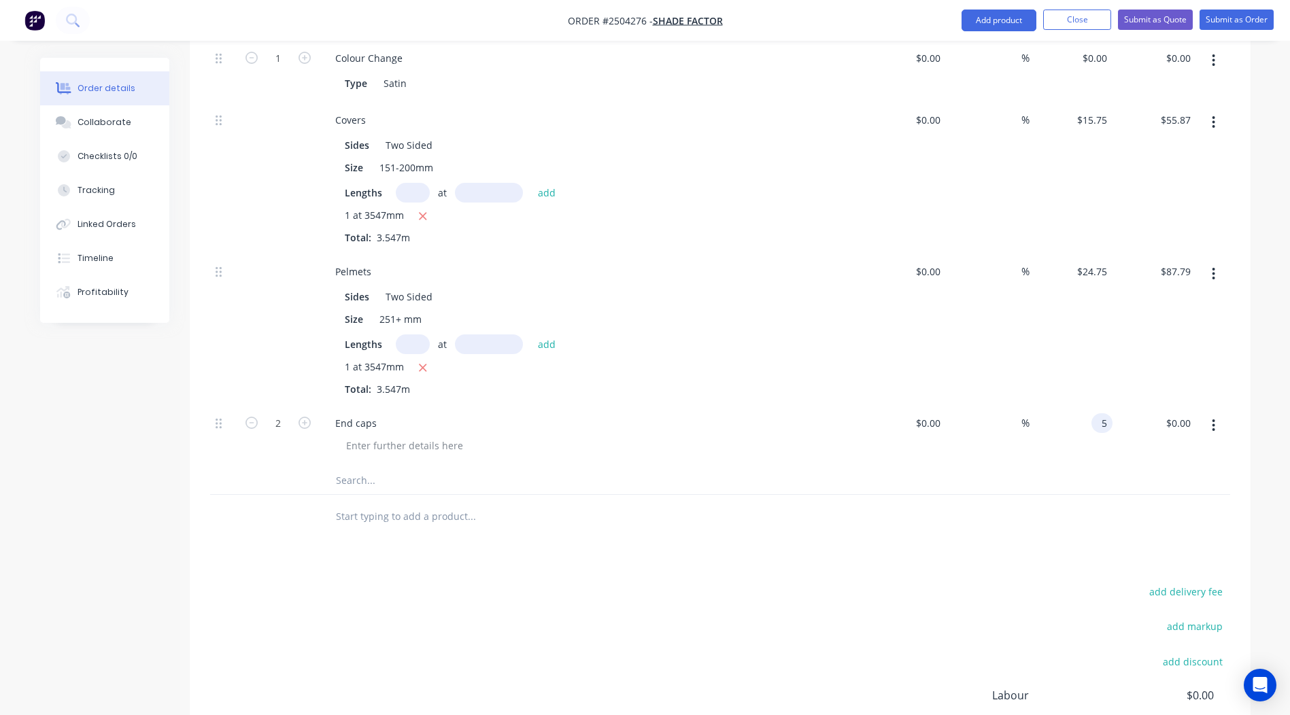
type input "$10.00"
click at [1089, 524] on div "Products Show / Hide columns Add product Qty Cost Markup Price Total Kit 1 Dulu…" at bounding box center [720, 385] width 1061 height 961
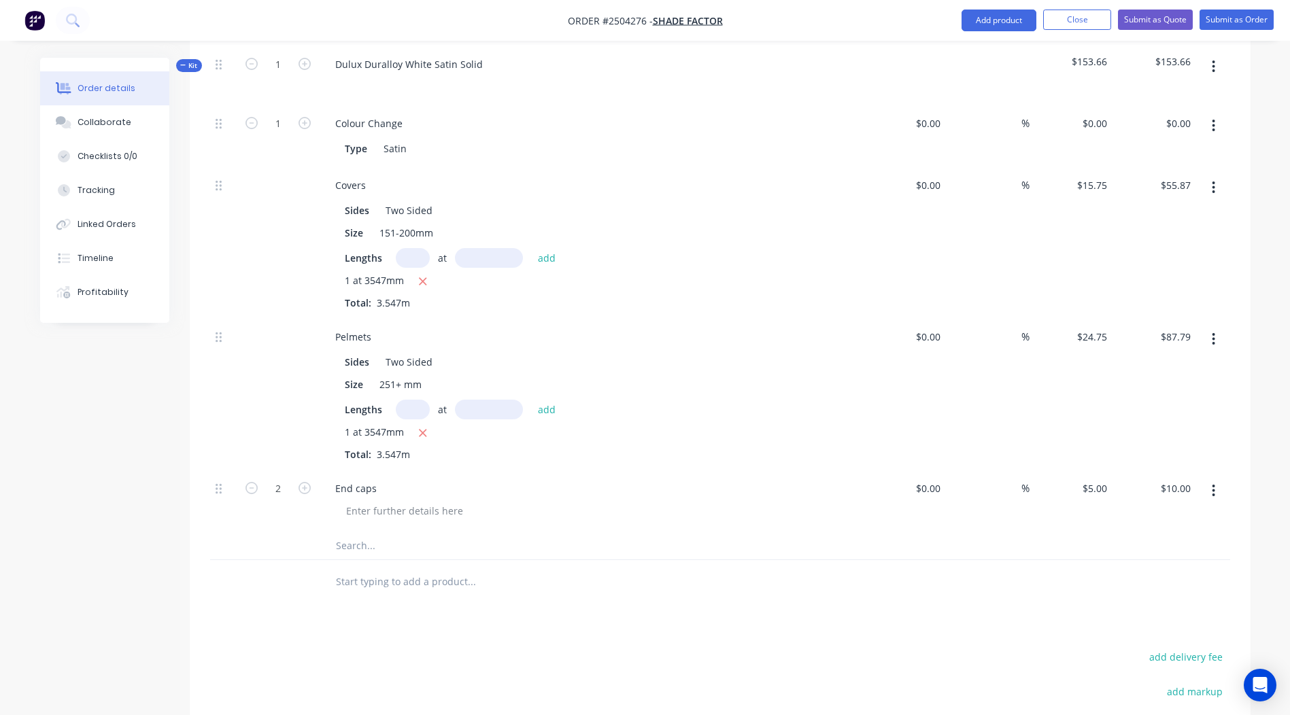
scroll to position [407, 0]
click at [1087, 478] on div "5 5" at bounding box center [1071, 506] width 84 height 62
type input "$4.00"
type input "$8.00"
click at [1039, 540] on div at bounding box center [720, 550] width 1020 height 28
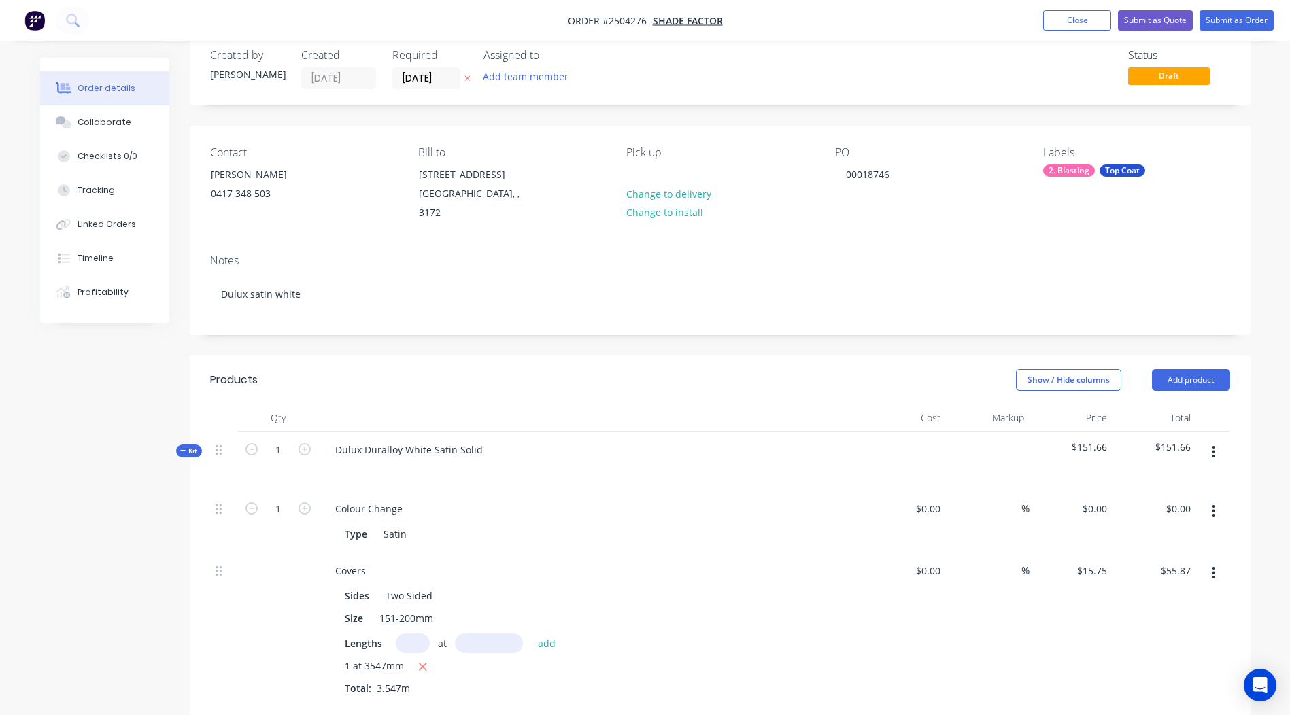
scroll to position [0, 0]
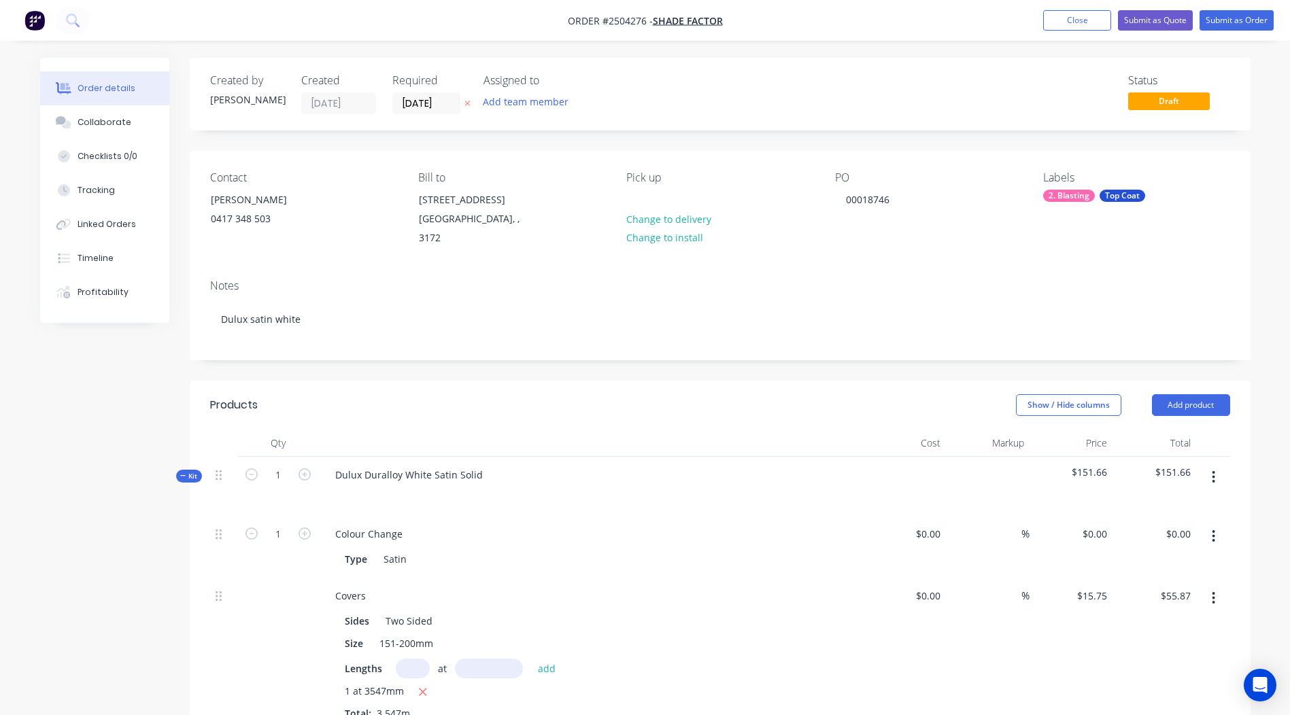
click at [1214, 470] on icon "button" at bounding box center [1212, 477] width 3 height 15
click at [1167, 479] on div "$151.66" at bounding box center [1154, 486] width 84 height 59
click at [1214, 470] on icon "button" at bounding box center [1212, 477] width 3 height 15
click at [1182, 499] on button "Add product to kit" at bounding box center [1165, 512] width 129 height 27
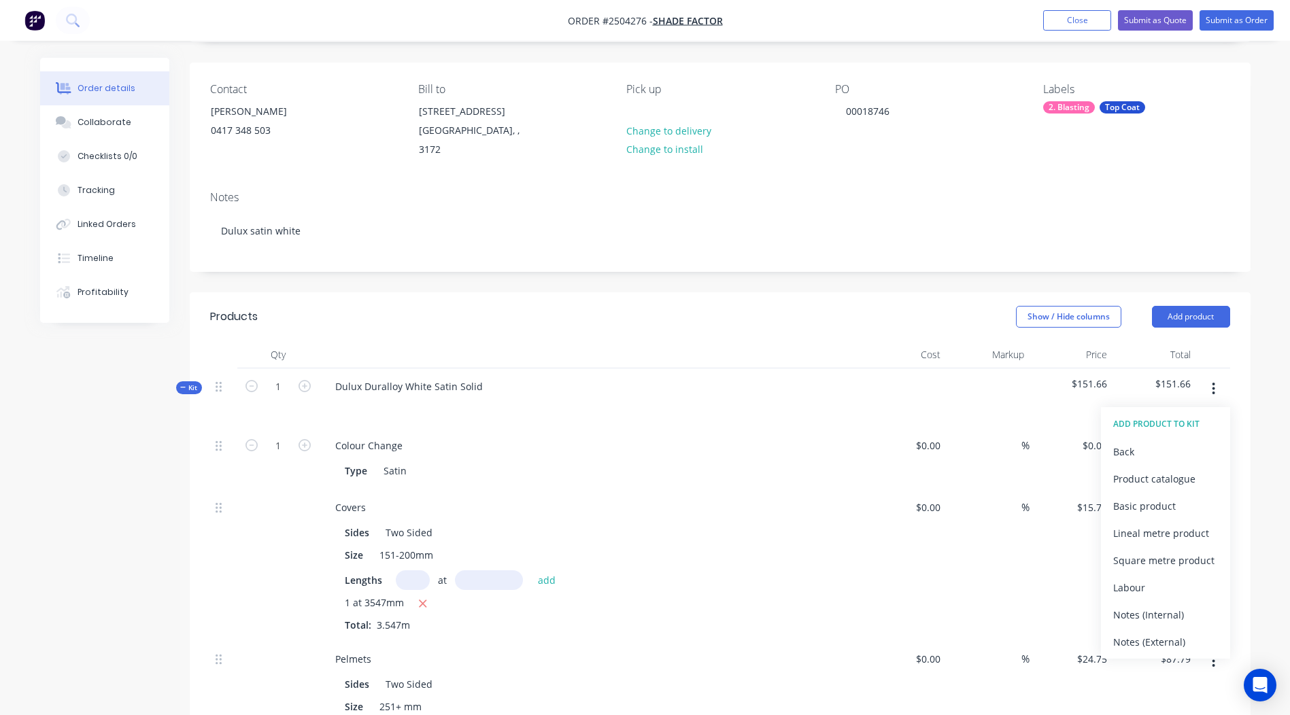
scroll to position [340, 0]
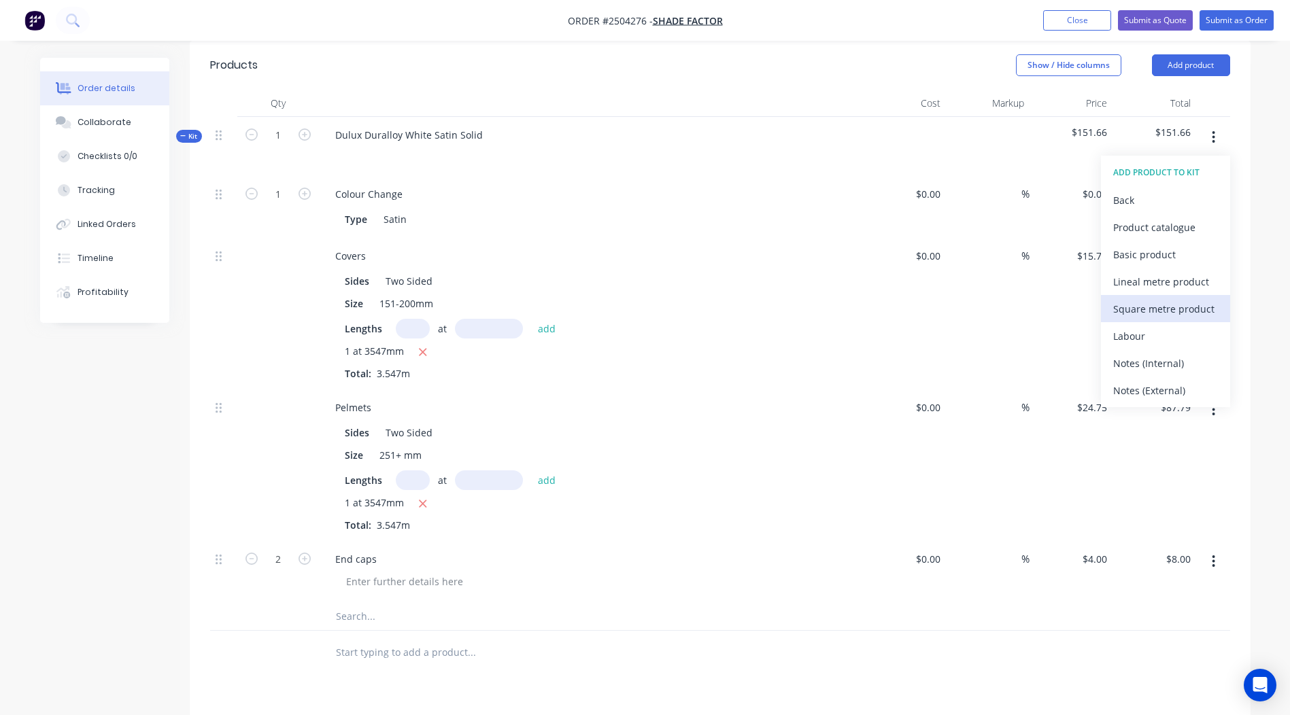
click at [1164, 304] on button "Square metre product" at bounding box center [1165, 308] width 129 height 27
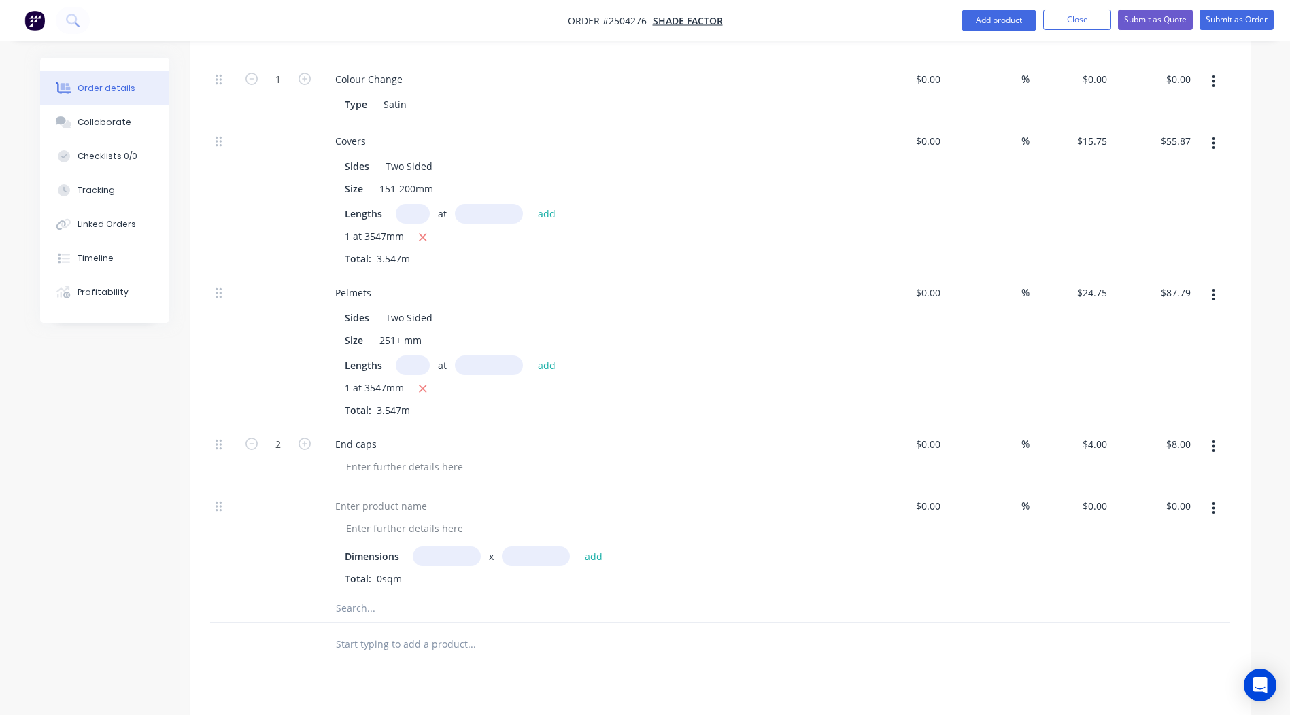
scroll to position [544, 0]
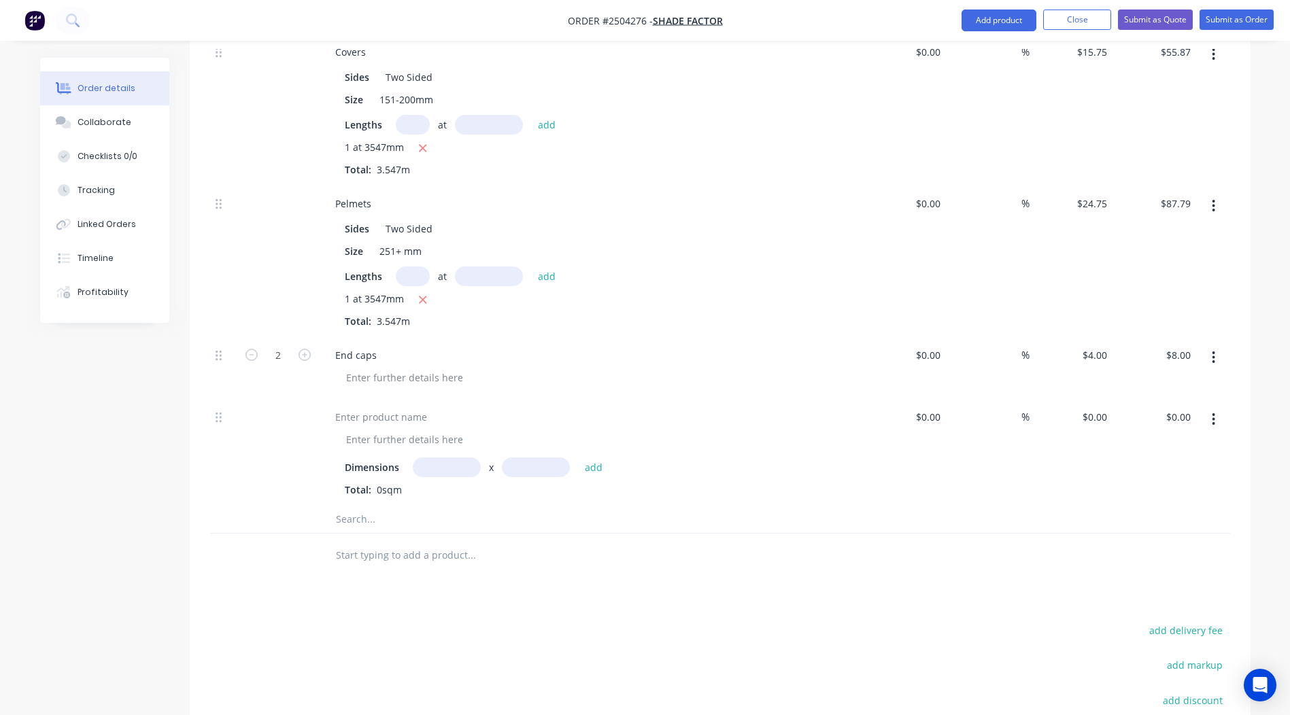
click at [1214, 412] on icon "button" at bounding box center [1212, 419] width 3 height 15
click at [1176, 500] on div "Delete" at bounding box center [1165, 510] width 105 height 20
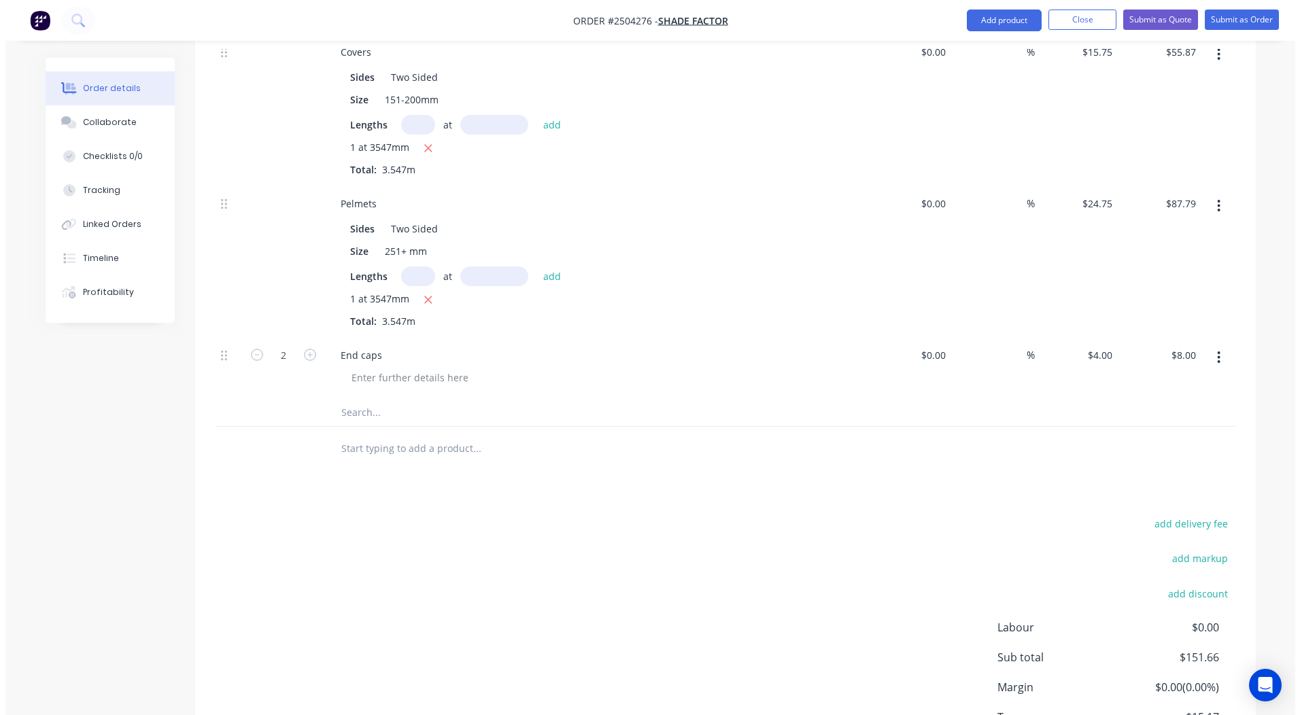
scroll to position [305, 0]
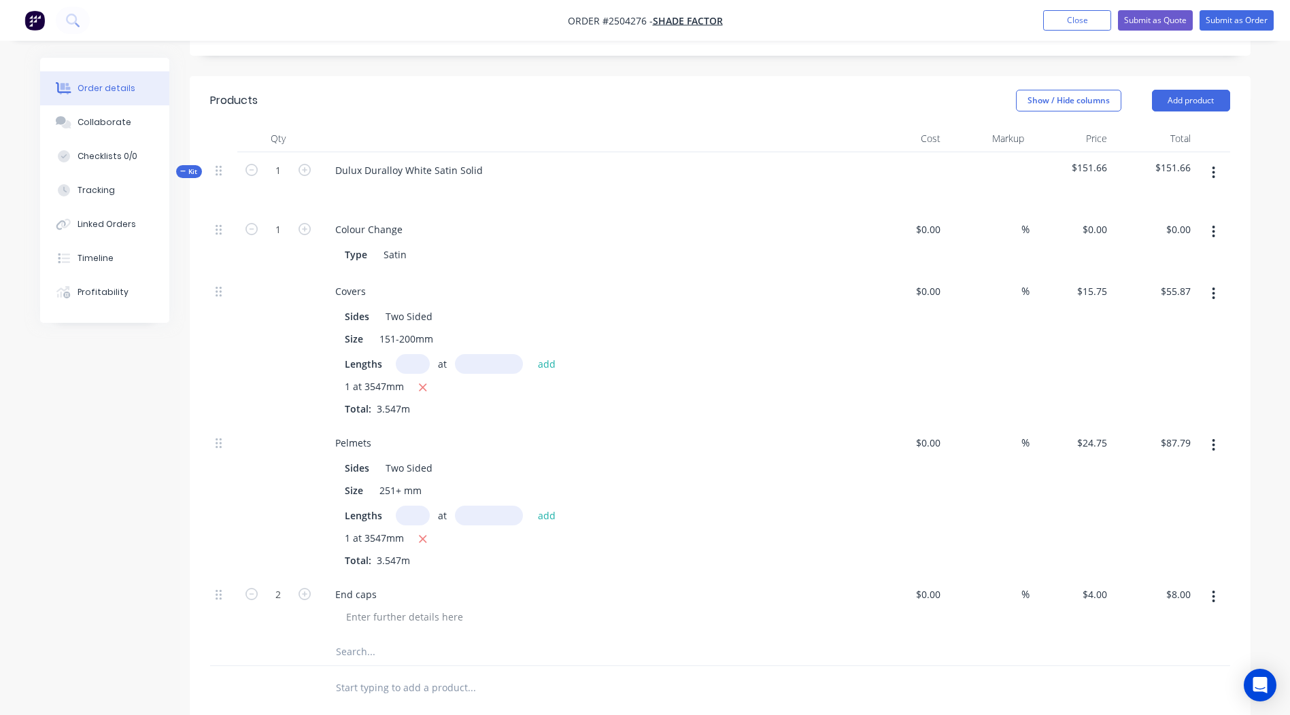
click at [1215, 165] on icon "button" at bounding box center [1212, 172] width 3 height 15
click at [1197, 199] on div "Add product to kit" at bounding box center [1165, 209] width 105 height 20
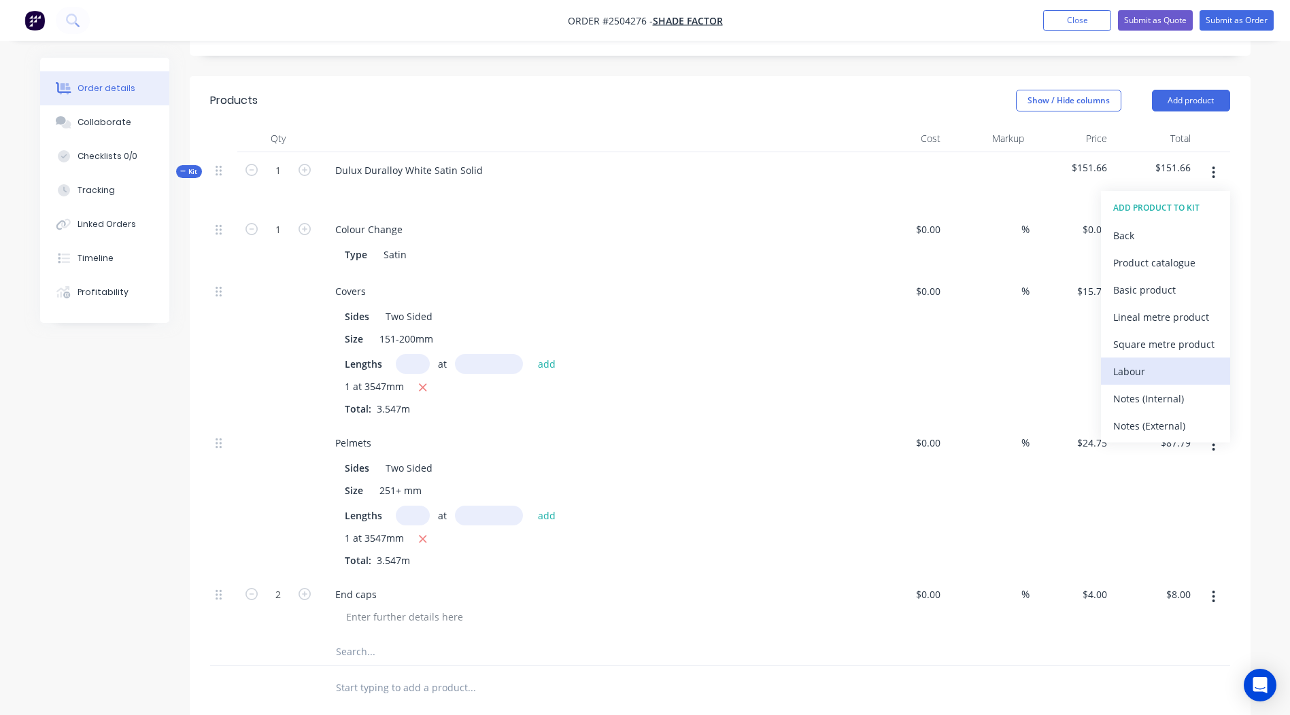
click at [1140, 362] on div "Labour" at bounding box center [1165, 372] width 105 height 20
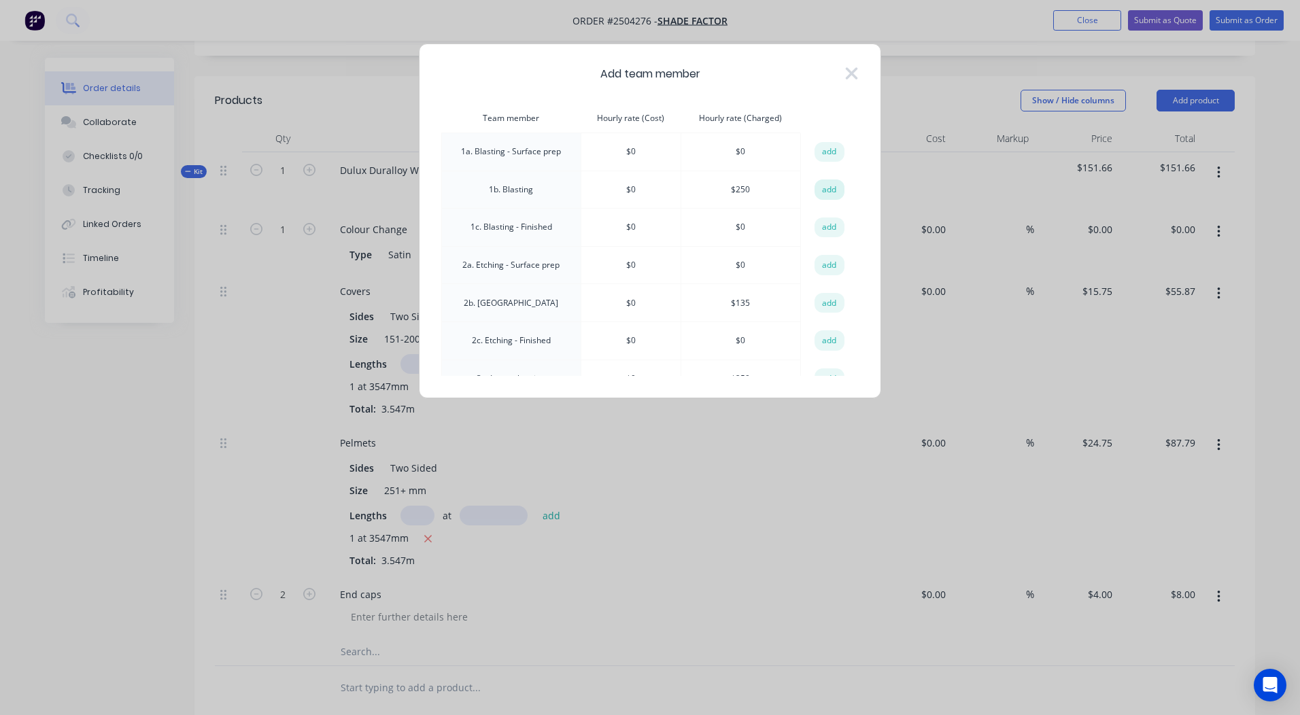
click at [825, 187] on button "add" at bounding box center [829, 189] width 30 height 20
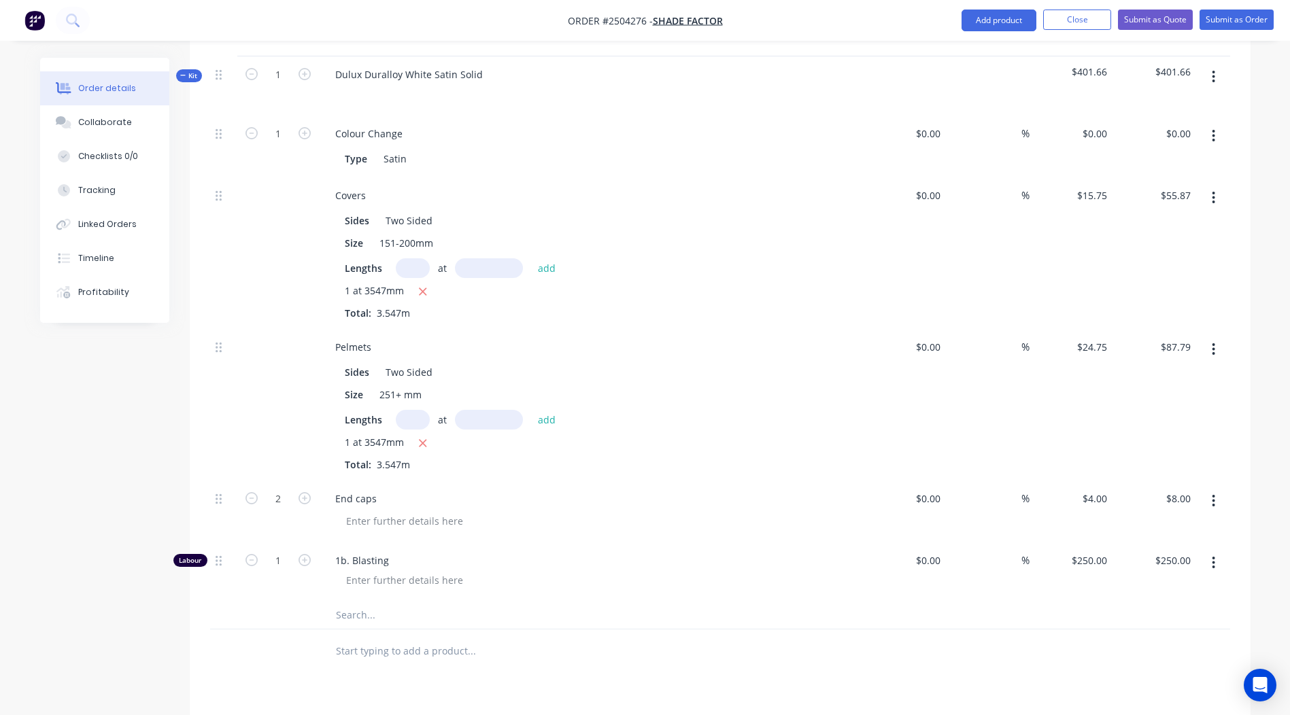
scroll to position [576, 0]
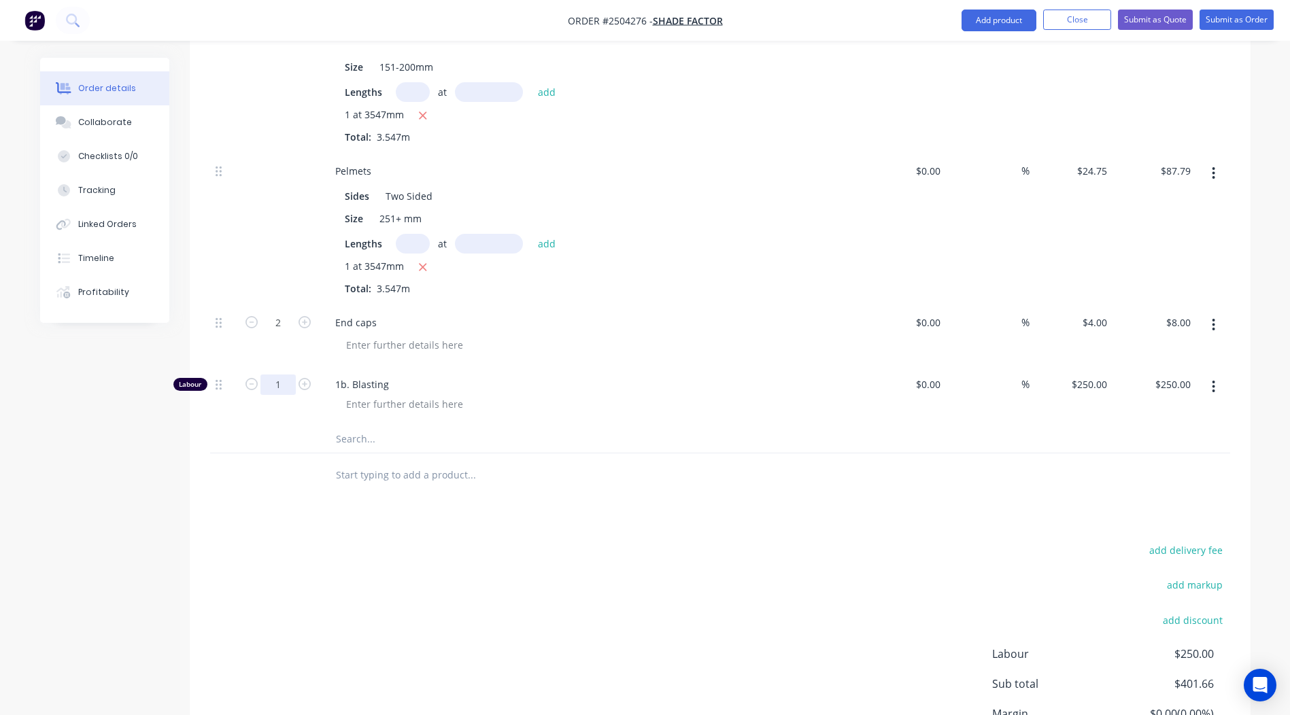
click at [285, 375] on input "1" at bounding box center [277, 385] width 35 height 20
type input "0.167"
type input "$41.75"
click at [735, 635] on div "add delivery fee add markup add discount Labour $250.00 Sub total $401.66 Margi…" at bounding box center [720, 672] width 1020 height 262
click at [1228, 21] on button "Submit as Order" at bounding box center [1236, 20] width 74 height 20
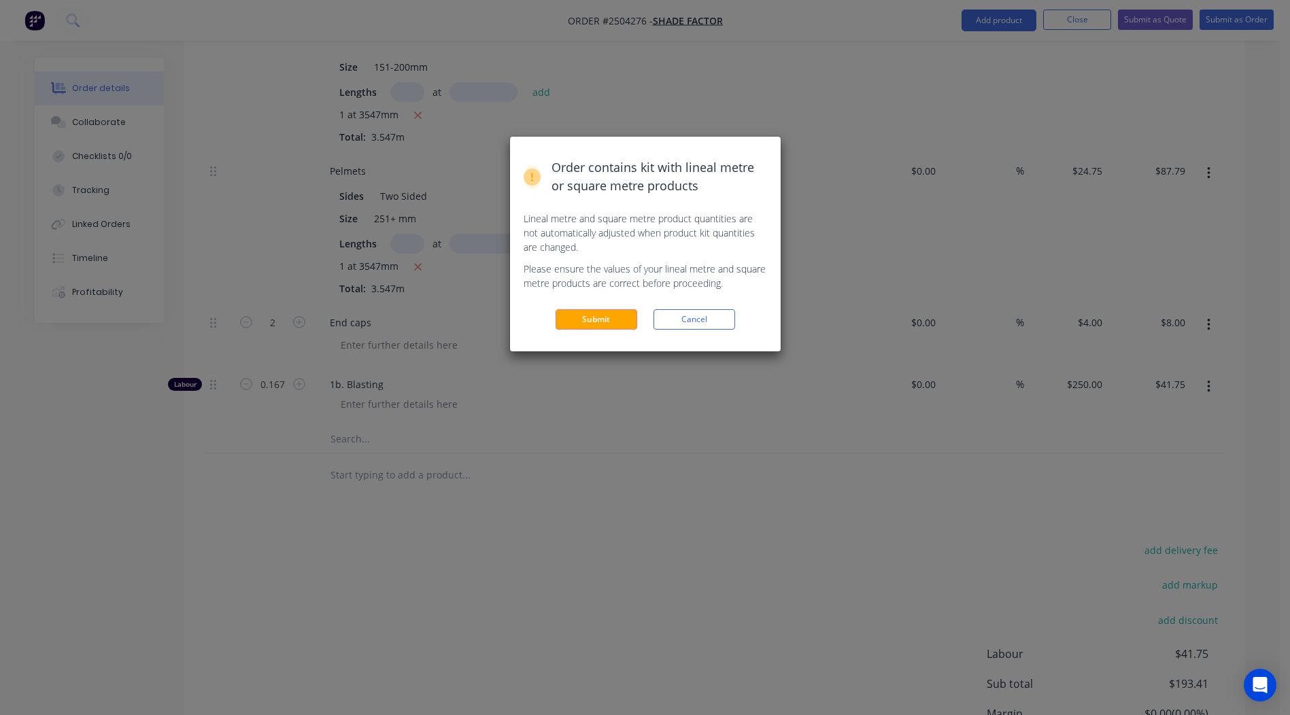
drag, startPoint x: 630, startPoint y: 313, endPoint x: 621, endPoint y: 322, distance: 12.5
click at [625, 320] on button "Submit" at bounding box center [596, 319] width 82 height 20
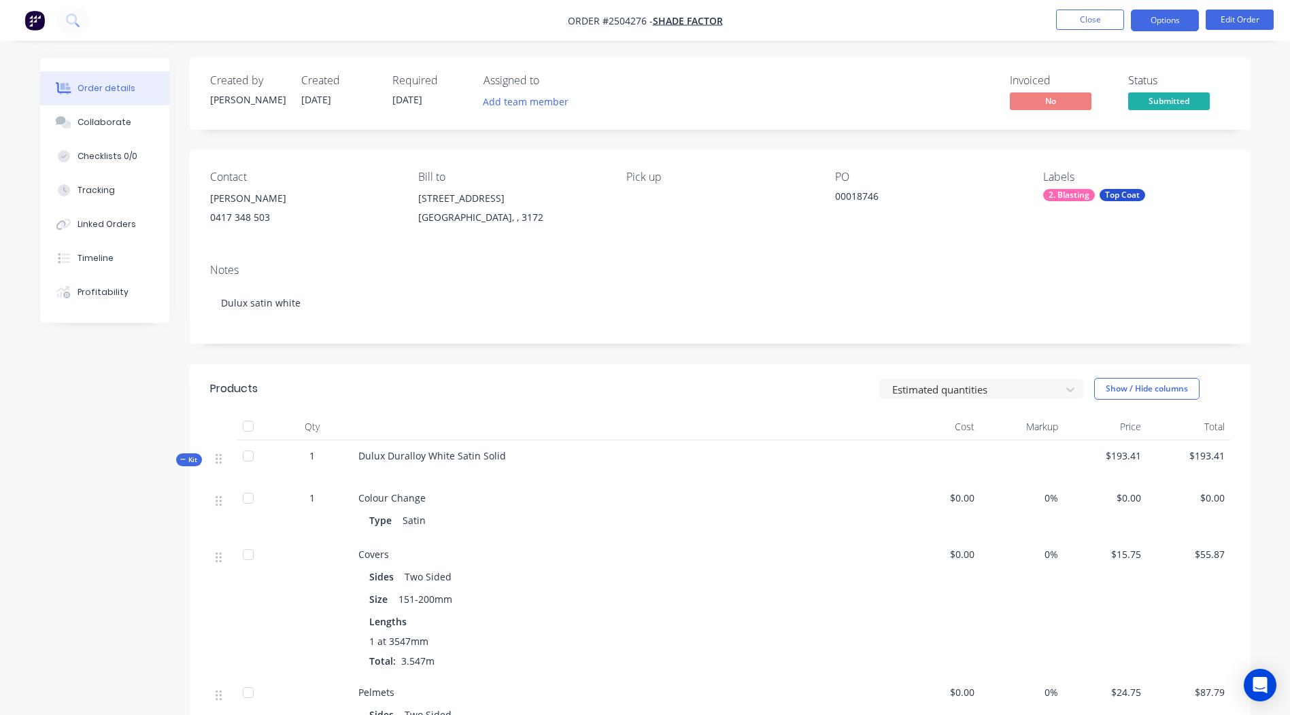
click at [1165, 16] on button "Options" at bounding box center [1165, 21] width 68 height 22
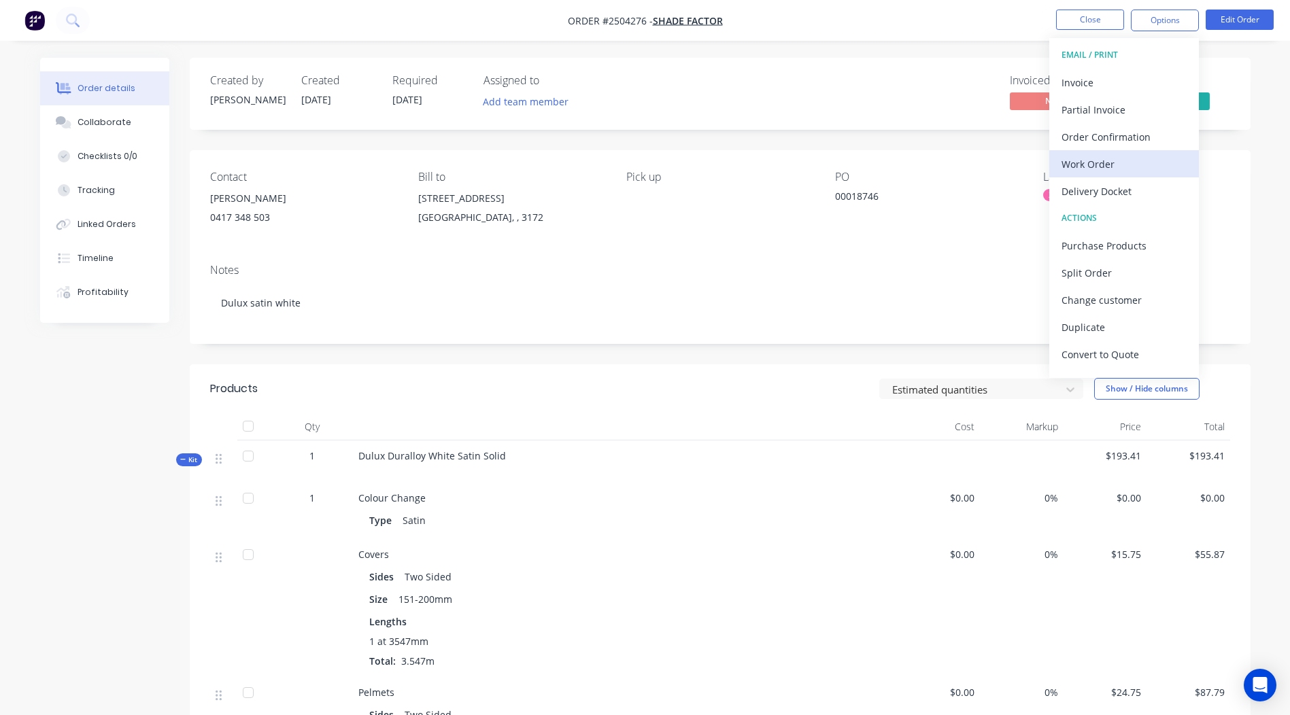
click at [1094, 159] on div "Work Order" at bounding box center [1123, 164] width 125 height 20
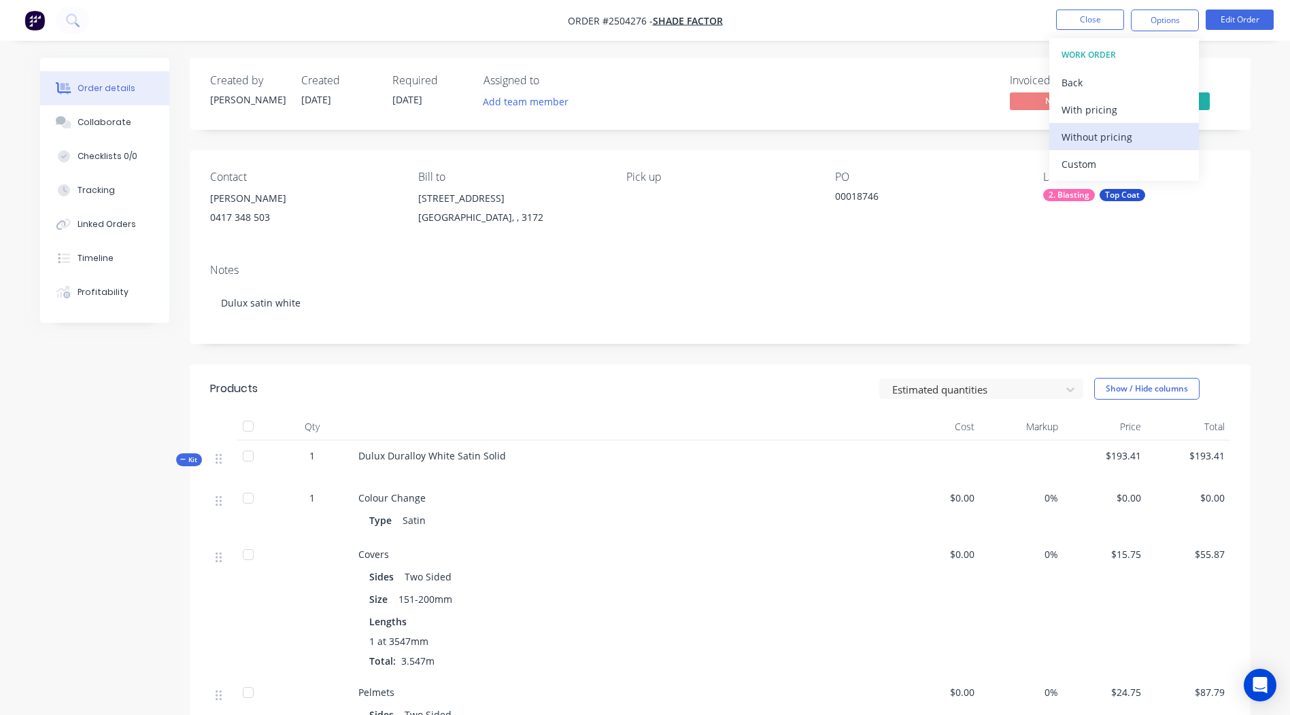
click at [1103, 141] on div "Without pricing" at bounding box center [1123, 137] width 125 height 20
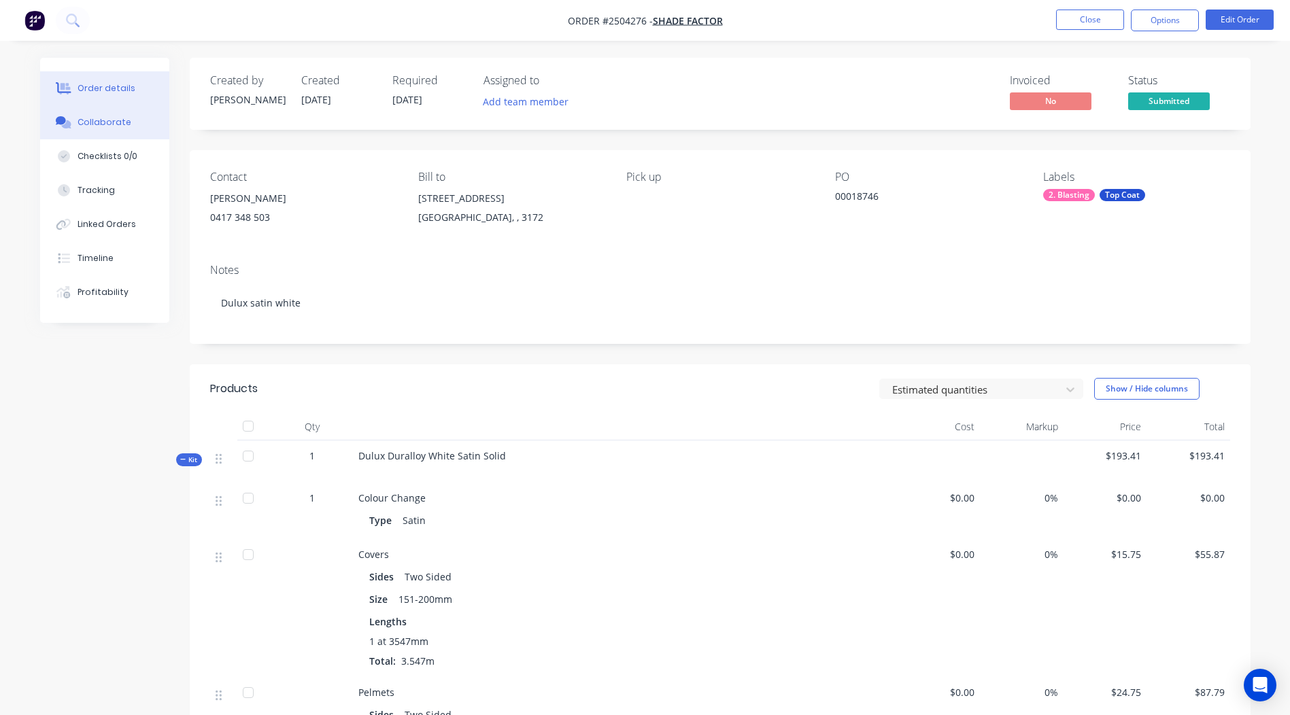
click at [141, 120] on button "Collaborate" at bounding box center [104, 122] width 129 height 34
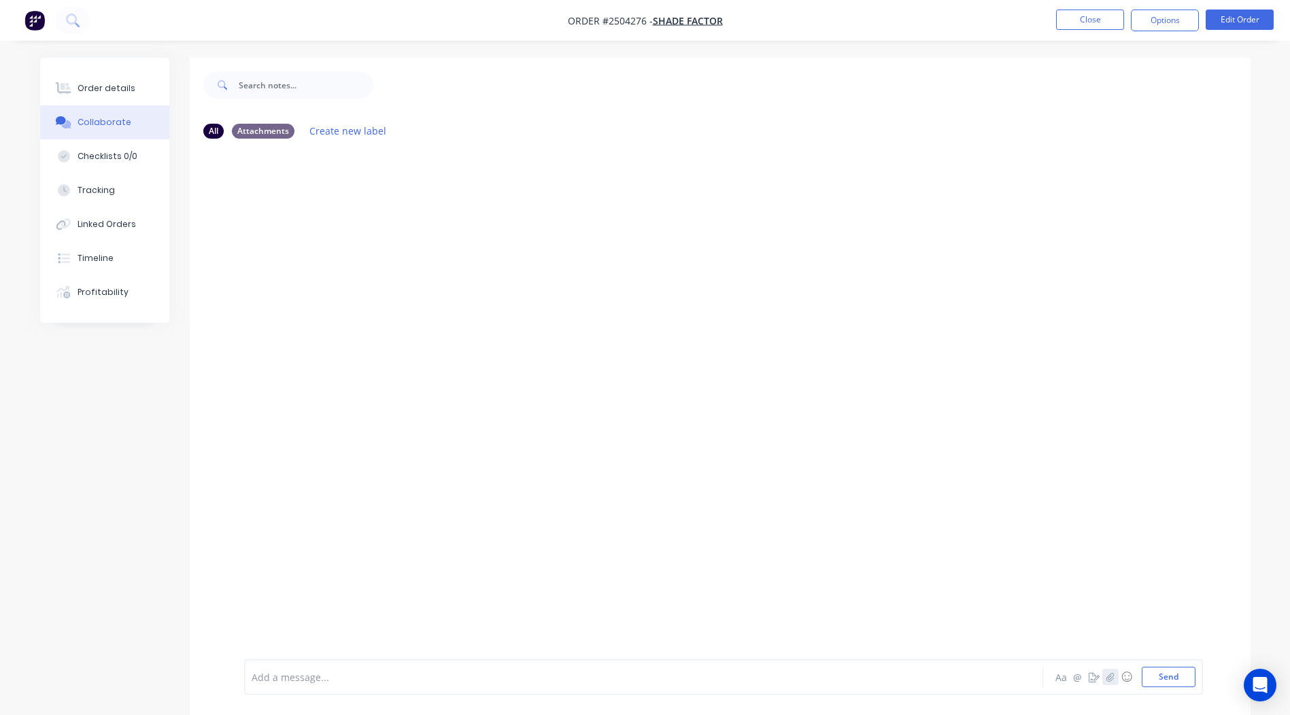
click at [1107, 683] on button "button" at bounding box center [1110, 677] width 16 height 16
click at [1146, 686] on button "Send" at bounding box center [1168, 677] width 54 height 20
click at [1101, 27] on button "Close" at bounding box center [1090, 20] width 68 height 20
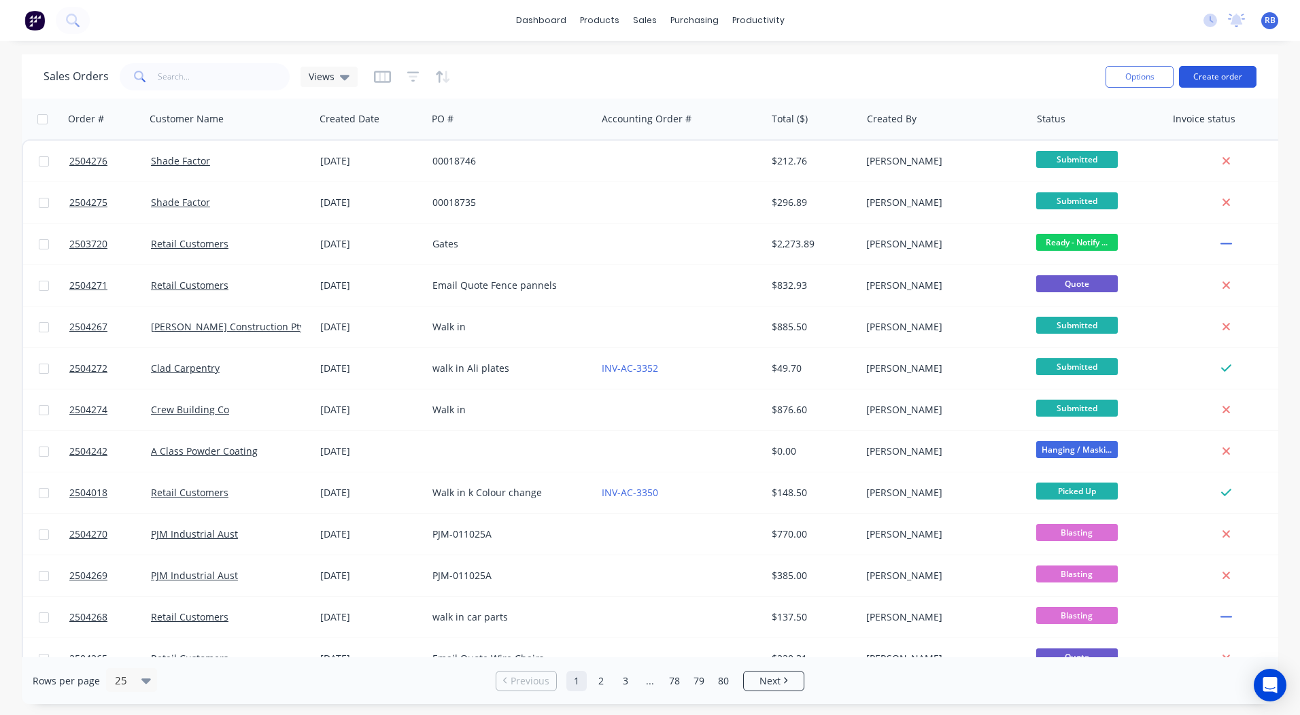
click at [1226, 76] on button "Create order" at bounding box center [1218, 77] width 78 height 22
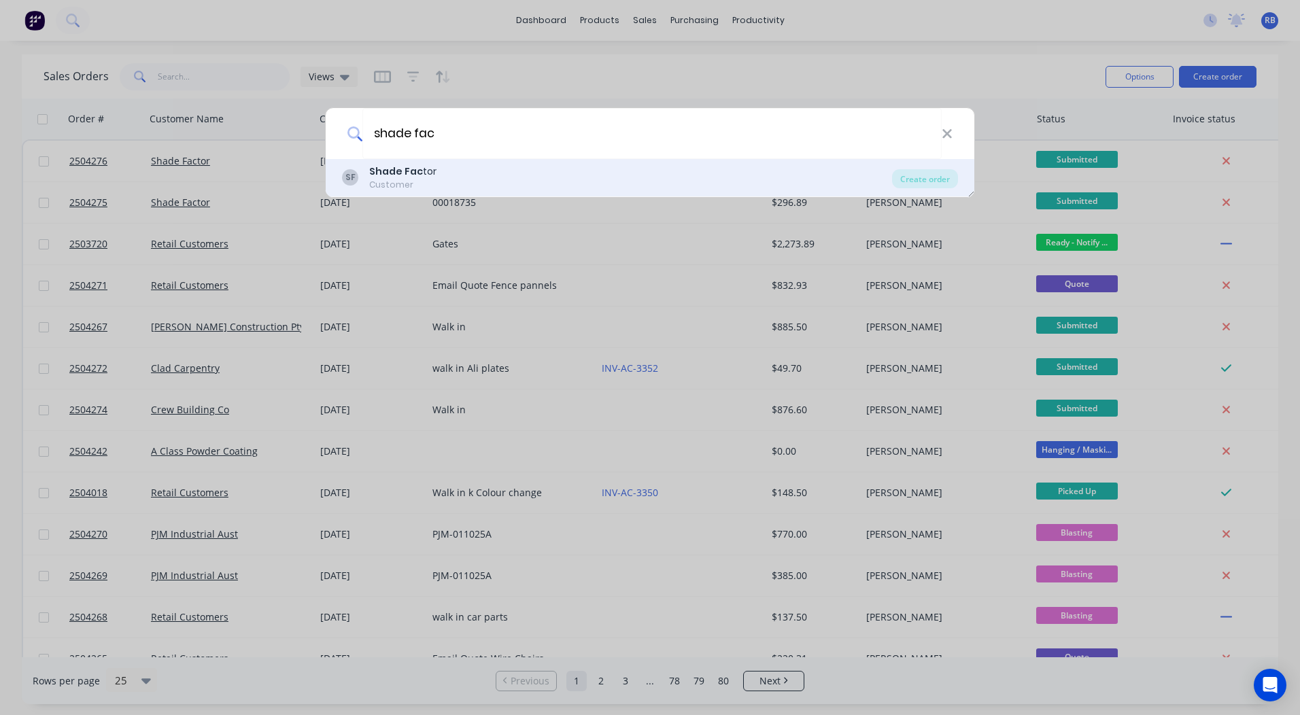
type input "shade fac"
click at [436, 175] on div "SF Shade Fac tor Customer" at bounding box center [617, 178] width 550 height 27
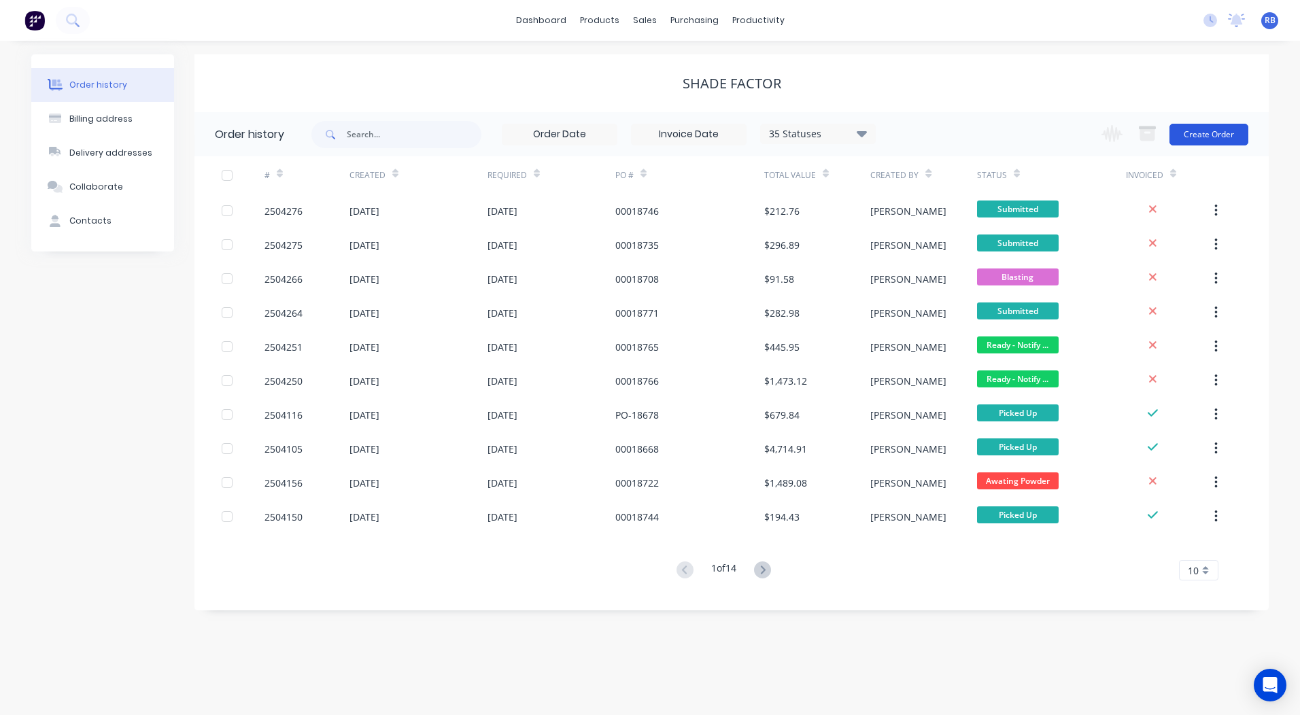
click at [1186, 128] on button "Create Order" at bounding box center [1208, 135] width 79 height 22
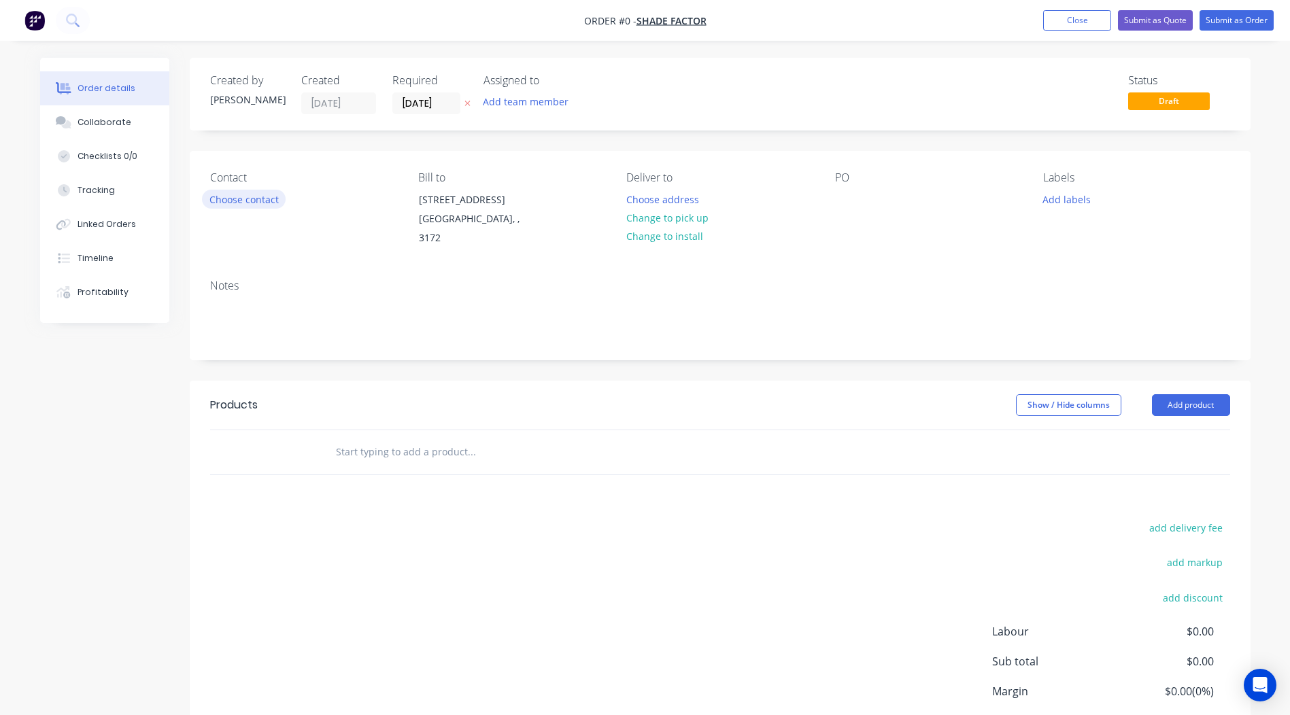
click at [240, 191] on button "Choose contact" at bounding box center [244, 199] width 84 height 18
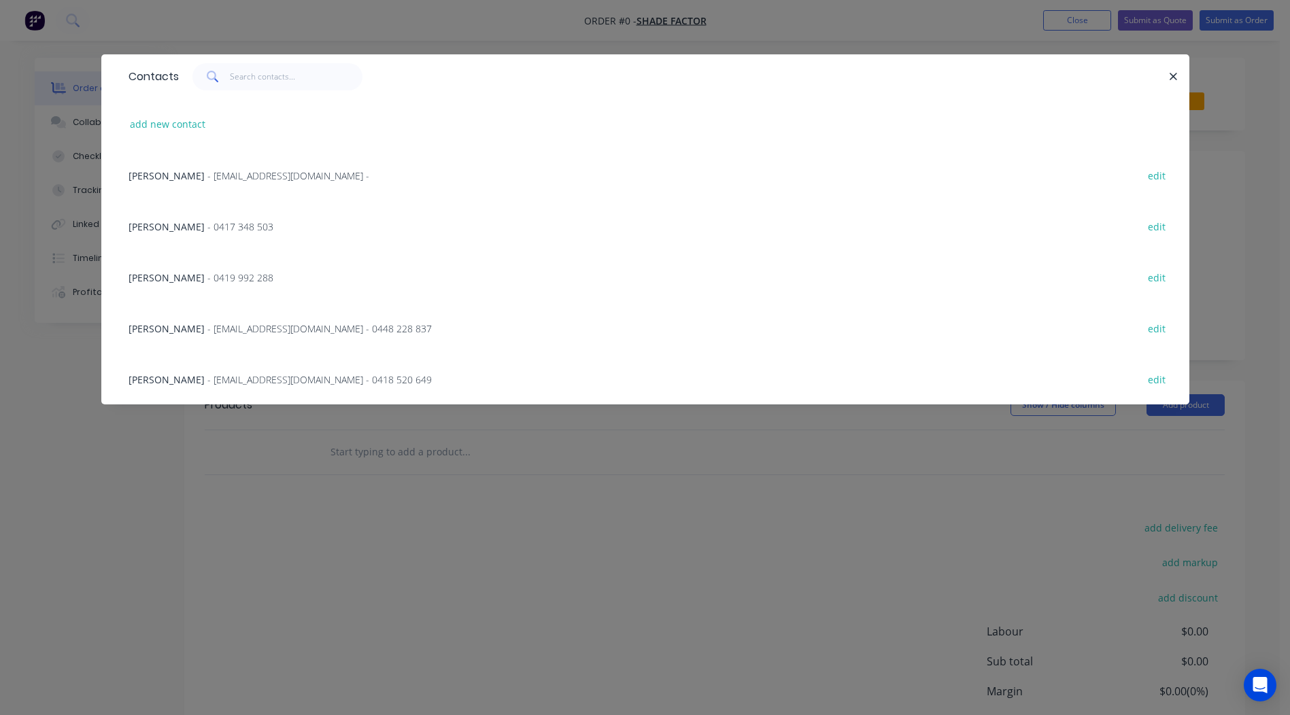
click at [160, 231] on span "[PERSON_NAME]" at bounding box center [166, 226] width 76 height 13
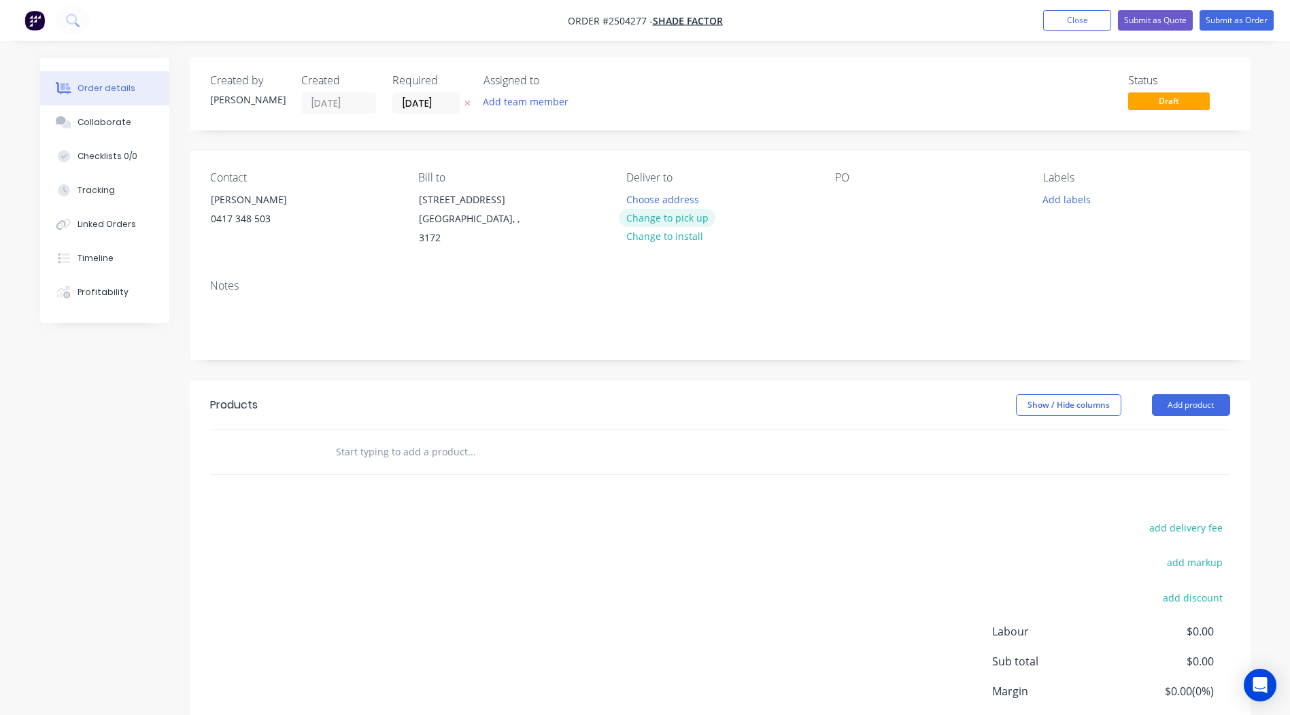
click at [664, 209] on button "Change to pick up" at bounding box center [667, 218] width 97 height 18
drag, startPoint x: 831, startPoint y: 201, endPoint x: 839, endPoint y: 196, distance: 9.4
click at [831, 201] on div "Contact [PERSON_NAME] [PHONE_NUMBER] Bill to [STREET_ADDRESS] Pick up Change to…" at bounding box center [720, 210] width 1061 height 118
click at [841, 195] on div at bounding box center [846, 200] width 22 height 20
click at [571, 189] on div "Contact [PERSON_NAME] [PHONE_NUMBER] Bill to [STREET_ADDRESS] Pick up Change to…" at bounding box center [720, 210] width 1061 height 118
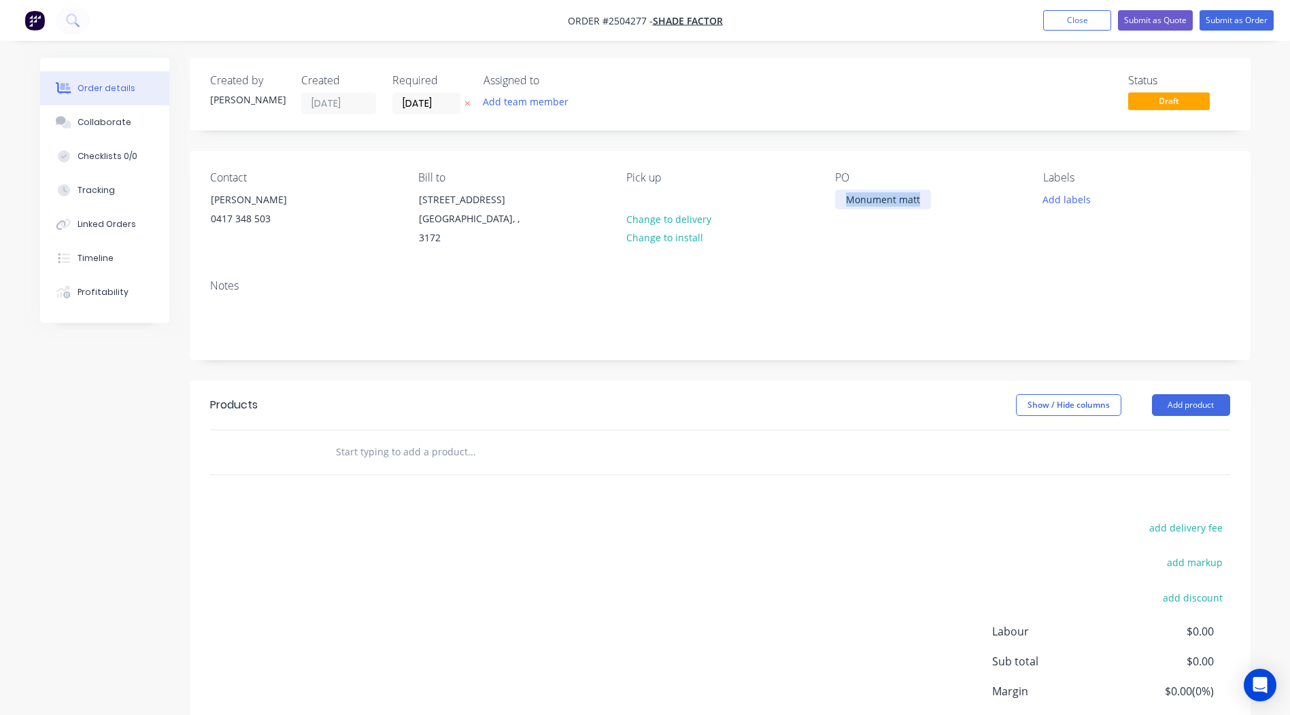
copy div "Monument matt"
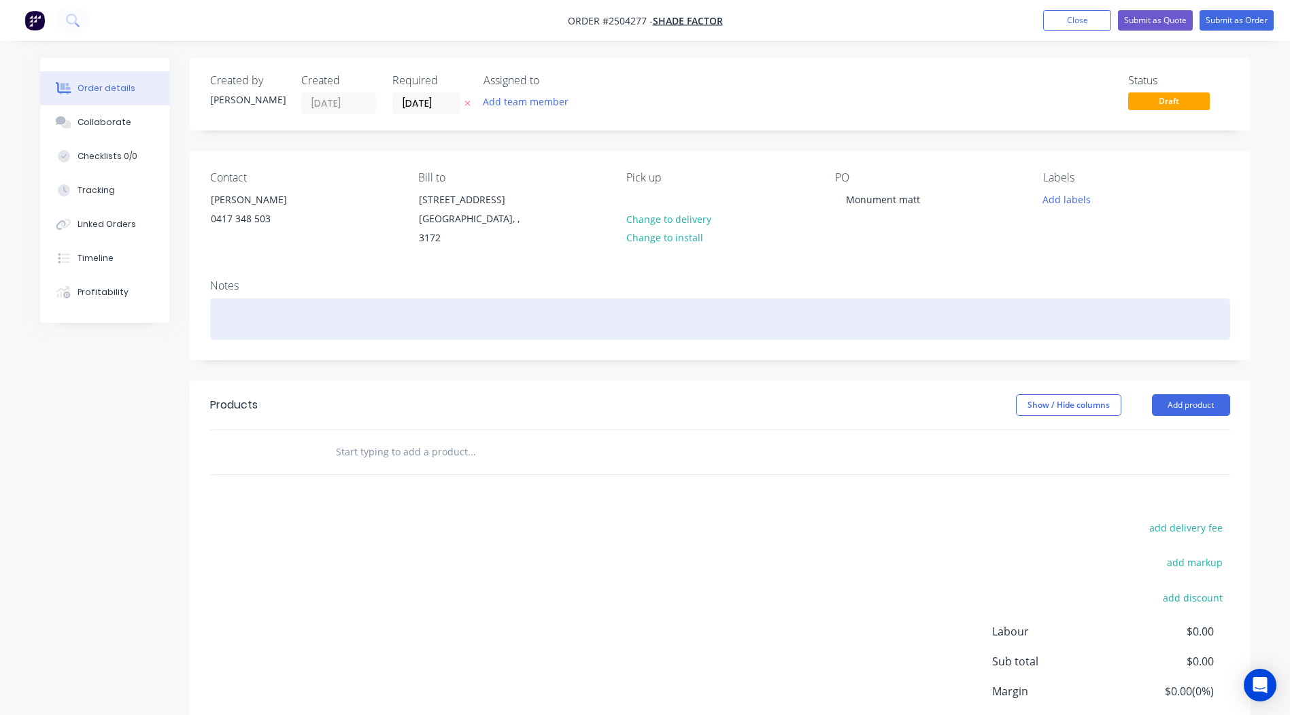
click at [305, 298] on div at bounding box center [720, 318] width 1020 height 41
paste div
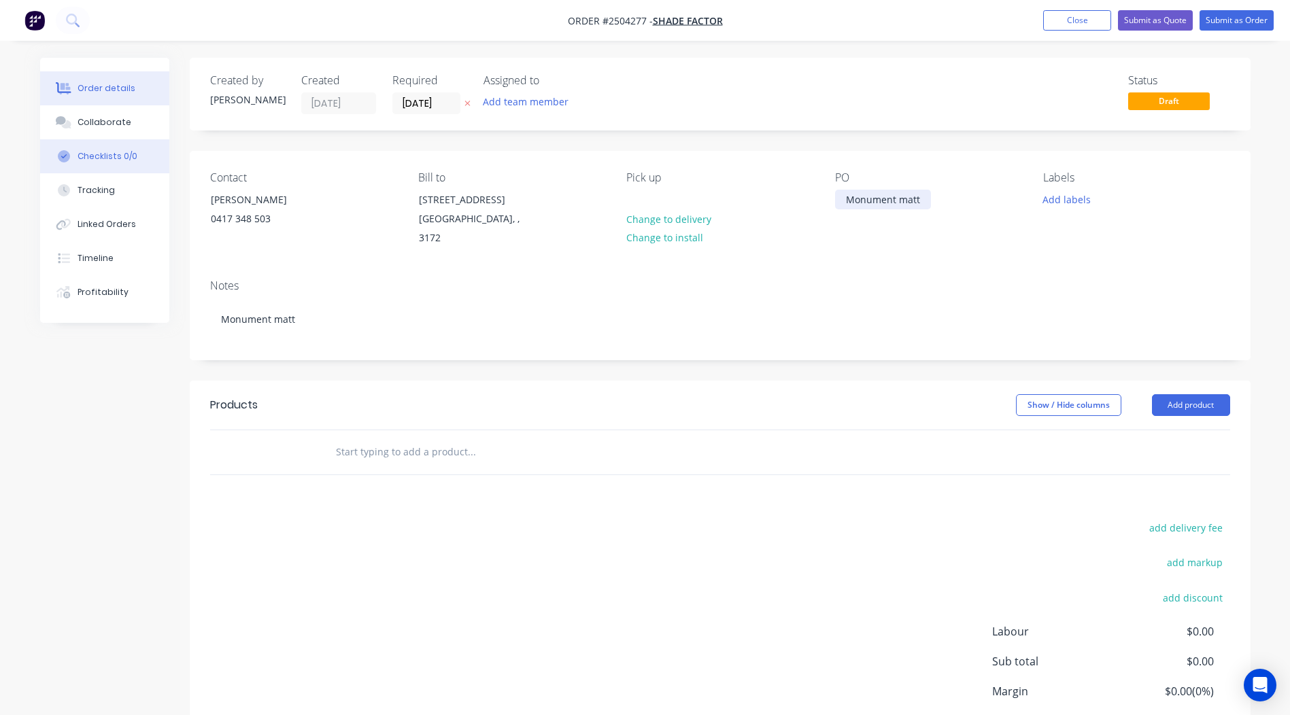
drag, startPoint x: 928, startPoint y: 202, endPoint x: 112, endPoint y: 142, distance: 818.0
click at [158, 149] on div "Order details Collaborate Checklists 0/0 Tracking Linked Orders Timeline Profit…" at bounding box center [645, 440] width 1237 height 764
click at [1054, 204] on button "Add labels" at bounding box center [1066, 199] width 63 height 18
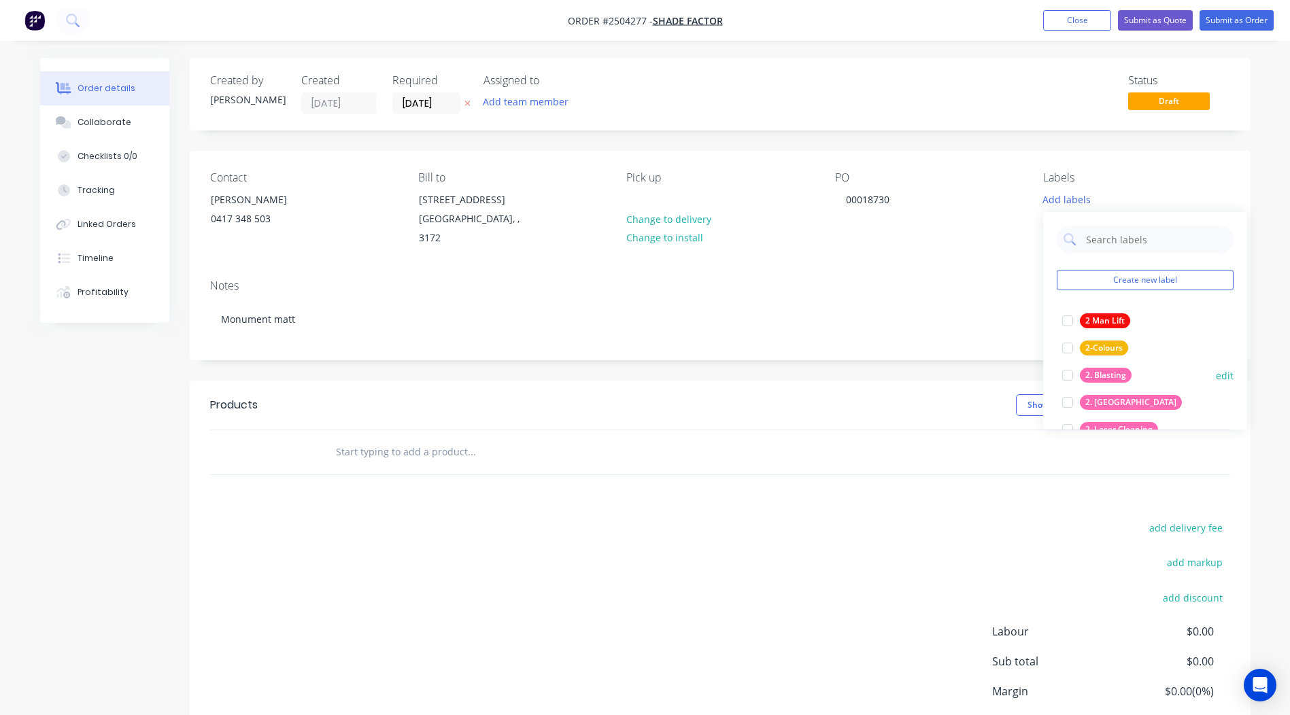
click at [1116, 372] on div "2. Blasting" at bounding box center [1106, 375] width 52 height 15
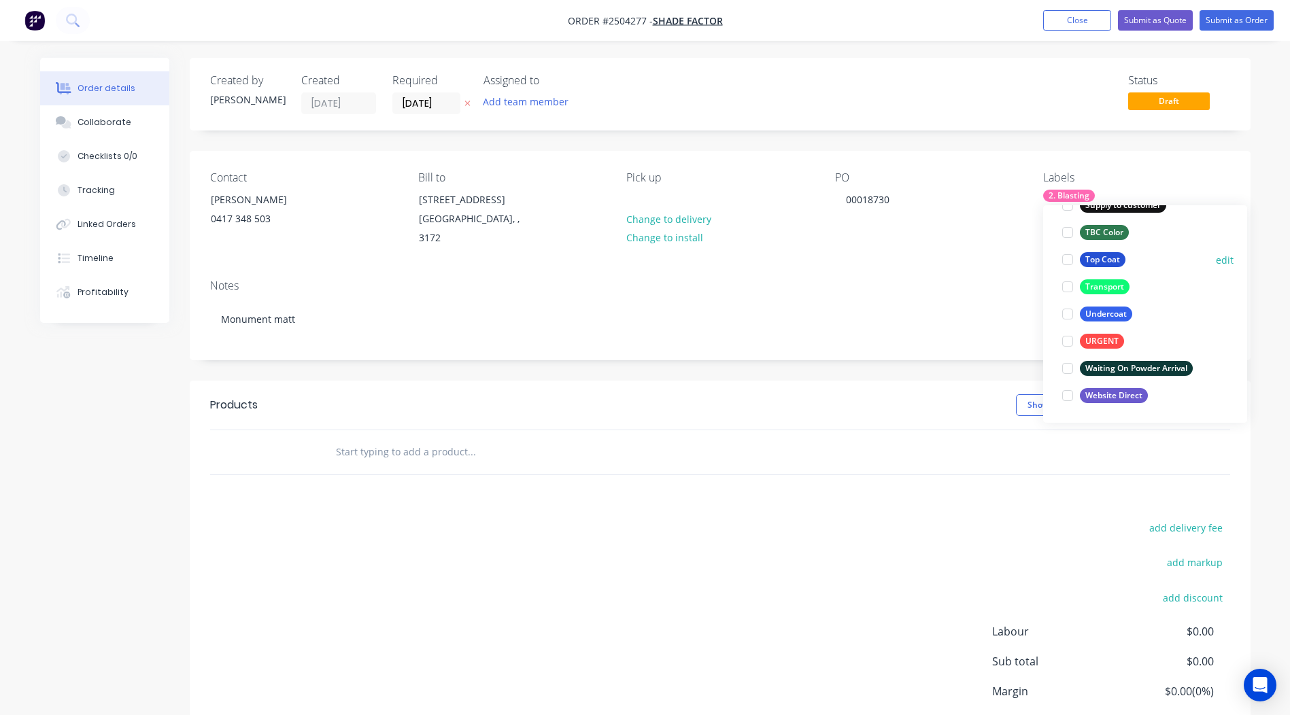
click at [1096, 253] on div "Top Coat" at bounding box center [1103, 259] width 46 height 15
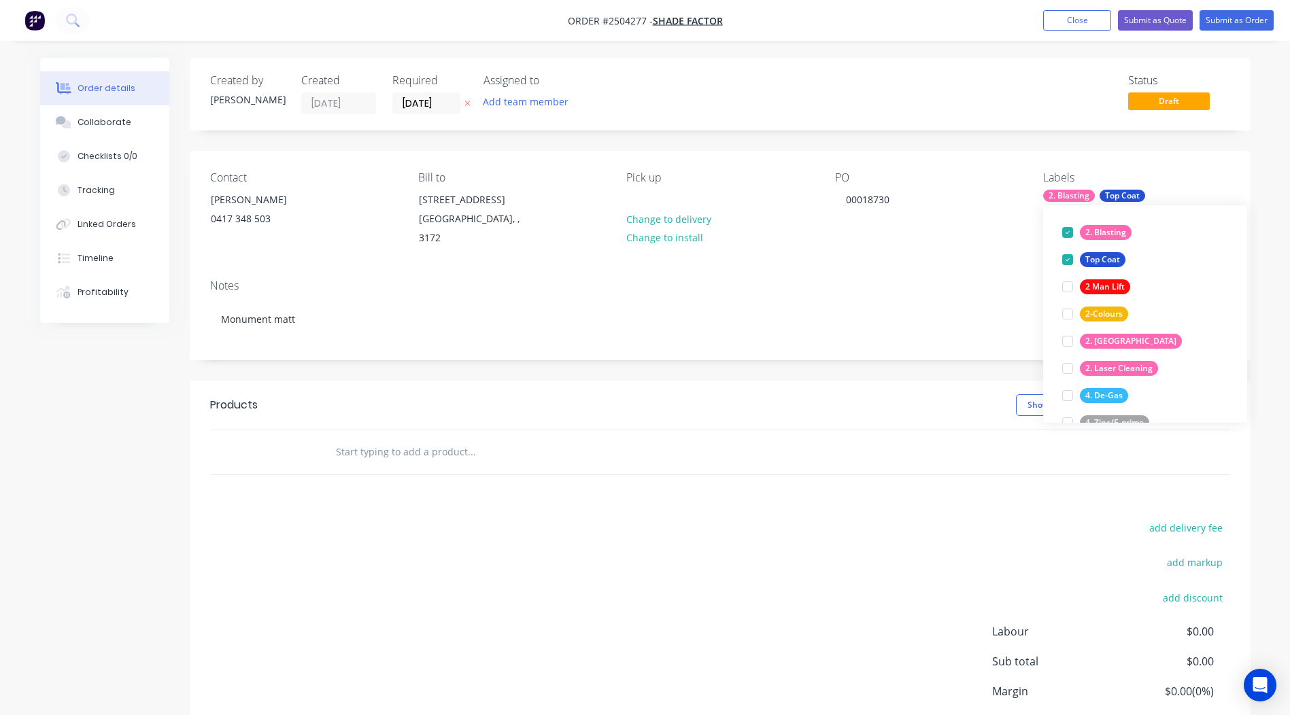
click at [486, 430] on div at bounding box center [563, 452] width 489 height 44
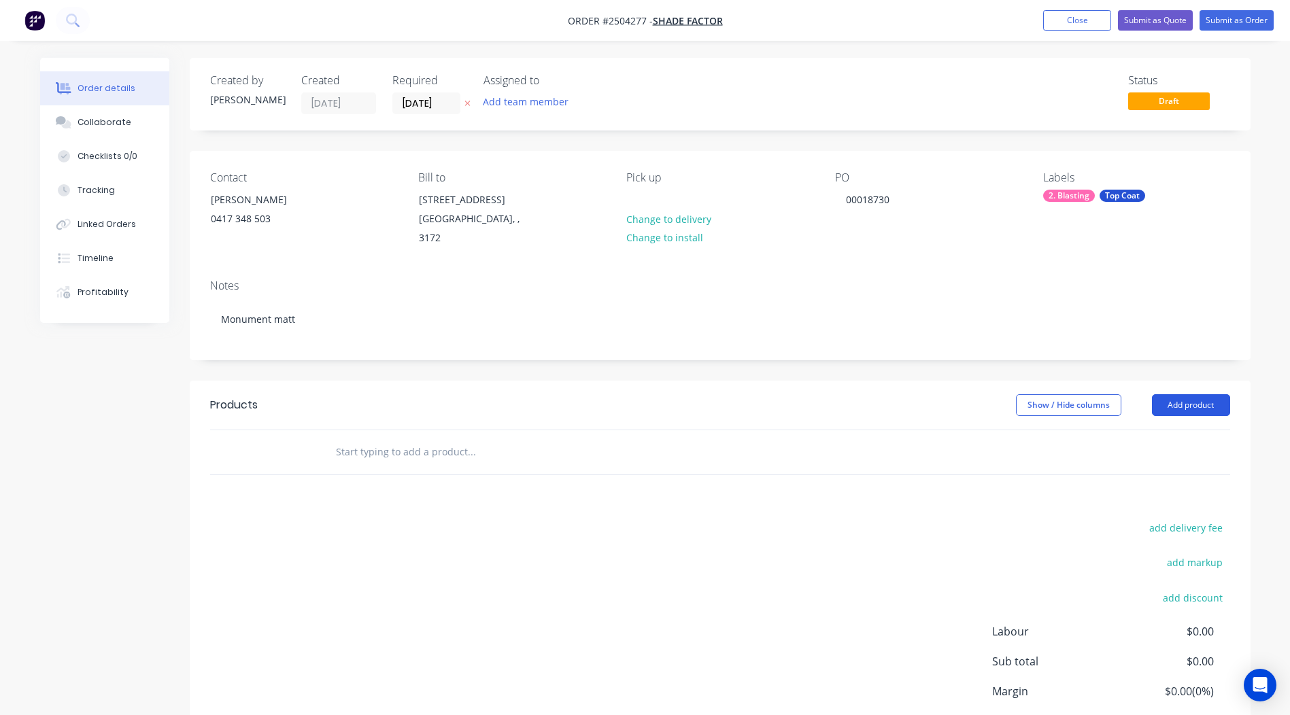
click at [1203, 396] on button "Add product" at bounding box center [1191, 405] width 78 height 22
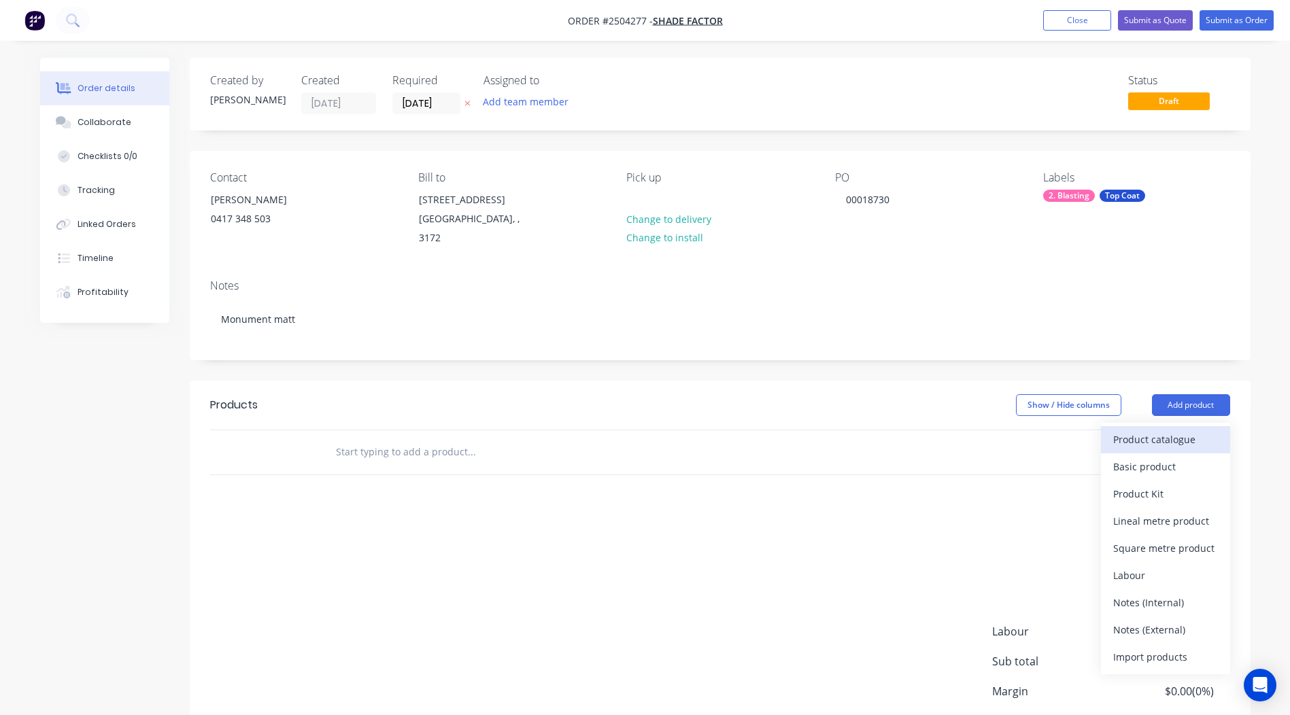
click at [1177, 430] on div "Product catalogue" at bounding box center [1165, 440] width 105 height 20
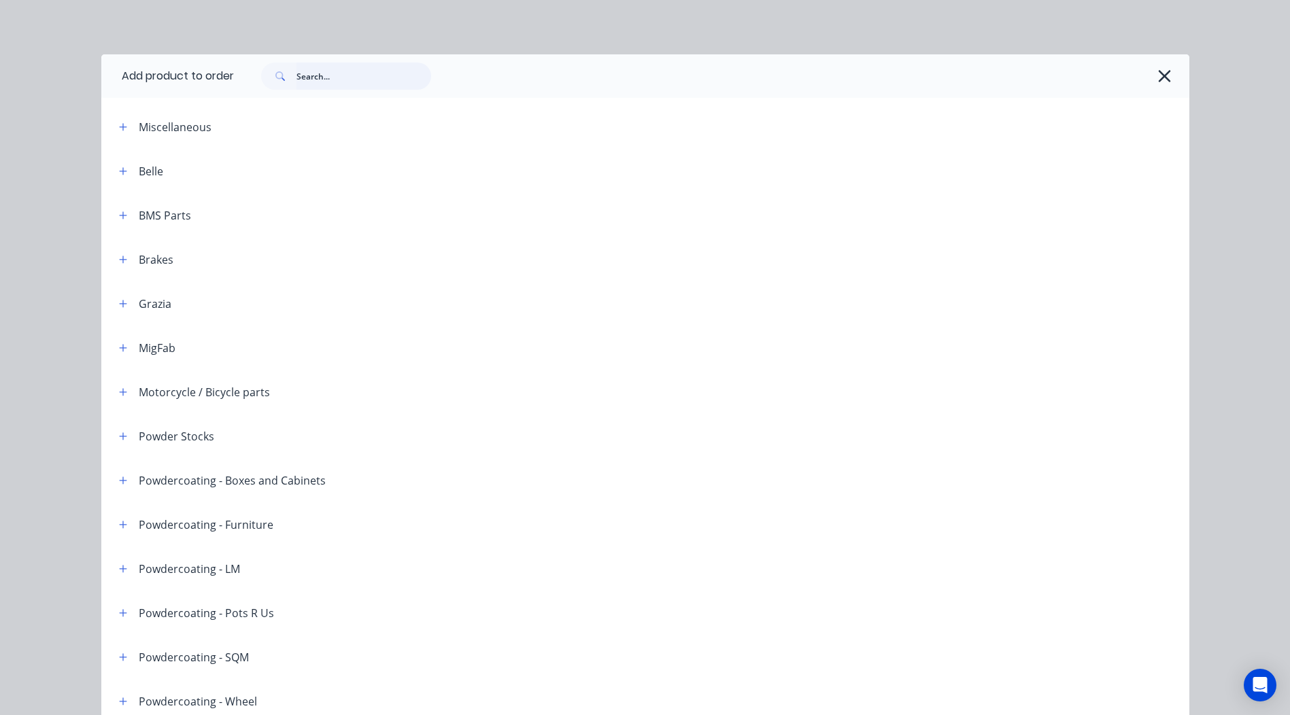
click at [355, 65] on input "text" at bounding box center [363, 76] width 135 height 27
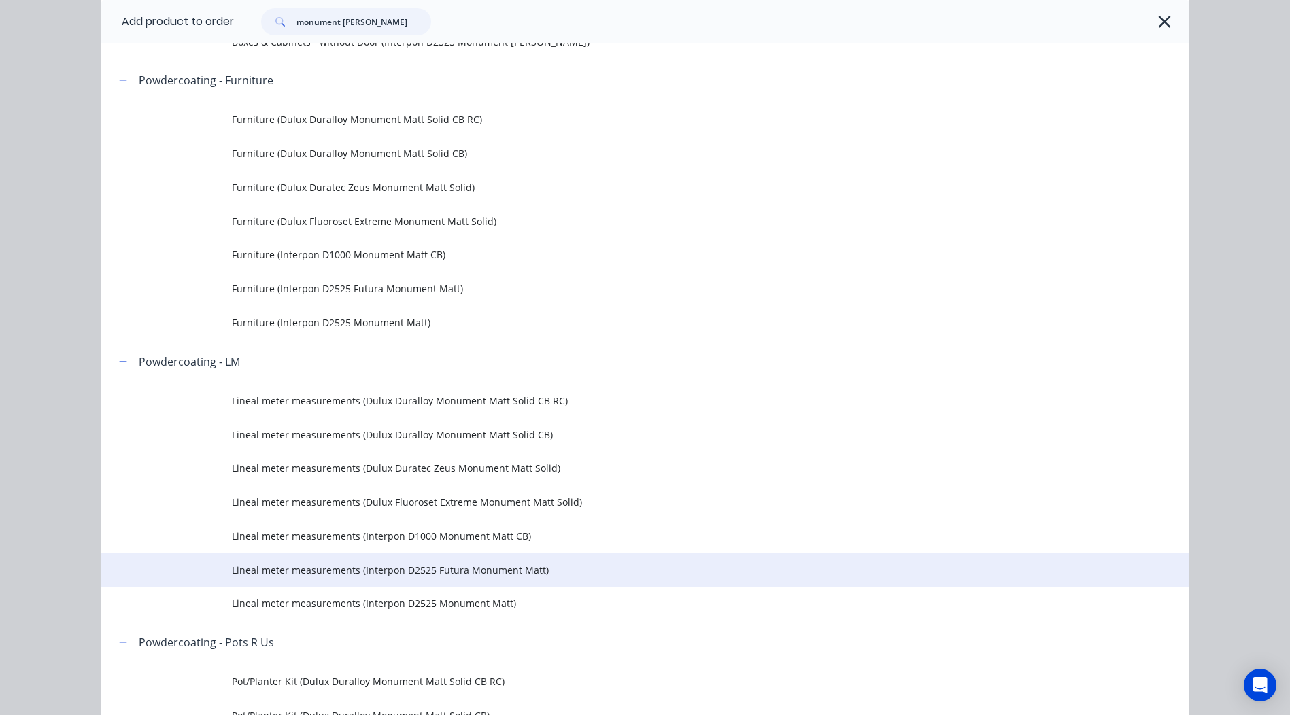
scroll to position [680, 0]
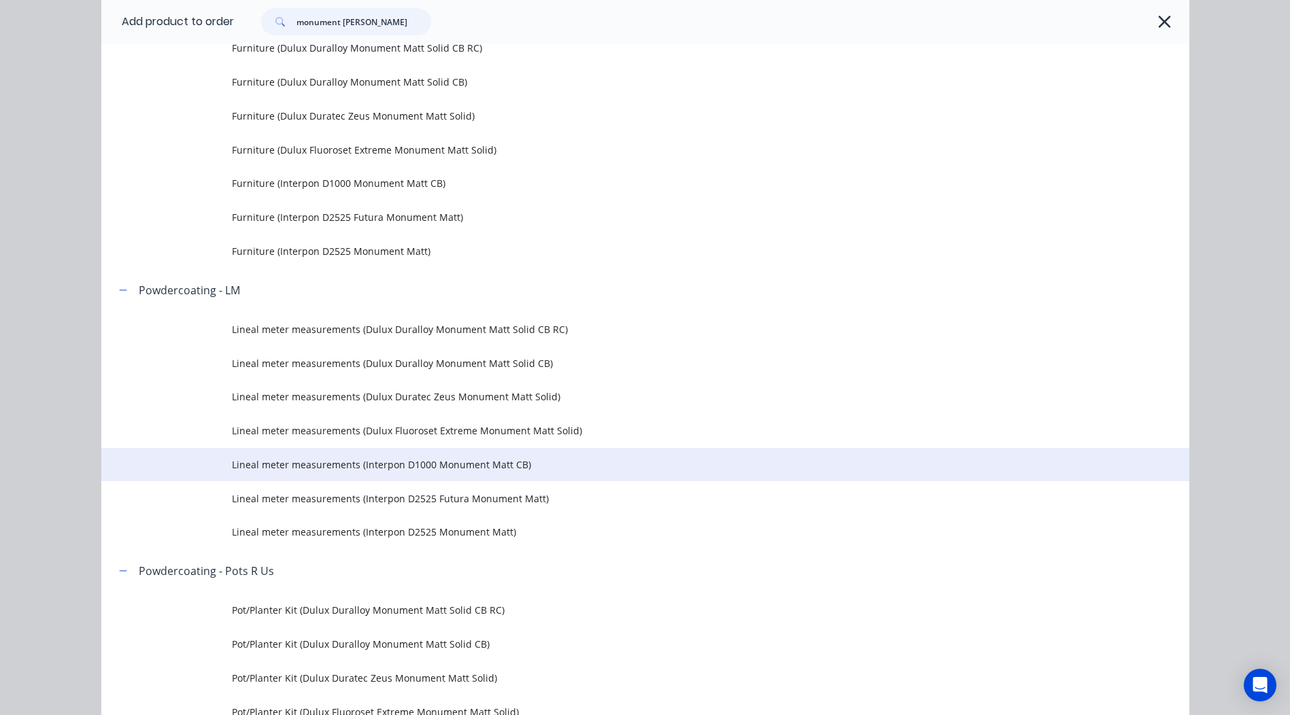
type input "monument [PERSON_NAME]"
click at [415, 472] on td "Lineal meter measurements (Interpon D1000 Monument Matt CB)" at bounding box center [710, 465] width 957 height 34
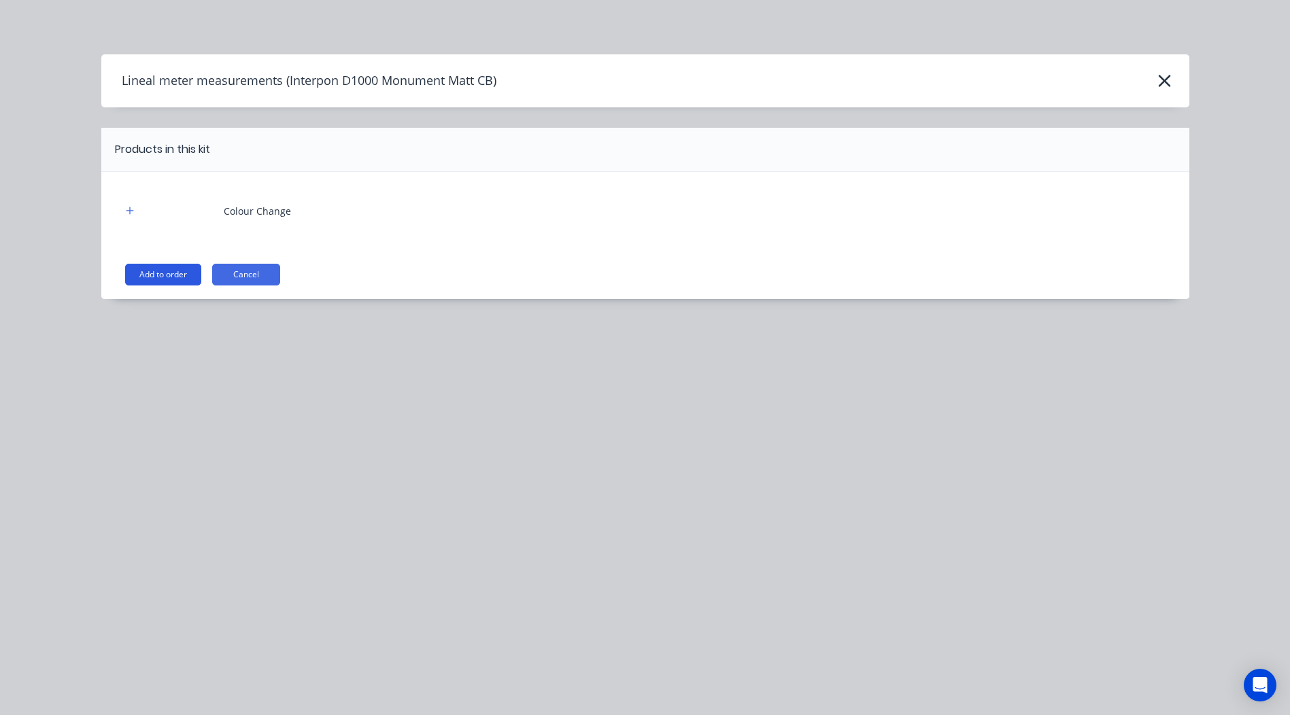
click at [171, 271] on button "Add to order" at bounding box center [163, 275] width 76 height 22
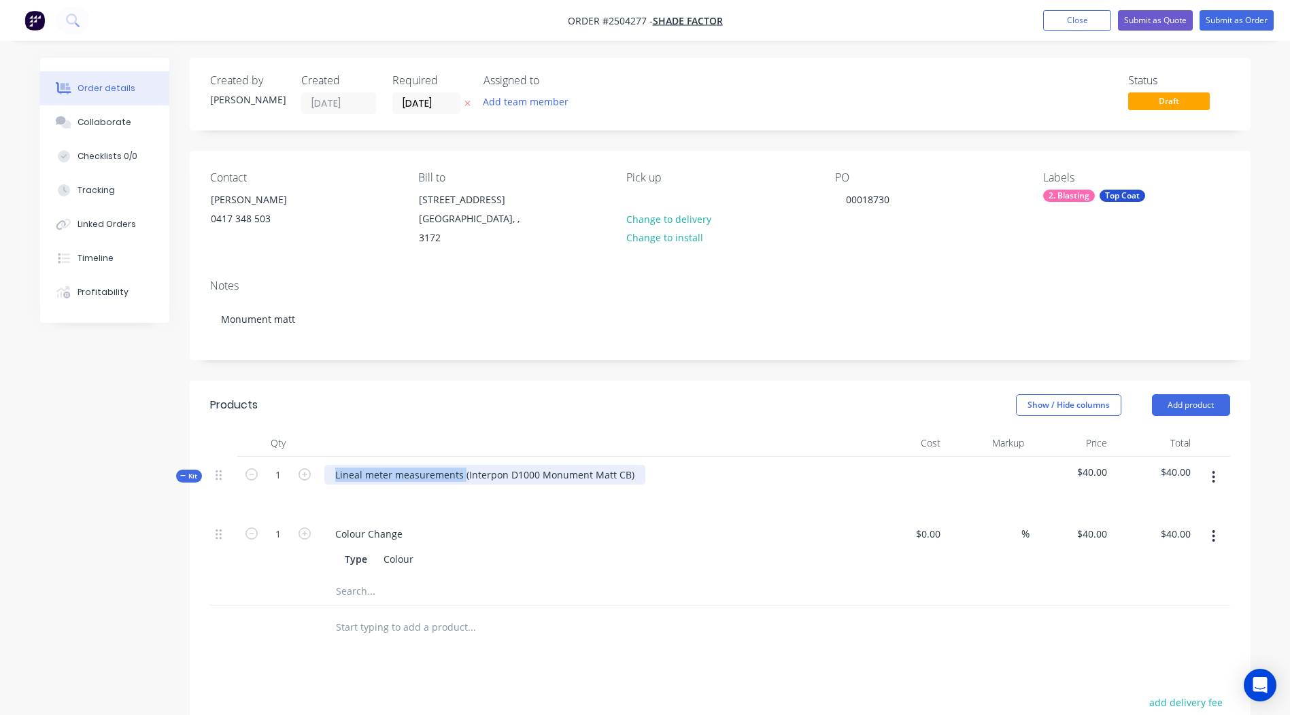
drag, startPoint x: 463, startPoint y: 461, endPoint x: 84, endPoint y: 553, distance: 390.3
click at [84, 553] on div "Created by [PERSON_NAME] Created [DATE] Required [DATE] Assigned to Add team me…" at bounding box center [645, 527] width 1210 height 939
click at [506, 465] on div "Interpon D1000 Monument Matt CB)" at bounding box center [417, 475] width 187 height 20
click at [757, 394] on div "Show / Hide columns Add product" at bounding box center [827, 405] width 803 height 22
click at [1205, 465] on button "button" at bounding box center [1213, 477] width 32 height 24
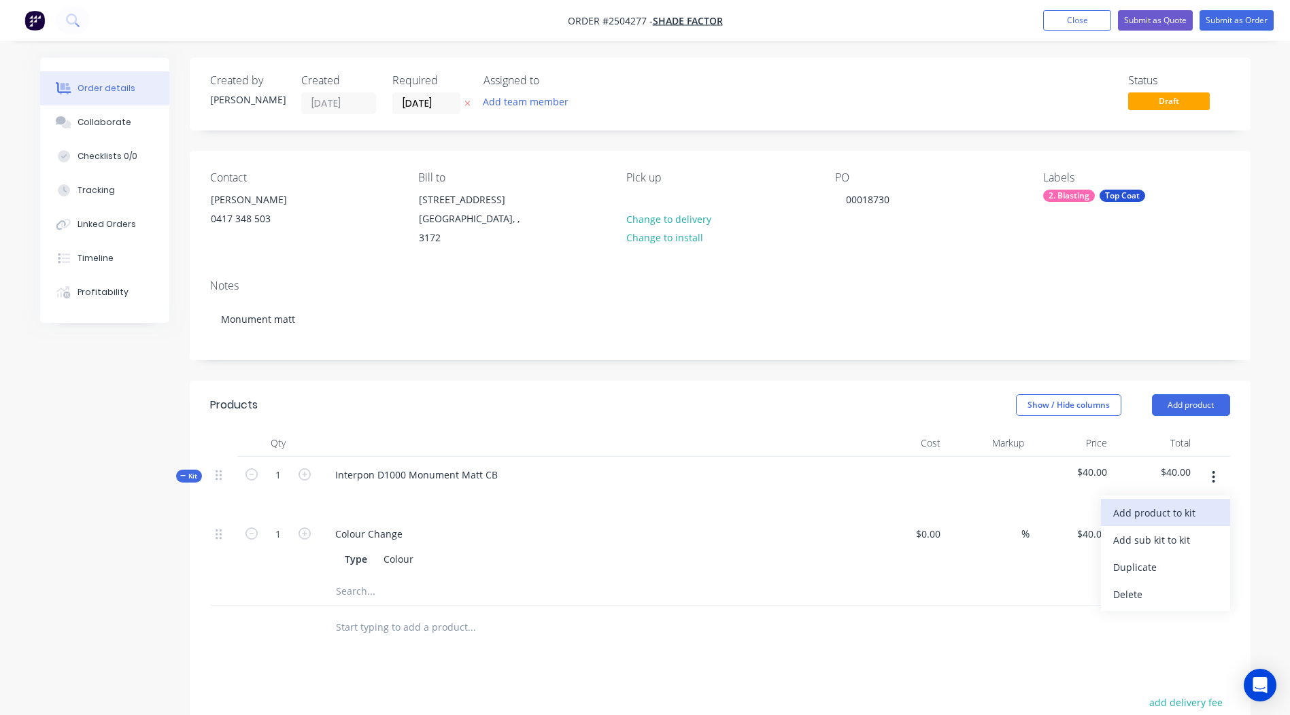
click at [1152, 503] on div "Add product to kit" at bounding box center [1165, 513] width 105 height 20
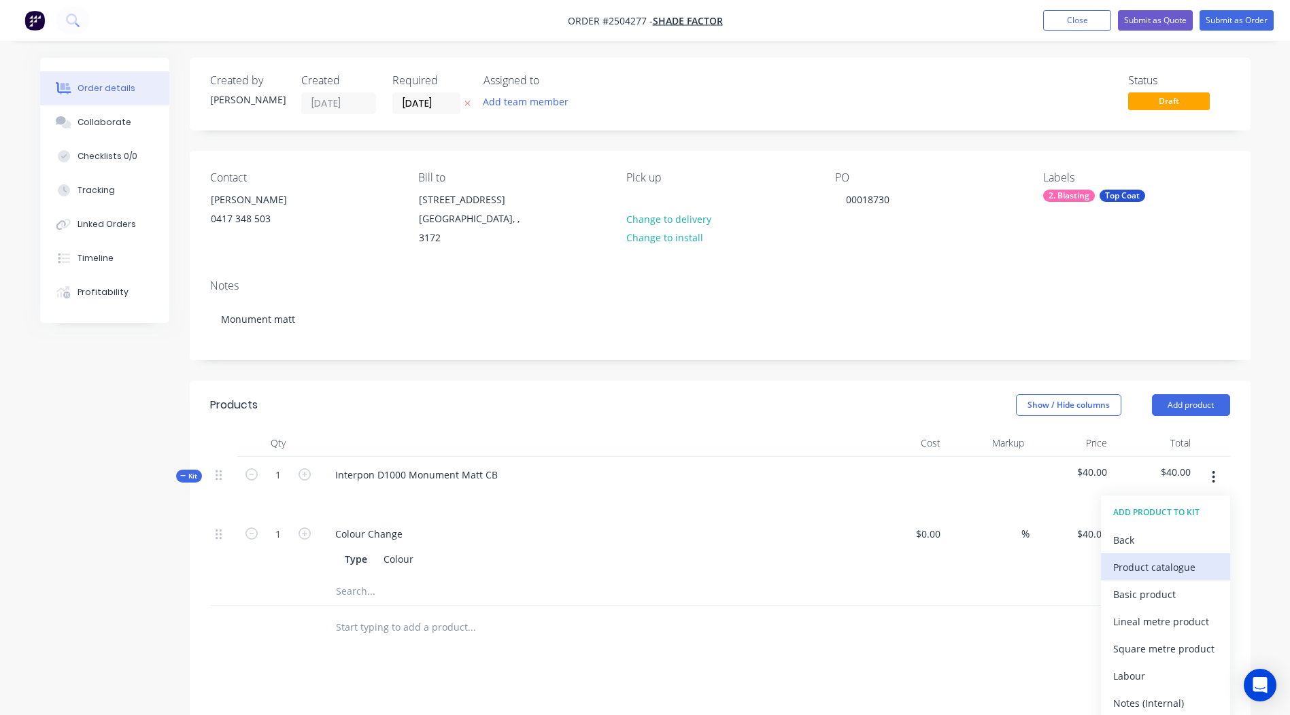
click at [1140, 553] on button "Product catalogue" at bounding box center [1165, 566] width 129 height 27
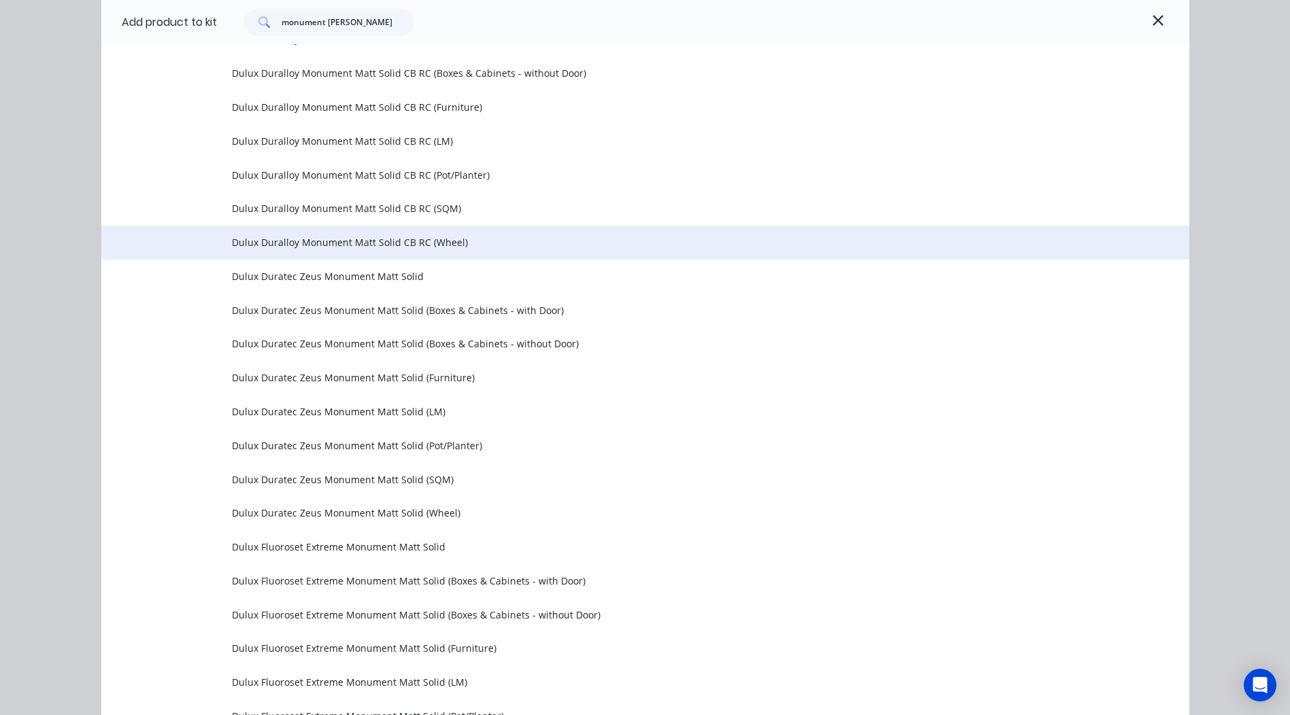
scroll to position [544, 0]
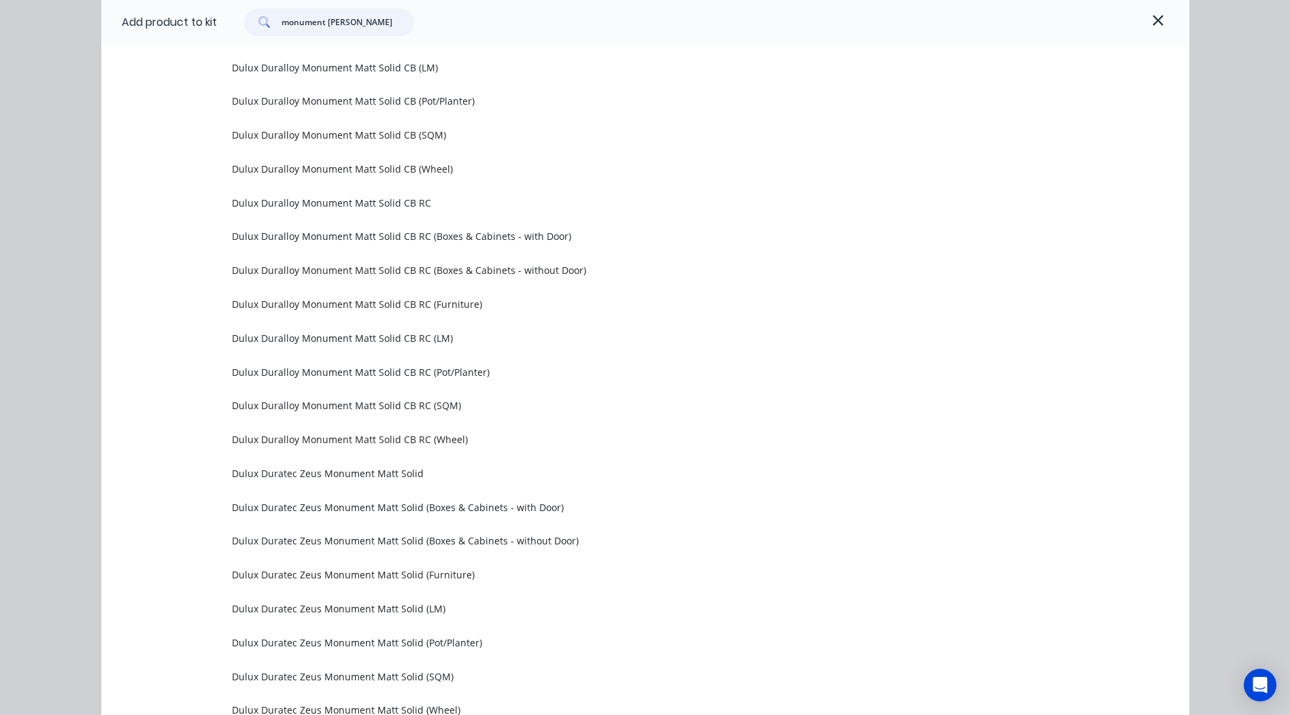
click at [366, 25] on input "monument [PERSON_NAME]" at bounding box center [347, 22] width 133 height 27
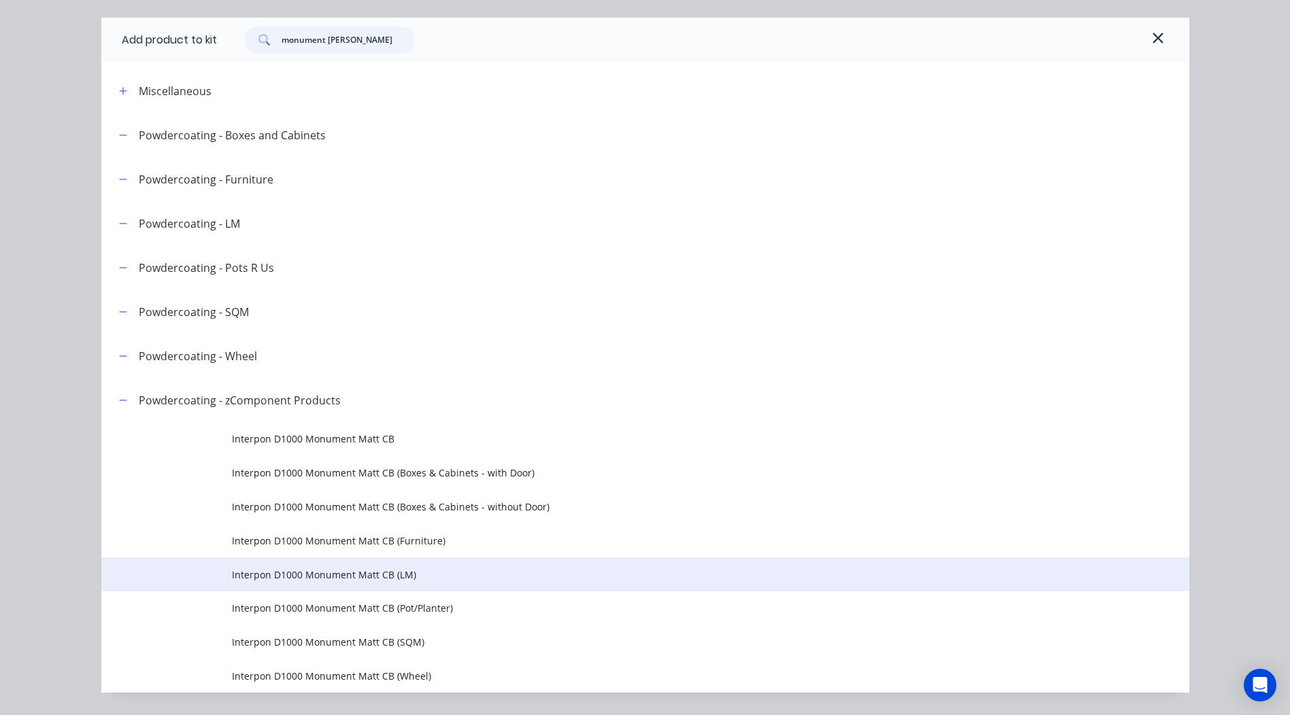
scroll to position [68, 0]
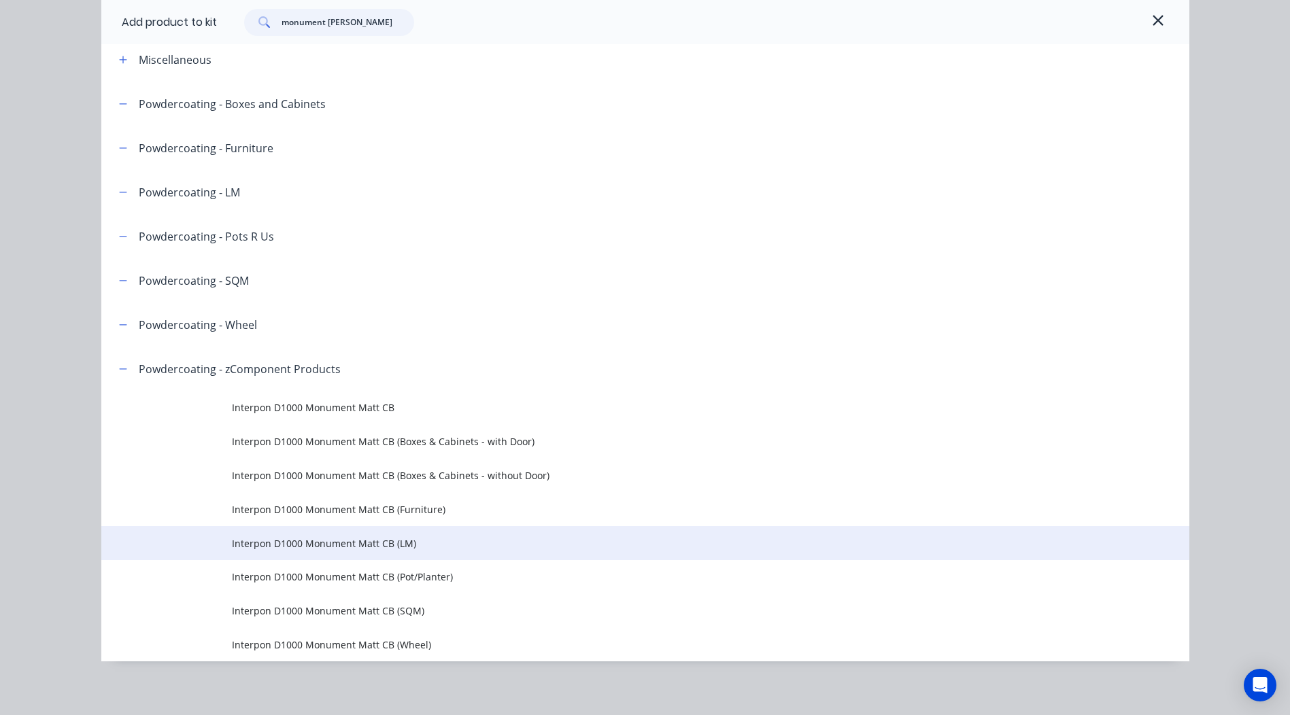
type input "monument [PERSON_NAME]"
click at [421, 555] on td "Interpon D1000 Monument Matt CB (LM)" at bounding box center [710, 543] width 957 height 34
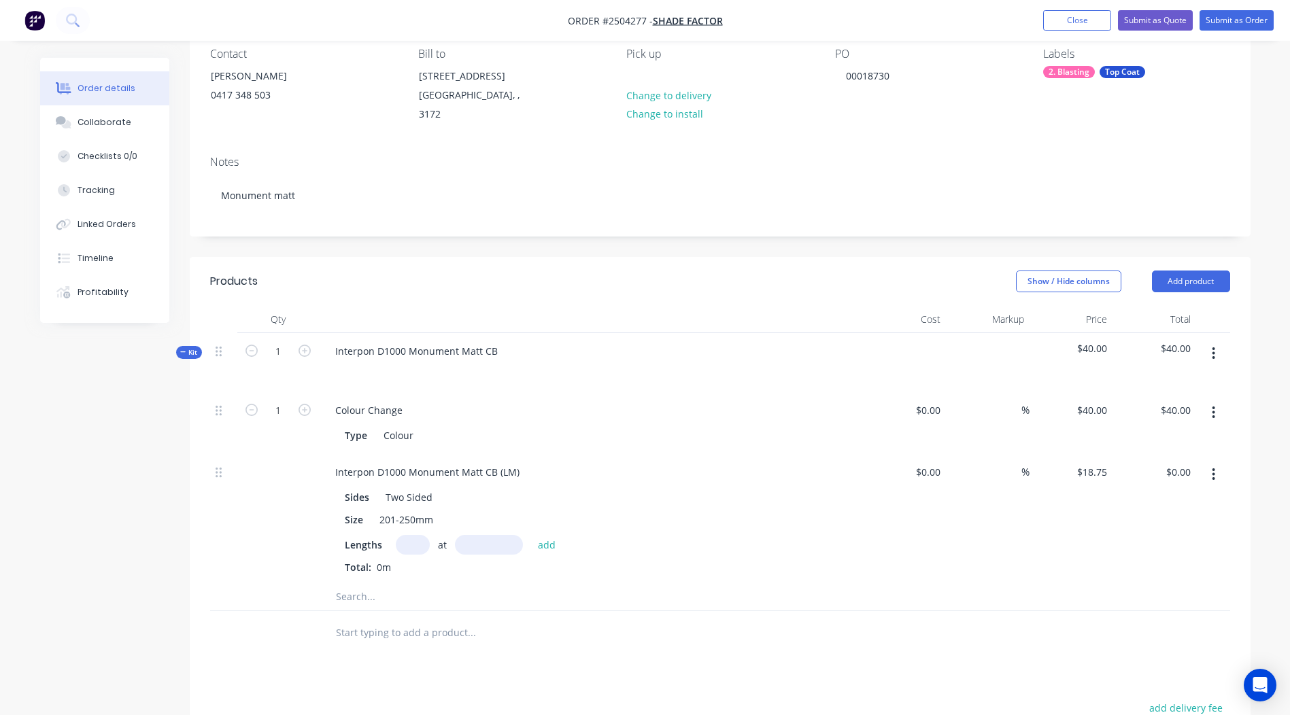
scroll to position [136, 0]
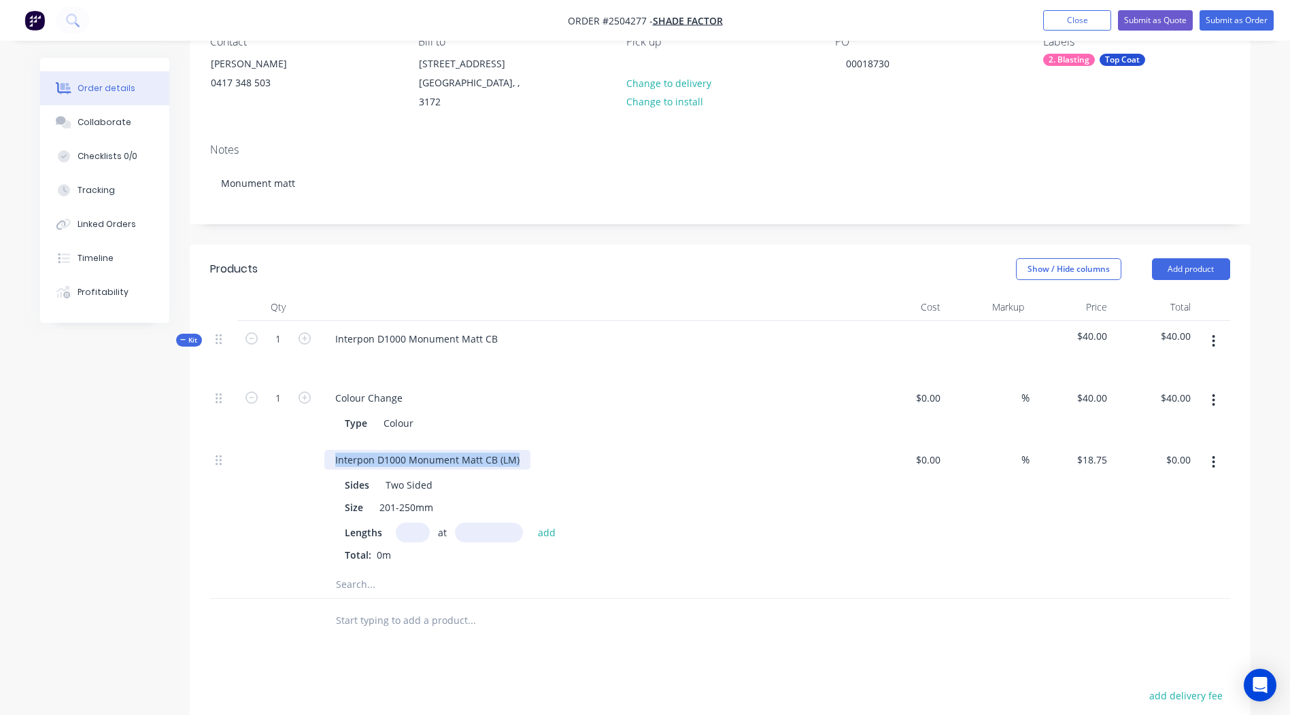
drag, startPoint x: 523, startPoint y: 438, endPoint x: 0, endPoint y: 481, distance: 524.5
click at [0, 481] on html "Order #2504277 - Shade Factor Add product Close Submit as Quote Submit as Order…" at bounding box center [645, 427] width 1290 height 1126
click at [408, 506] on div "Sides Two Sided Size 201-250mm Lengths at add Total: 0m" at bounding box center [590, 517] width 533 height 90
click at [412, 523] on input "text" at bounding box center [413, 533] width 34 height 20
type input "1"
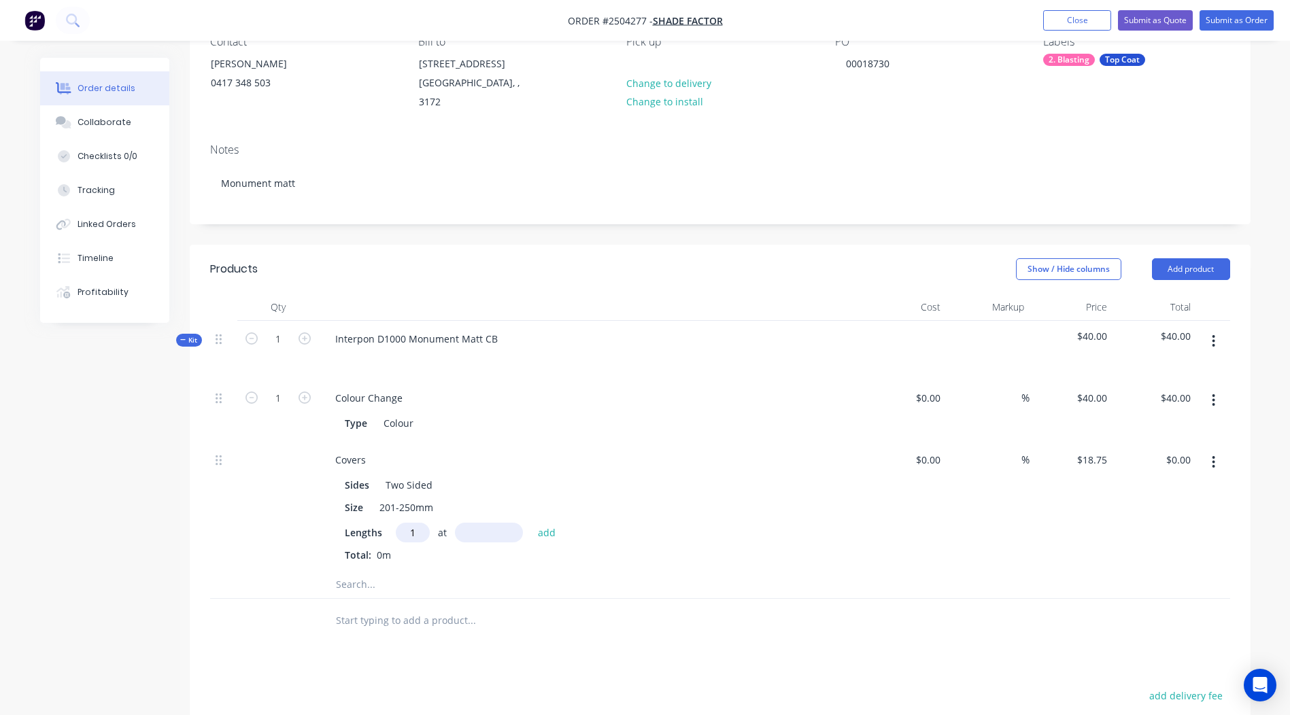
click at [489, 523] on input "text" at bounding box center [489, 533] width 68 height 20
type input "2833"
click at [531, 523] on button "add" at bounding box center [547, 532] width 32 height 18
type input "$53.12"
type input "1"
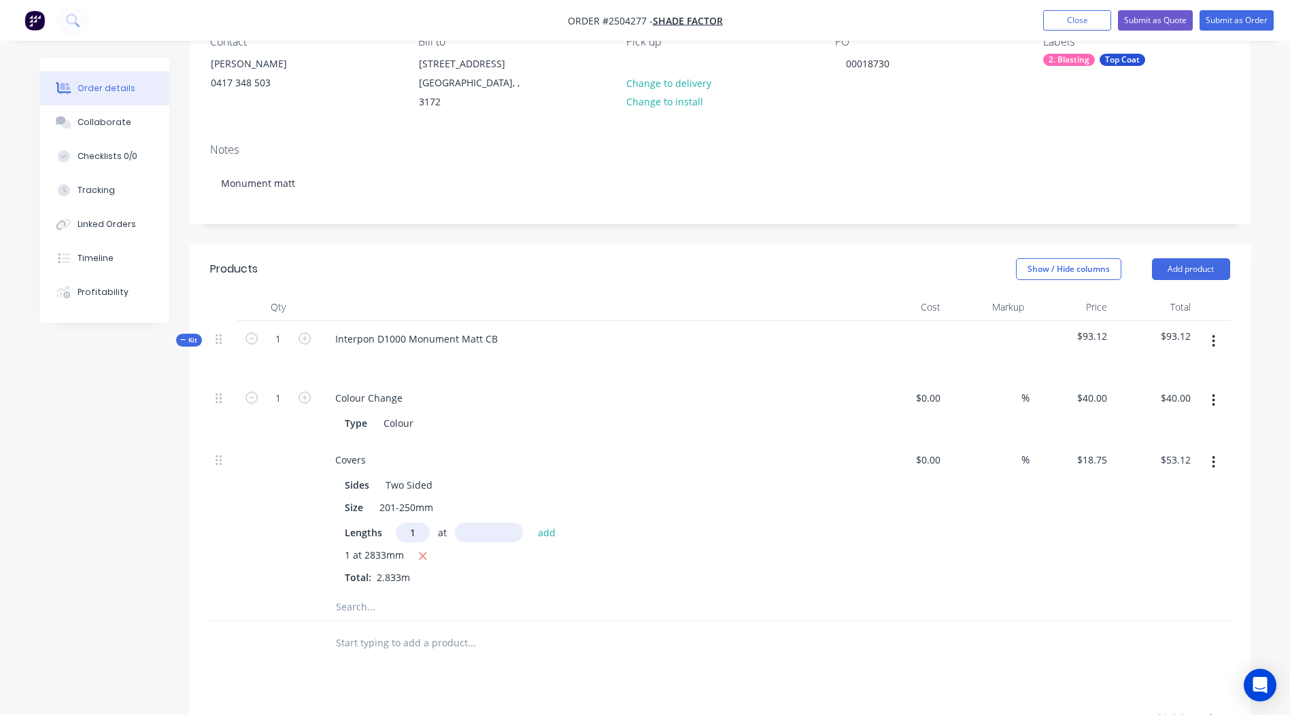
click at [496, 523] on input "text" at bounding box center [489, 533] width 68 height 20
type input "1375"
click at [531, 523] on button "add" at bounding box center [547, 532] width 32 height 18
type input "$78.90"
type input "1"
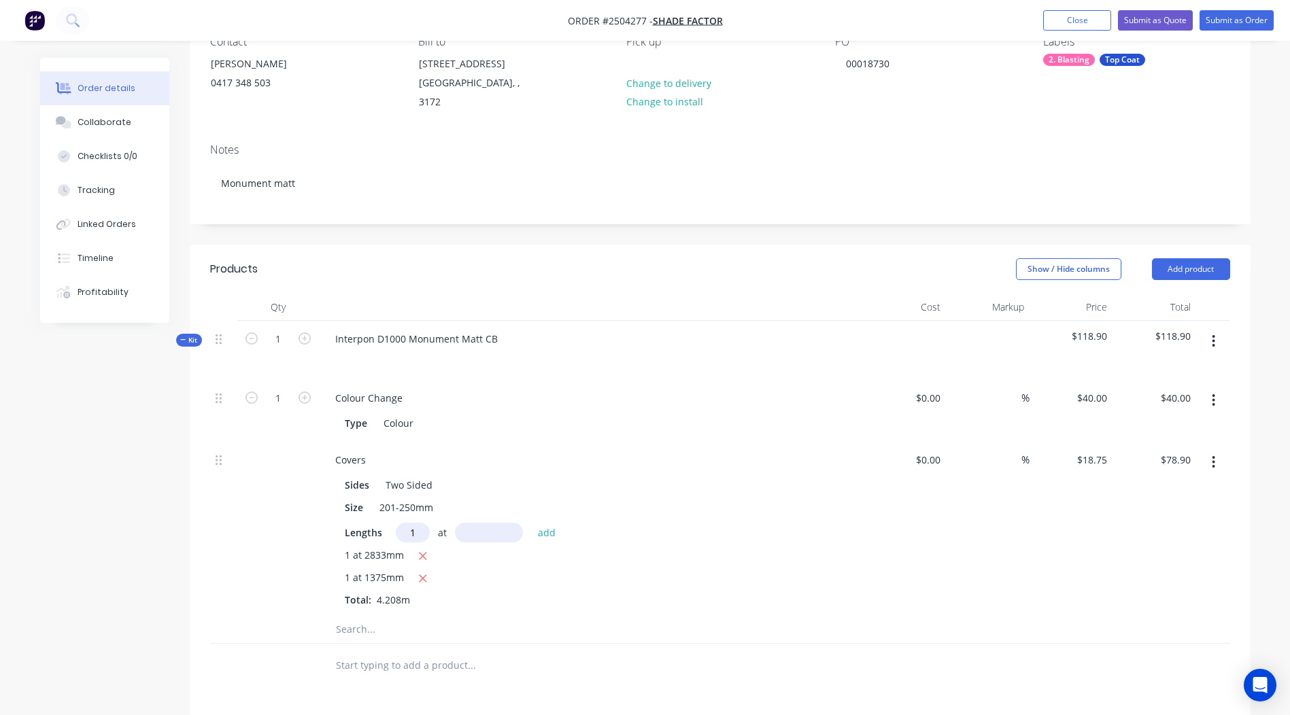
click at [500, 523] on input "text" at bounding box center [489, 533] width 68 height 20
type input "1375"
click at [531, 523] on button "add" at bounding box center [547, 532] width 32 height 18
type input "$104.68"
click at [1224, 329] on button "button" at bounding box center [1213, 341] width 32 height 24
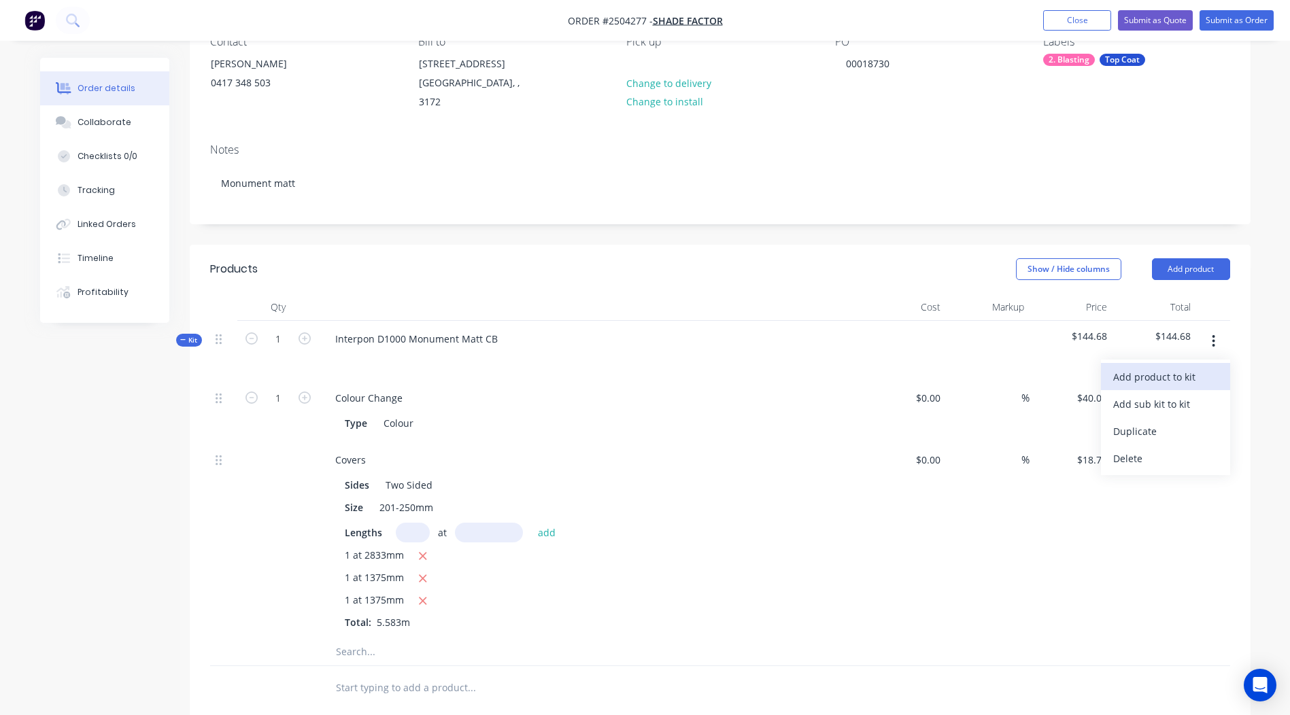
click at [1180, 367] on div "Add product to kit" at bounding box center [1165, 377] width 105 height 20
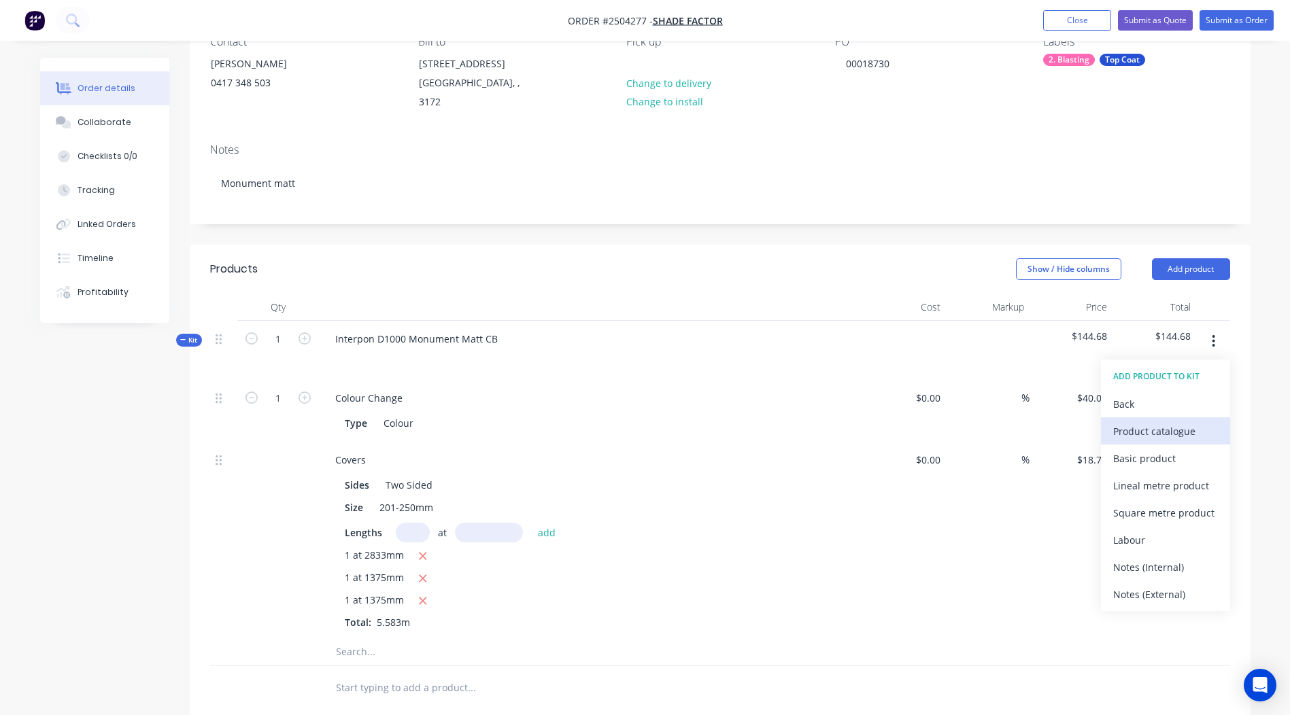
click at [1169, 422] on div "Product catalogue" at bounding box center [1165, 431] width 105 height 20
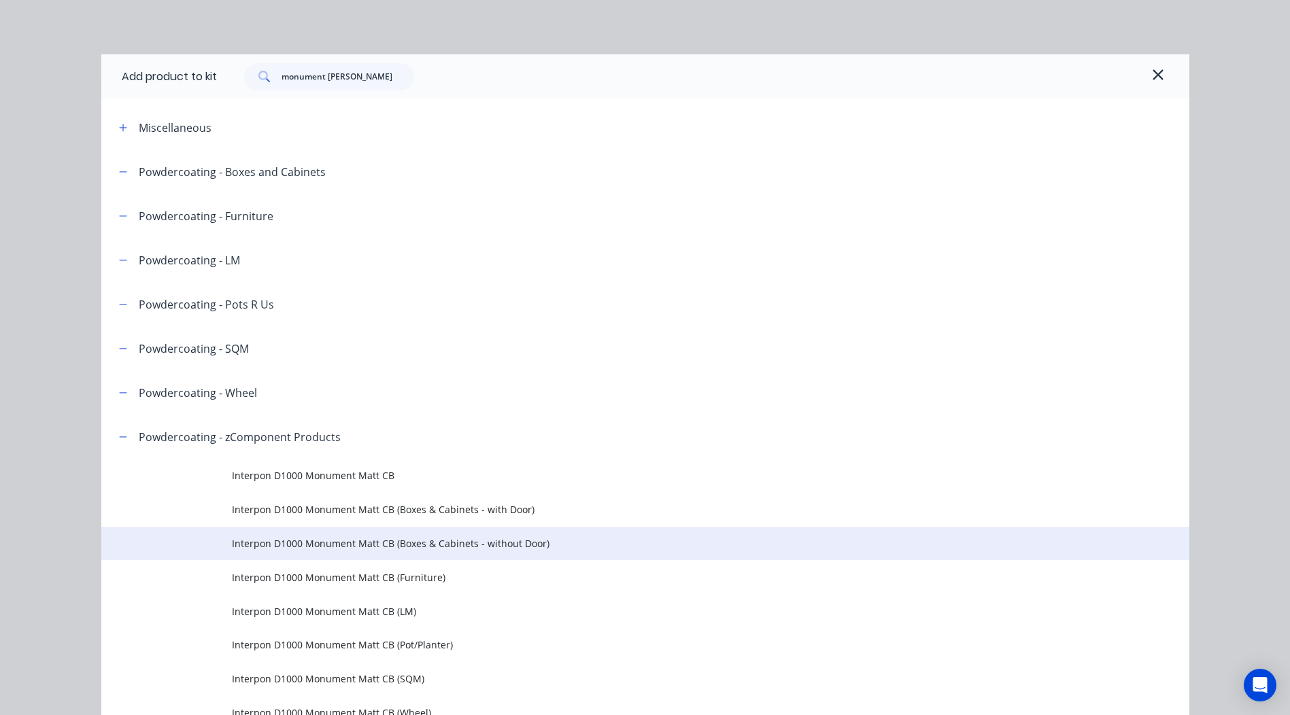
scroll to position [74, 0]
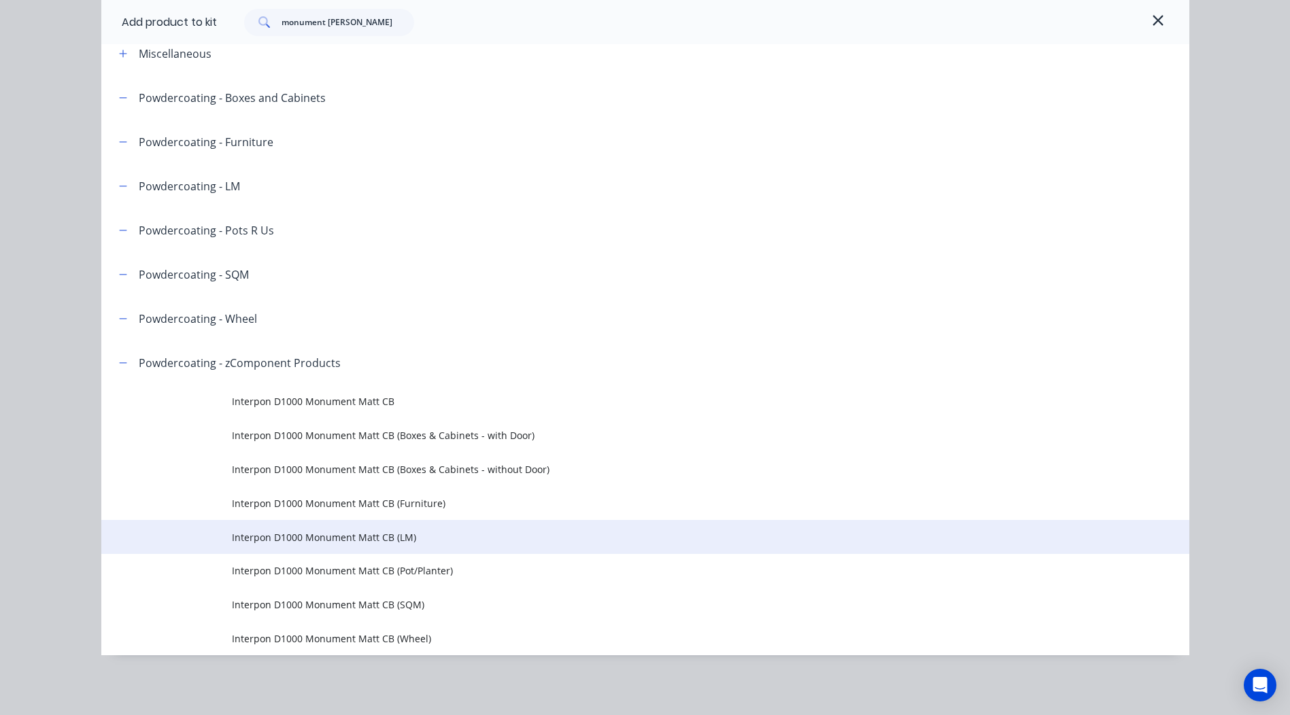
click at [392, 535] on span "Interpon D1000 Monument Matt CB (LM)" at bounding box center [614, 537] width 765 height 14
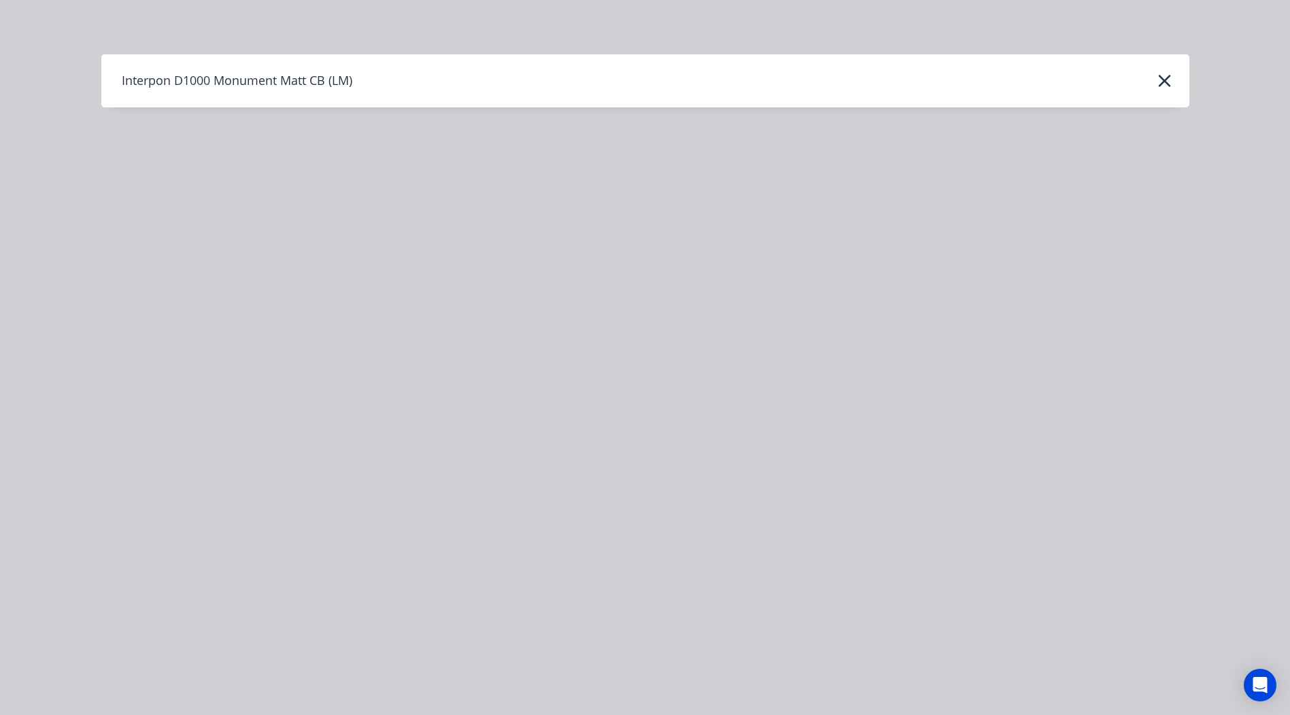
scroll to position [0, 0]
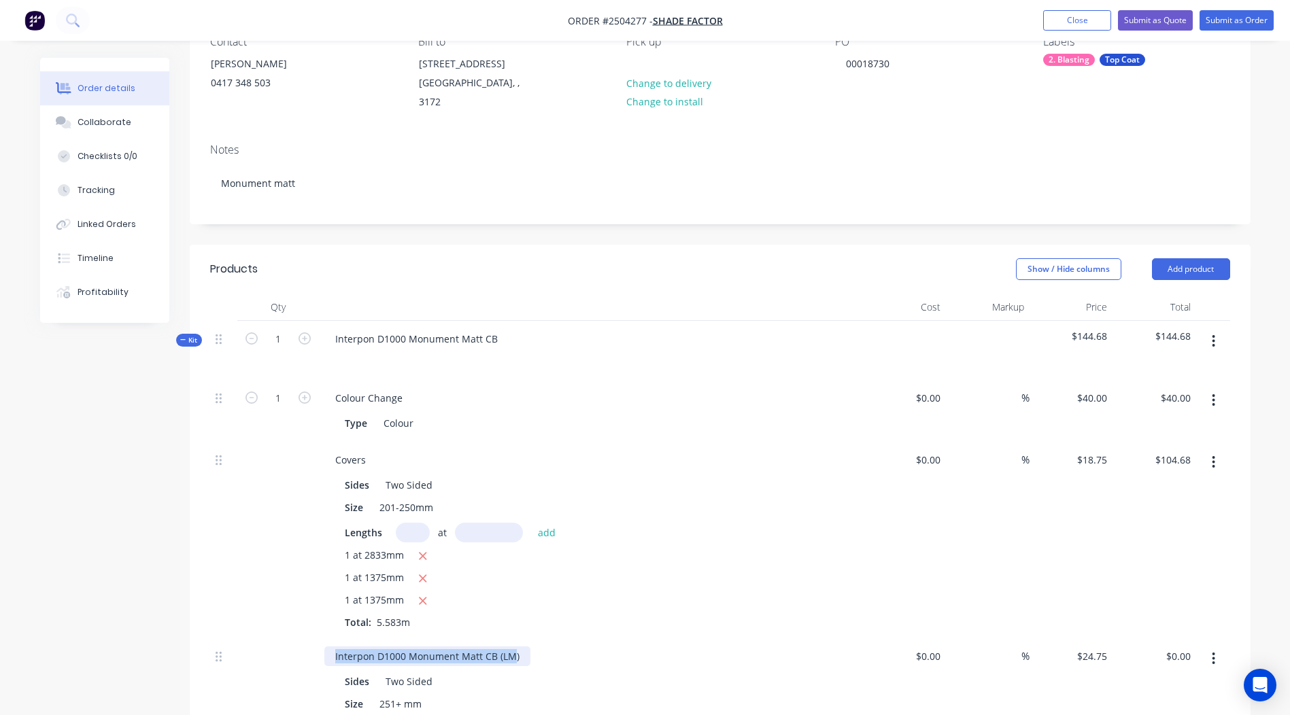
drag, startPoint x: 514, startPoint y: 638, endPoint x: 0, endPoint y: 636, distance: 514.0
click at [0, 636] on html "Order #2504277 - Shade Factor Add product Close Submit as Quote Submit as Order…" at bounding box center [645, 525] width 1290 height 1322
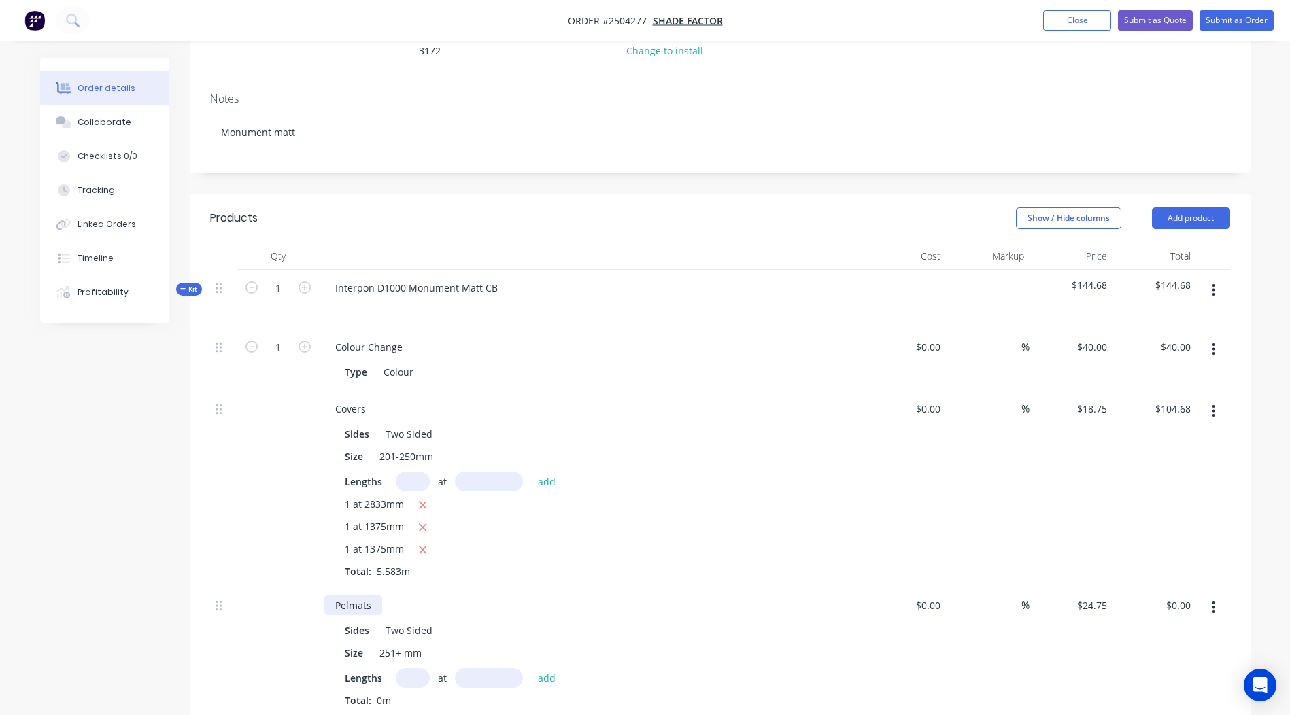
scroll to position [272, 0]
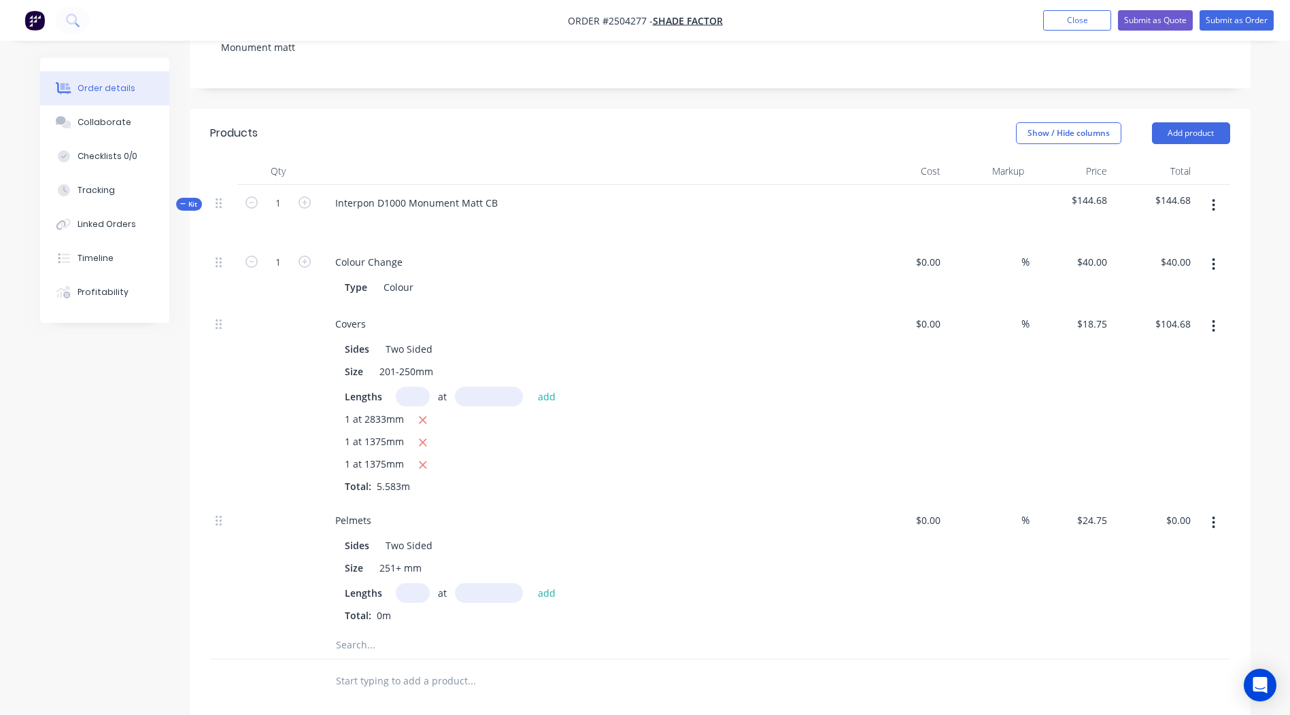
click at [405, 583] on input "text" at bounding box center [413, 593] width 34 height 20
type input "1"
click at [476, 583] on input "text" at bounding box center [489, 593] width 68 height 20
type input "2833"
click at [531, 583] on button "add" at bounding box center [547, 592] width 32 height 18
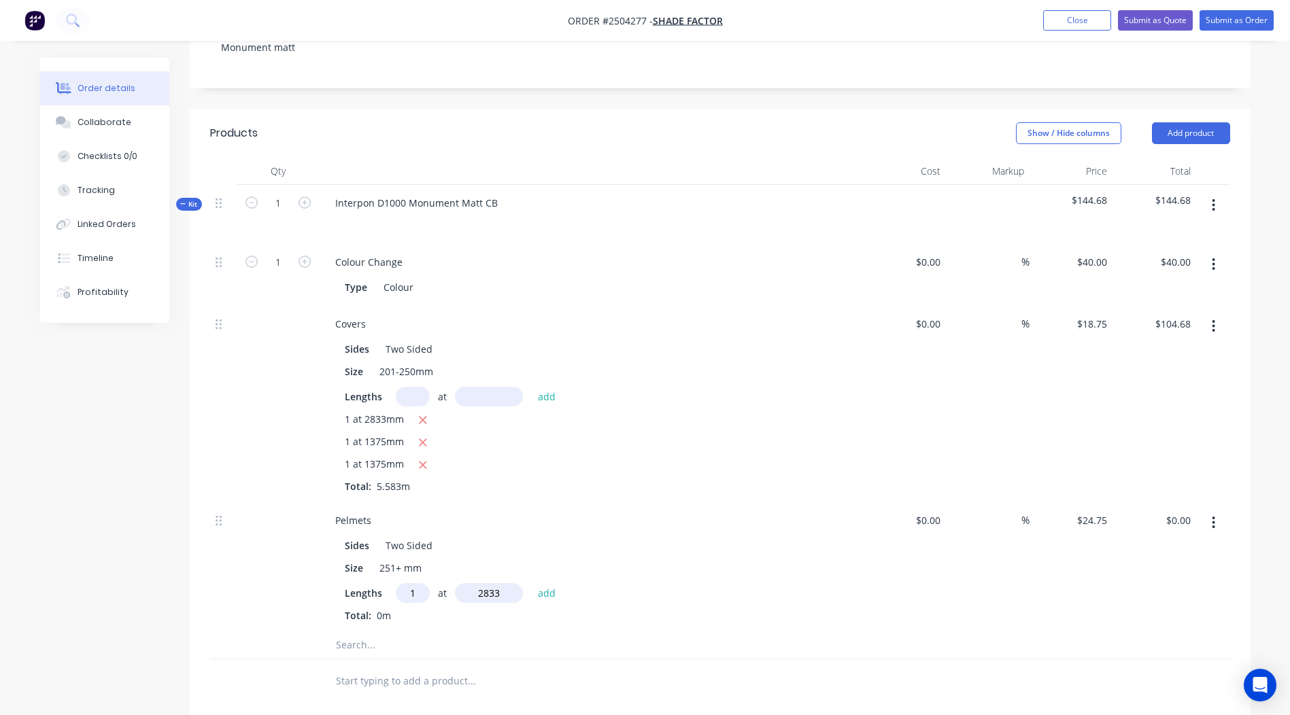
type input "$70.12"
click at [480, 587] on input "text" at bounding box center [489, 593] width 68 height 20
drag, startPoint x: 418, startPoint y: 576, endPoint x: 286, endPoint y: 558, distance: 133.7
click at [296, 561] on div "Pelmets Sides Two Sided Size 251+ mm Lengths 1 at add 1 at 2833mm Total: 2.833m…" at bounding box center [720, 578] width 1020 height 152
type input "2"
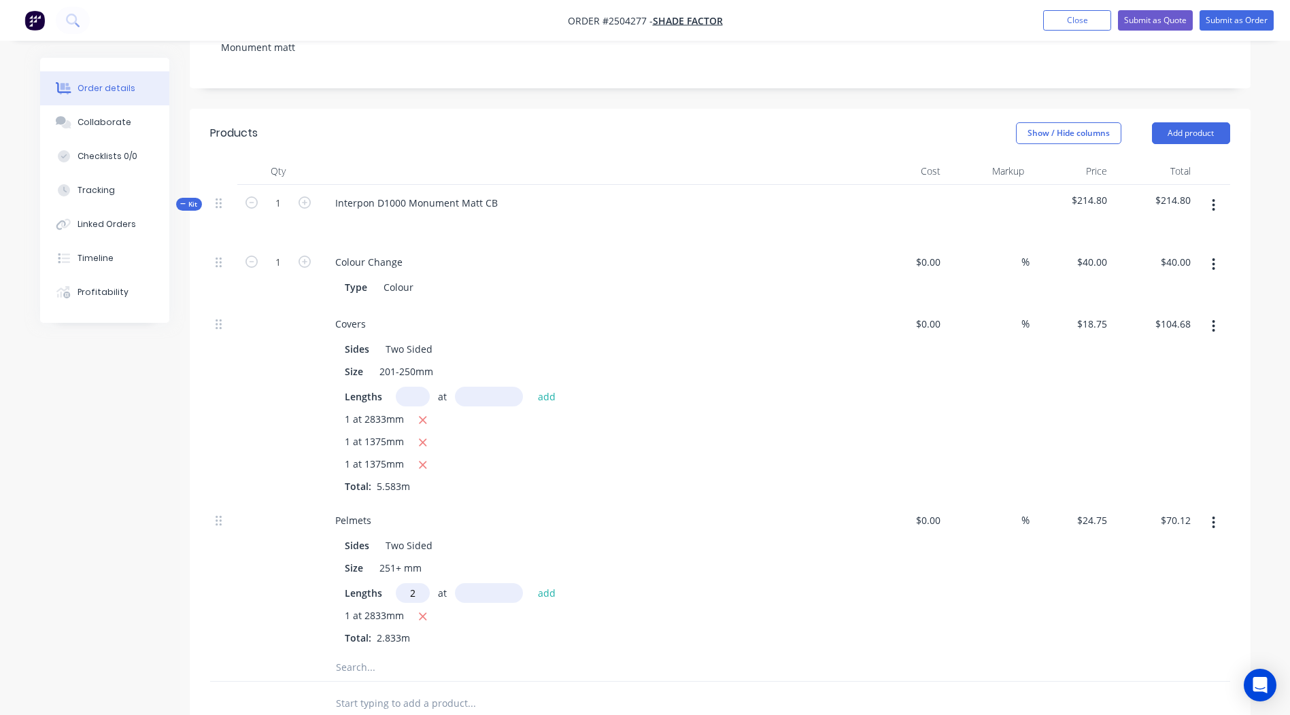
click at [476, 583] on input "text" at bounding box center [489, 593] width 68 height 20
type input "1375"
click at [531, 583] on button "add" at bounding box center [547, 592] width 32 height 18
type input "$138.18"
click at [1218, 193] on button "button" at bounding box center [1213, 205] width 32 height 24
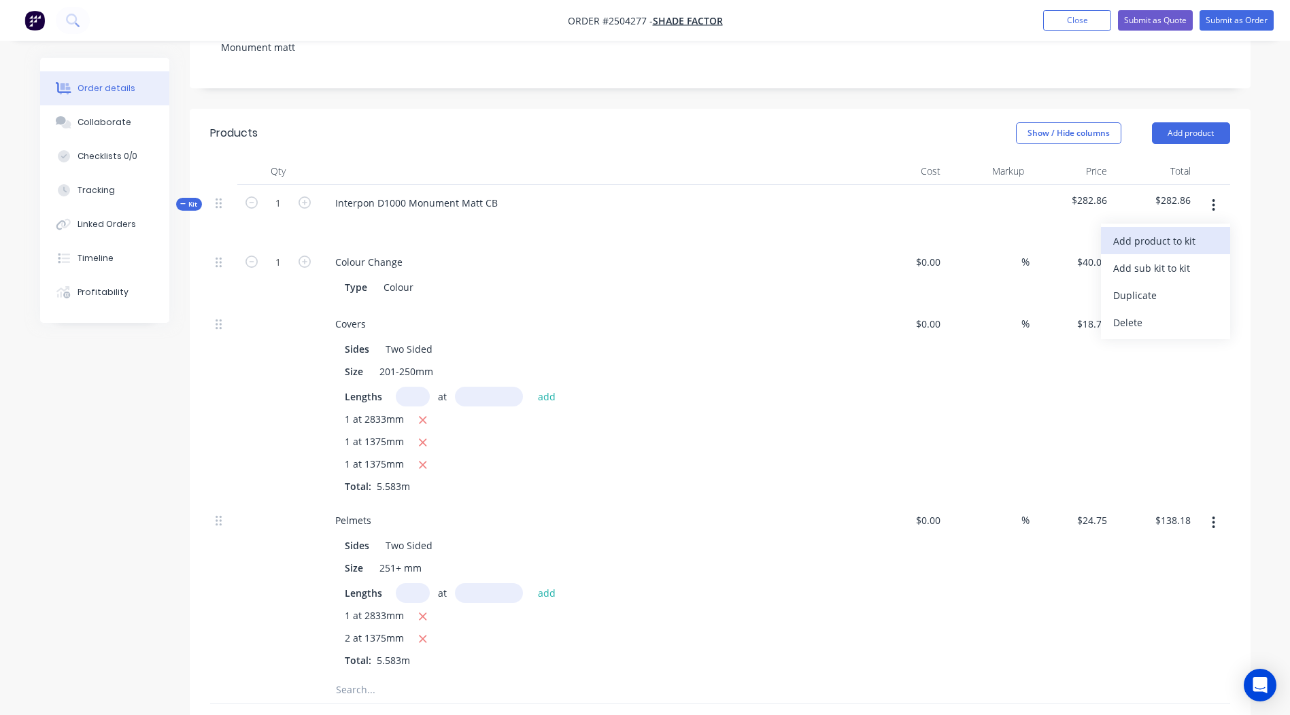
click at [1192, 231] on div "Add product to kit" at bounding box center [1165, 241] width 105 height 20
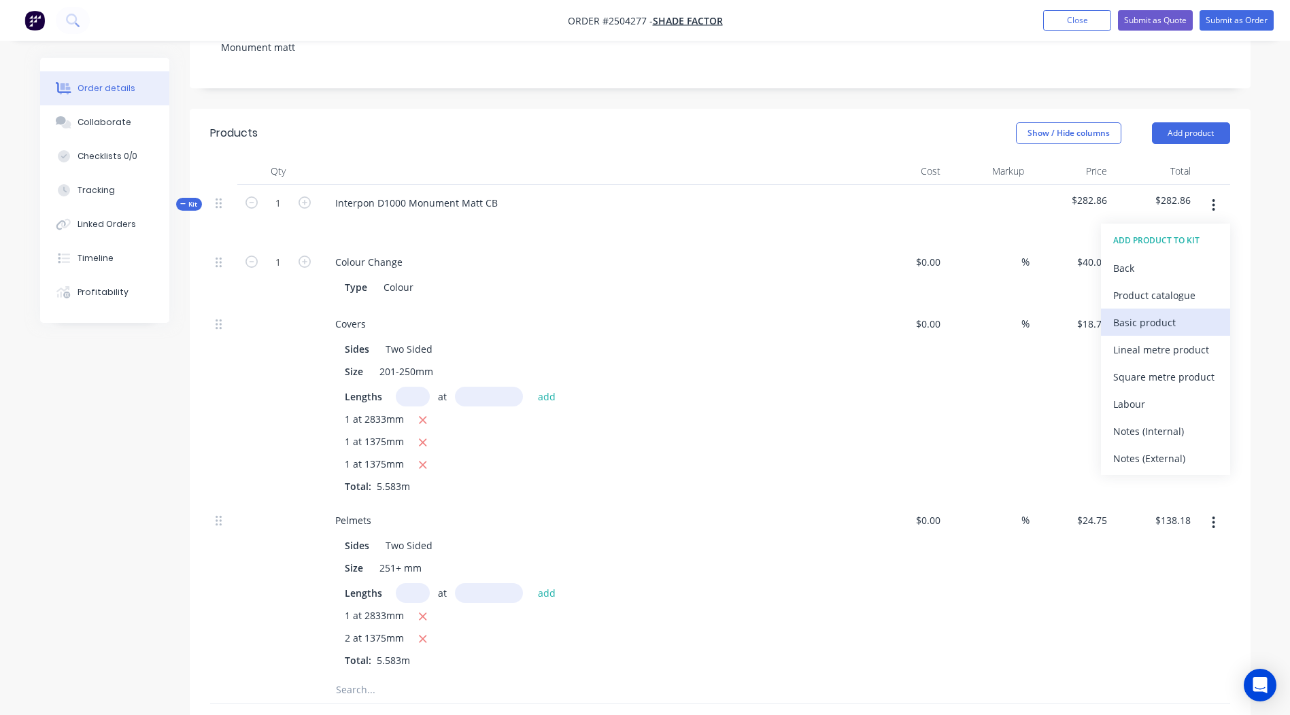
click at [1151, 313] on div "Basic product" at bounding box center [1165, 323] width 105 height 20
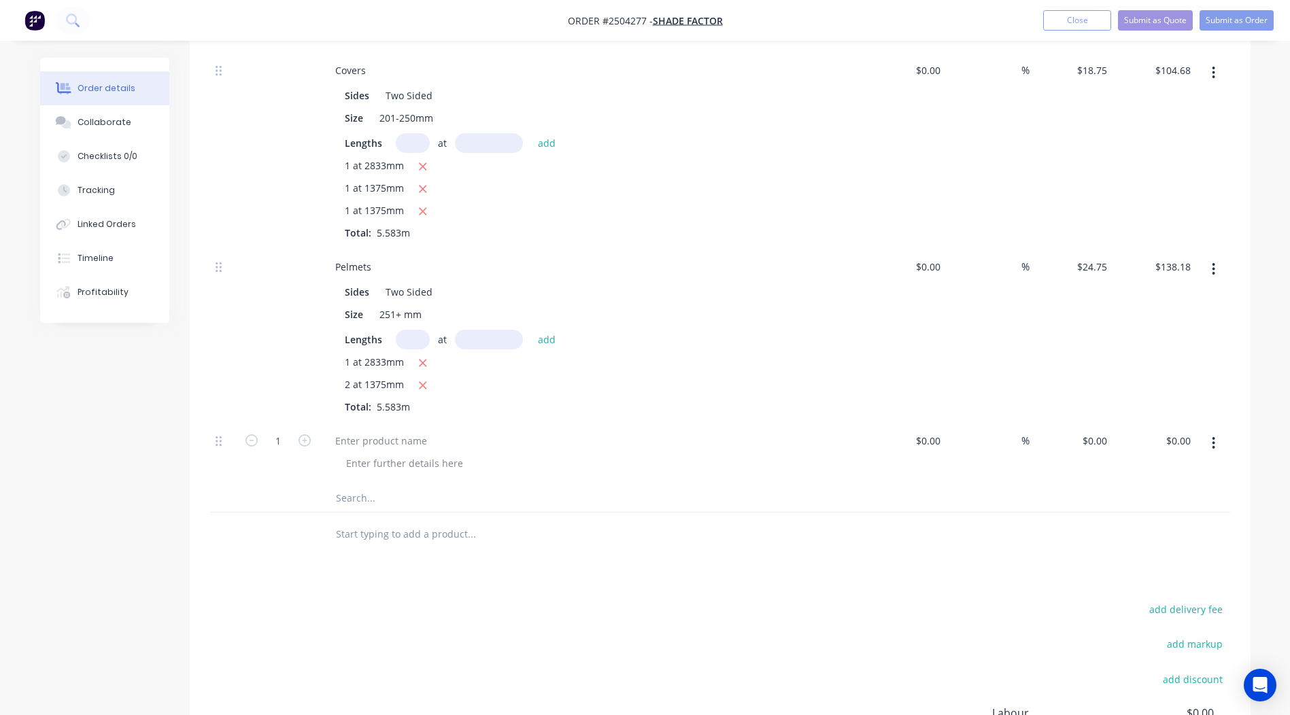
scroll to position [544, 0]
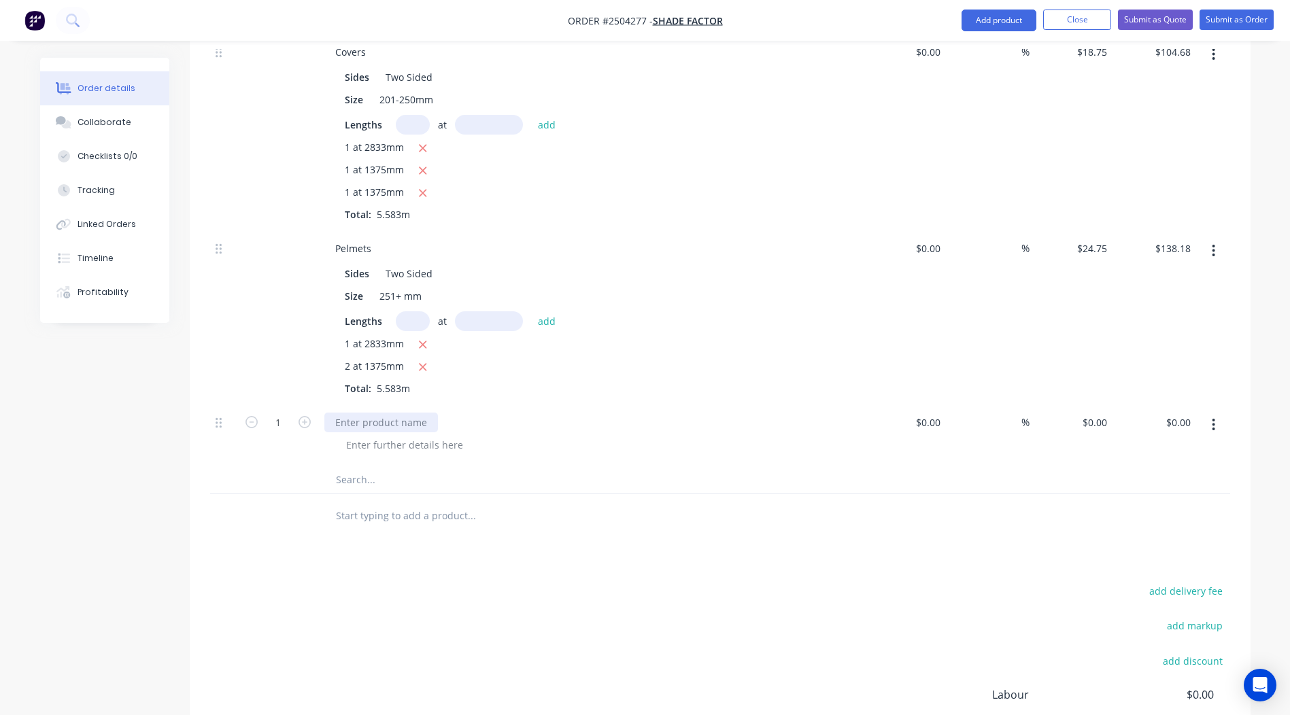
click at [383, 413] on div at bounding box center [381, 423] width 114 height 20
click at [301, 416] on icon "button" at bounding box center [304, 422] width 12 height 12
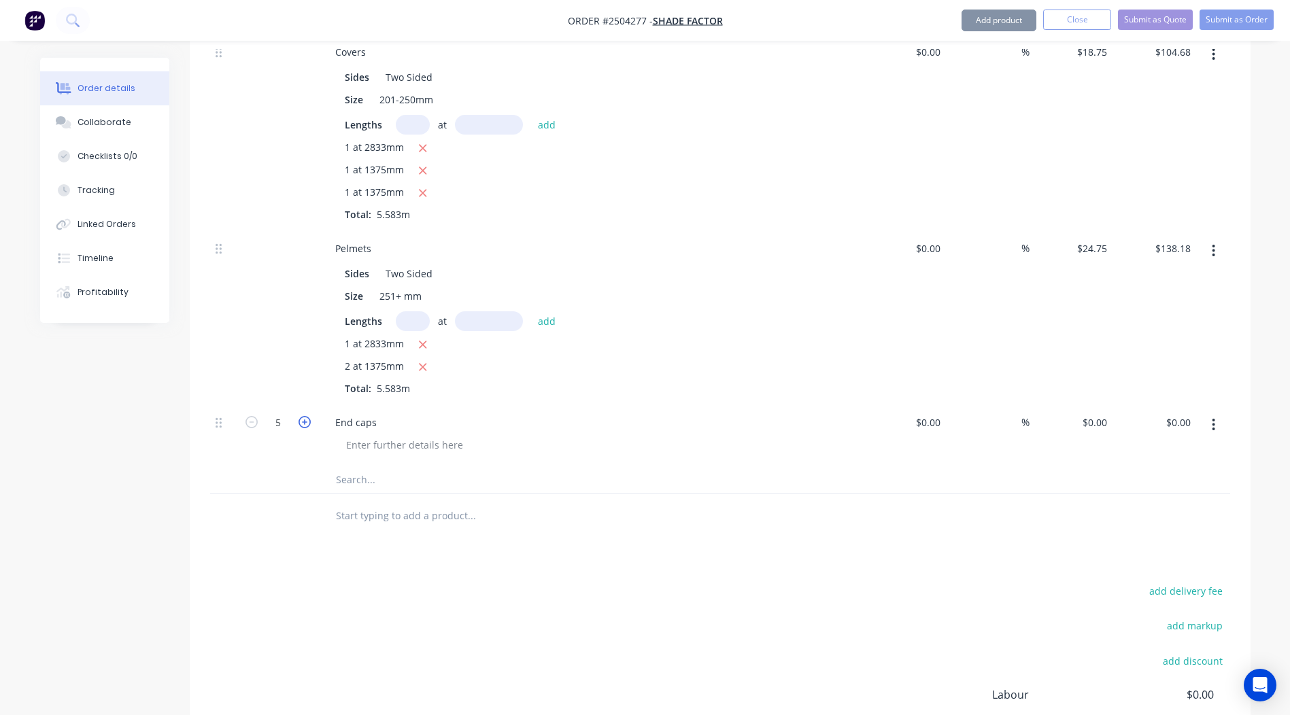
click at [301, 416] on icon "button" at bounding box center [304, 422] width 12 height 12
type input "6"
click at [1103, 413] on input "0" at bounding box center [1096, 423] width 31 height 20
type input "$4.00"
type input "$24.00"
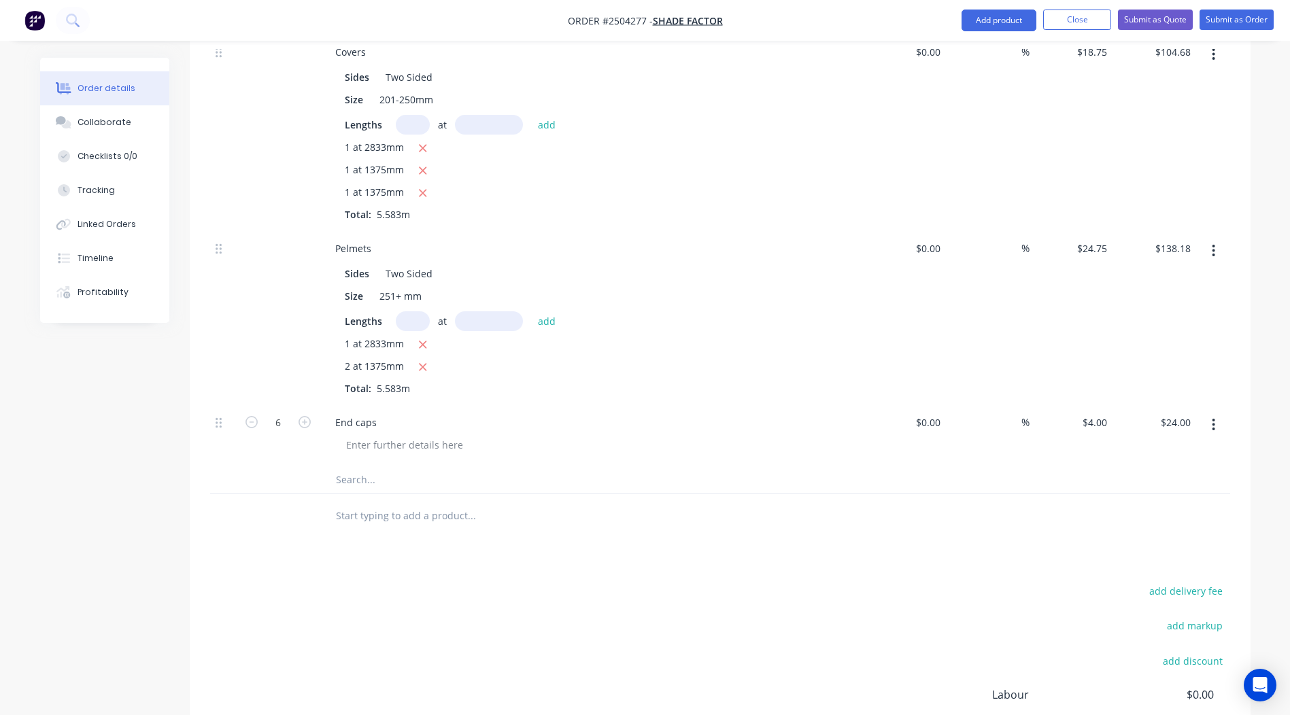
click at [942, 468] on div at bounding box center [720, 480] width 1020 height 28
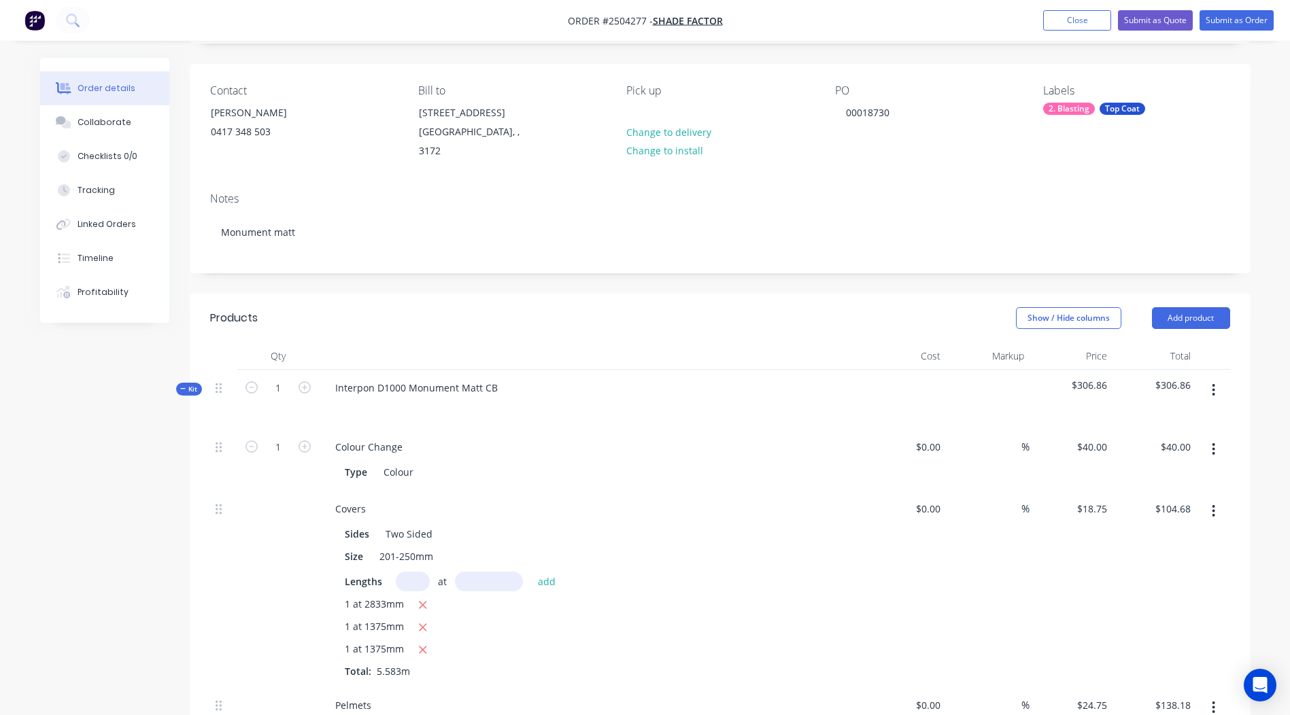
scroll to position [63, 0]
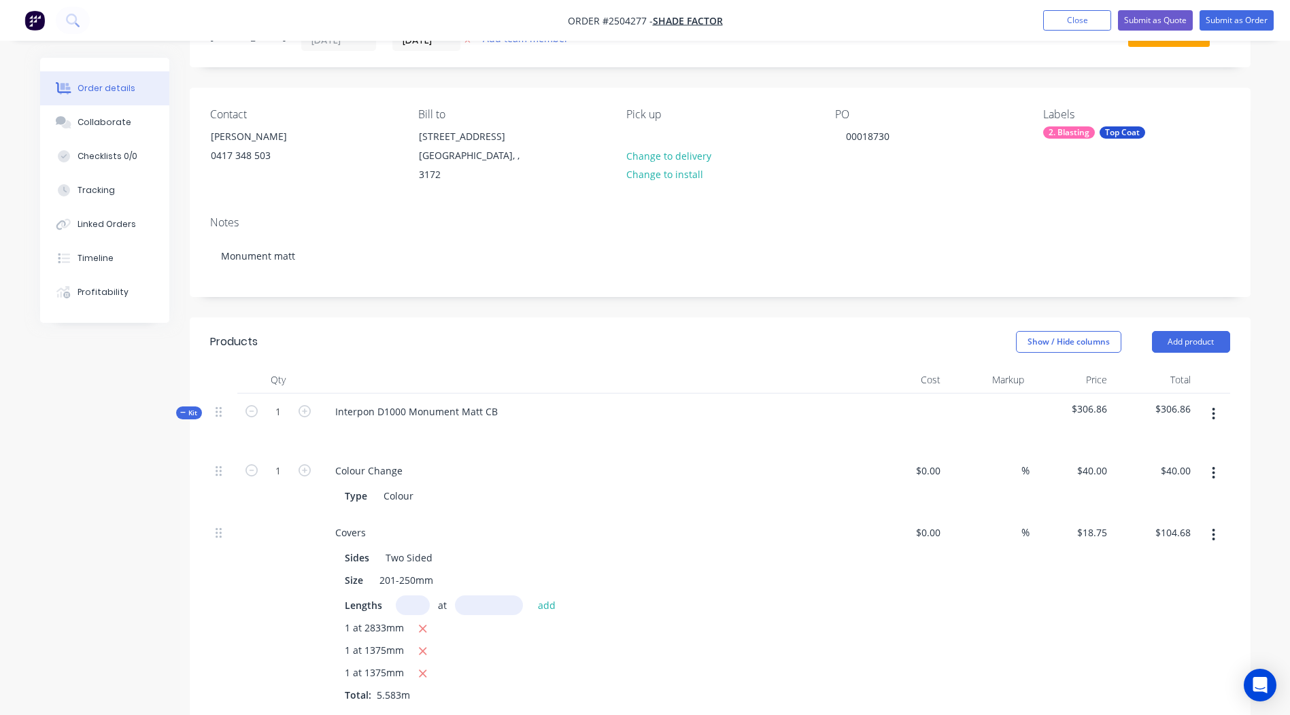
click at [1222, 402] on button "button" at bounding box center [1213, 414] width 32 height 24
click at [1131, 440] on div "Add product to kit" at bounding box center [1165, 450] width 105 height 20
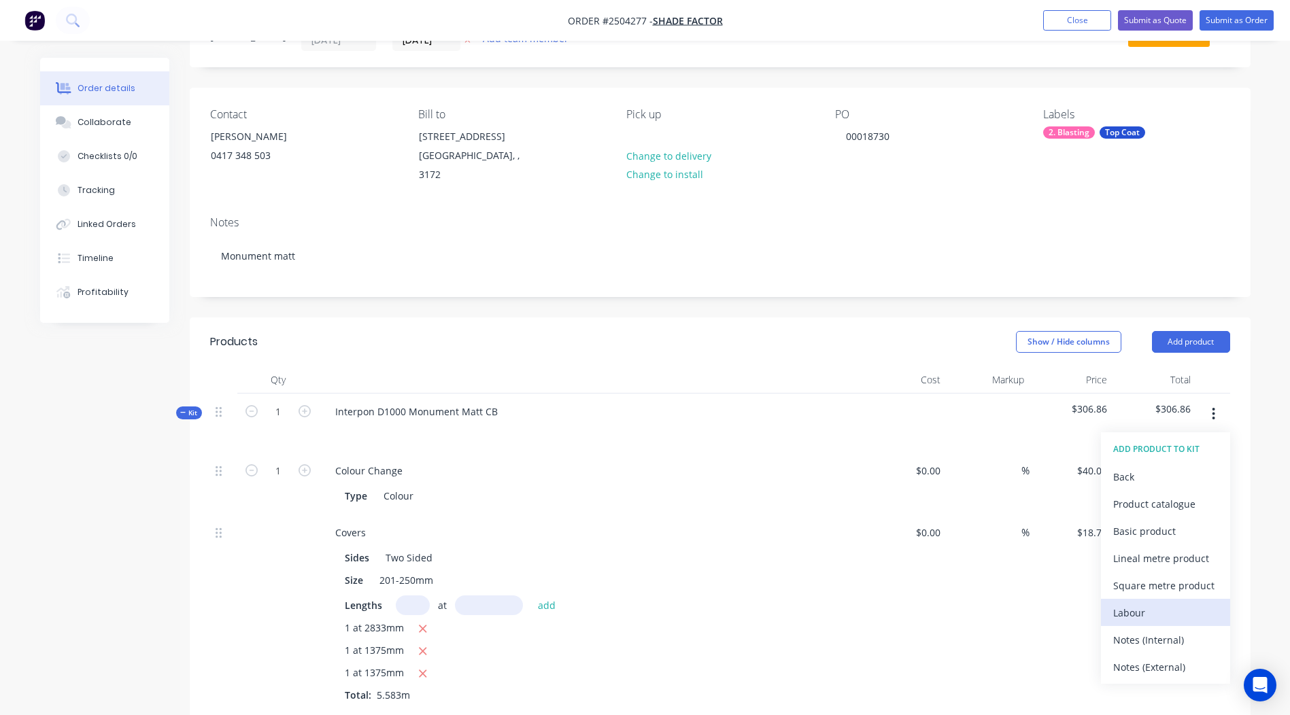
click at [1141, 603] on div "Labour" at bounding box center [1165, 613] width 105 height 20
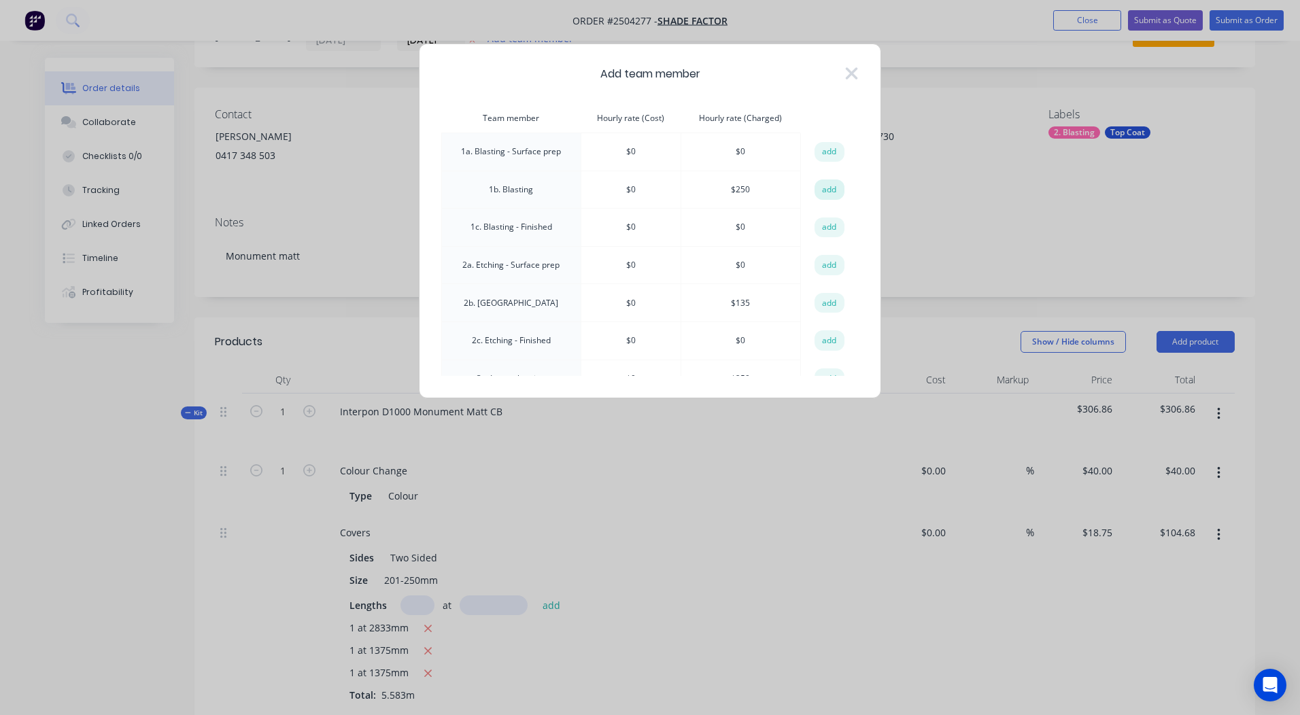
click at [827, 188] on button "add" at bounding box center [829, 189] width 30 height 20
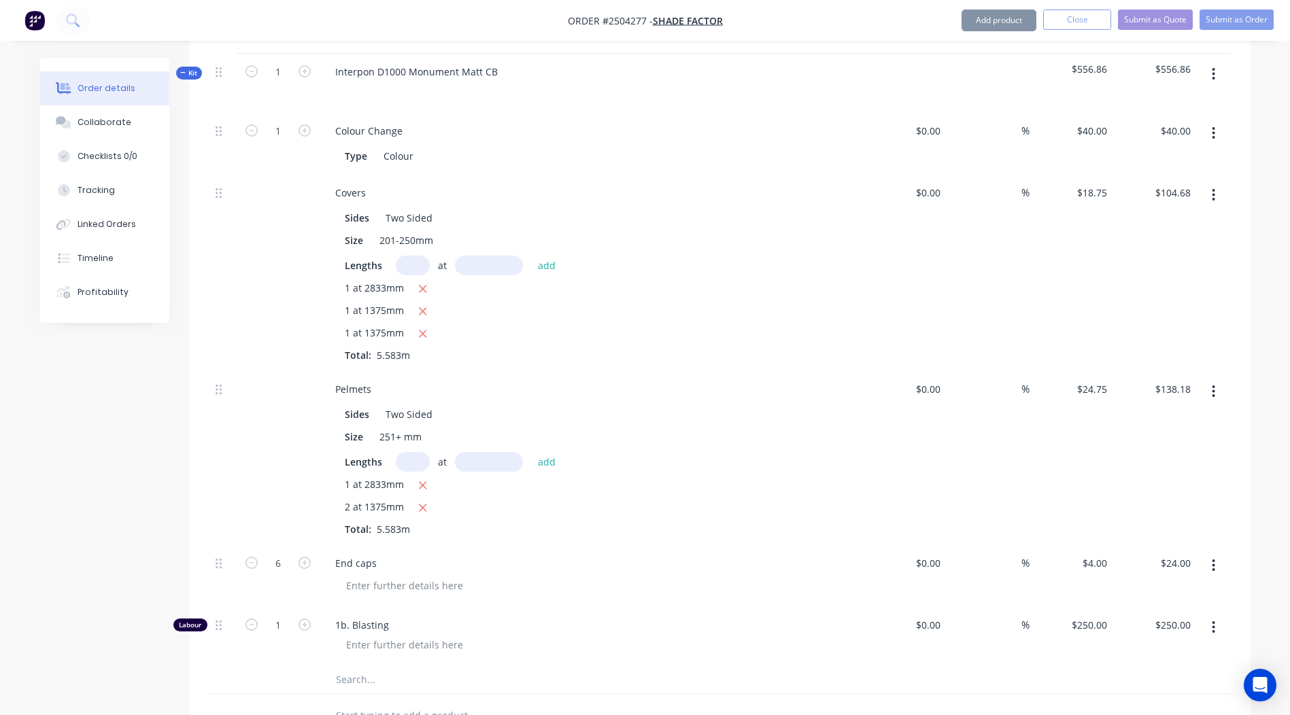
scroll to position [675, 0]
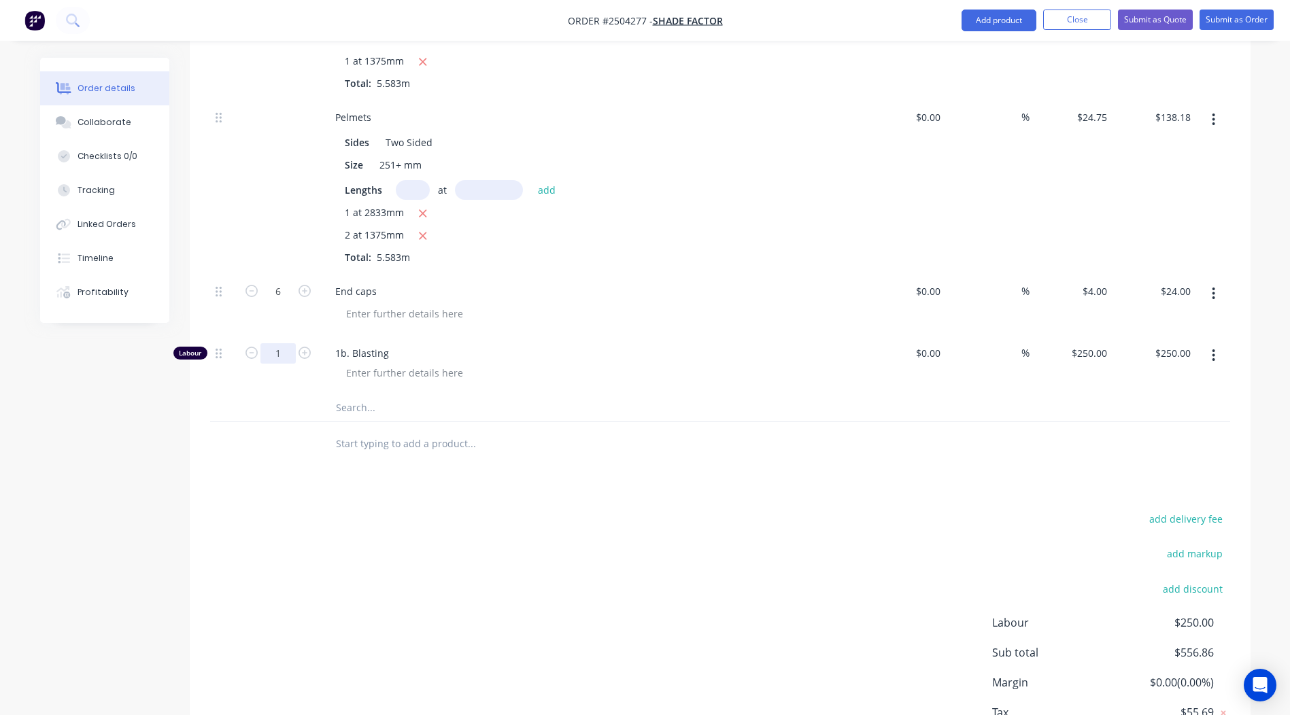
click at [276, 343] on input "1" at bounding box center [277, 353] width 35 height 20
type input "0.25"
type input "$62.50"
click at [679, 586] on div "add delivery fee add markup add discount Labour $250.00 Sub total $556.86 Margi…" at bounding box center [720, 641] width 1020 height 262
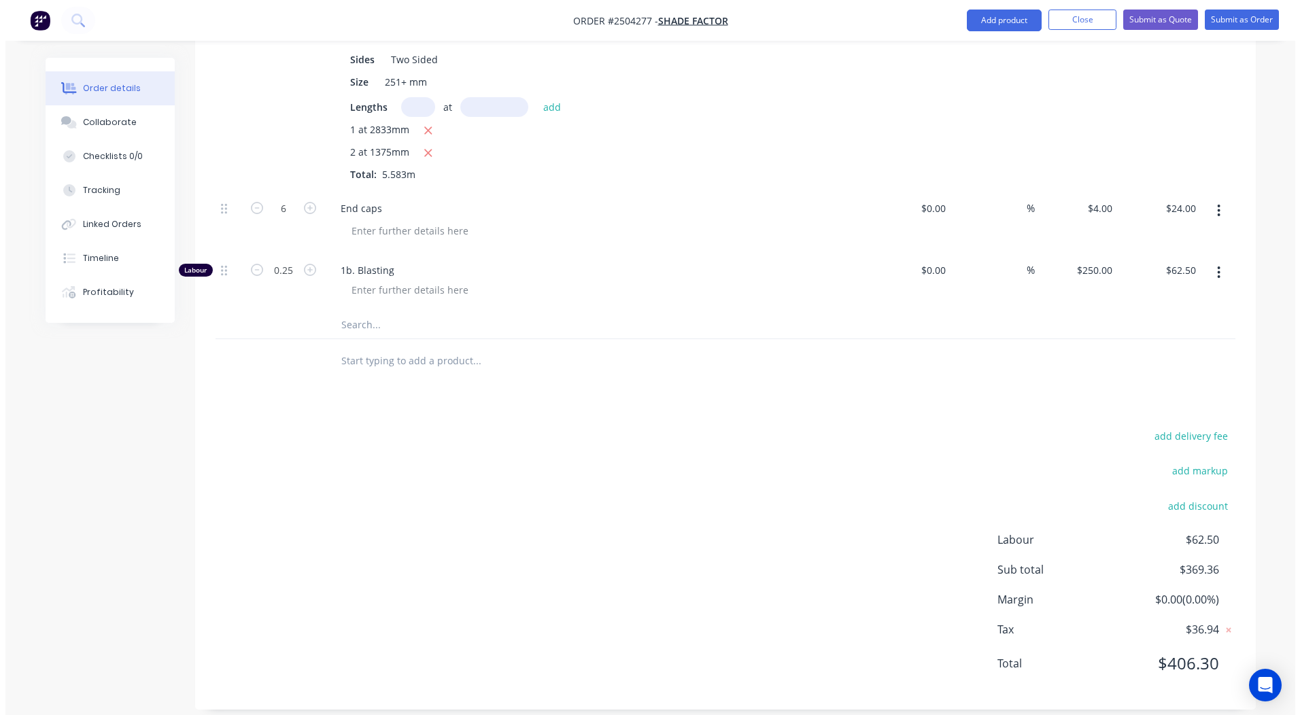
scroll to position [0, 0]
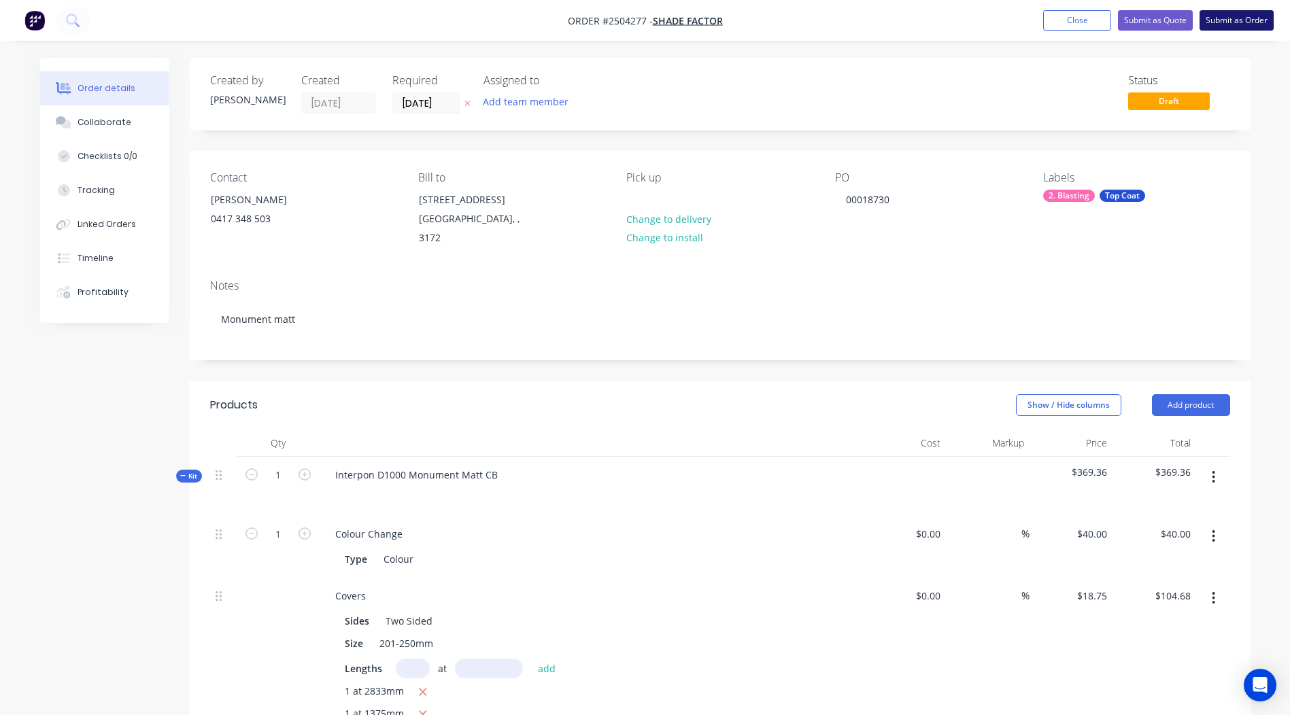
click at [1230, 18] on button "Submit as Order" at bounding box center [1236, 20] width 74 height 20
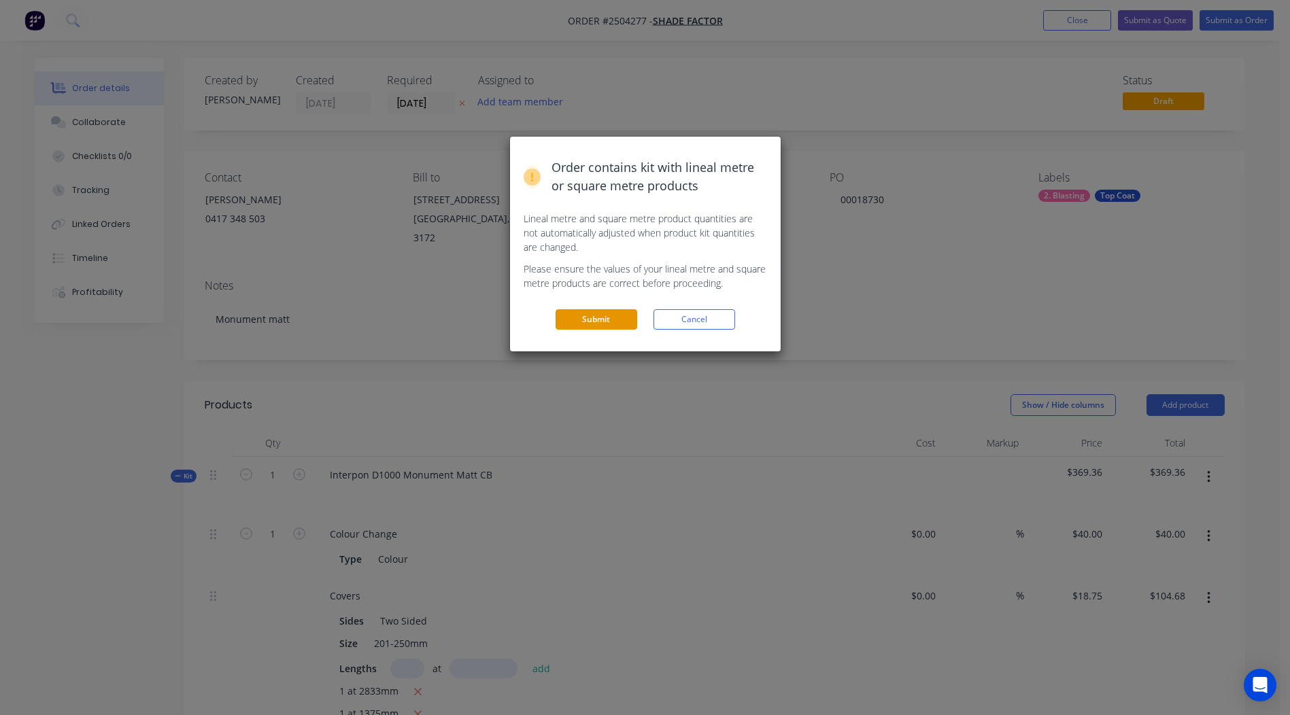
click at [612, 313] on button "Submit" at bounding box center [596, 319] width 82 height 20
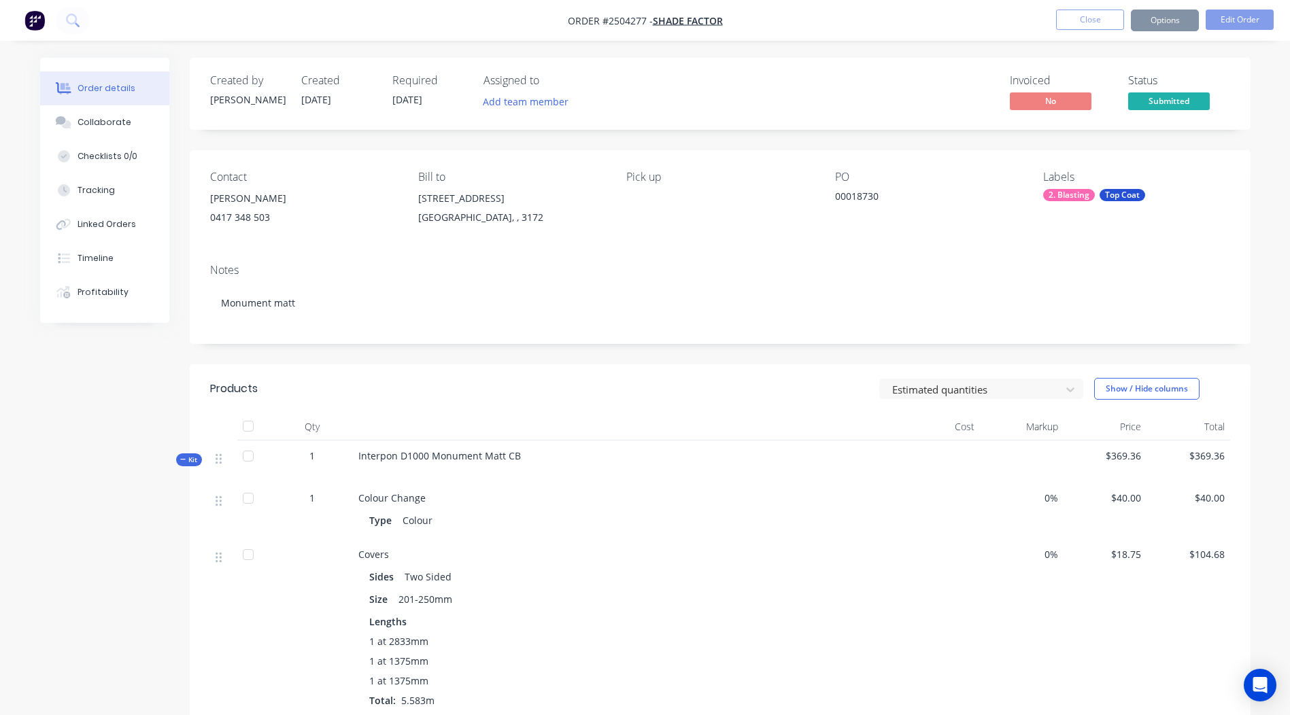
click at [1167, 25] on button "Options" at bounding box center [1165, 21] width 68 height 22
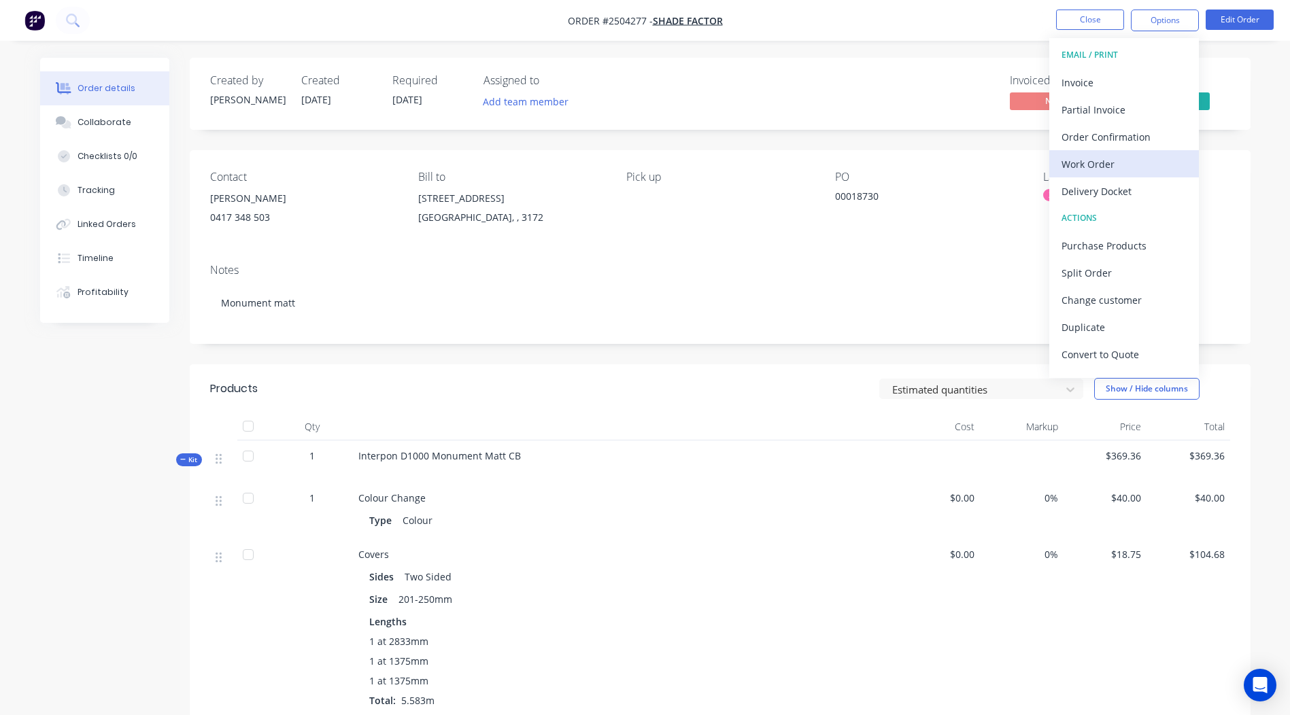
click at [1088, 167] on div "Work Order" at bounding box center [1123, 164] width 125 height 20
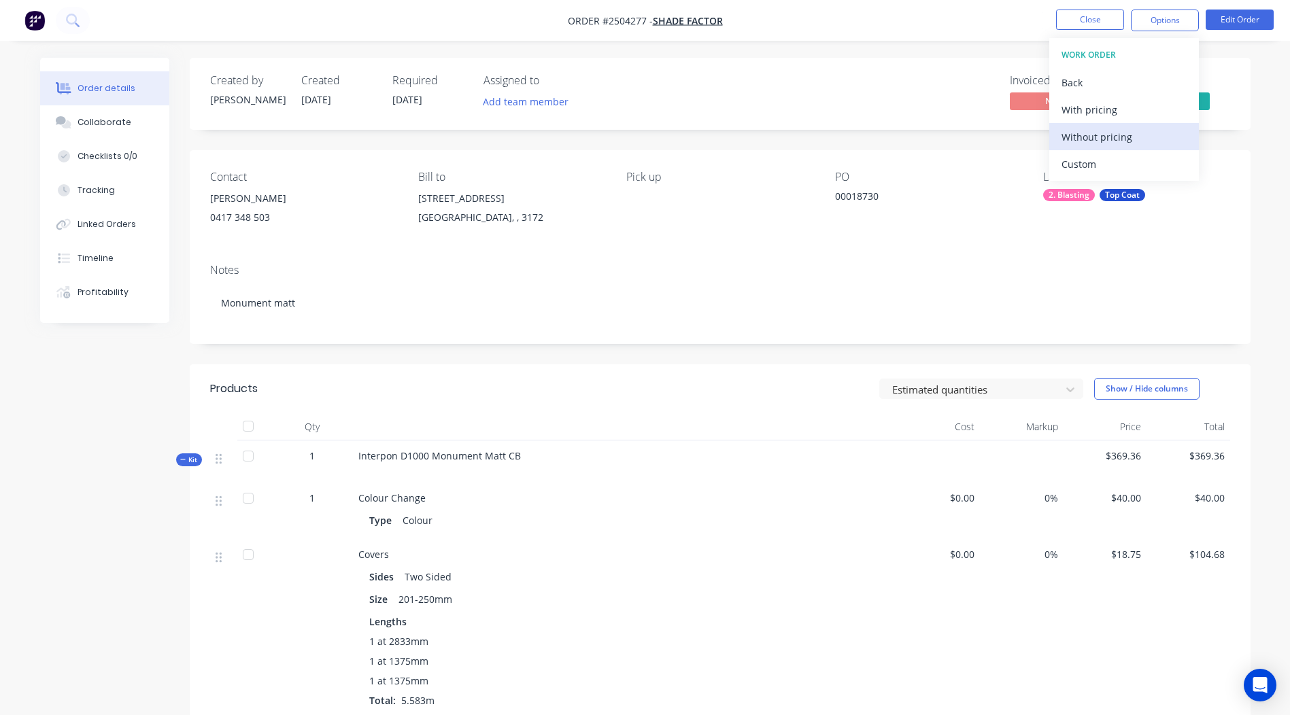
click at [1115, 141] on div "Without pricing" at bounding box center [1123, 137] width 125 height 20
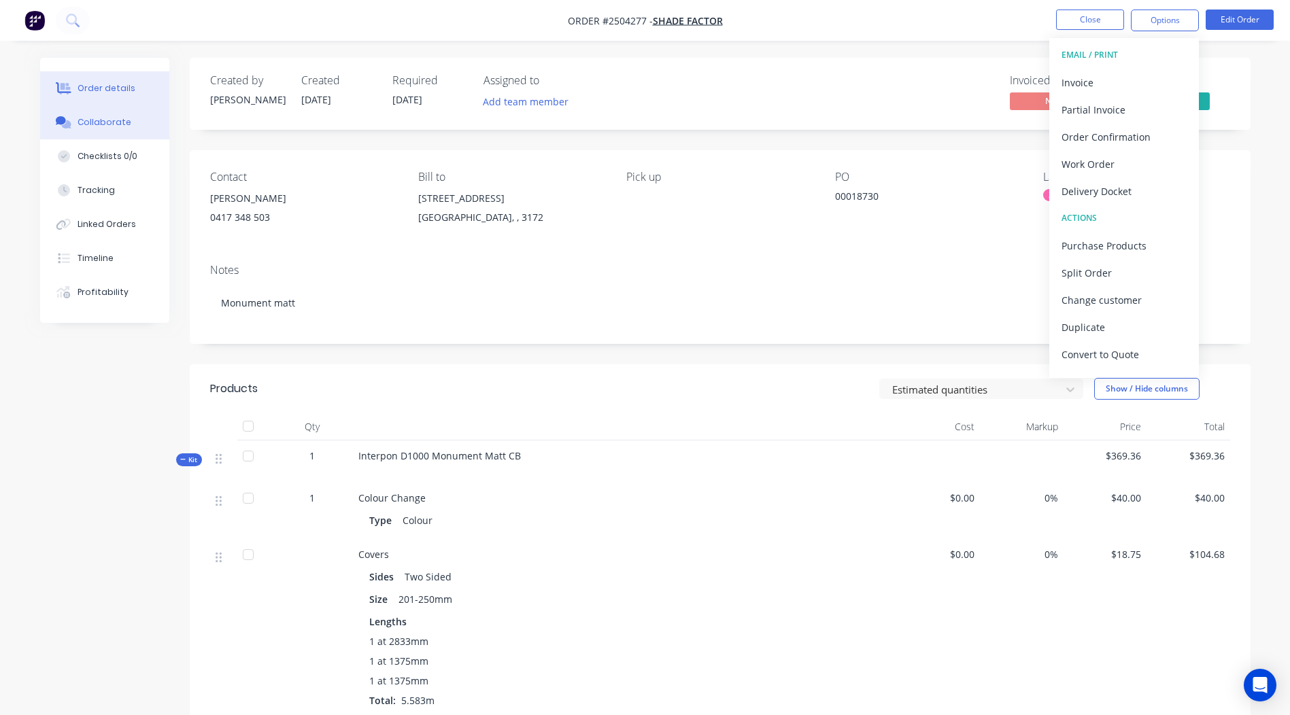
click at [87, 124] on div "Collaborate" at bounding box center [105, 122] width 54 height 12
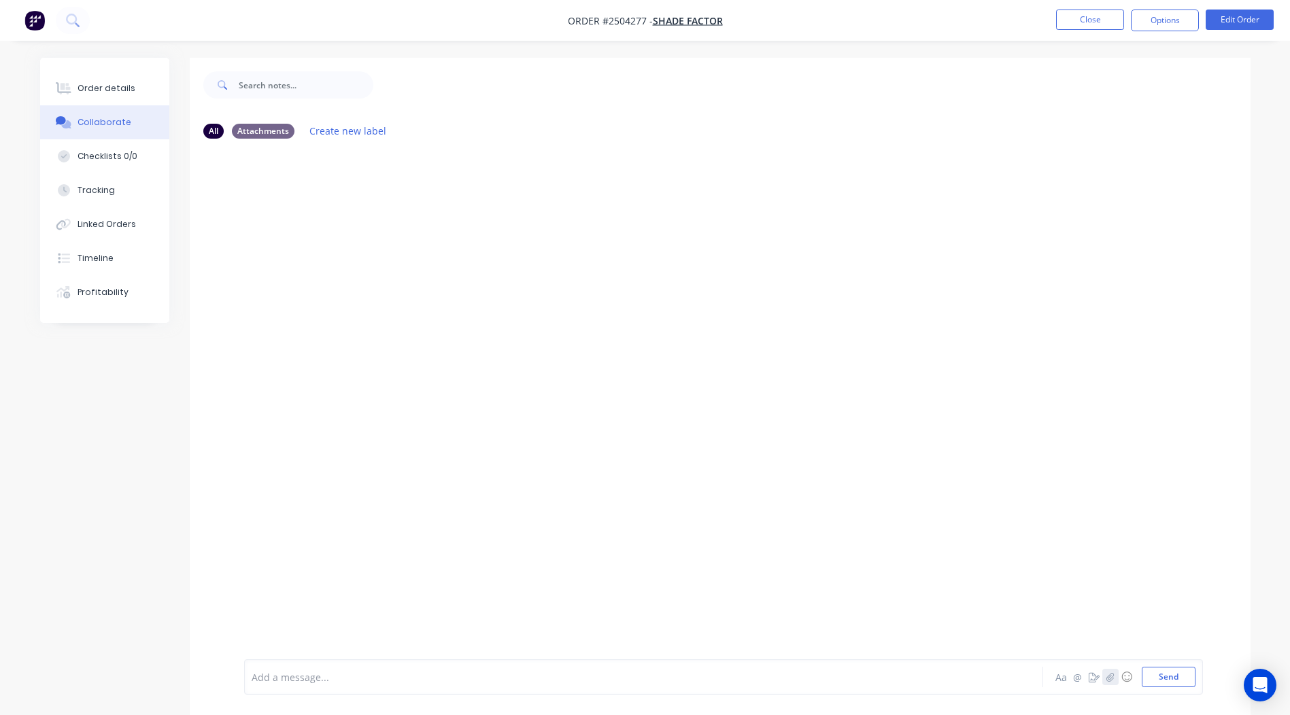
click at [1105, 681] on icon "button" at bounding box center [1109, 677] width 8 height 10
click at [1176, 678] on button "Send" at bounding box center [1168, 677] width 54 height 20
click at [1095, 16] on button "Close" at bounding box center [1090, 20] width 68 height 20
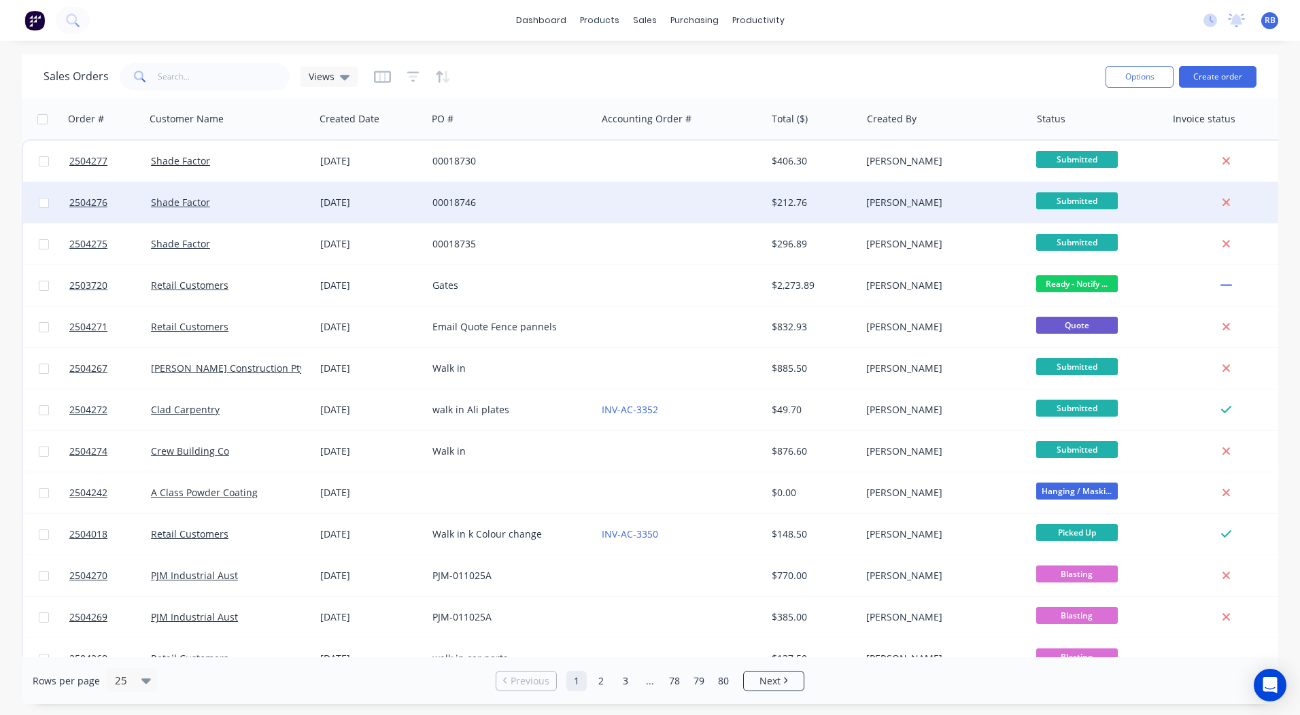
click at [315, 192] on div "[DATE]" at bounding box center [371, 202] width 112 height 41
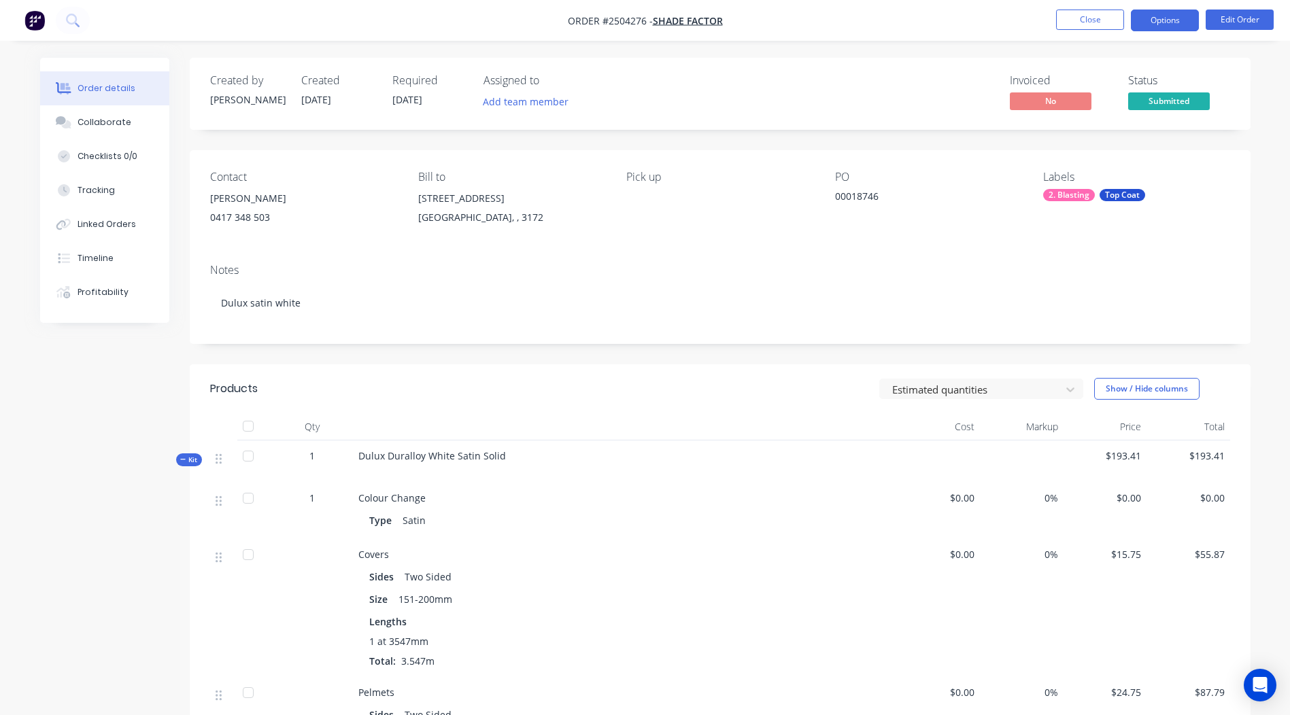
click at [1162, 29] on button "Options" at bounding box center [1165, 21] width 68 height 22
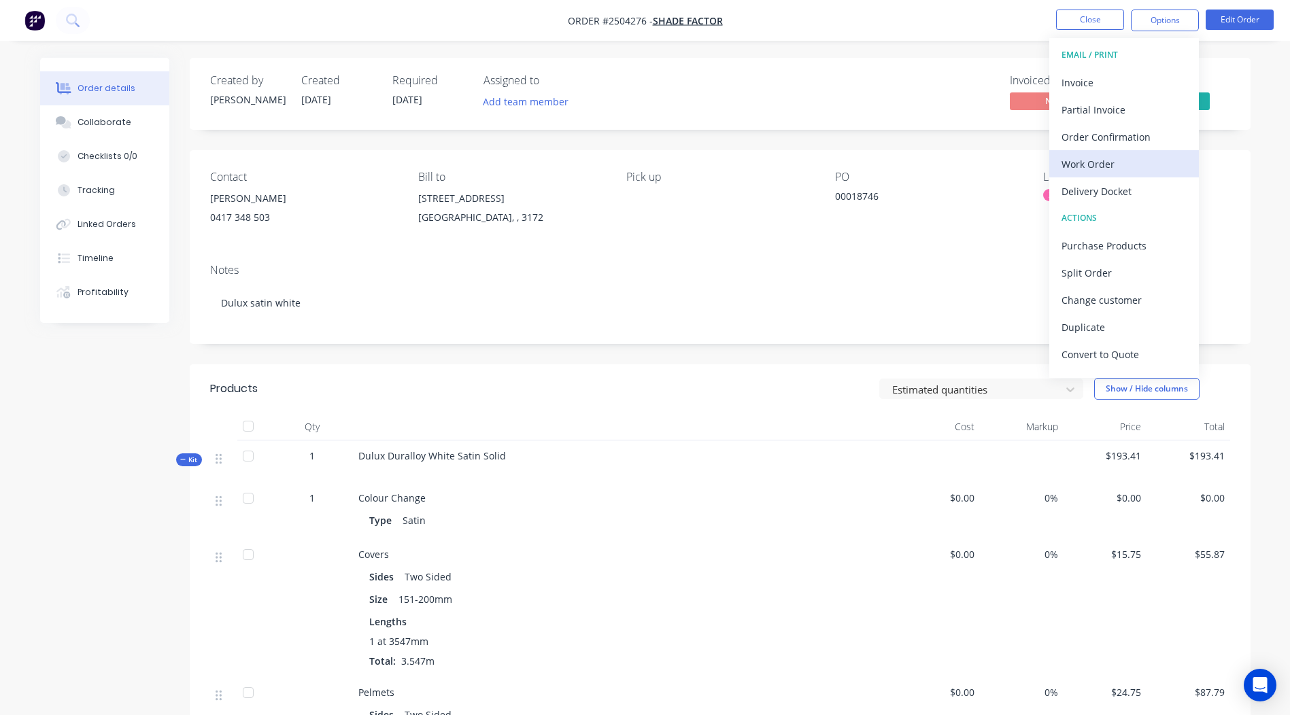
click at [1109, 153] on button "Work Order" at bounding box center [1124, 163] width 150 height 27
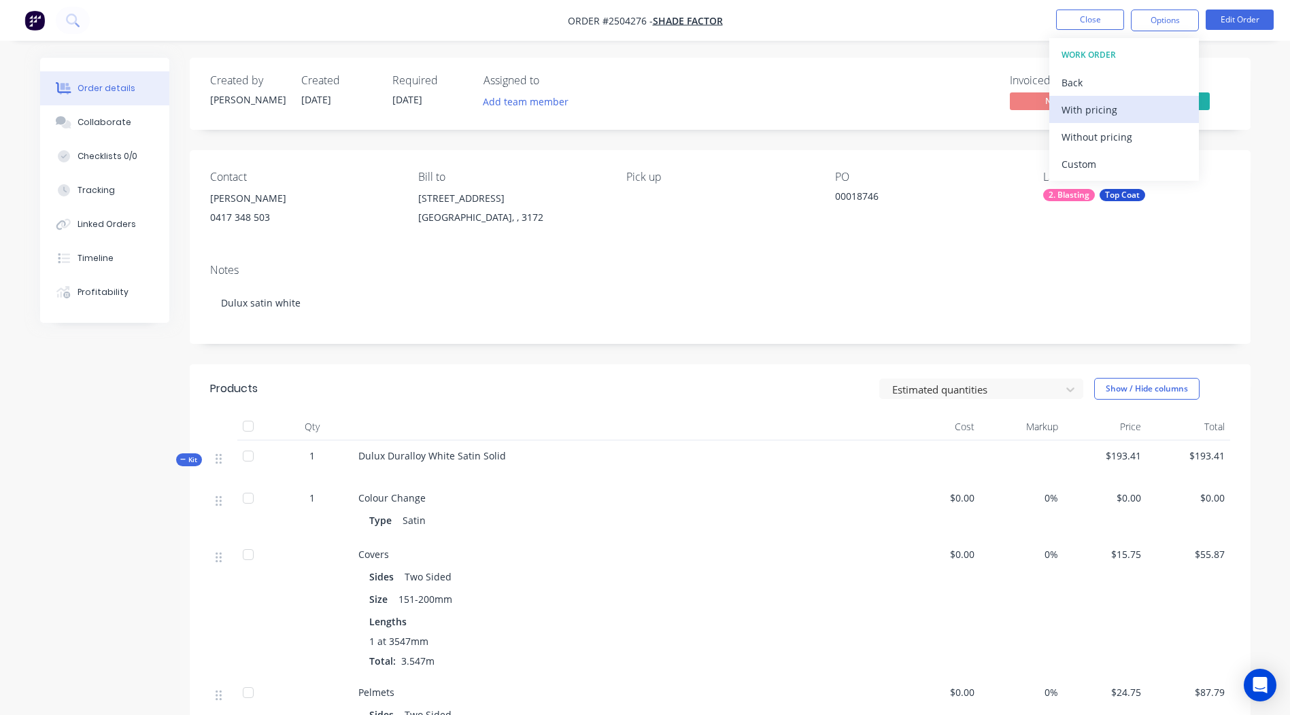
click at [1101, 118] on div "With pricing" at bounding box center [1123, 110] width 125 height 20
click at [1098, 138] on div "Without pricing" at bounding box center [1123, 137] width 125 height 20
click at [799, 5] on nav "Order #2504276 - Shade Factor Close Options EMAIL / PRINT Invoice Partial Invoi…" at bounding box center [645, 20] width 1290 height 41
click at [1118, 21] on button "Close" at bounding box center [1090, 20] width 68 height 20
